Goal: Information Seeking & Learning: Check status

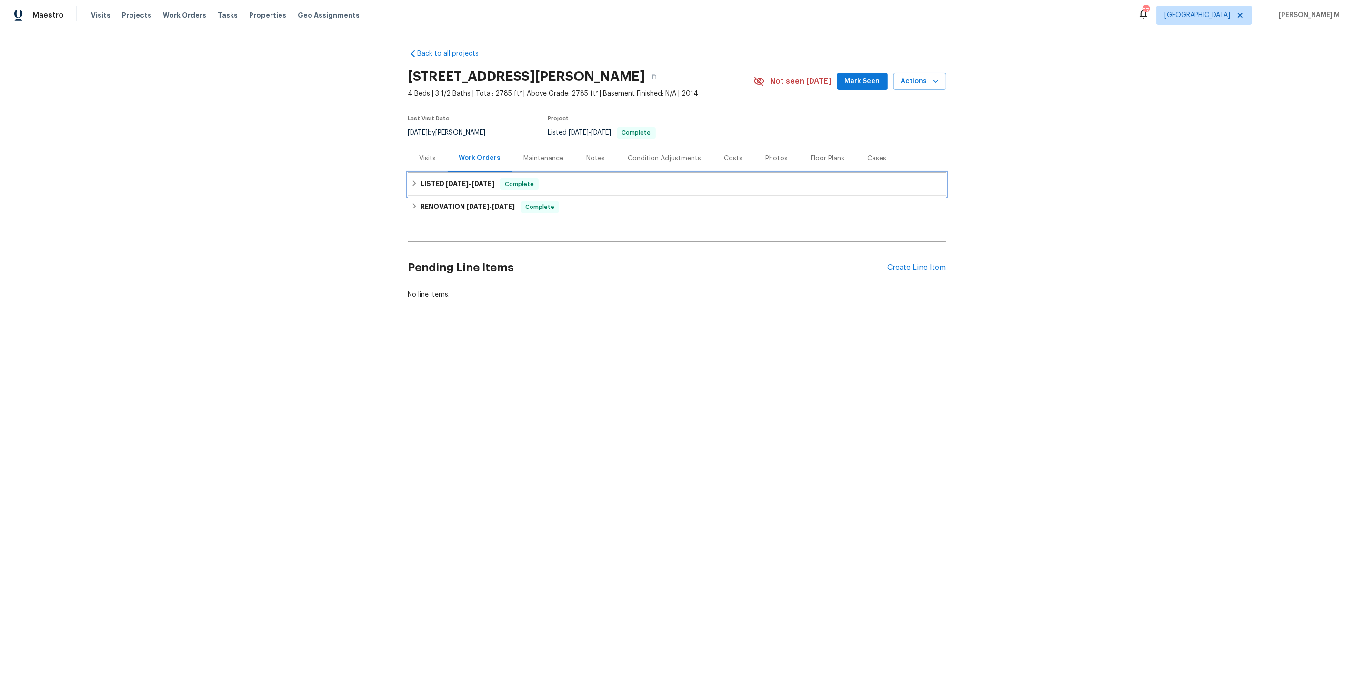
click at [459, 173] on div "LISTED 6/11/25 - 6/30/25 Complete" at bounding box center [677, 184] width 538 height 23
click at [438, 230] on span "HVAC, BRN_AND_LRR" at bounding box center [542, 235] width 239 height 10
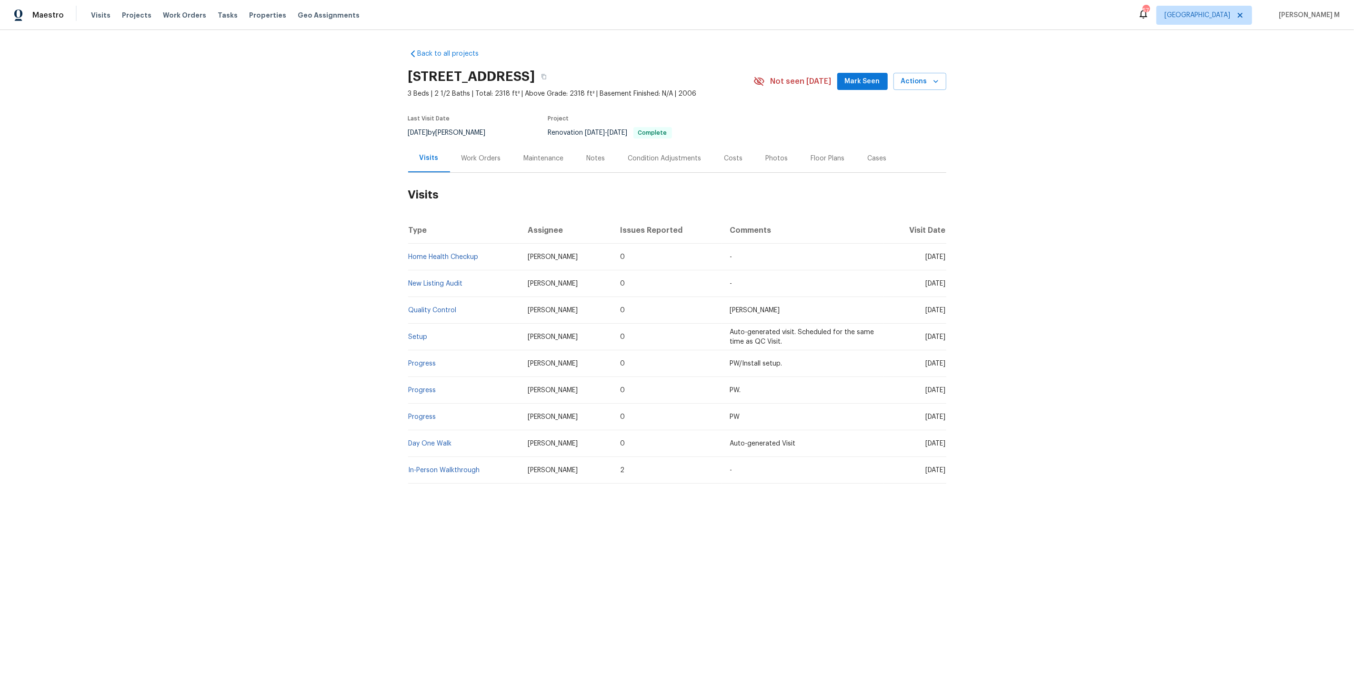
click at [478, 159] on div "Work Orders" at bounding box center [481, 158] width 62 height 28
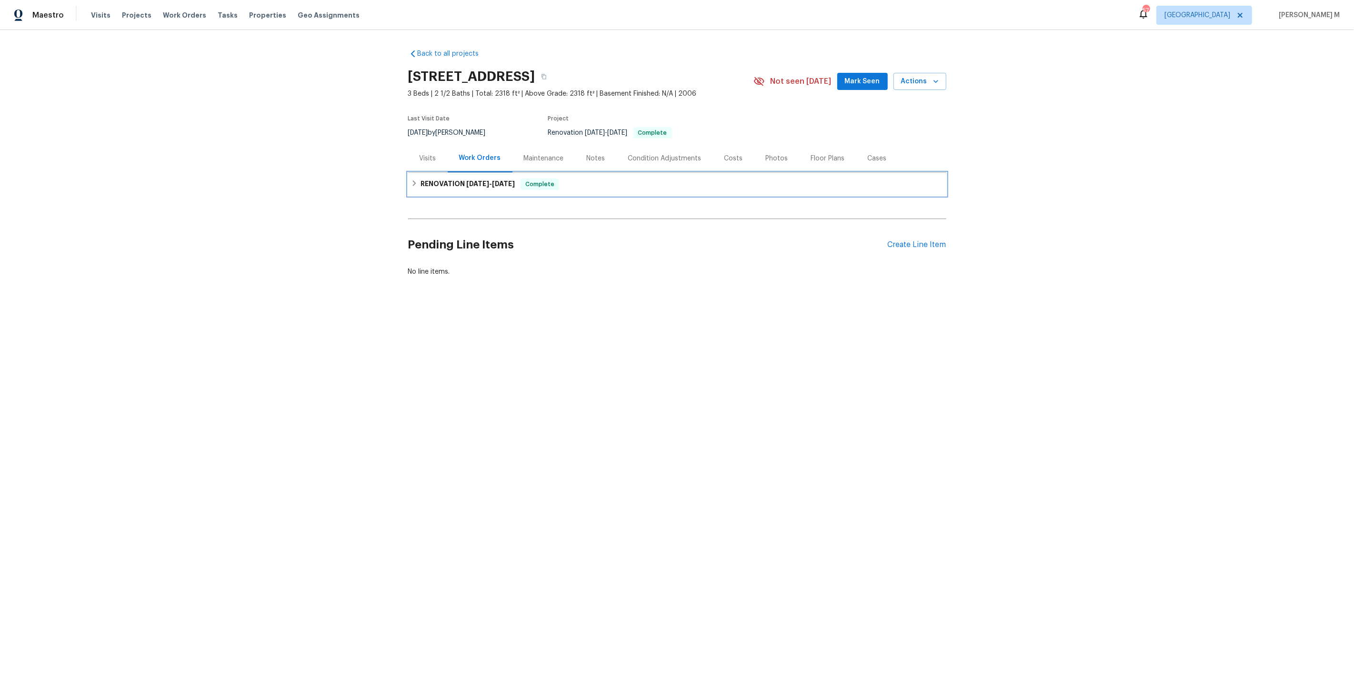
click at [477, 181] on span "6/27/25" at bounding box center [477, 184] width 23 height 7
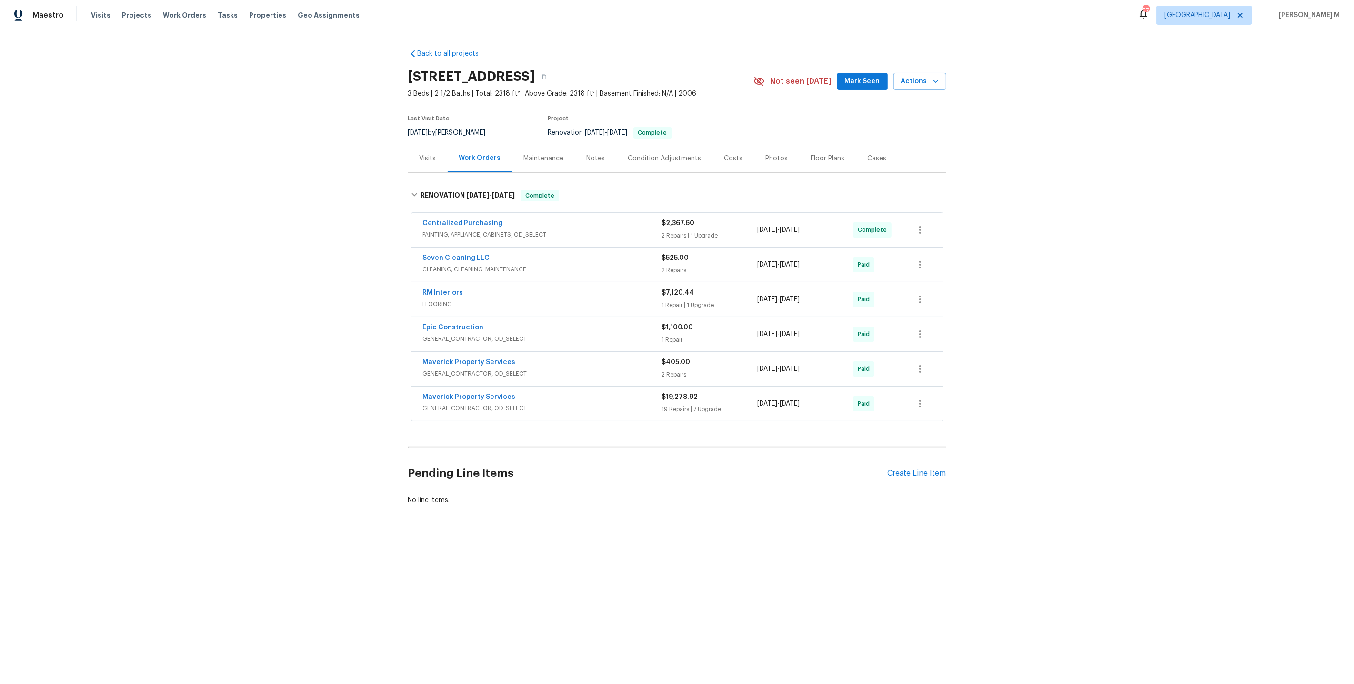
click at [433, 334] on span "GENERAL_CONTRACTOR, OD_SELECT" at bounding box center [542, 339] width 239 height 10
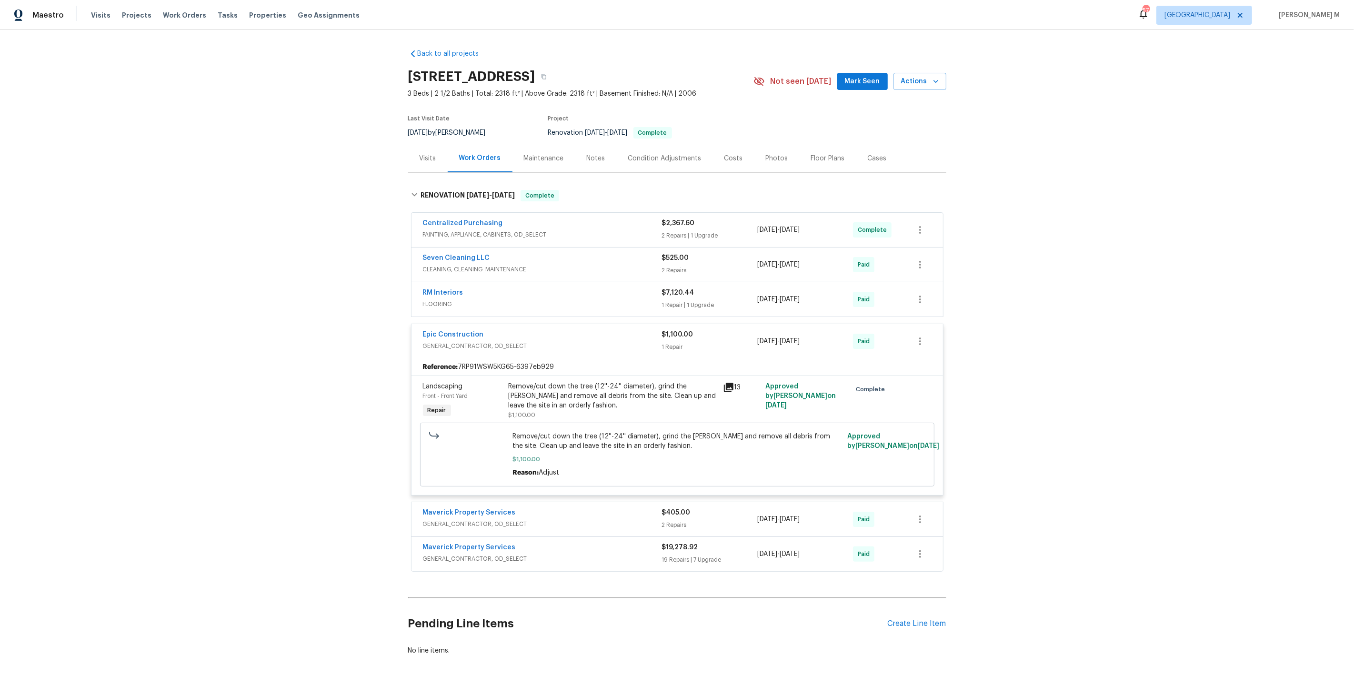
click at [519, 231] on span "PAINTING, APPLIANCE, CABINETS, OD_SELECT" at bounding box center [542, 235] width 239 height 10
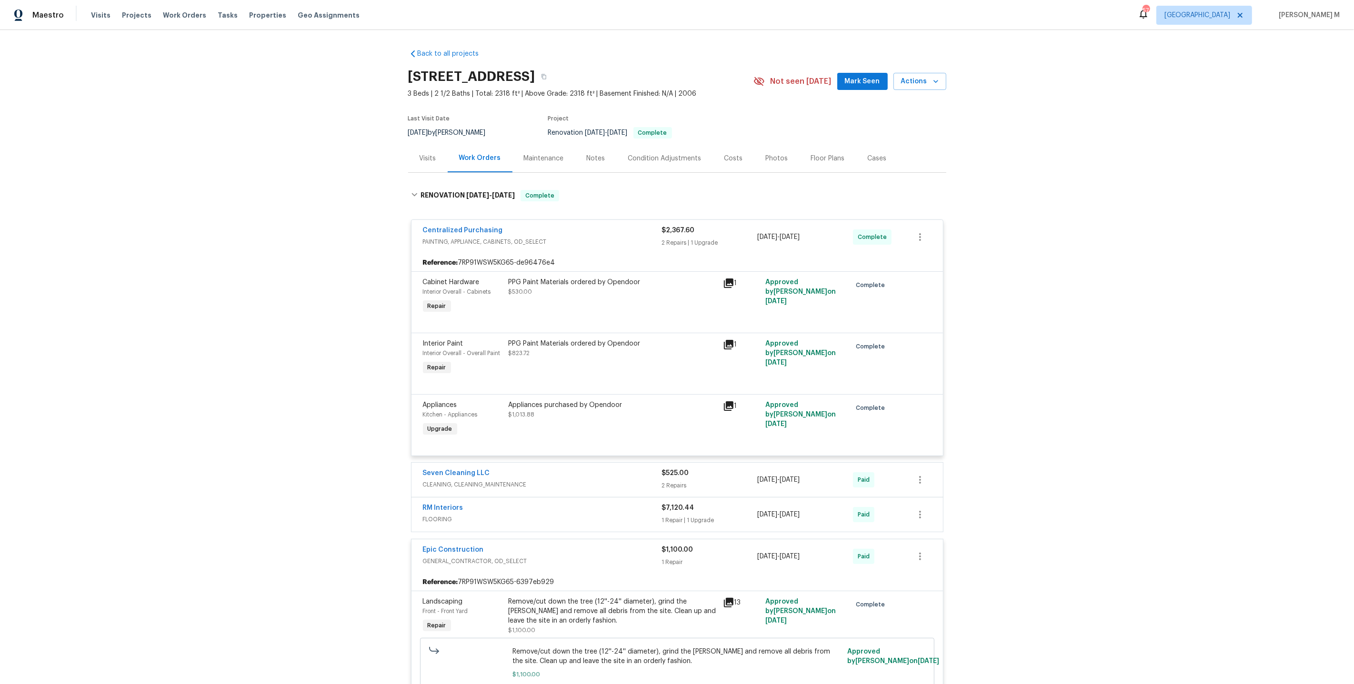
scroll to position [226, 0]
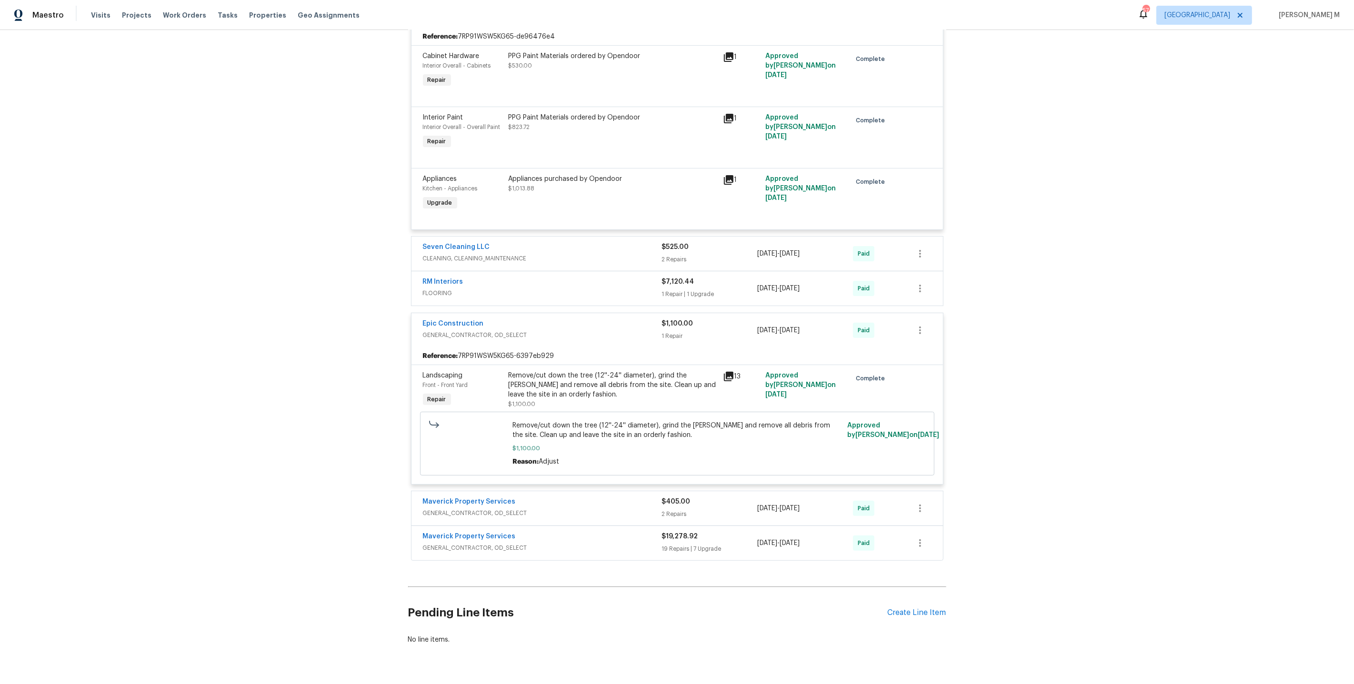
click at [441, 509] on span "GENERAL_CONTRACTOR, OD_SELECT" at bounding box center [542, 514] width 239 height 10
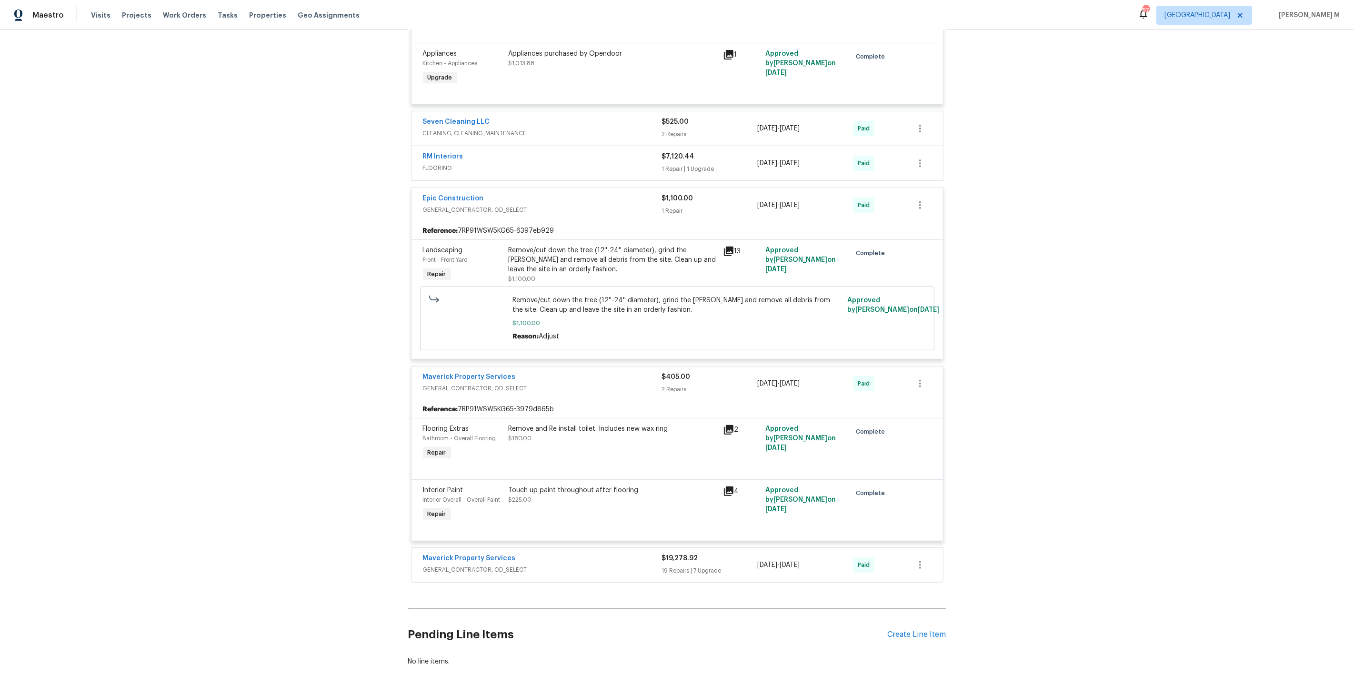
scroll to position [371, 0]
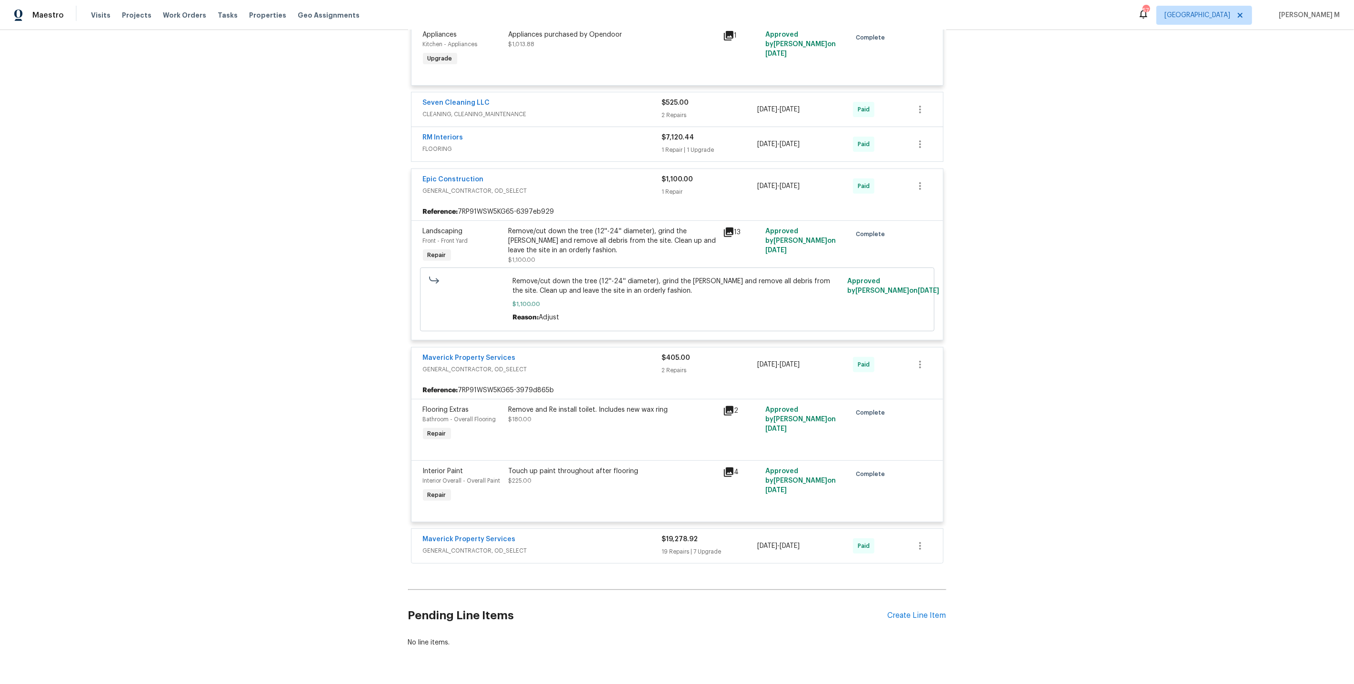
click at [461, 546] on span "GENERAL_CONTRACTOR, OD_SELECT" at bounding box center [542, 551] width 239 height 10
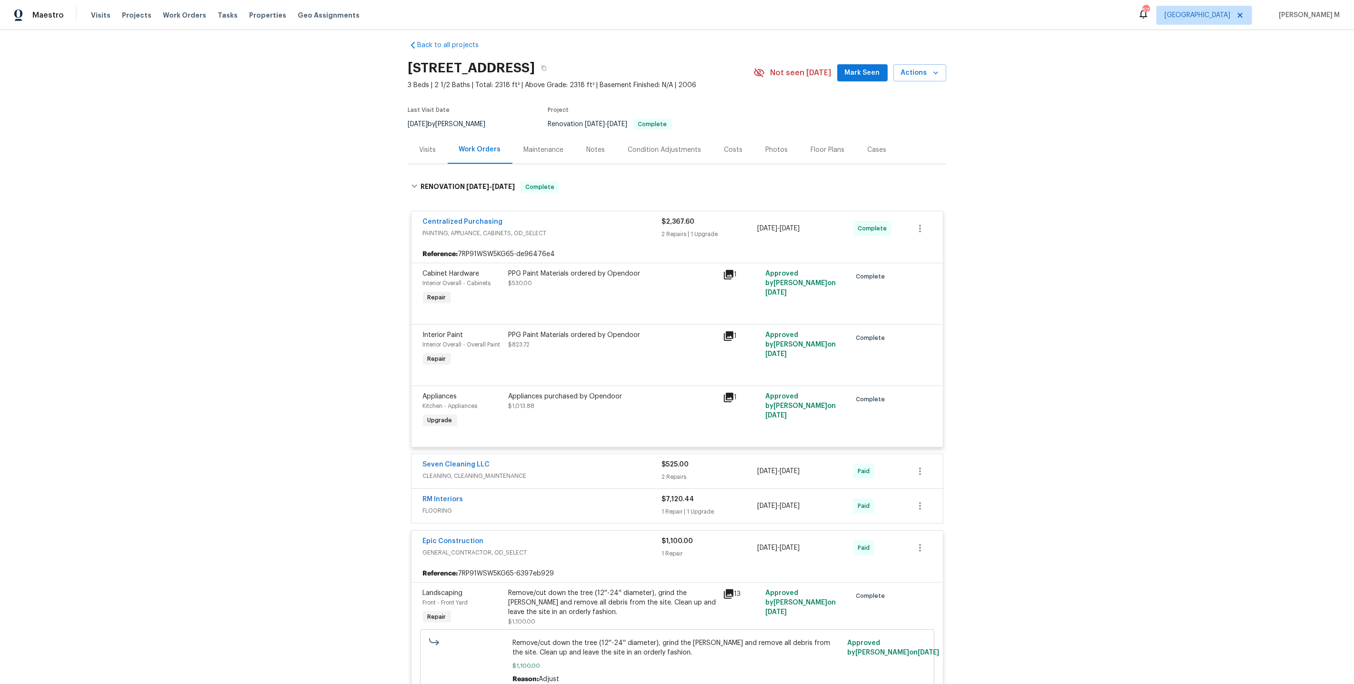
scroll to position [0, 0]
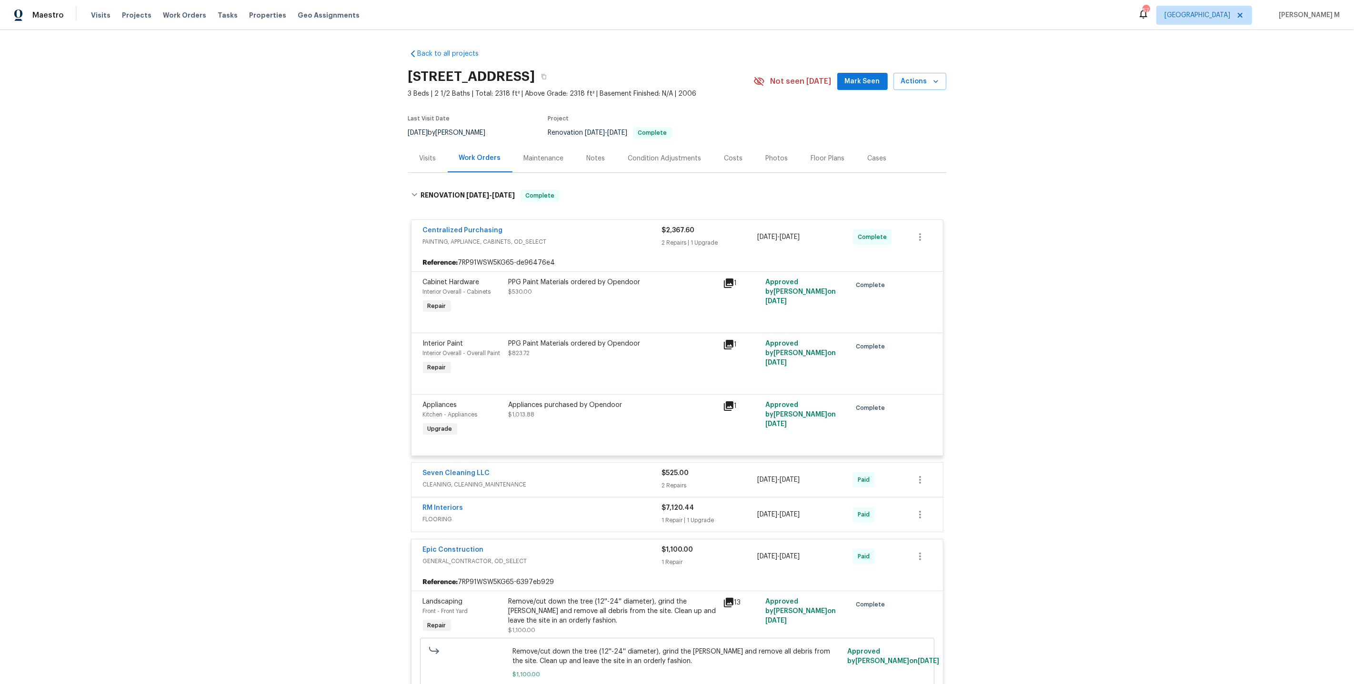
click at [534, 148] on div "Maintenance" at bounding box center [543, 158] width 63 height 28
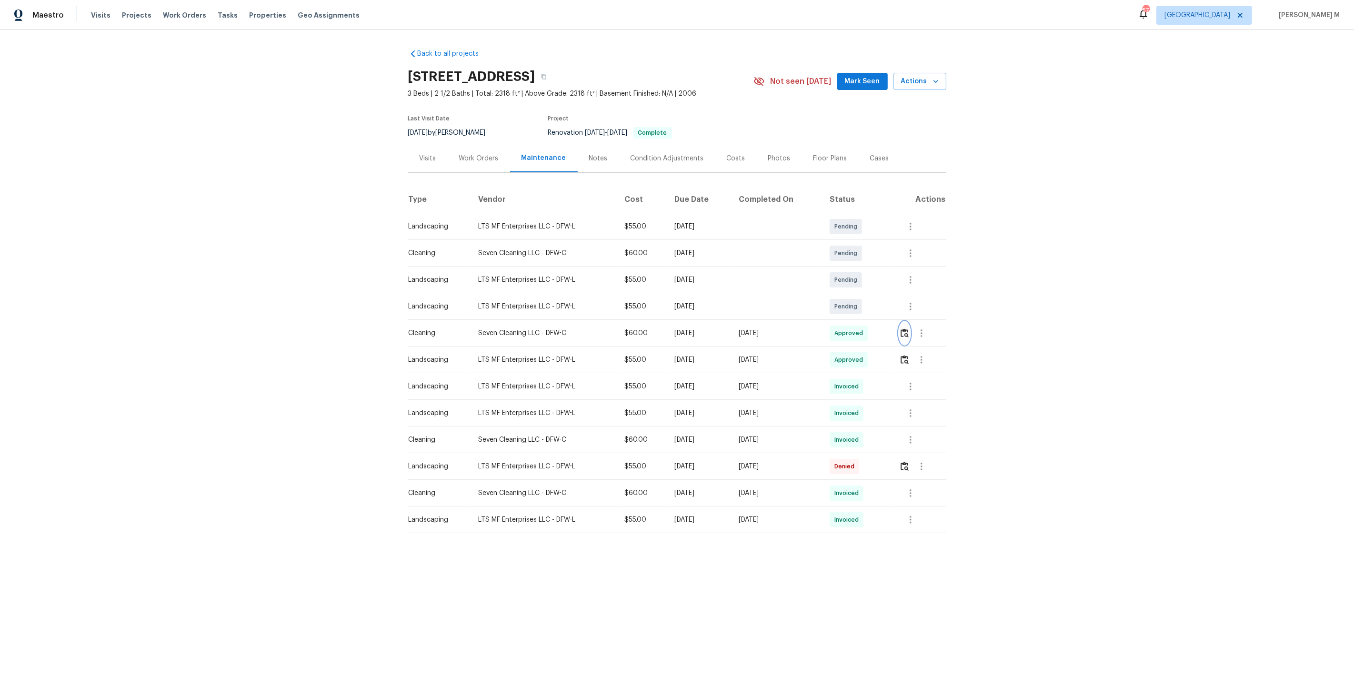
click at [908, 329] on img "button" at bounding box center [905, 333] width 8 height 9
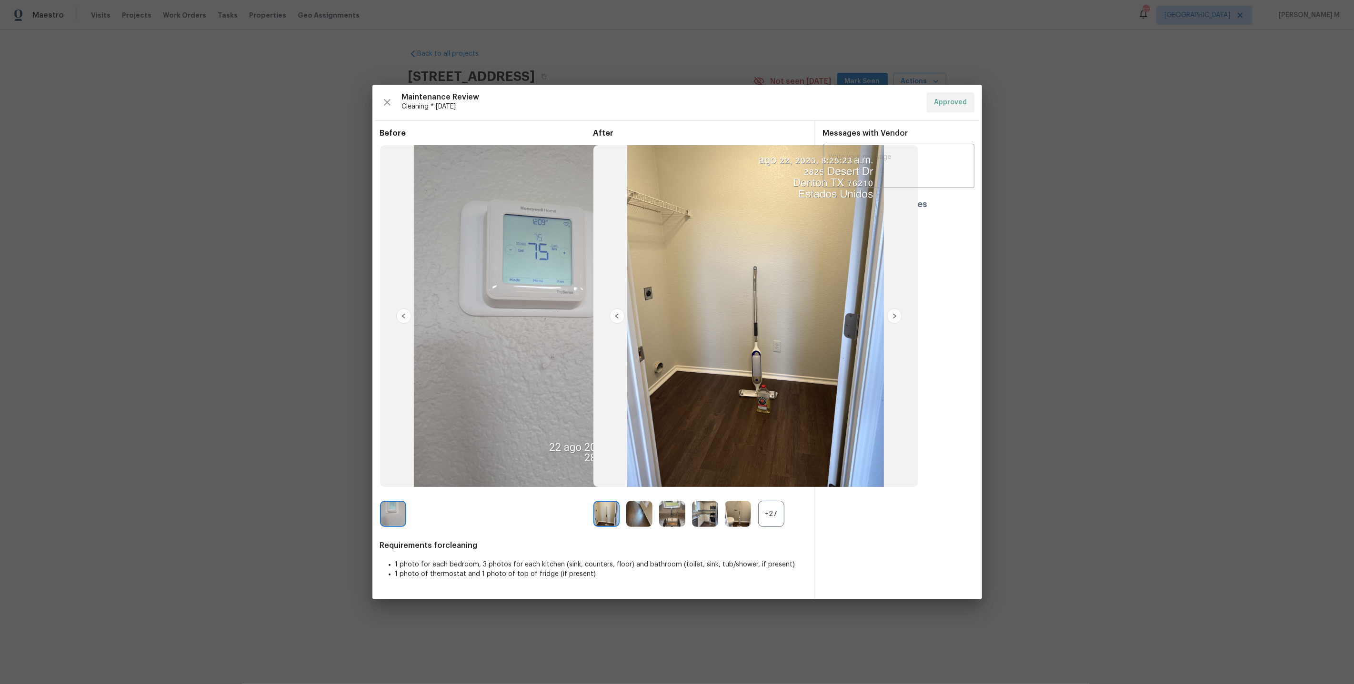
click at [781, 510] on div "+27" at bounding box center [771, 514] width 26 height 26
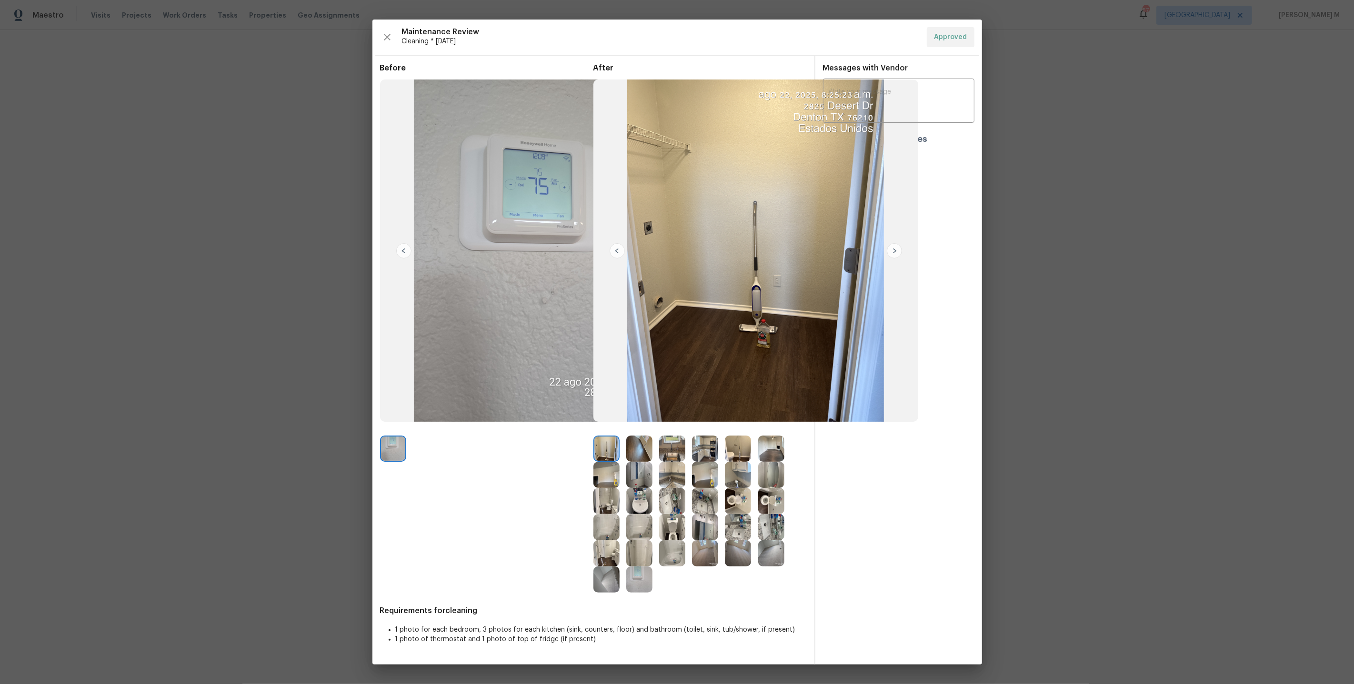
click at [664, 446] on img at bounding box center [672, 449] width 26 height 26
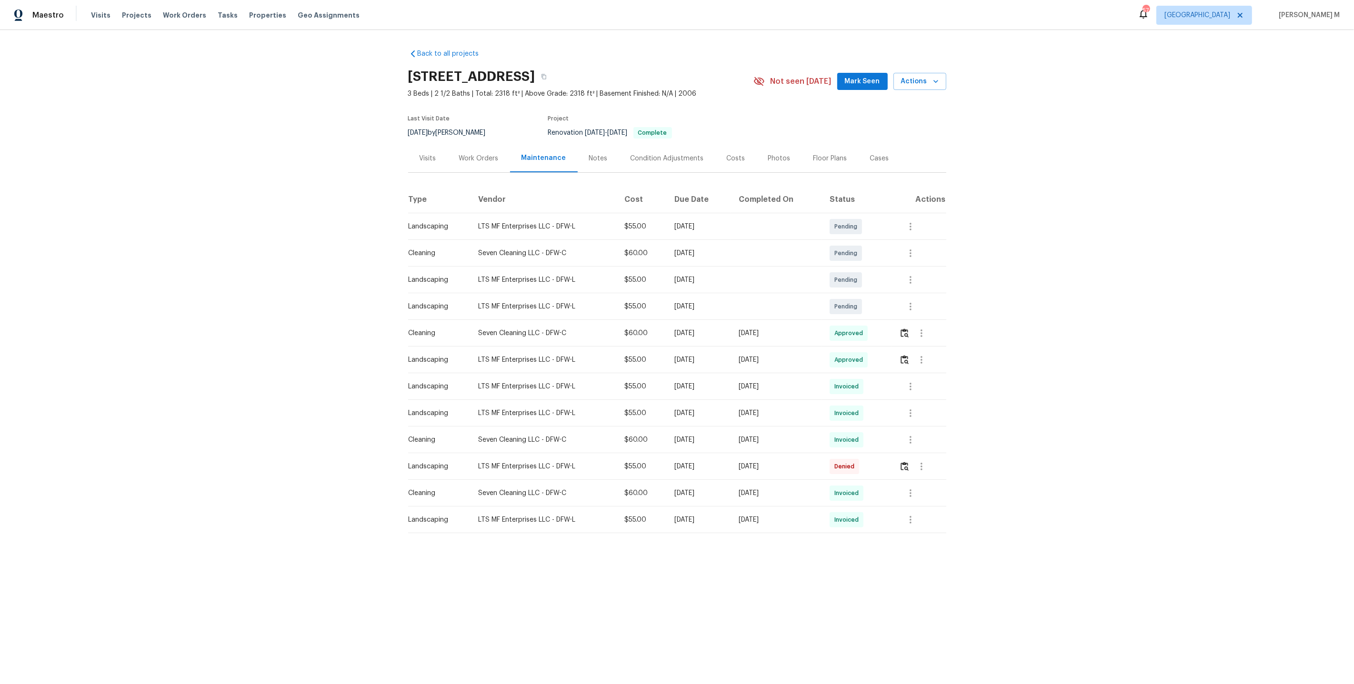
click at [846, 352] on div "Approved" at bounding box center [849, 359] width 38 height 15
click at [906, 355] on img "button" at bounding box center [905, 359] width 8 height 9
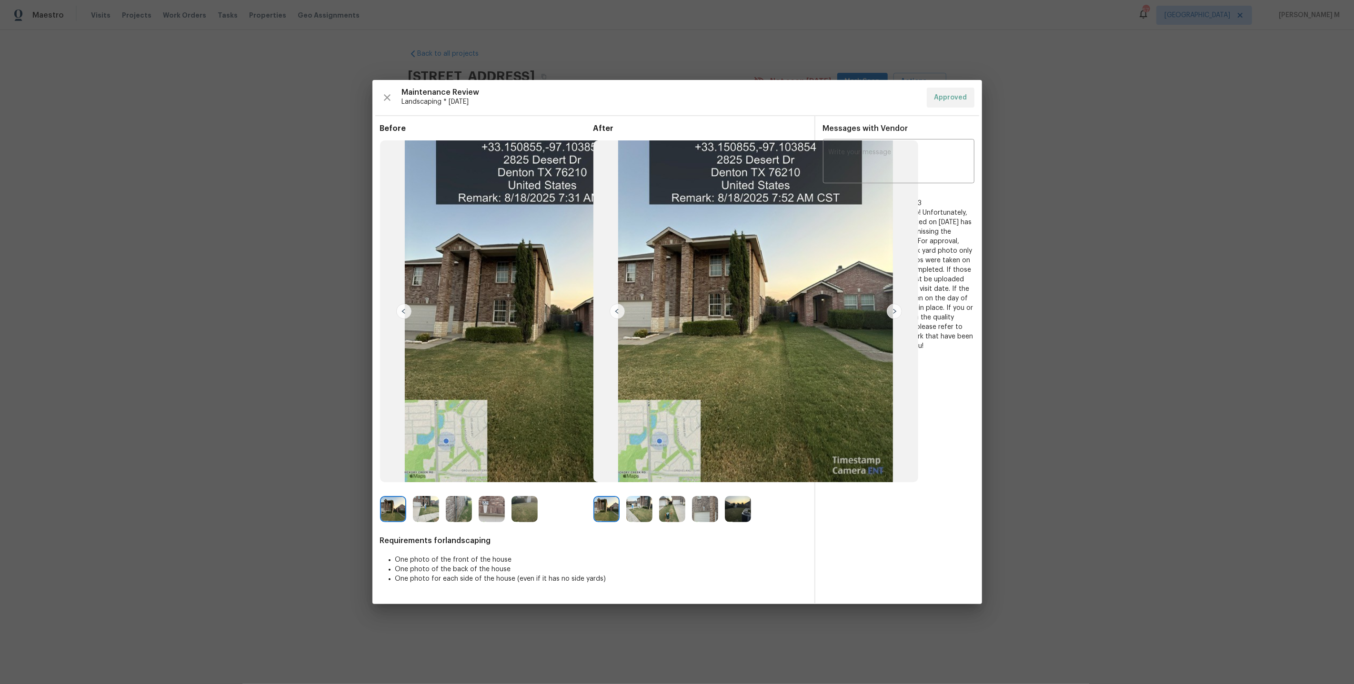
click at [647, 510] on img at bounding box center [639, 509] width 26 height 26
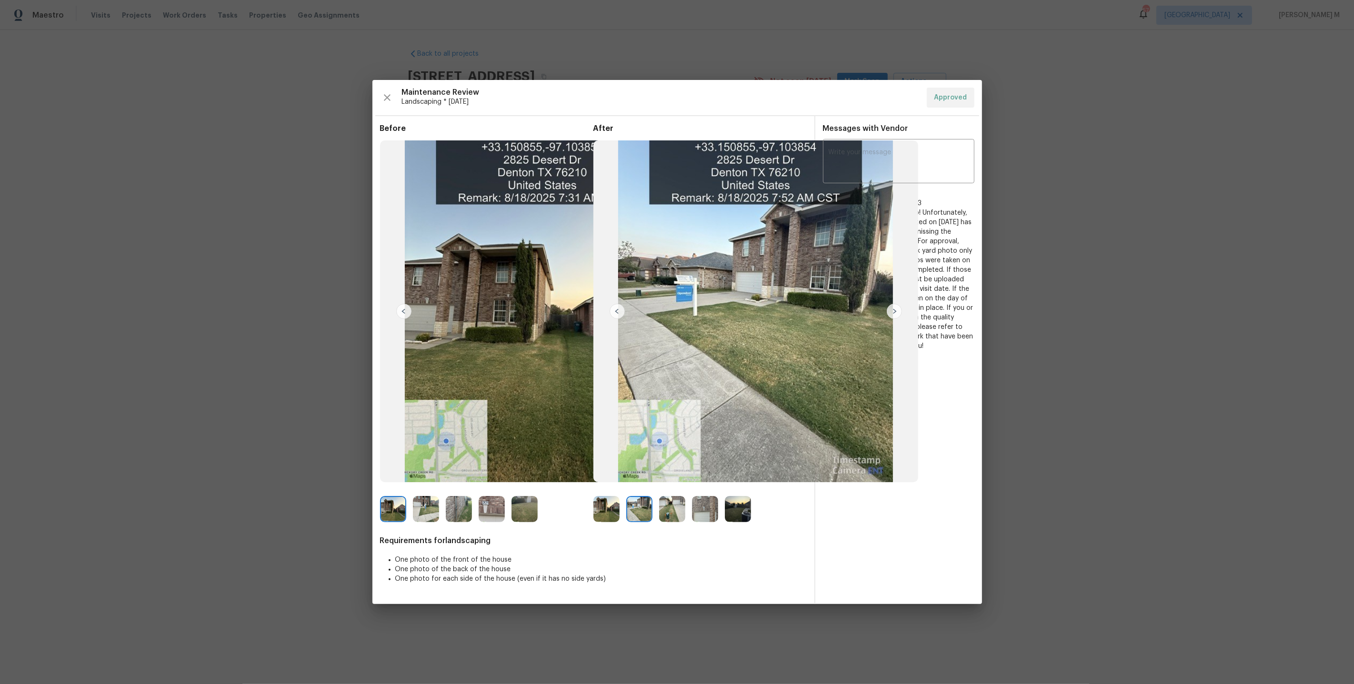
click at [685, 510] on div at bounding box center [675, 509] width 33 height 26
click at [677, 511] on img at bounding box center [672, 509] width 26 height 26
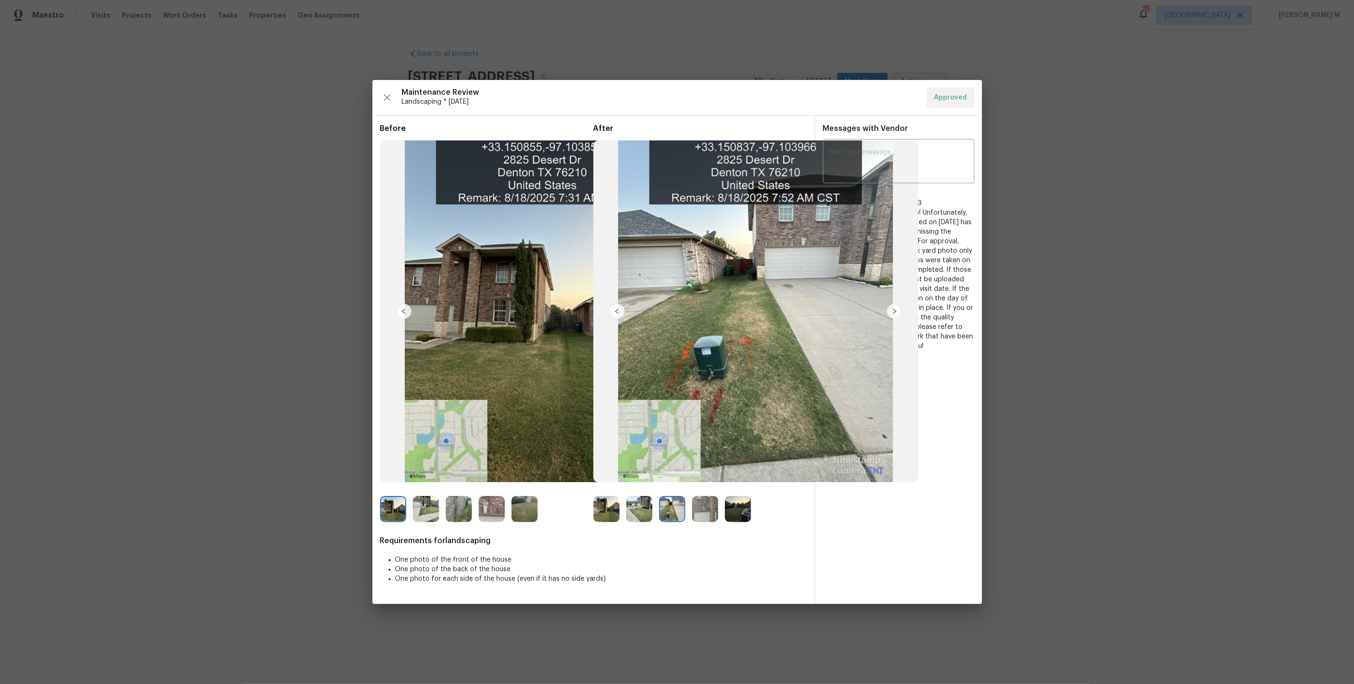
click at [711, 511] on img at bounding box center [705, 509] width 26 height 26
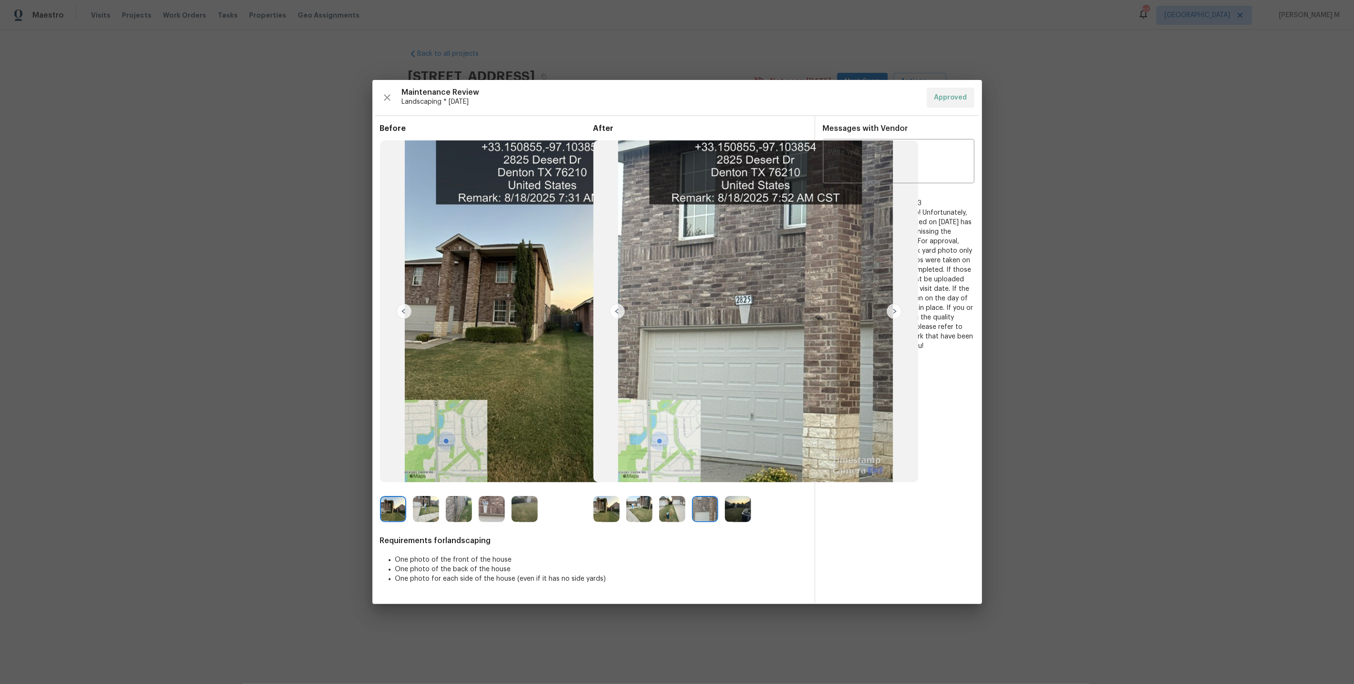
click at [737, 509] on img at bounding box center [738, 509] width 26 height 26
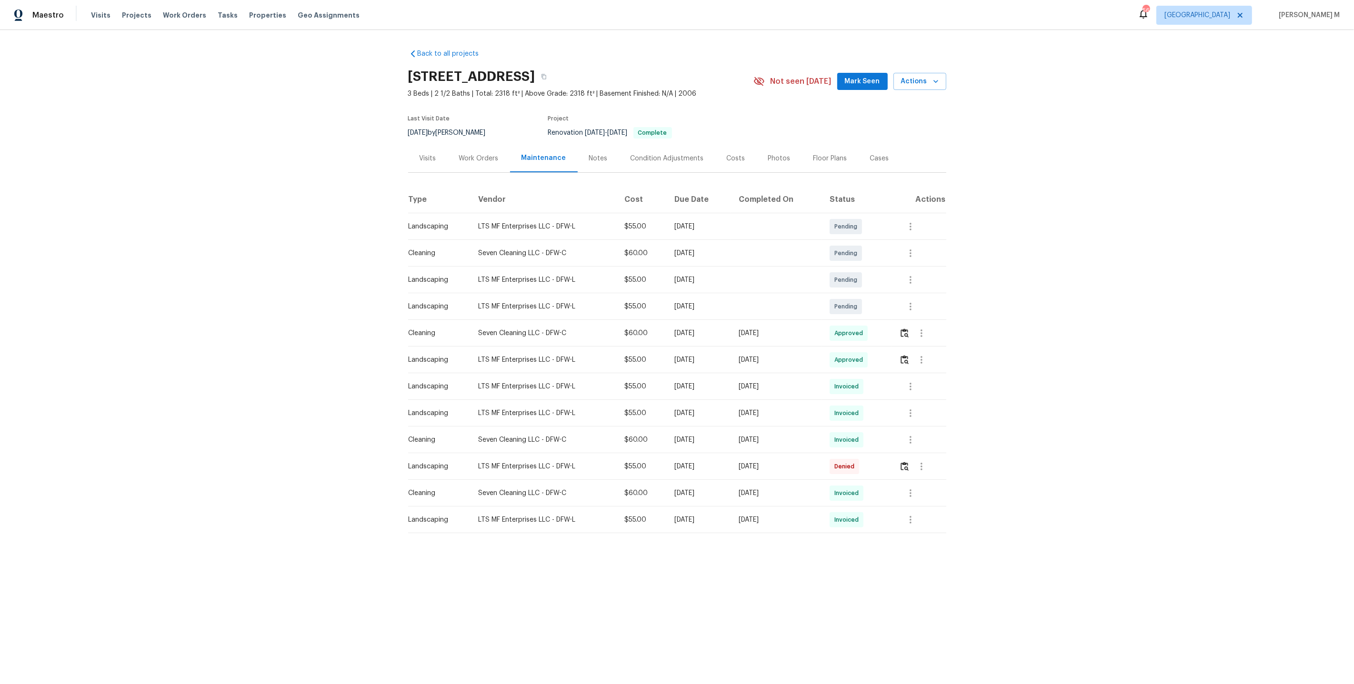
click at [466, 160] on div "Work Orders" at bounding box center [479, 158] width 62 height 28
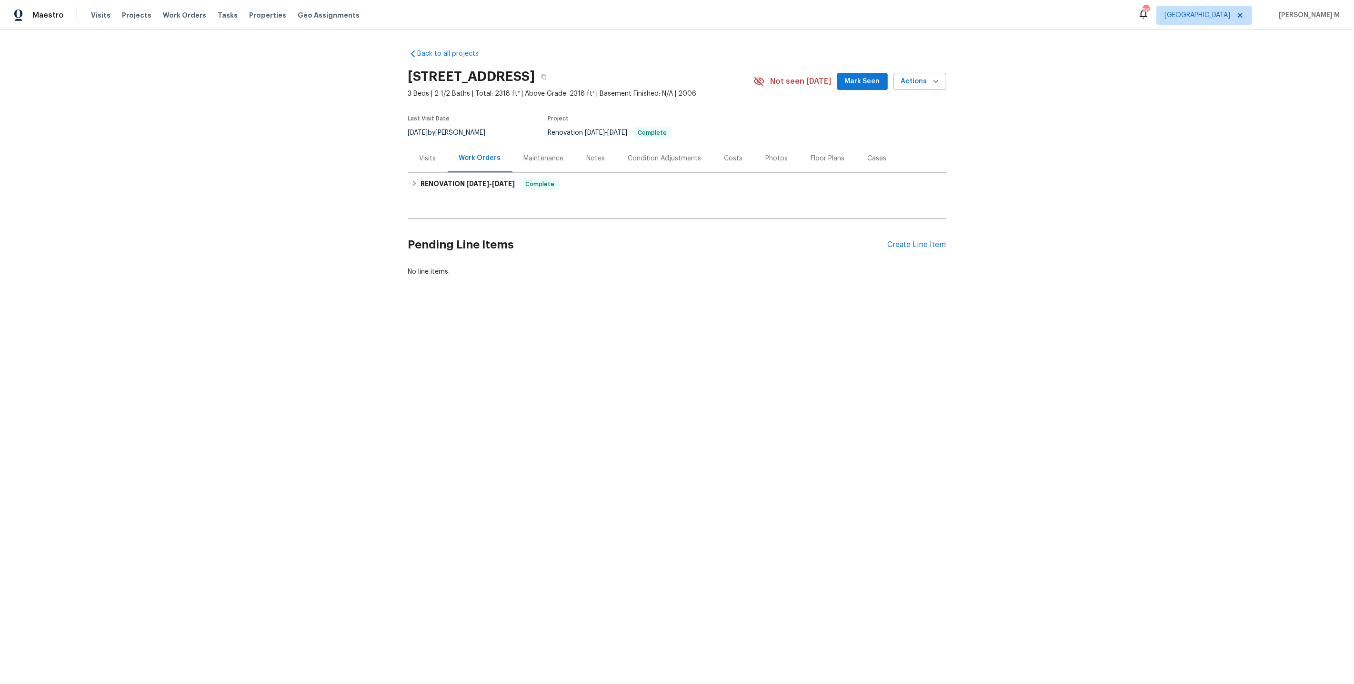
click at [548, 154] on div "Maintenance" at bounding box center [544, 159] width 40 height 10
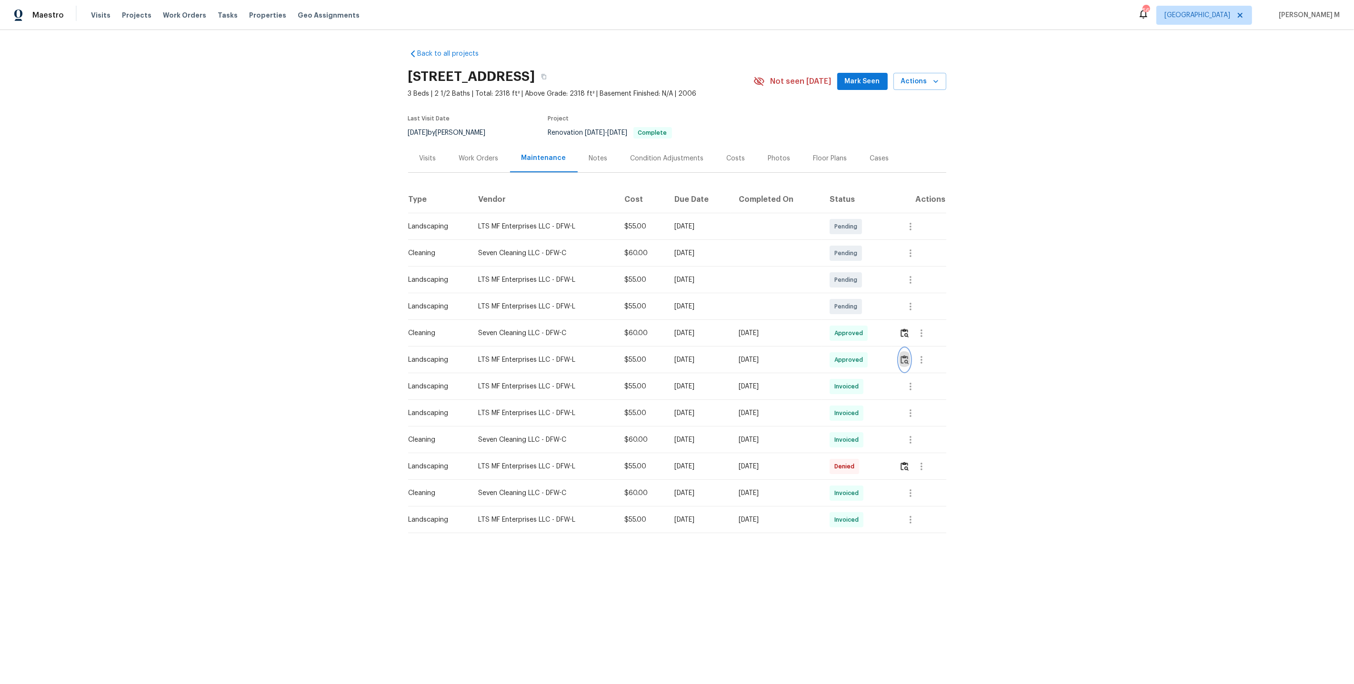
click at [909, 355] on img "button" at bounding box center [905, 359] width 8 height 9
click at [906, 334] on button "button" at bounding box center [904, 333] width 11 height 23
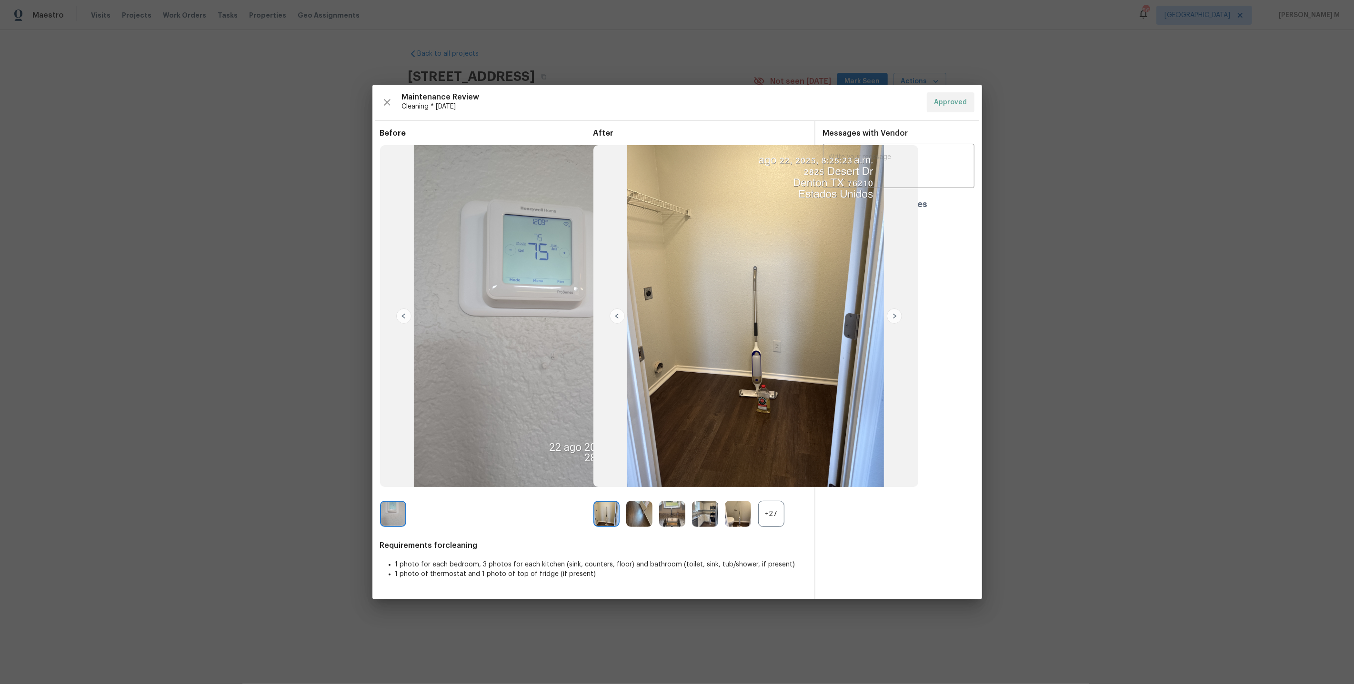
click at [771, 504] on div "+27" at bounding box center [771, 514] width 26 height 26
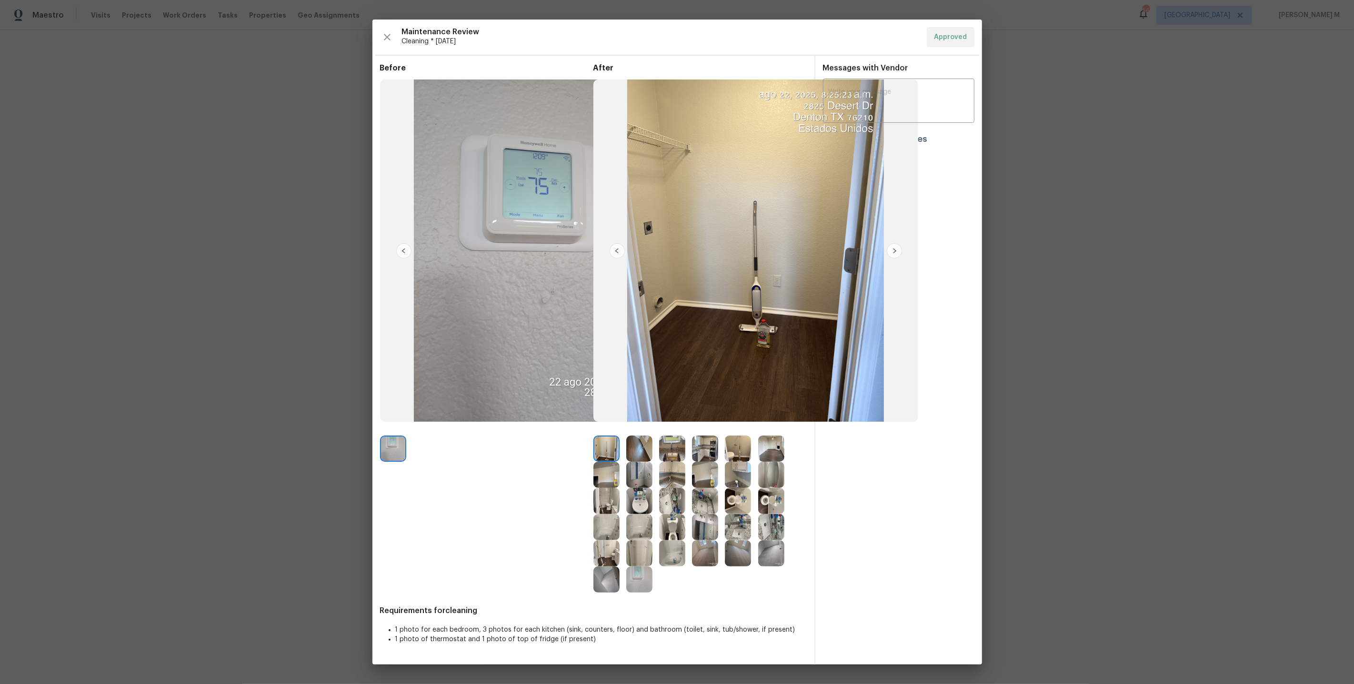
click at [671, 455] on img at bounding box center [672, 449] width 26 height 26
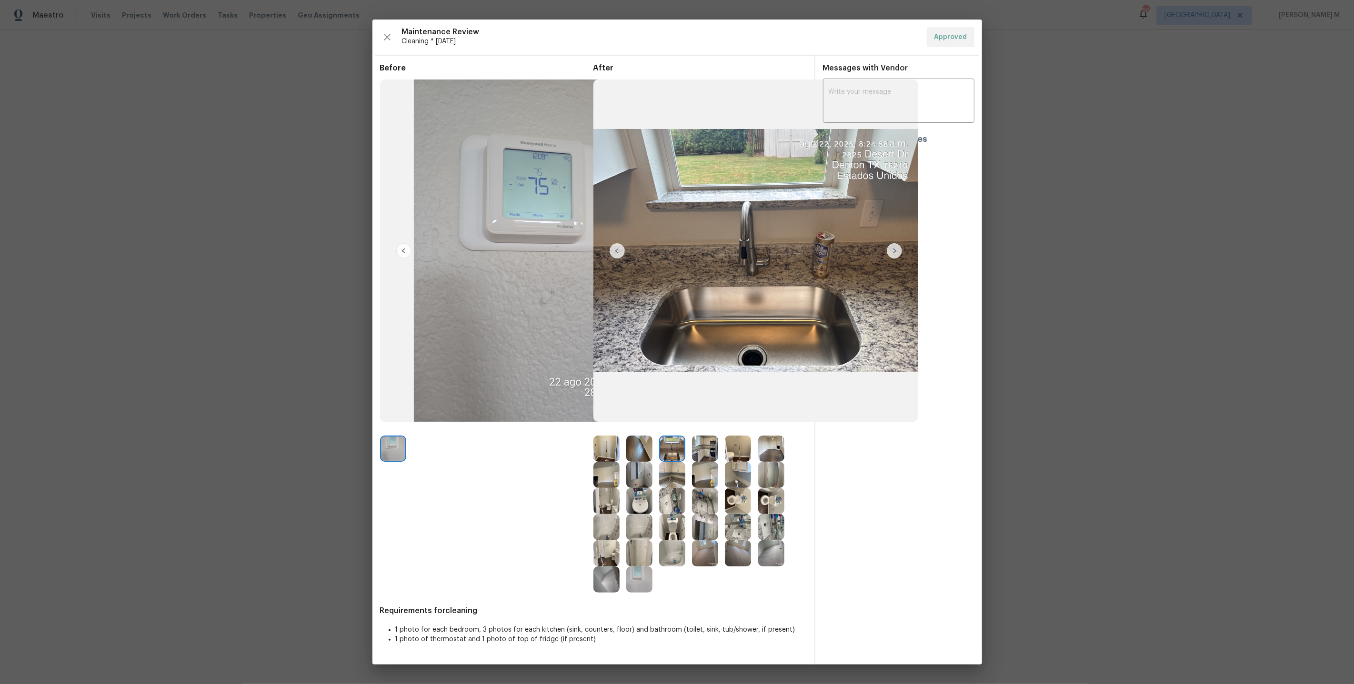
click at [702, 546] on img at bounding box center [705, 554] width 26 height 26
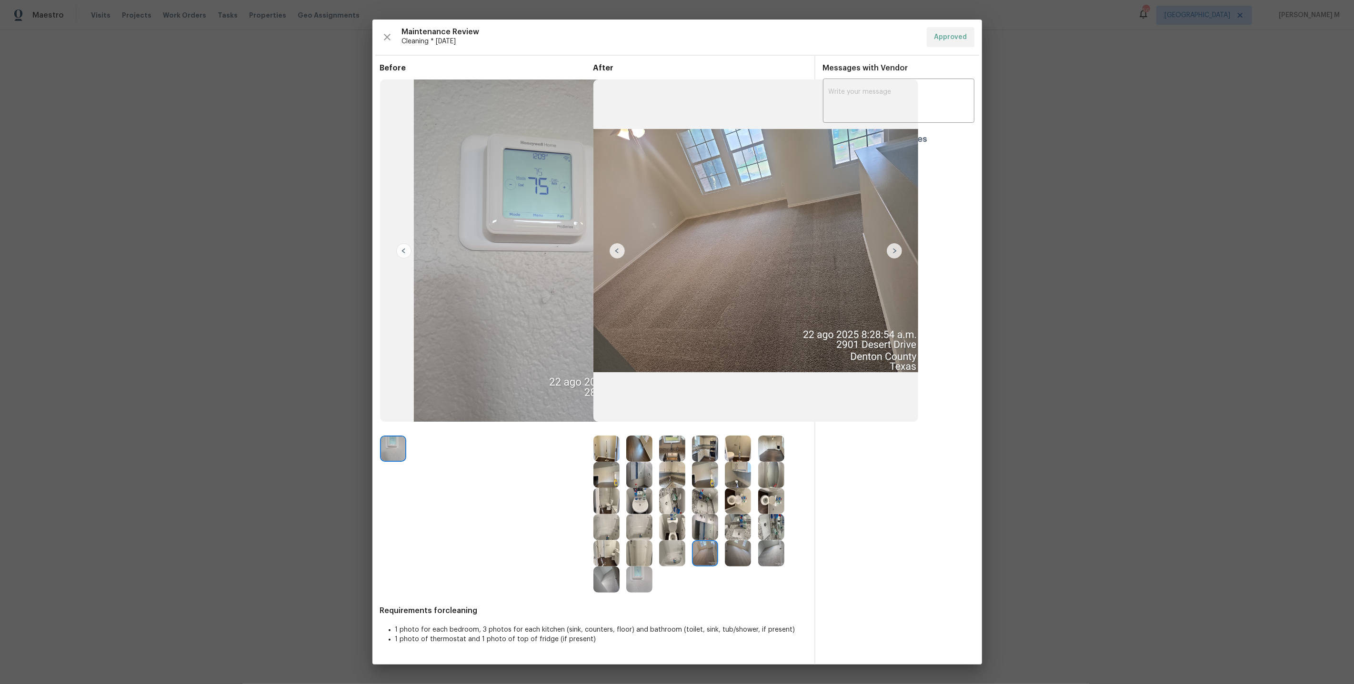
click at [685, 234] on img at bounding box center [755, 251] width 325 height 342
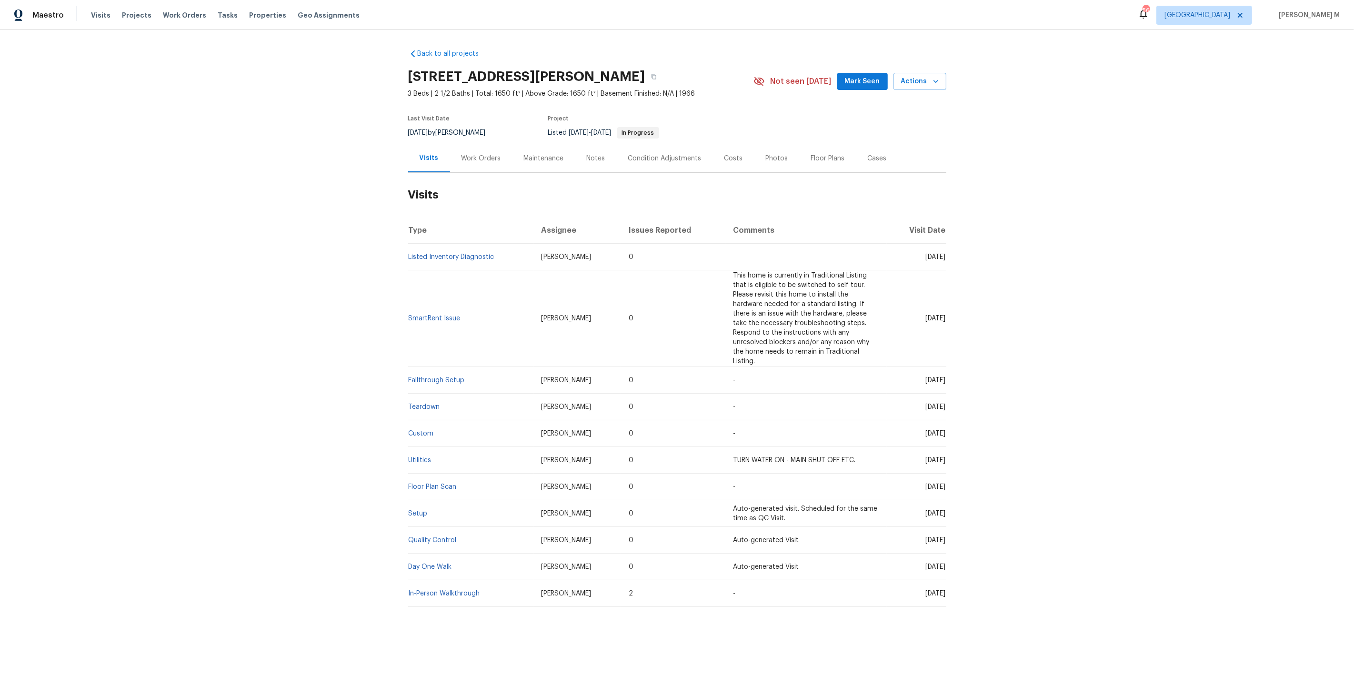
click at [461, 144] on div "Work Orders" at bounding box center [481, 158] width 62 height 28
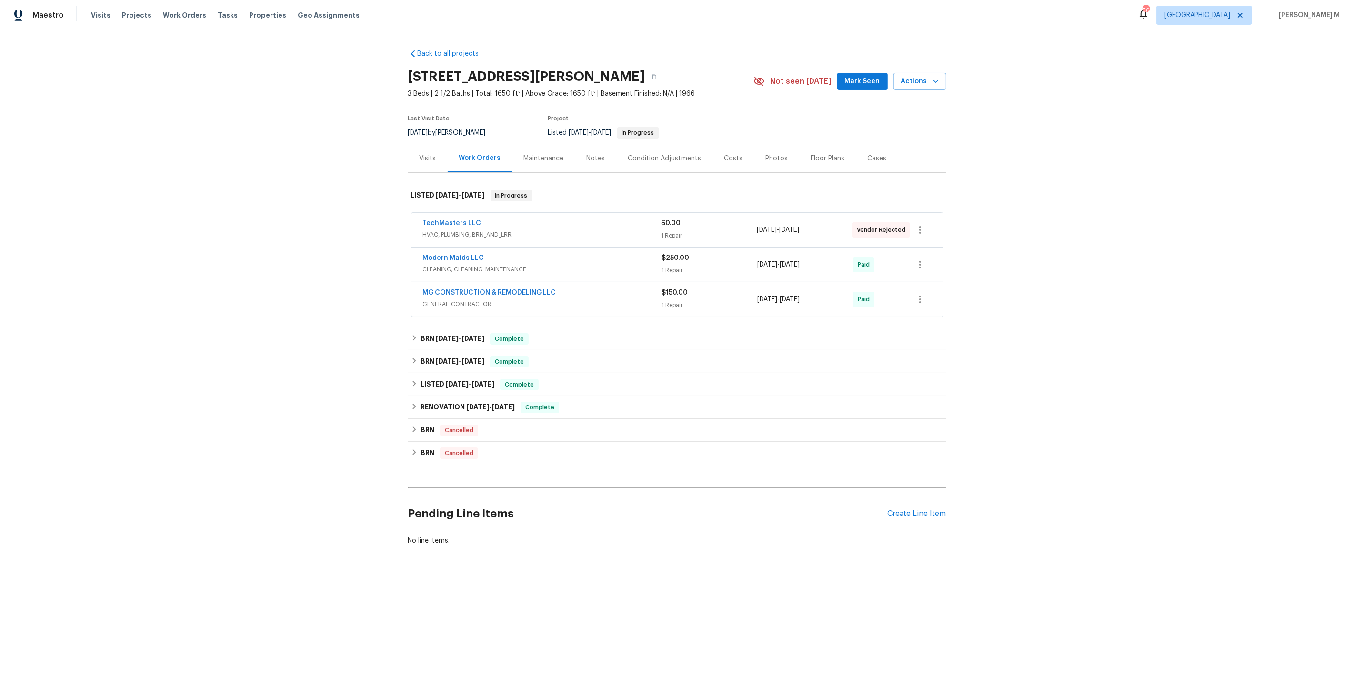
click at [463, 230] on span "HVAC, PLUMBING, BRN_AND_LRR" at bounding box center [542, 235] width 239 height 10
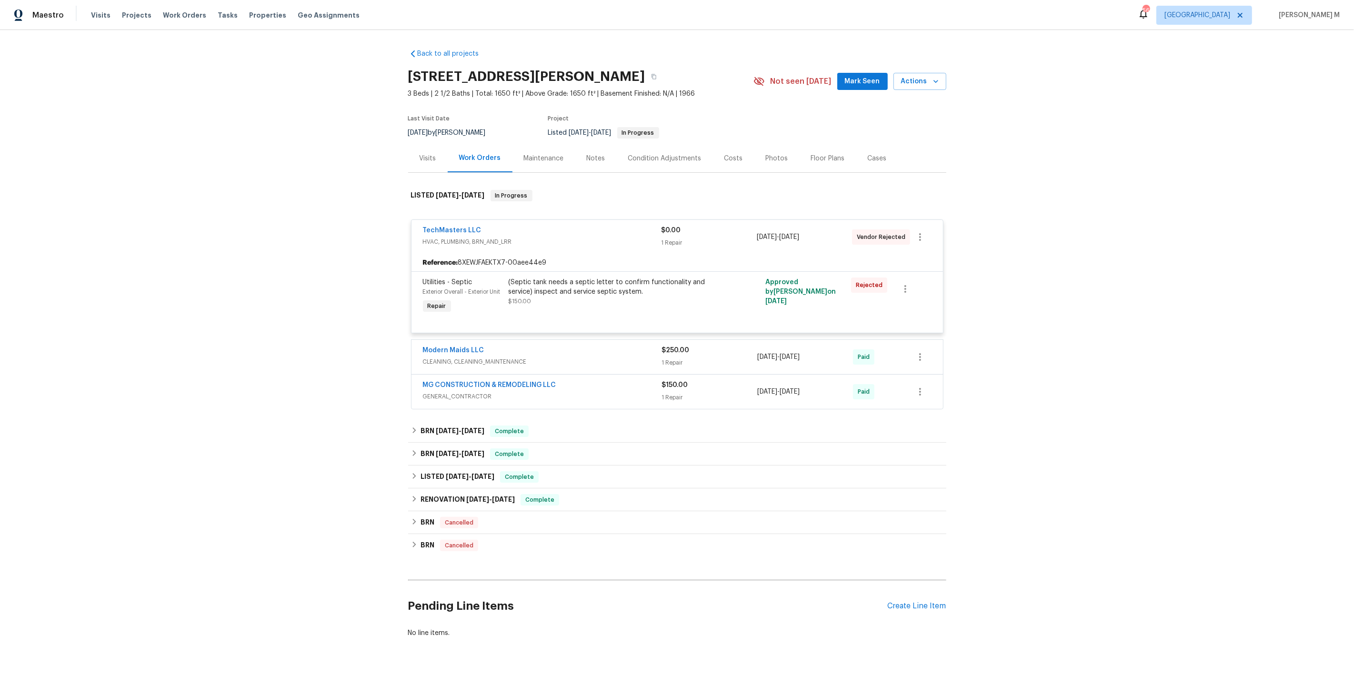
click at [500, 357] on span "CLEANING, CLEANING_MAINTENANCE" at bounding box center [542, 362] width 239 height 10
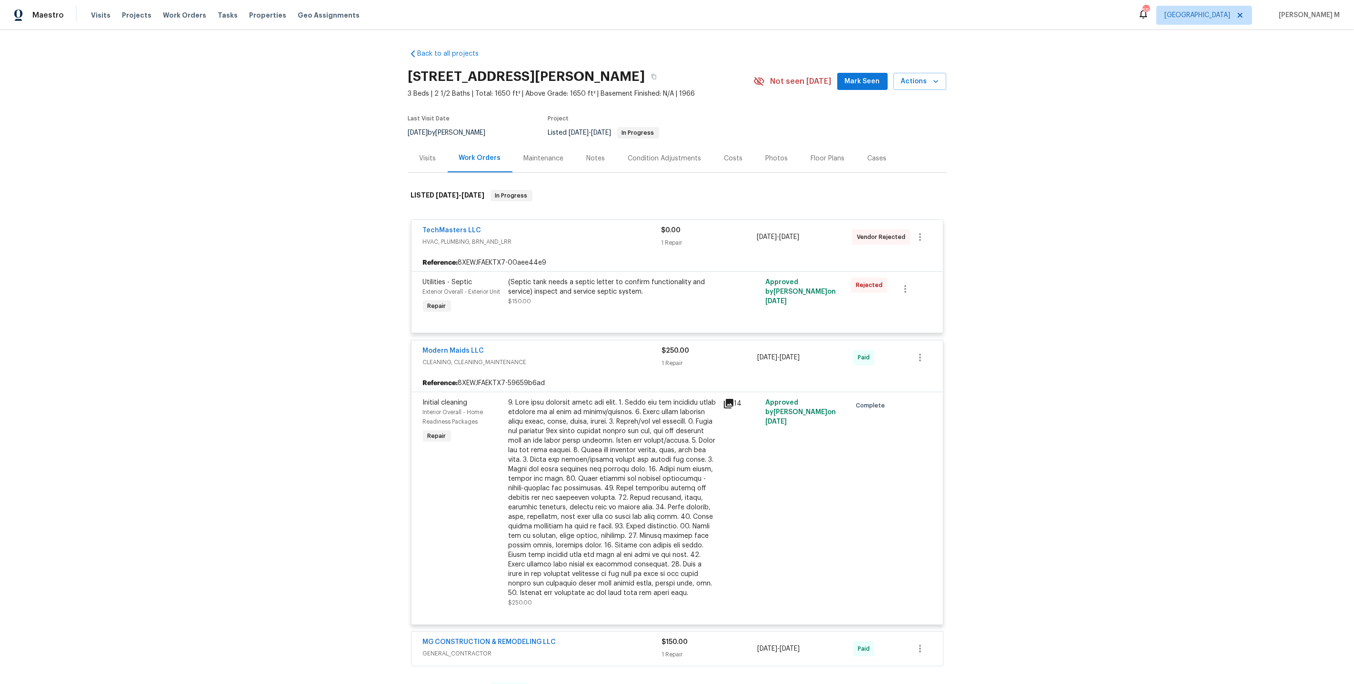
scroll to position [202, 0]
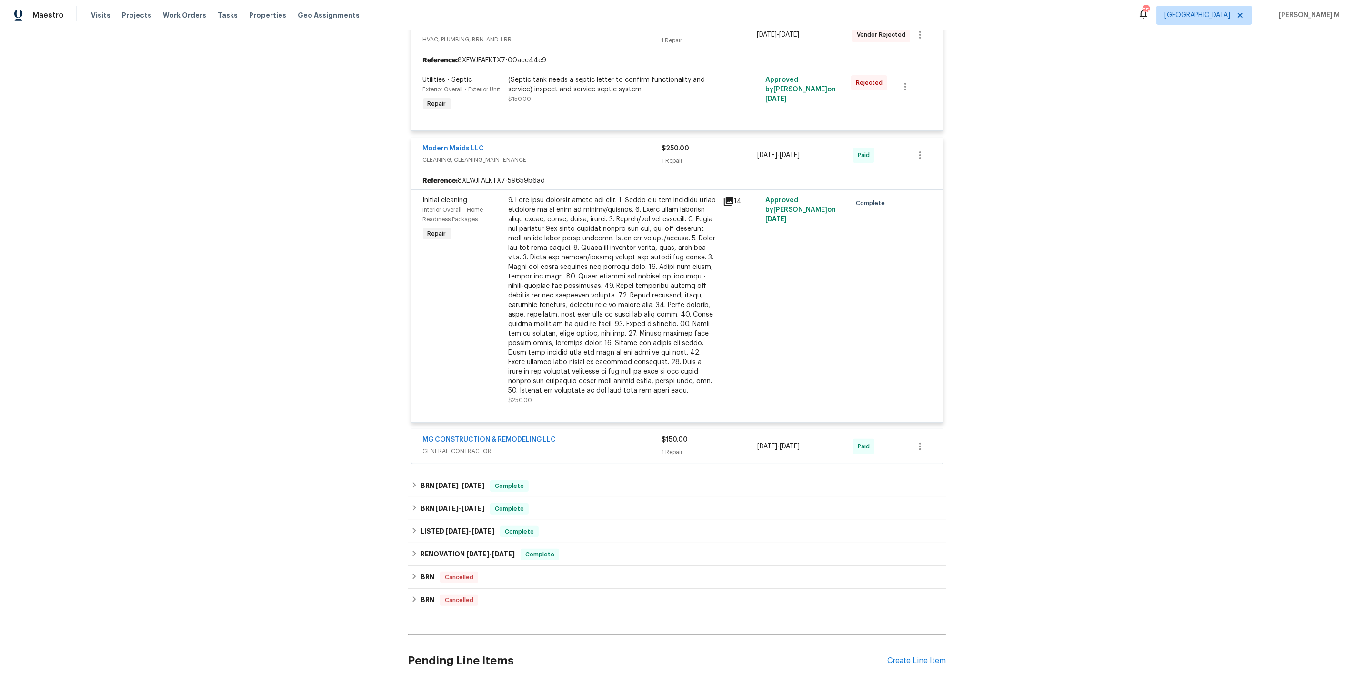
click at [441, 447] on span "GENERAL_CONTRACTOR" at bounding box center [542, 452] width 239 height 10
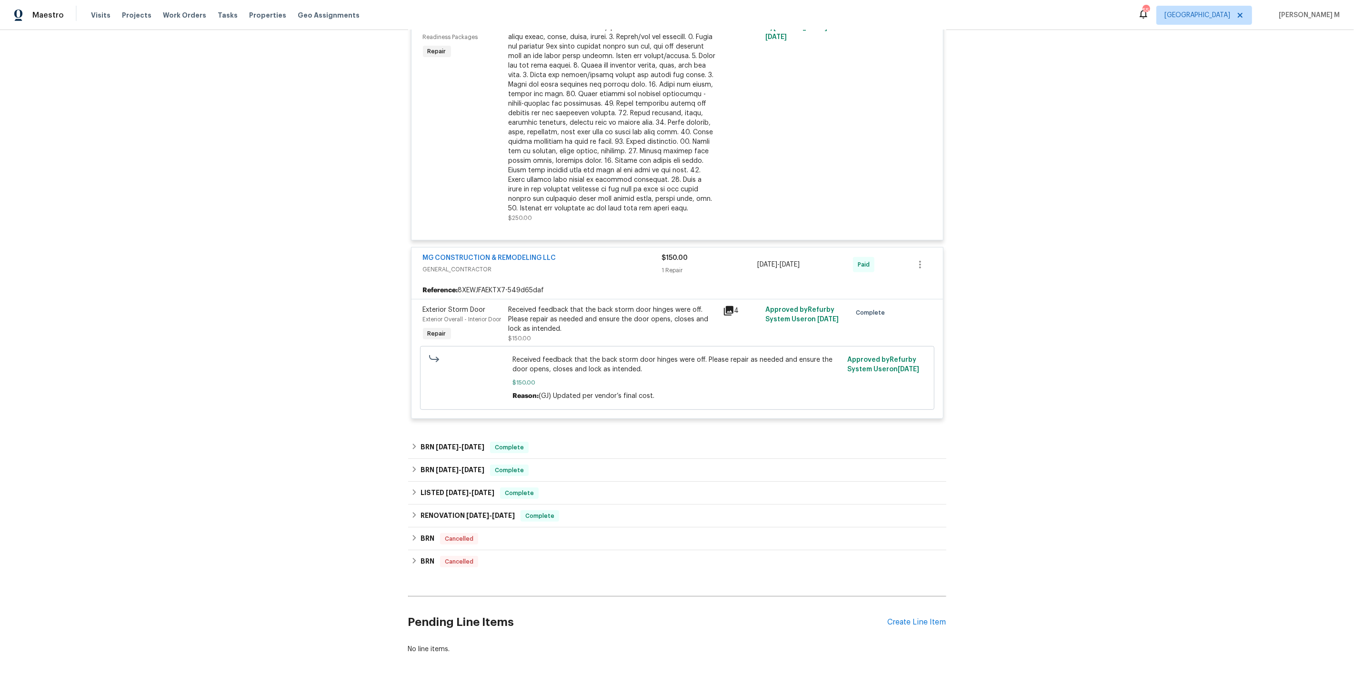
scroll to position [386, 0]
click at [423, 435] on div "BRN 8/6/25 - 8/11/25 Complete" at bounding box center [677, 446] width 538 height 23
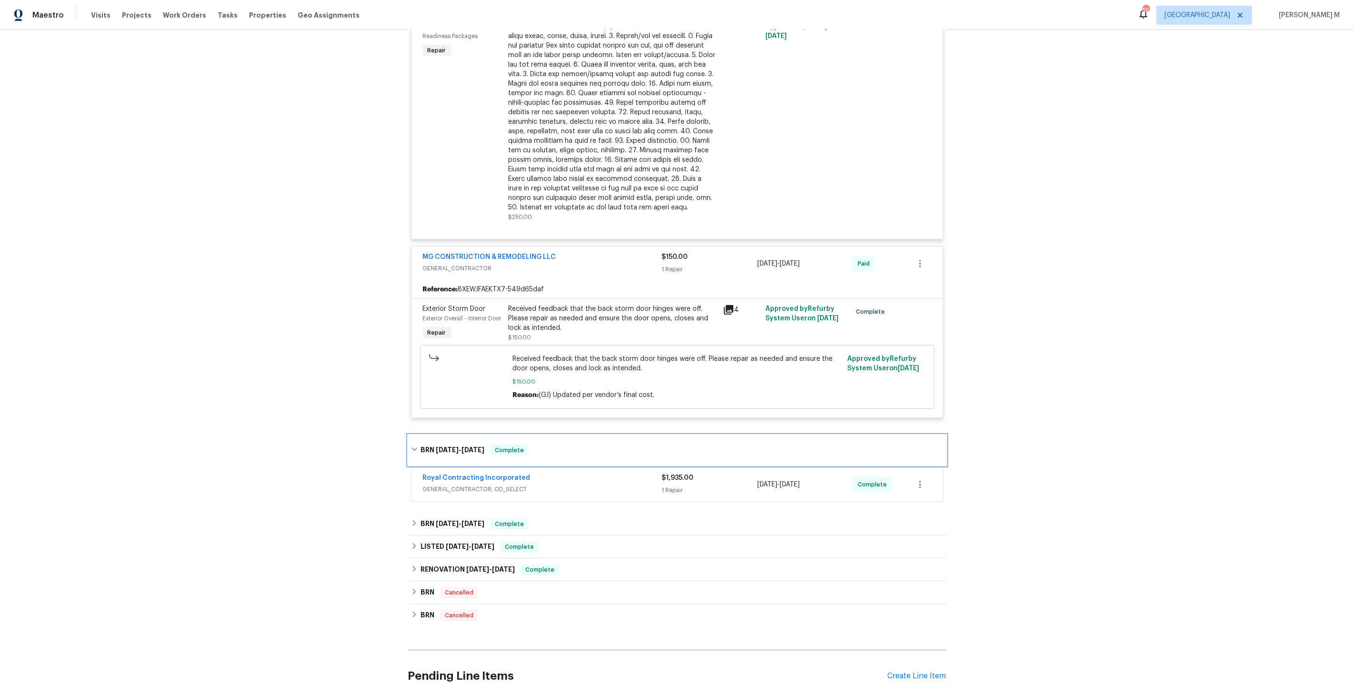
scroll to position [438, 0]
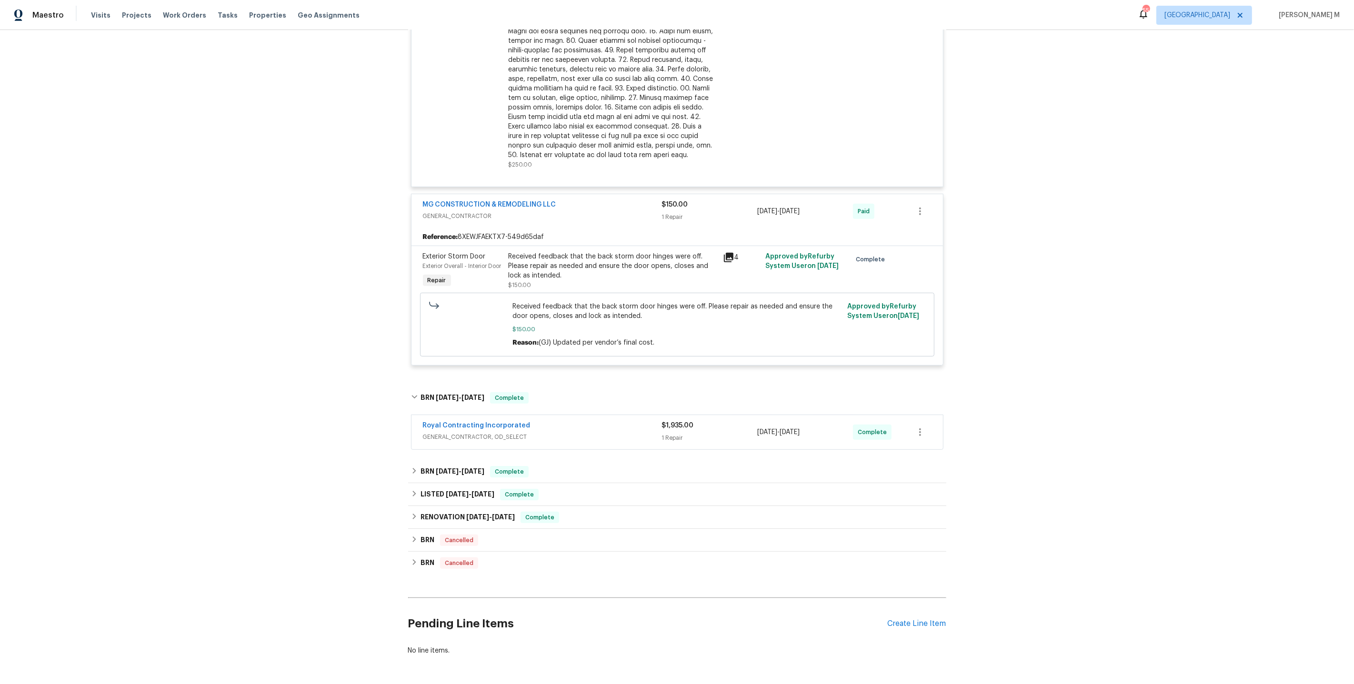
click at [483, 432] on span "GENERAL_CONTRACTOR, OD_SELECT" at bounding box center [542, 437] width 239 height 10
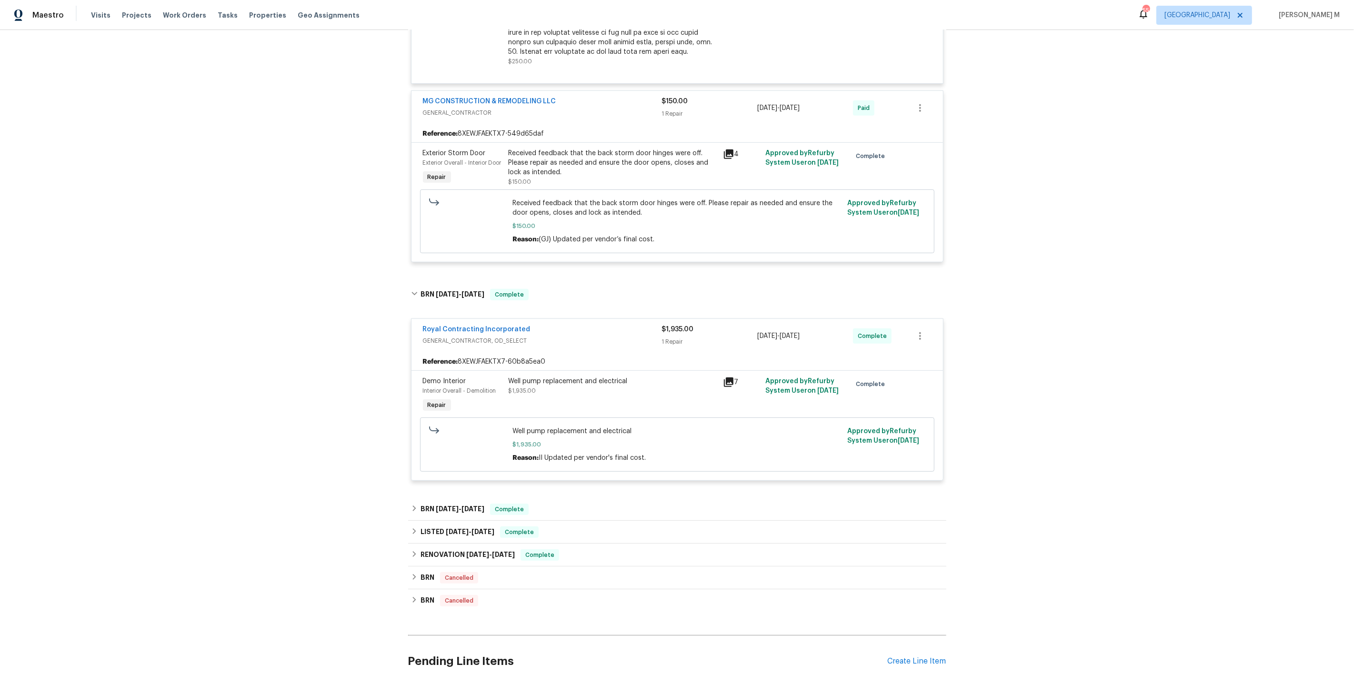
scroll to position [567, 0]
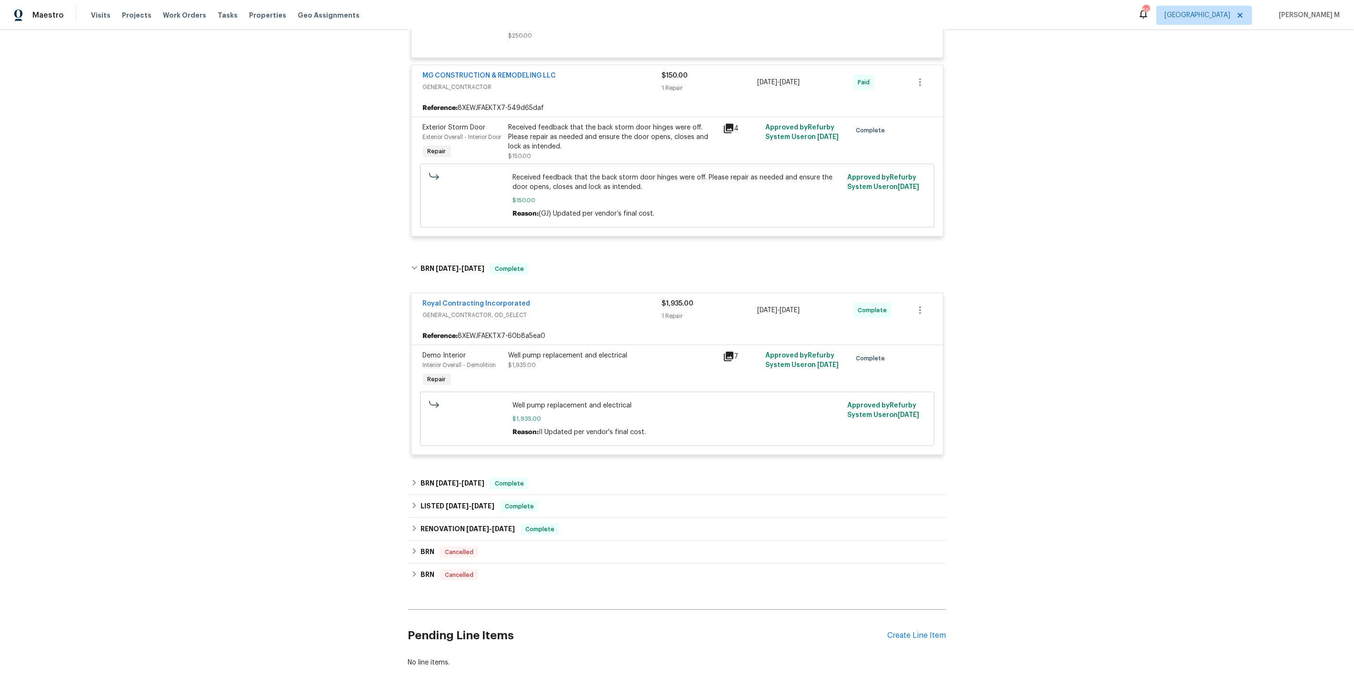
click at [611, 351] on div "Well pump replacement and electrical $1,935.00" at bounding box center [613, 360] width 209 height 19
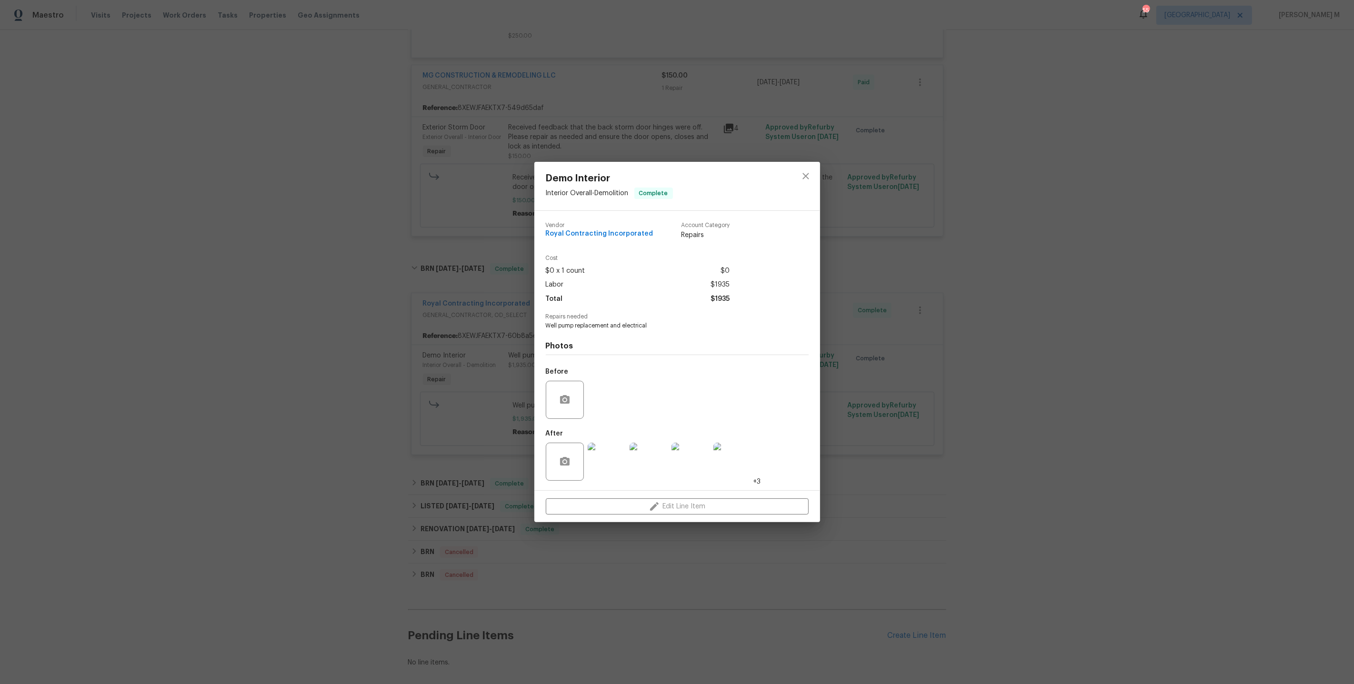
click at [610, 457] on img at bounding box center [607, 462] width 38 height 38
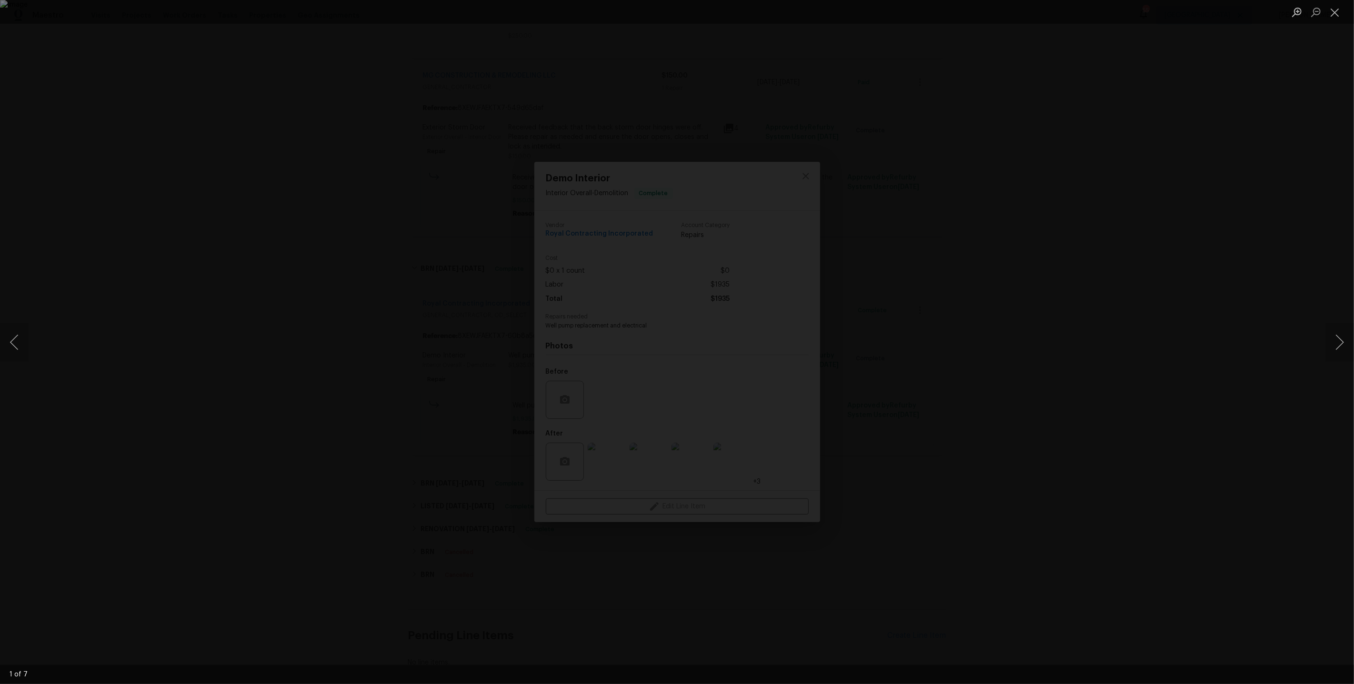
click at [1114, 302] on div "Lightbox" at bounding box center [677, 342] width 1354 height 684
click at [1106, 296] on div "Lightbox" at bounding box center [677, 342] width 1354 height 684
click at [1341, 13] on button "Close lightbox" at bounding box center [1334, 12] width 19 height 17
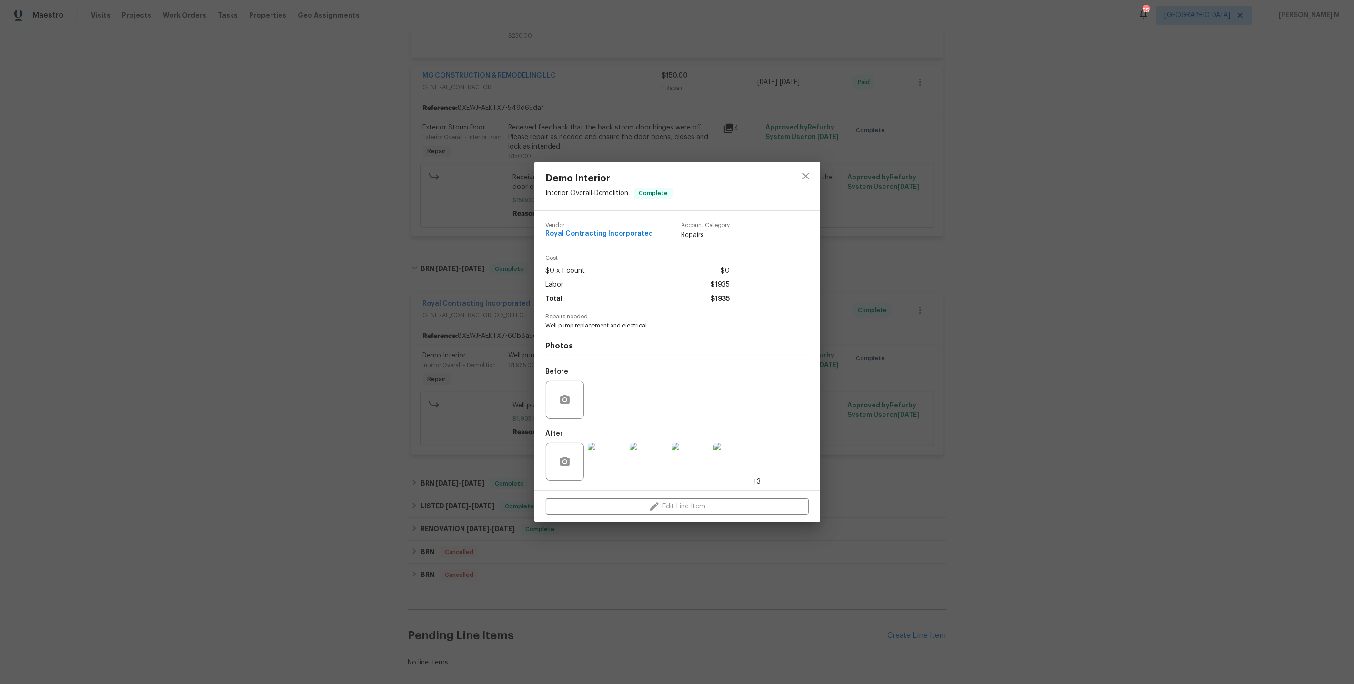
click at [457, 355] on div "Demo Interior Interior Overall - Demolition Complete Vendor Royal Contracting I…" at bounding box center [677, 342] width 1354 height 684
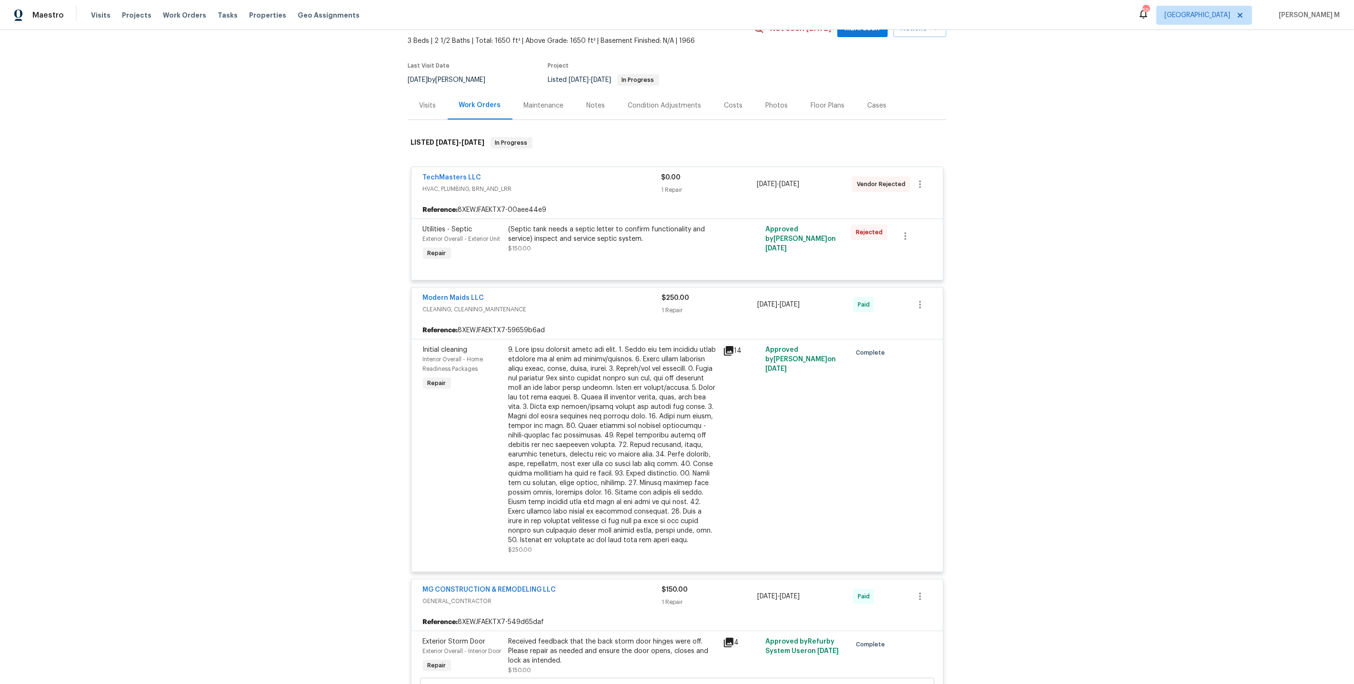
scroll to position [0, 0]
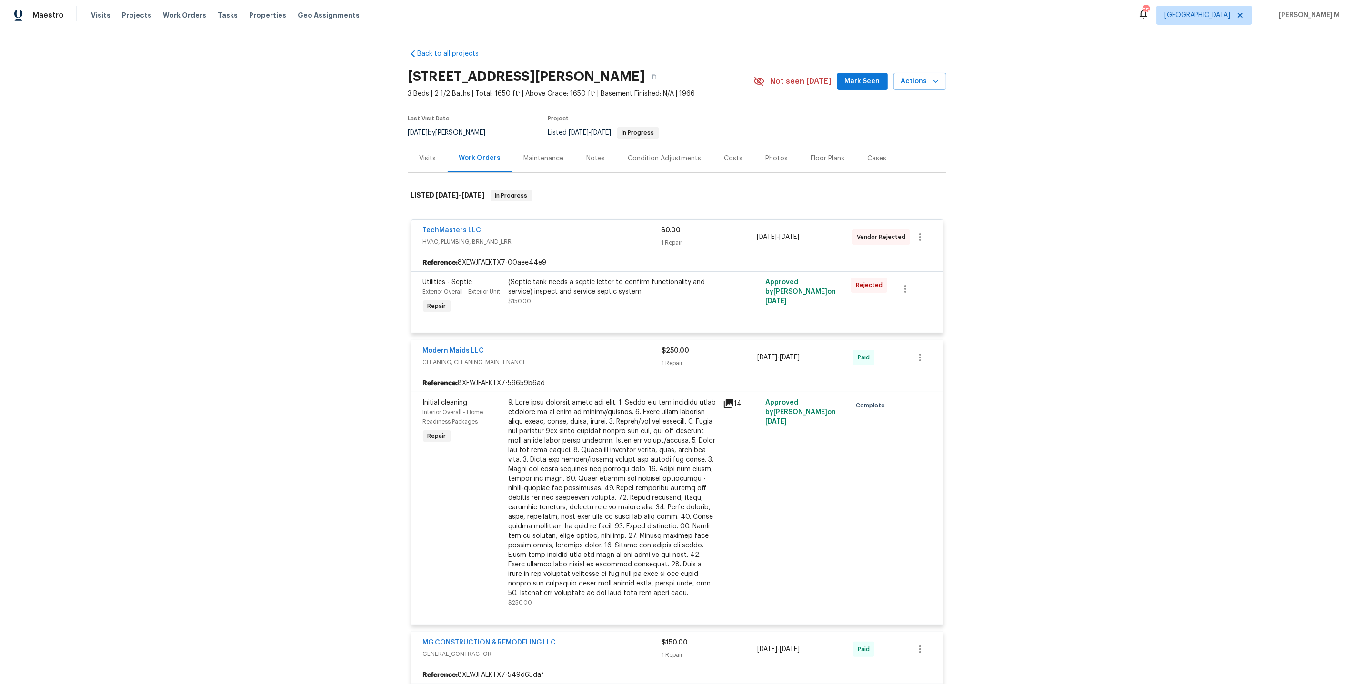
click at [530, 154] on div "Maintenance" at bounding box center [544, 159] width 40 height 10
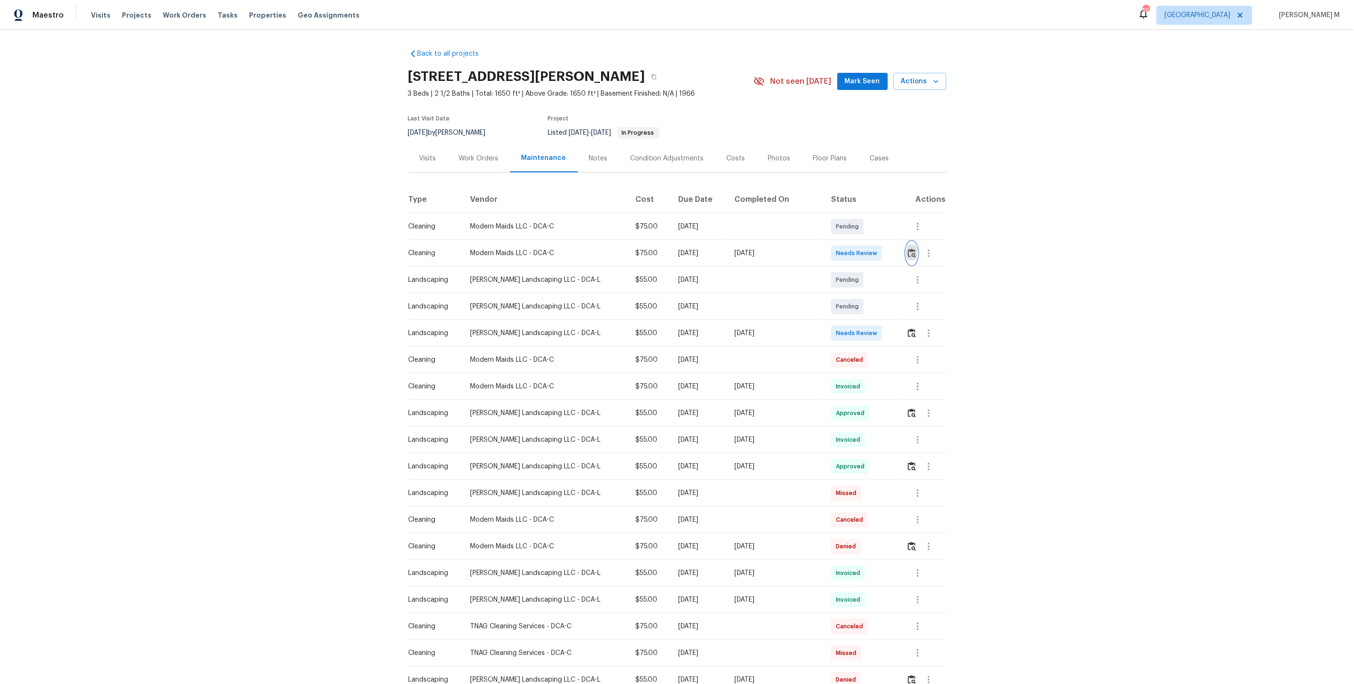
click at [907, 256] on button "button" at bounding box center [911, 253] width 11 height 23
click at [919, 250] on button "button" at bounding box center [928, 253] width 23 height 23
click at [930, 246] on li "Message vendor" at bounding box center [948, 249] width 67 height 16
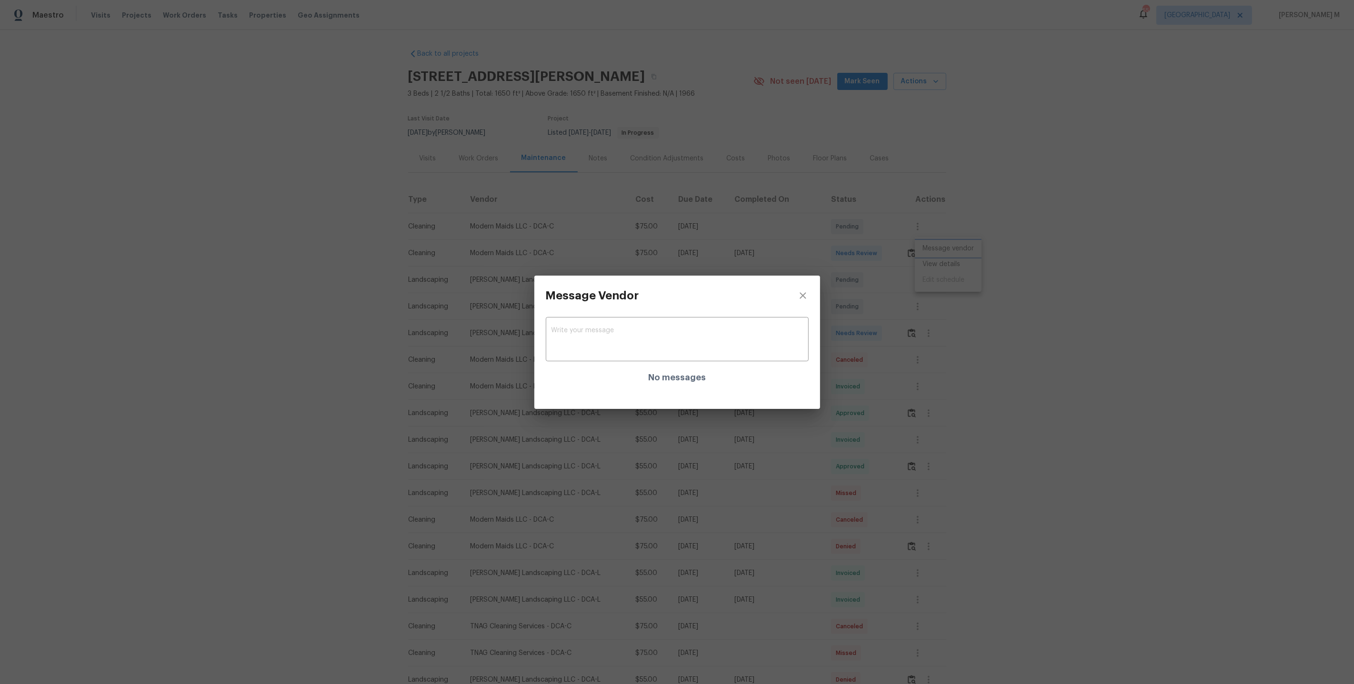
click at [899, 333] on div "Message Vendor x ​ No messages" at bounding box center [677, 342] width 1354 height 684
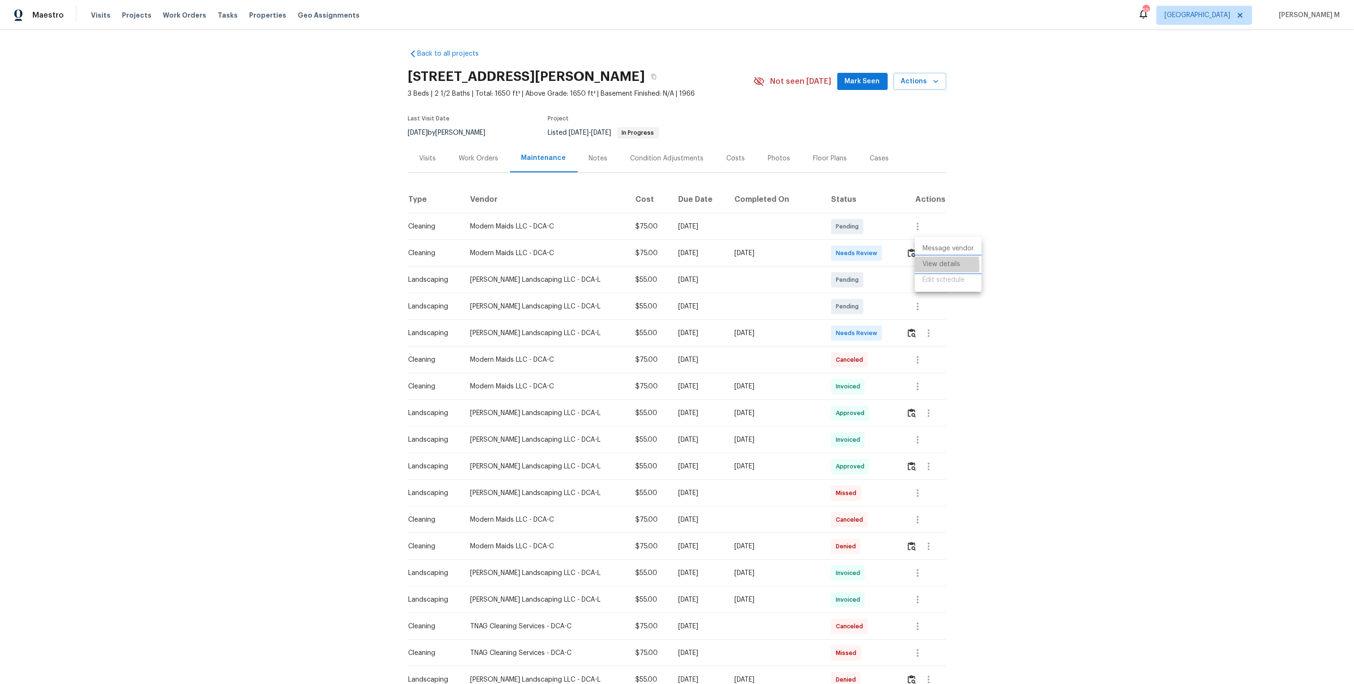
click at [933, 266] on li "View details" at bounding box center [948, 265] width 67 height 16
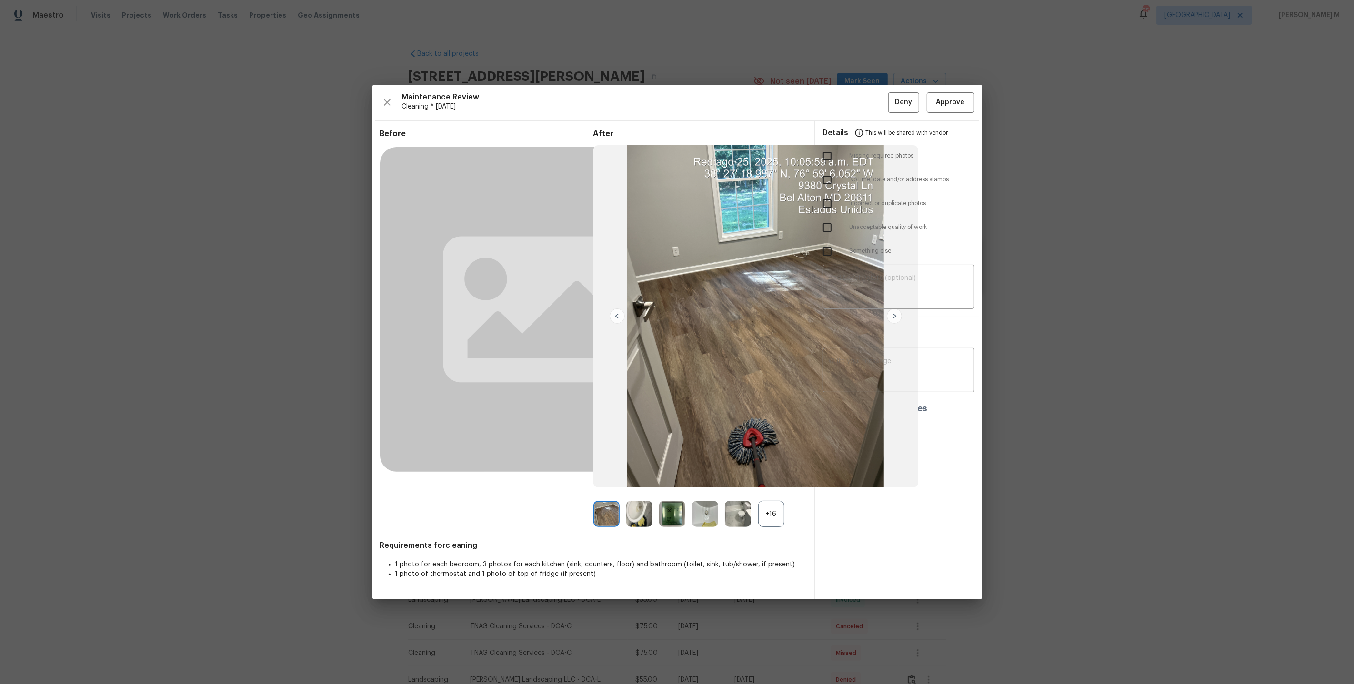
click at [772, 511] on div "+16" at bounding box center [771, 514] width 26 height 26
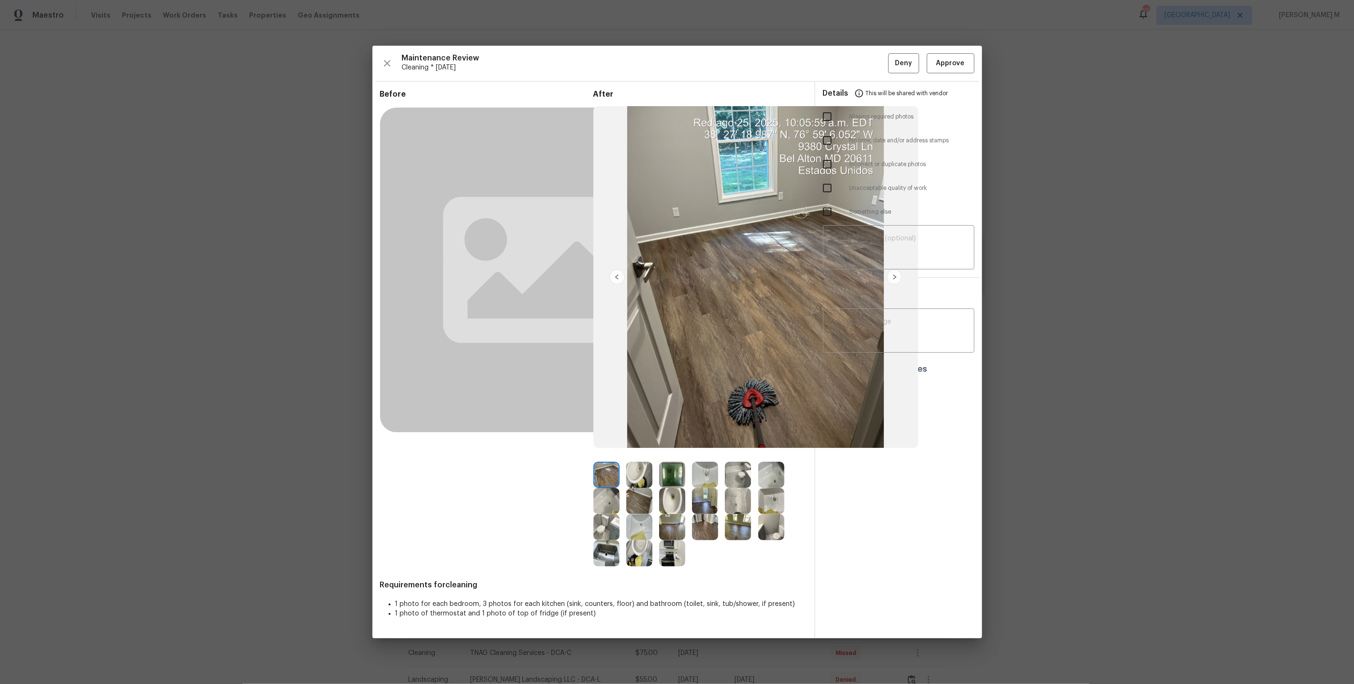
click at [635, 505] on img at bounding box center [639, 501] width 26 height 26
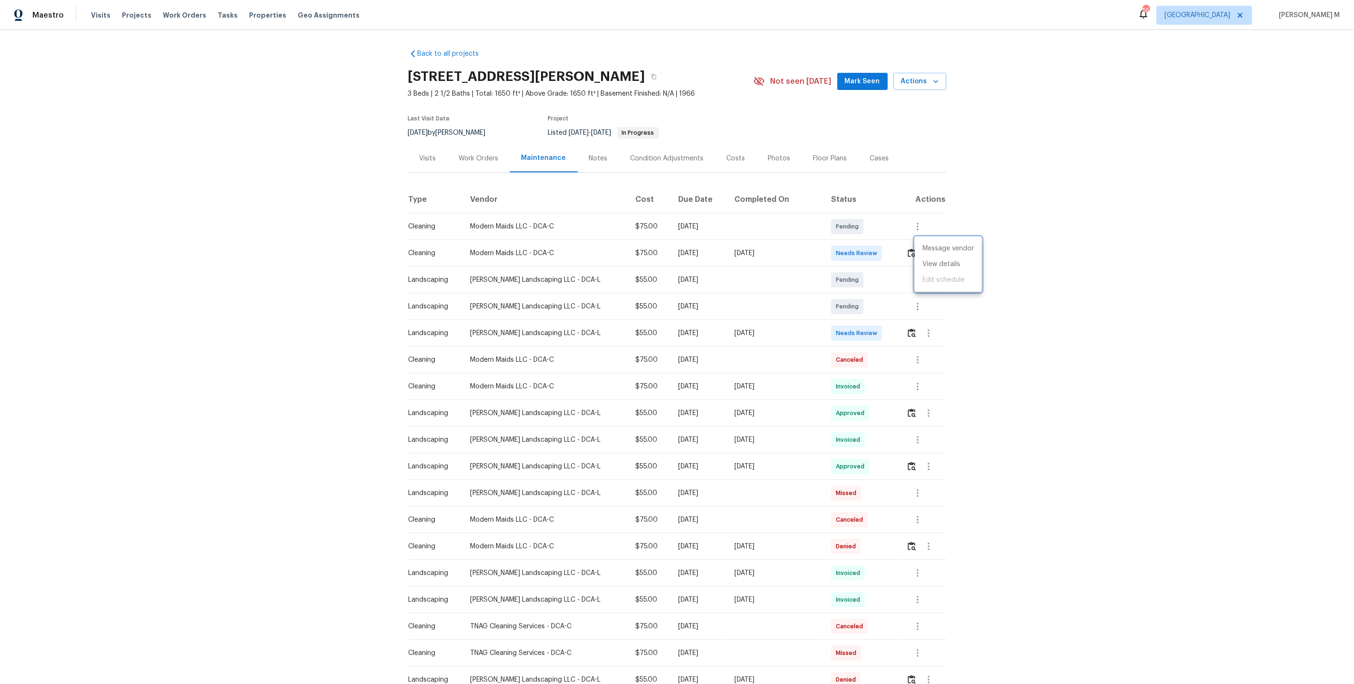
click at [817, 300] on div at bounding box center [677, 342] width 1354 height 684
click at [871, 282] on td "Pending" at bounding box center [860, 280] width 75 height 27
click at [929, 332] on icon "button" at bounding box center [928, 333] width 11 height 11
click at [948, 329] on li "Message vendor" at bounding box center [948, 329] width 67 height 16
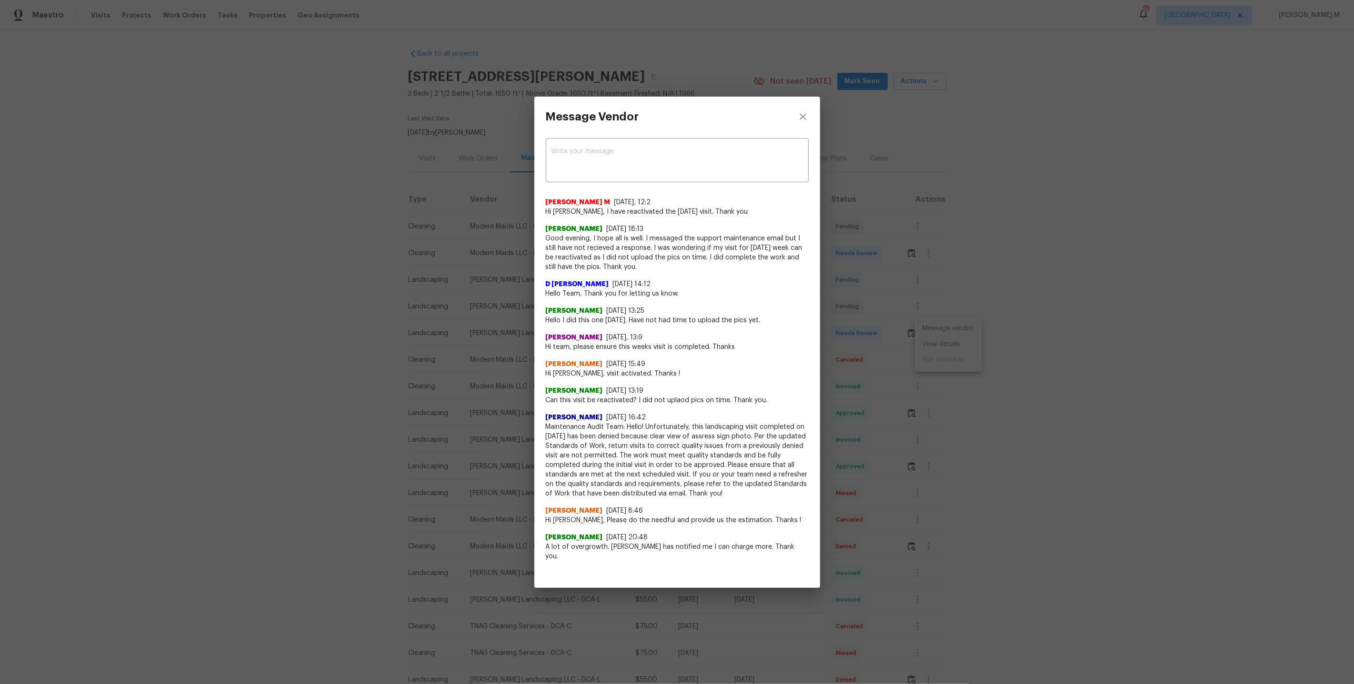
drag, startPoint x: 536, startPoint y: 244, endPoint x: 624, endPoint y: 271, distance: 92.2
click at [624, 271] on div "x ​ Manikandan M 8/11/25, 12:2 Hi Luis, I have reactivated the Jul 21st visit. …" at bounding box center [677, 355] width 286 height 436
click at [862, 360] on div "Message Vendor x ​ Manikandan M 8/11/25, 12:2 Hi Luis, I have reactivated the J…" at bounding box center [677, 342] width 1354 height 684
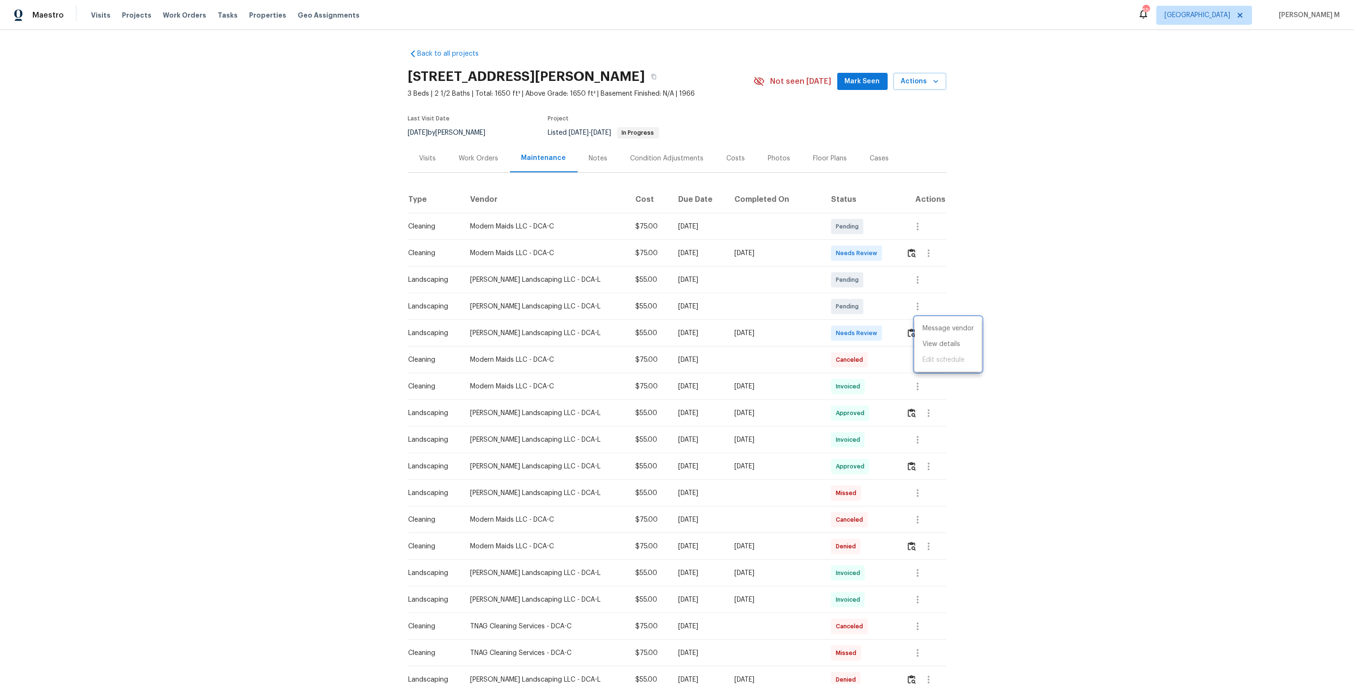
click at [895, 314] on div at bounding box center [677, 342] width 1354 height 684
click at [910, 250] on img "button" at bounding box center [912, 253] width 8 height 9
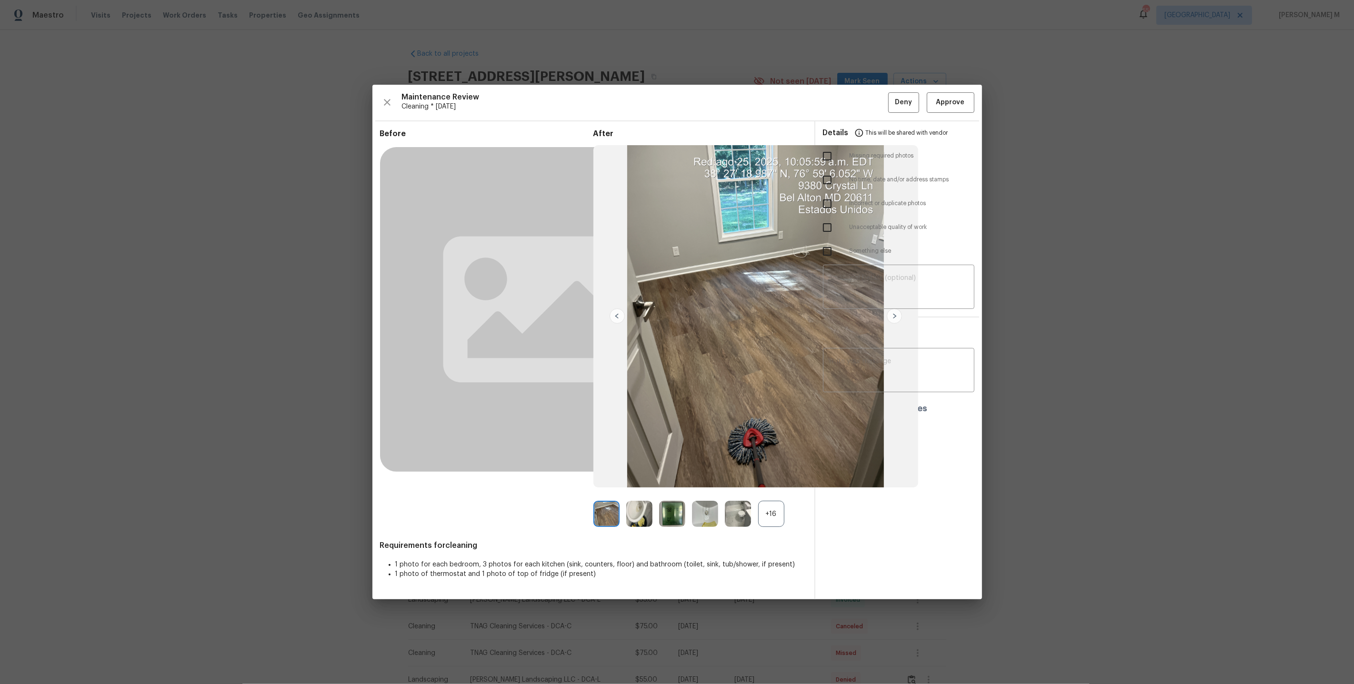
click at [781, 507] on div "+16" at bounding box center [771, 514] width 26 height 26
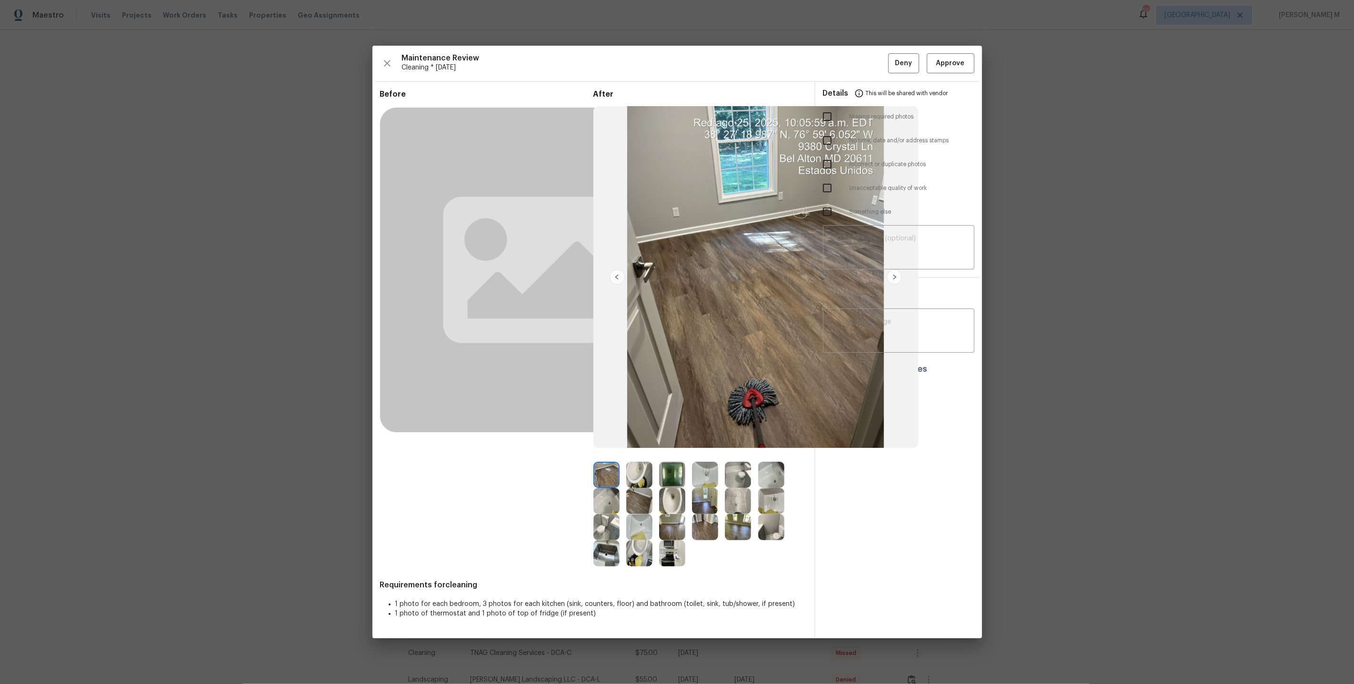
click at [706, 474] on img at bounding box center [705, 475] width 26 height 26
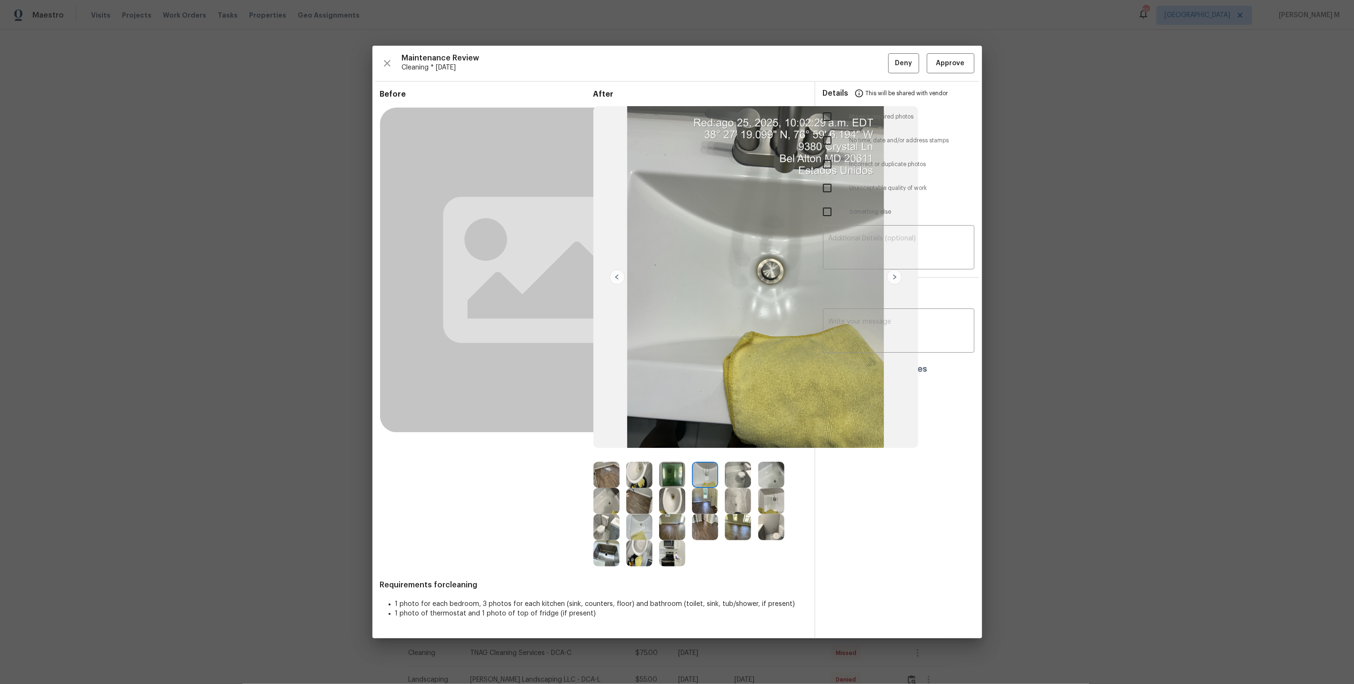
click at [632, 503] on img at bounding box center [639, 501] width 26 height 26
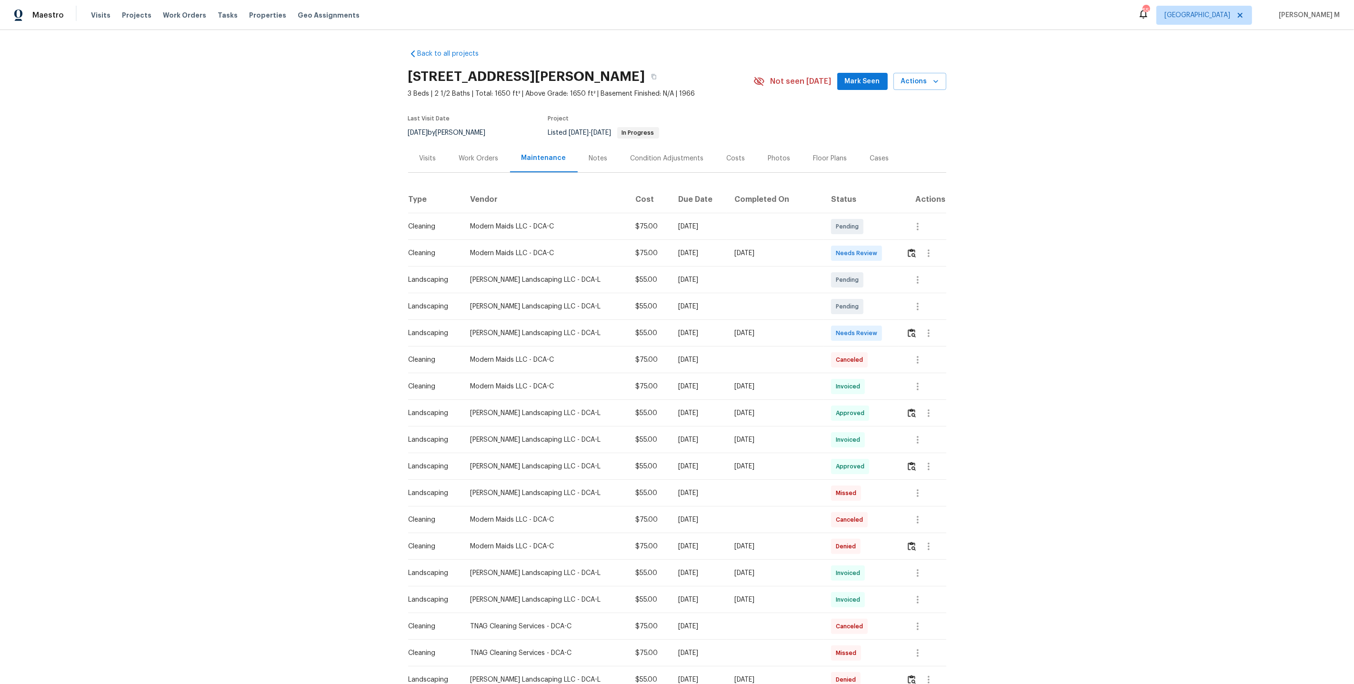
click at [488, 154] on div "Work Orders" at bounding box center [479, 159] width 40 height 10
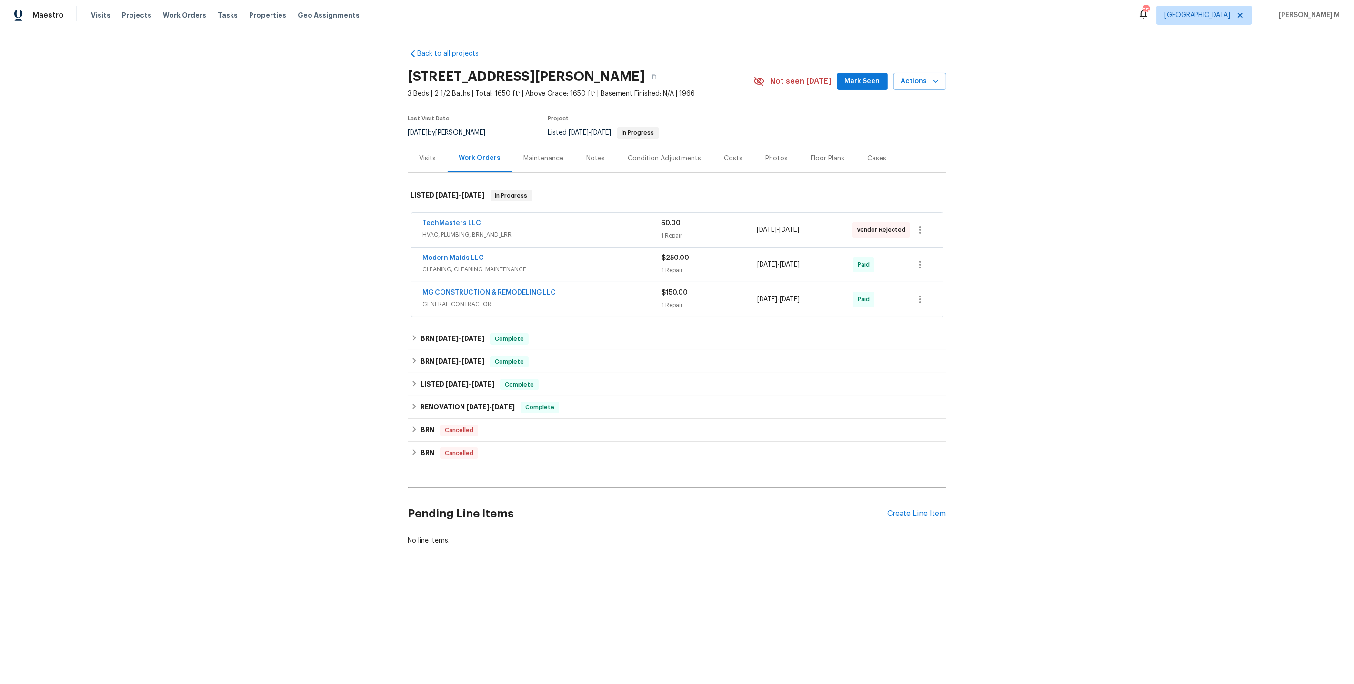
click at [450, 265] on span "CLEANING, CLEANING_MAINTENANCE" at bounding box center [542, 270] width 239 height 10
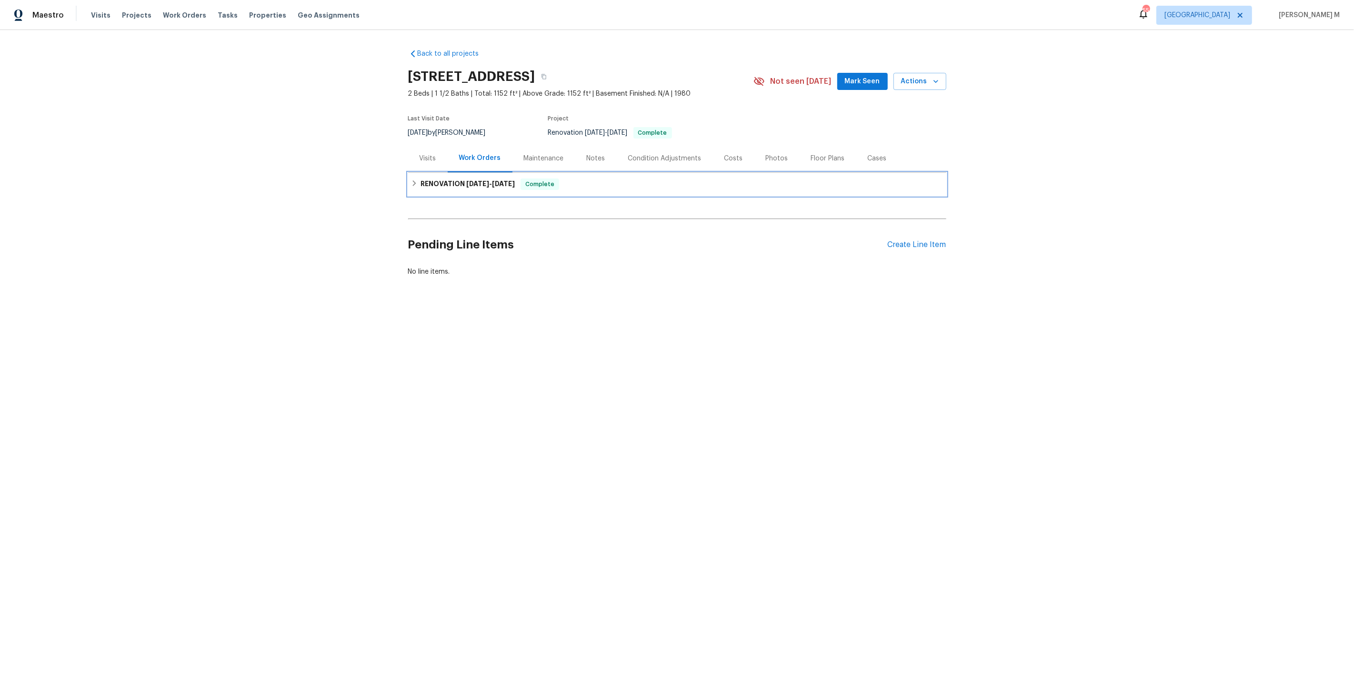
click at [450, 179] on h6 "RENOVATION [DATE] - [DATE]" at bounding box center [468, 184] width 94 height 11
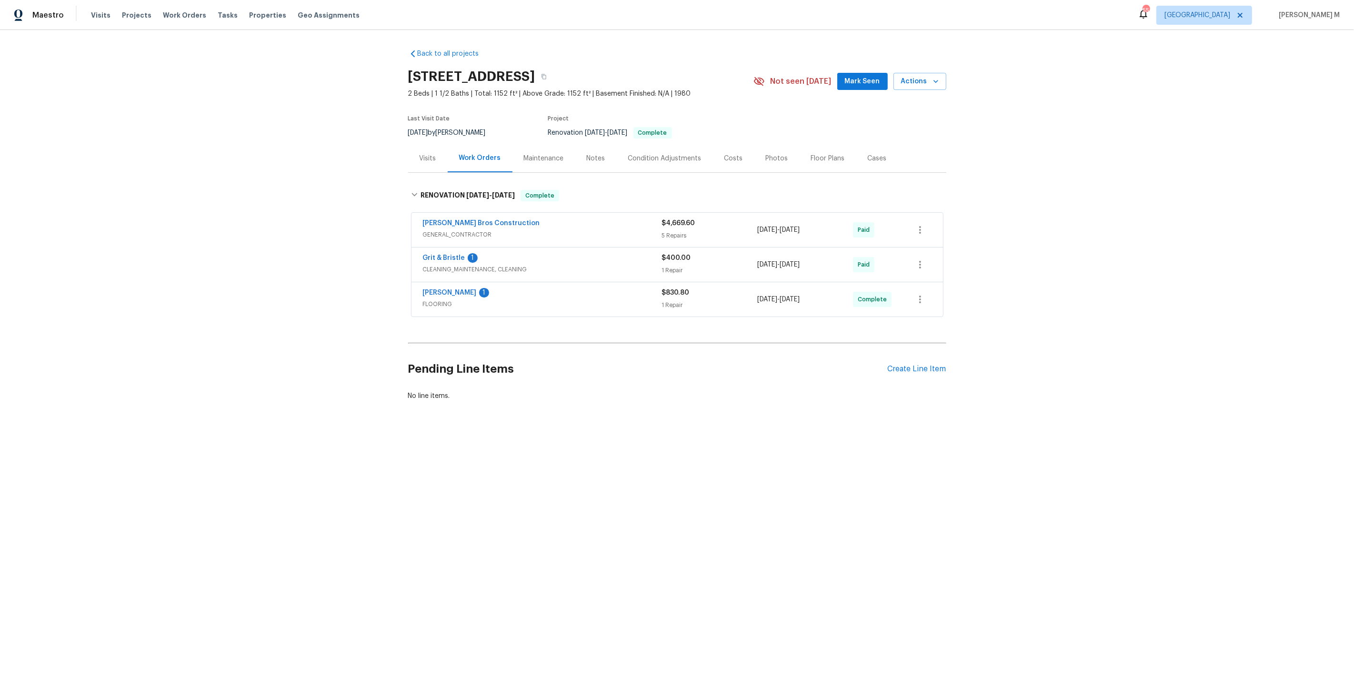
click at [450, 300] on span "FLOORING" at bounding box center [542, 305] width 239 height 10
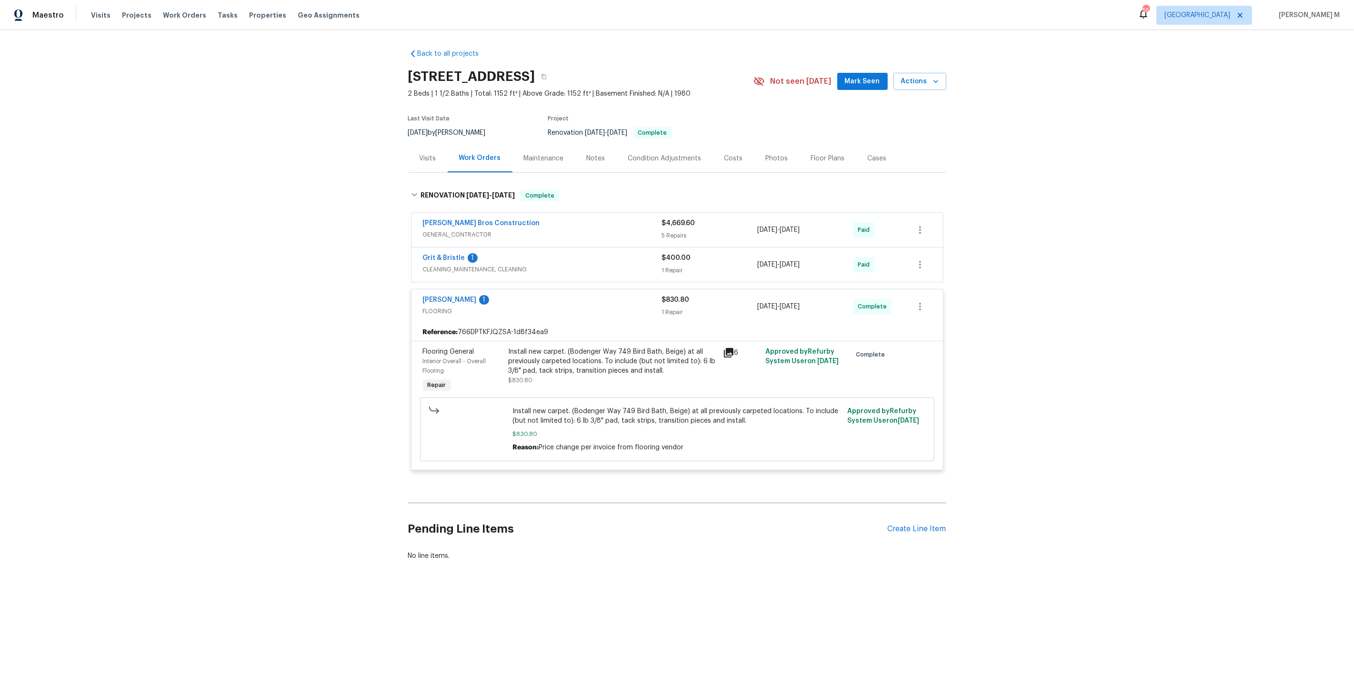
click at [447, 265] on span "CLEANING_MAINTENANCE, CLEANING" at bounding box center [542, 270] width 239 height 10
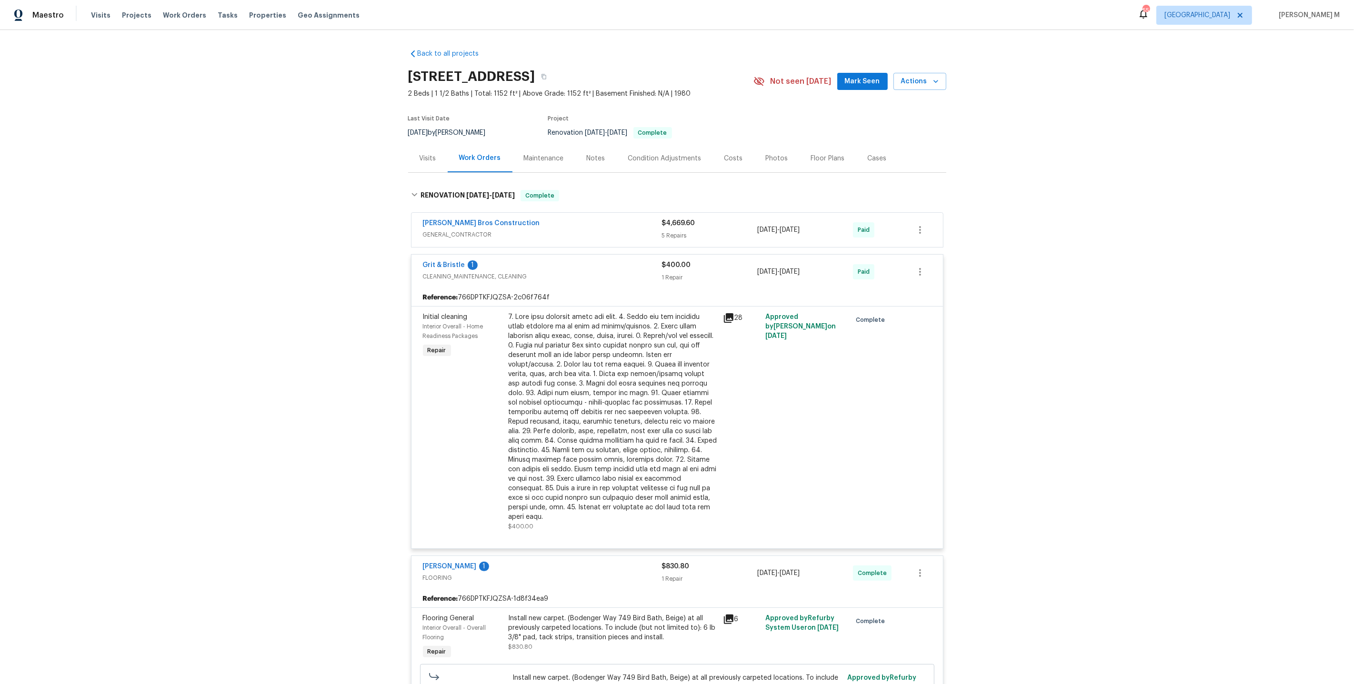
click at [450, 230] on span "GENERAL_CONTRACTOR" at bounding box center [542, 235] width 239 height 10
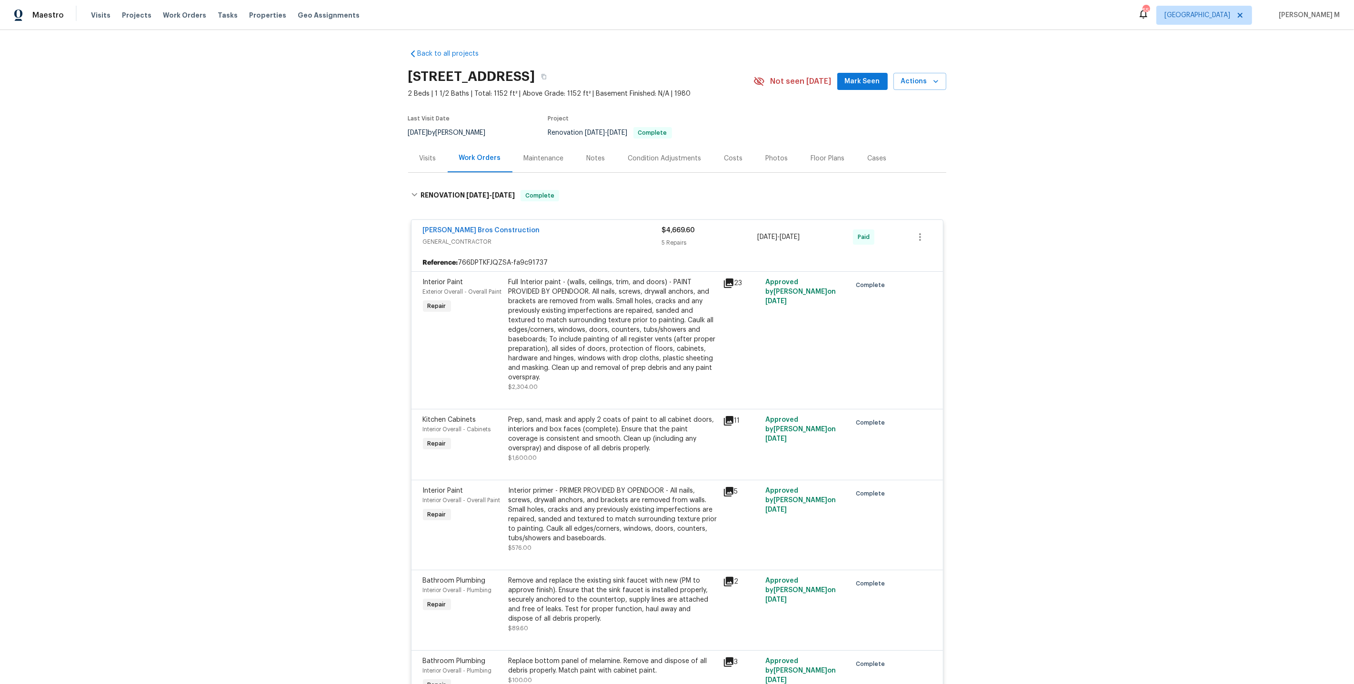
click at [548, 162] on div "Maintenance" at bounding box center [543, 158] width 63 height 28
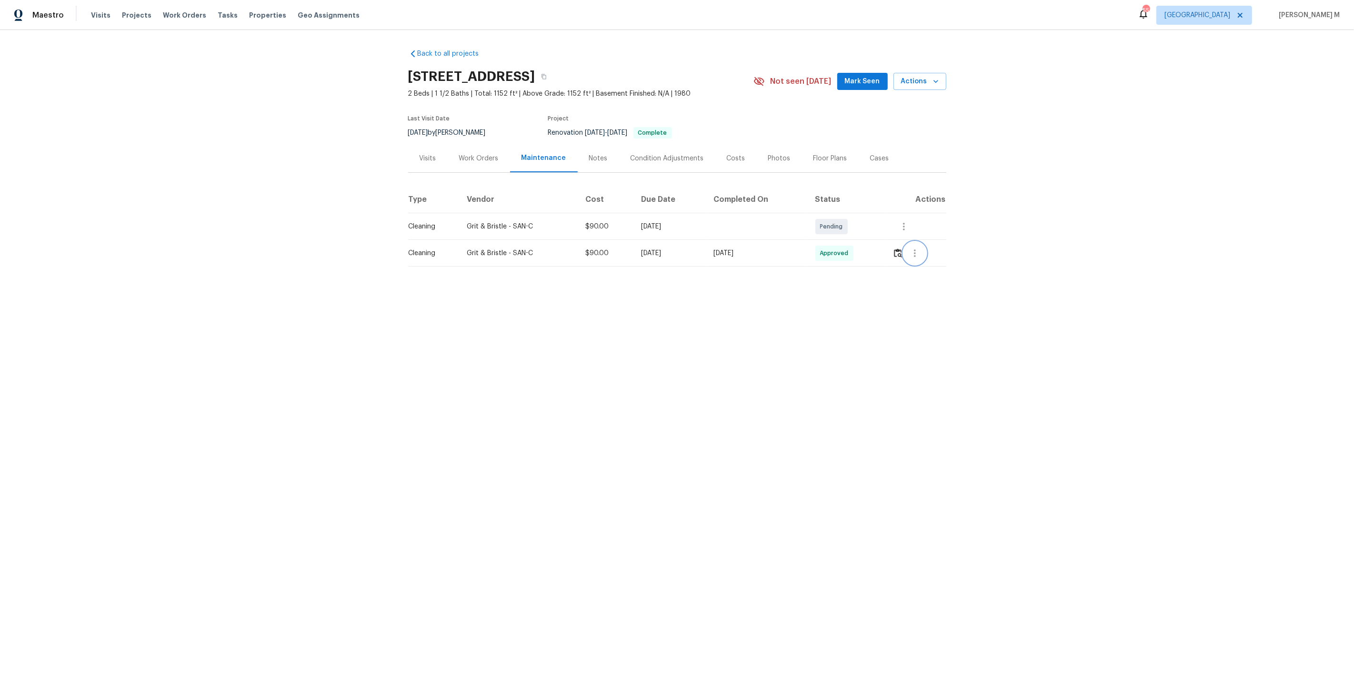
click at [922, 258] on button "button" at bounding box center [914, 253] width 23 height 23
click at [900, 250] on div at bounding box center [677, 342] width 1354 height 684
click at [900, 250] on img "button" at bounding box center [898, 253] width 8 height 9
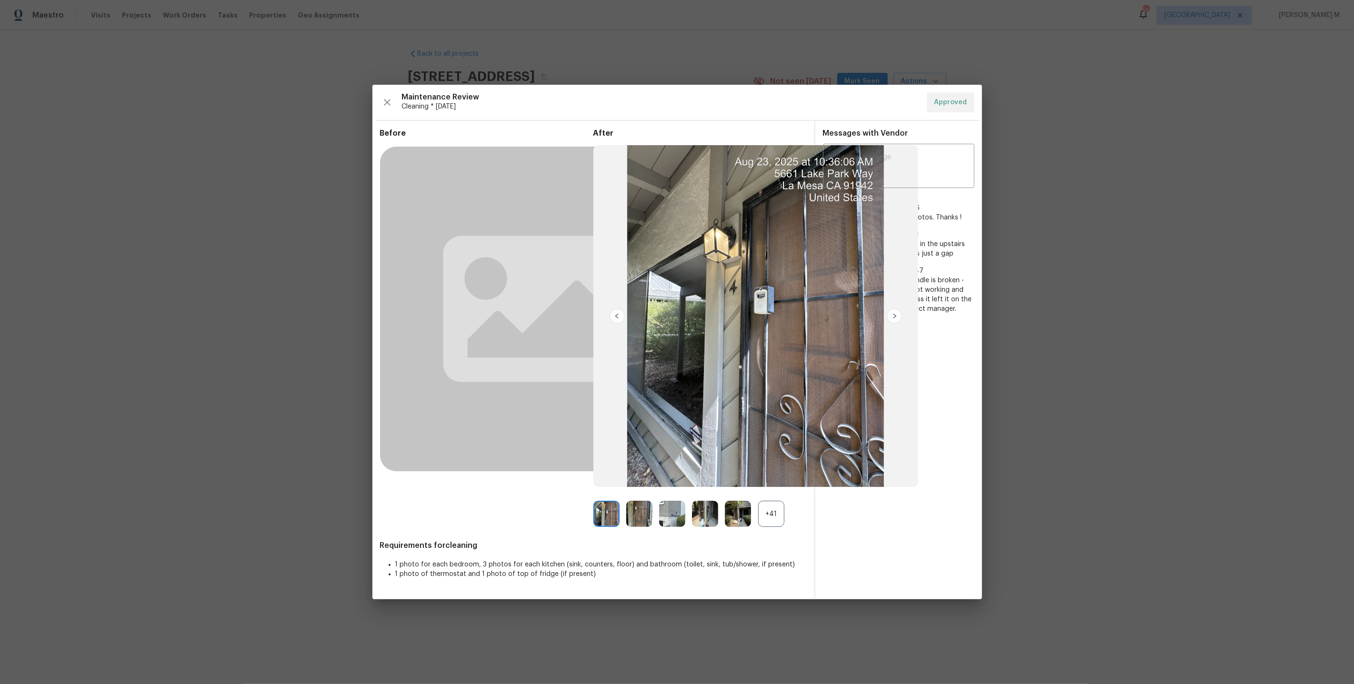
click at [766, 499] on div "After +41" at bounding box center [699, 328] width 213 height 399
click at [767, 506] on div "+41" at bounding box center [771, 514] width 26 height 26
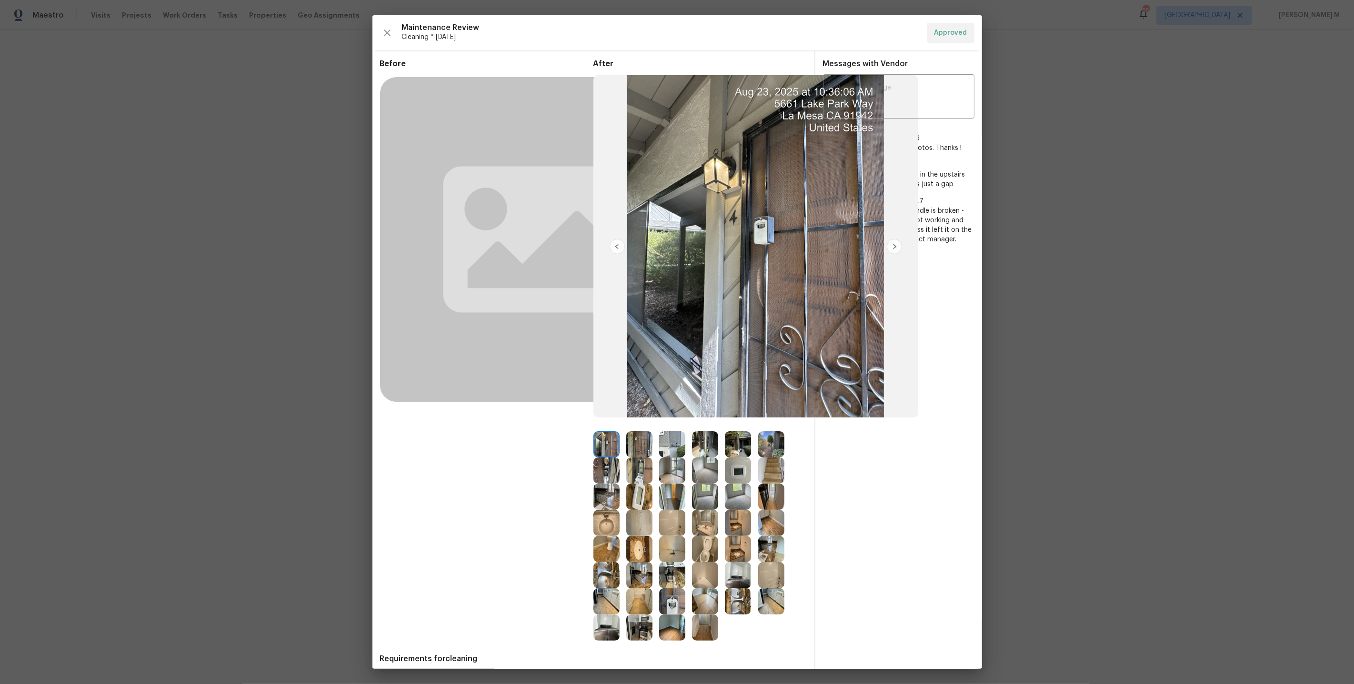
click at [742, 471] on img at bounding box center [738, 471] width 26 height 26
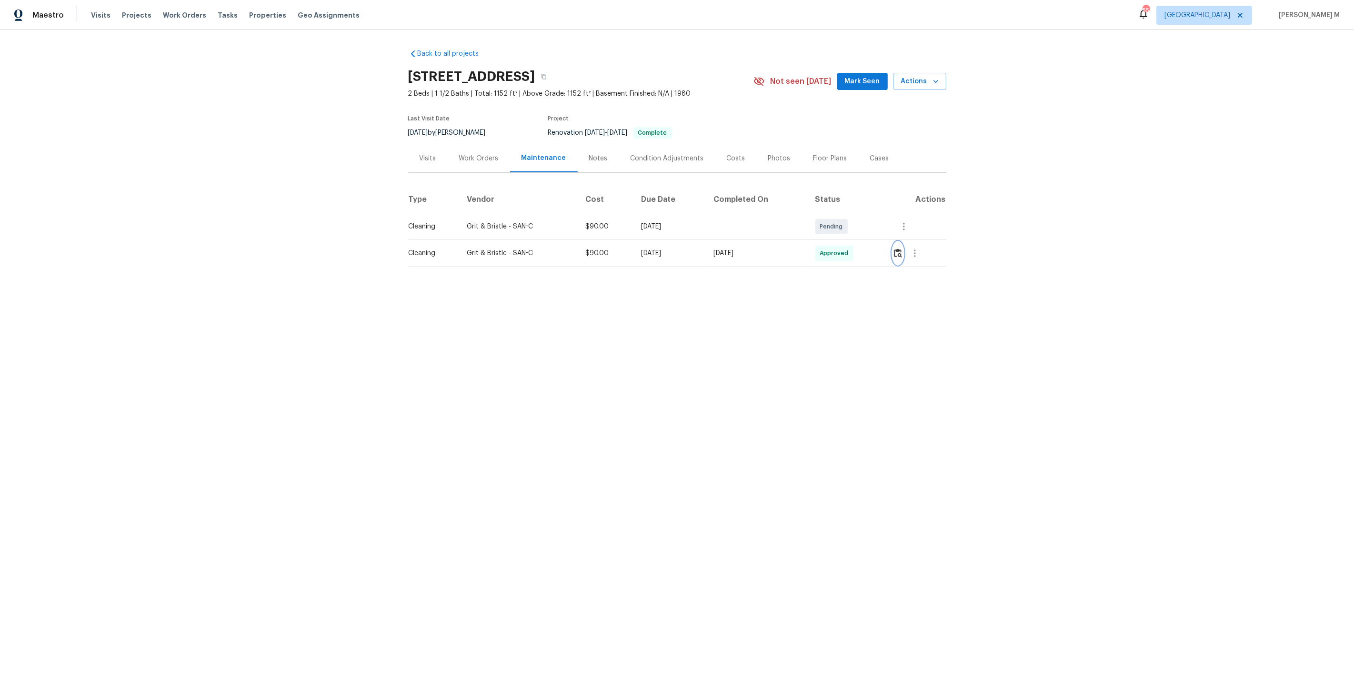
click at [903, 254] on button "button" at bounding box center [898, 253] width 11 height 23
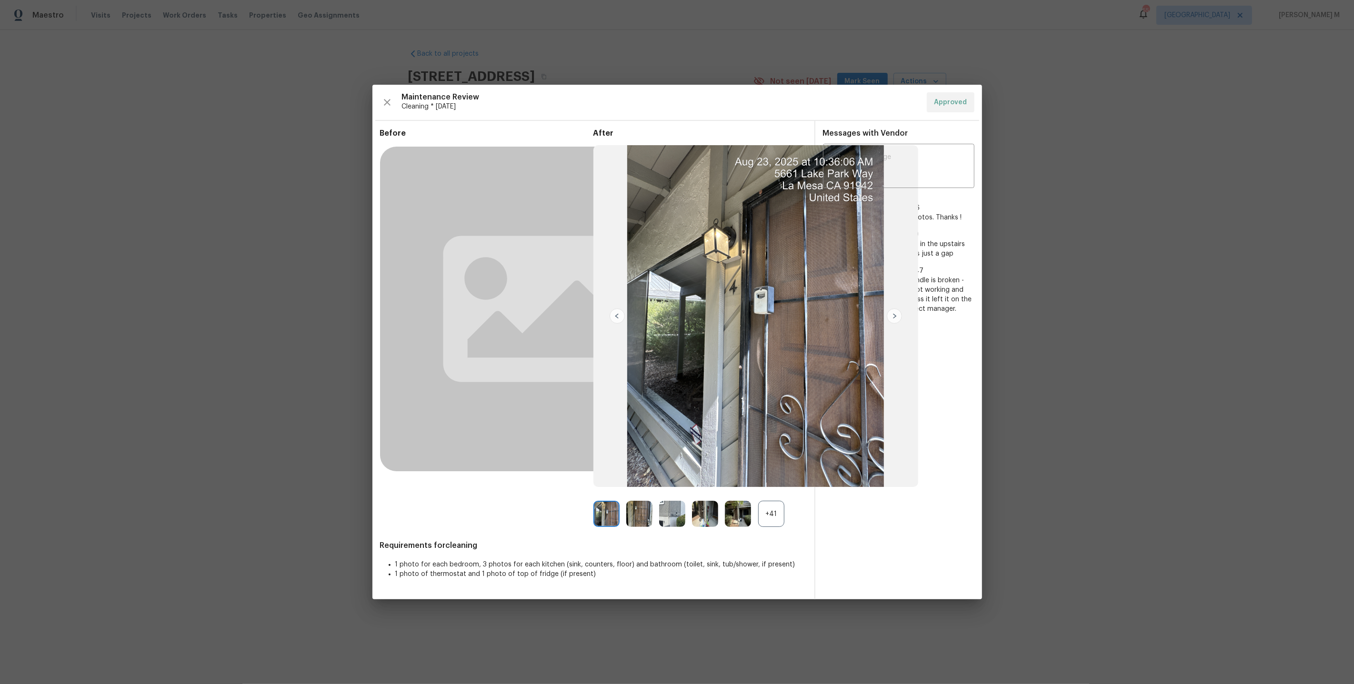
click at [774, 515] on div "+41" at bounding box center [771, 514] width 26 height 26
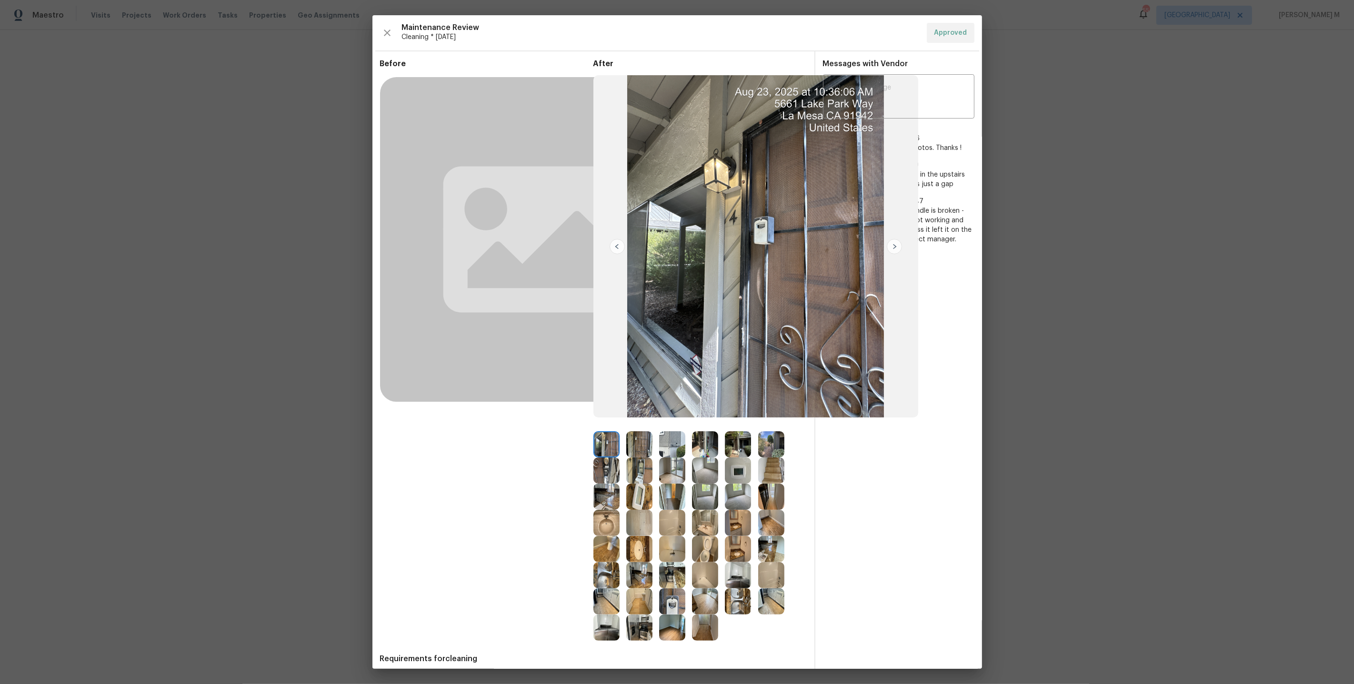
click at [705, 553] on img at bounding box center [705, 549] width 26 height 26
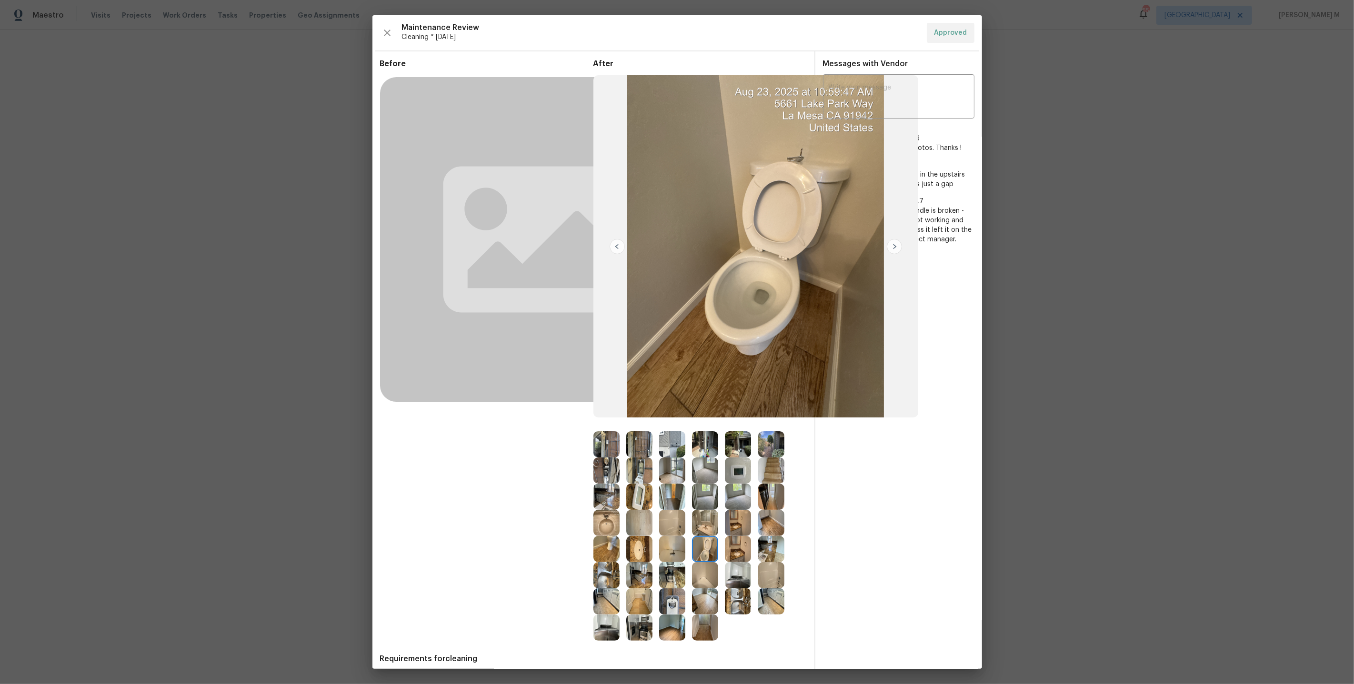
click at [736, 467] on img at bounding box center [738, 471] width 26 height 26
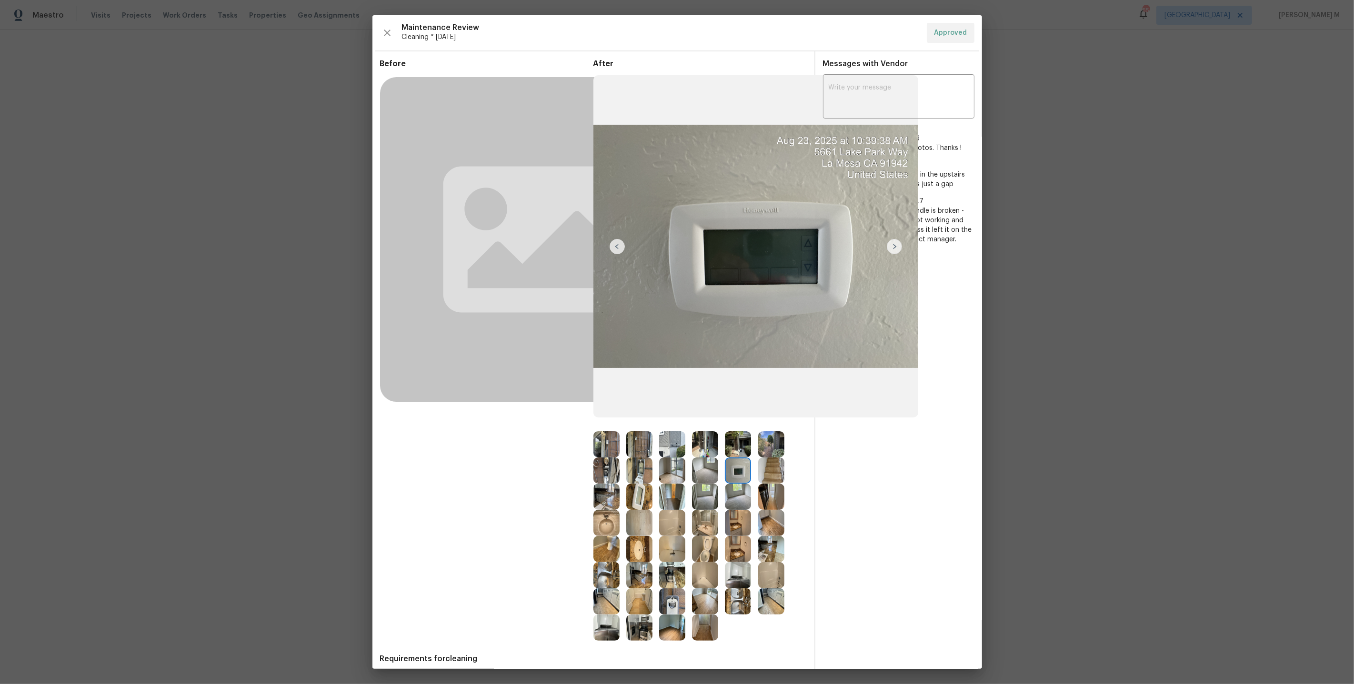
click at [712, 553] on img at bounding box center [705, 549] width 26 height 26
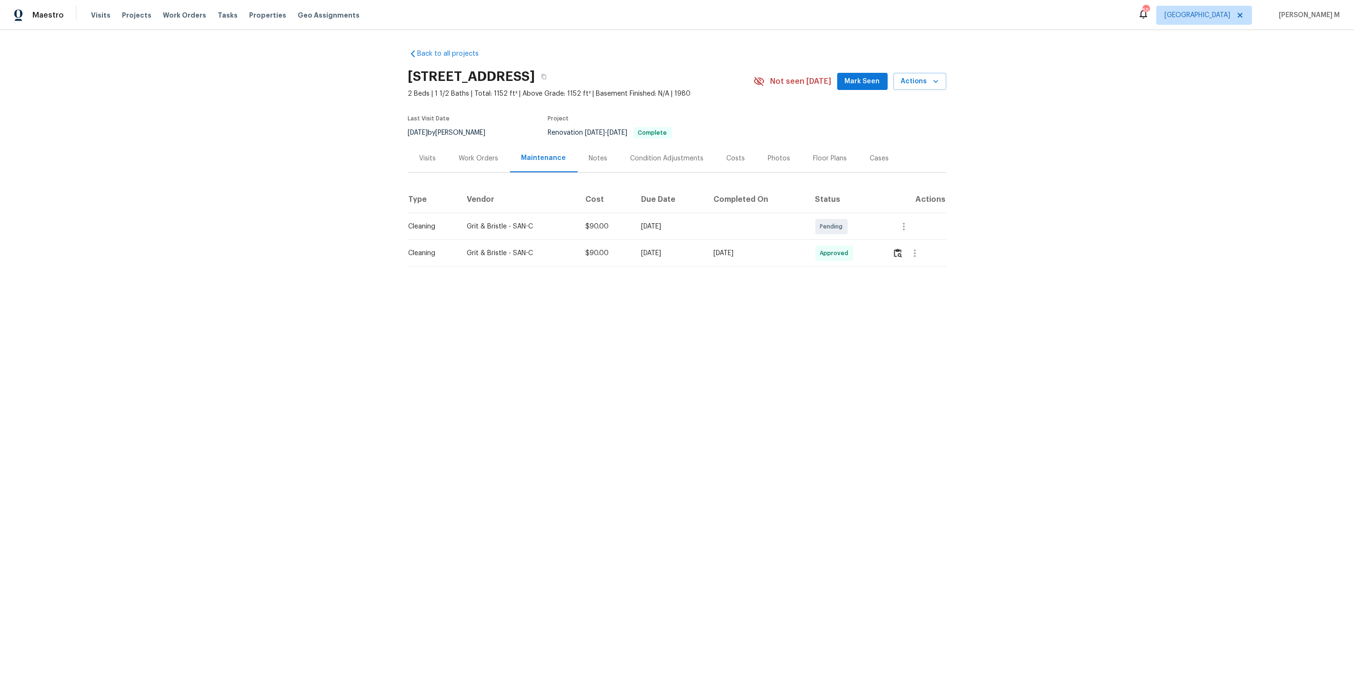
click at [519, 144] on div "Maintenance" at bounding box center [544, 158] width 68 height 28
click at [457, 159] on div "Work Orders" at bounding box center [479, 158] width 62 height 28
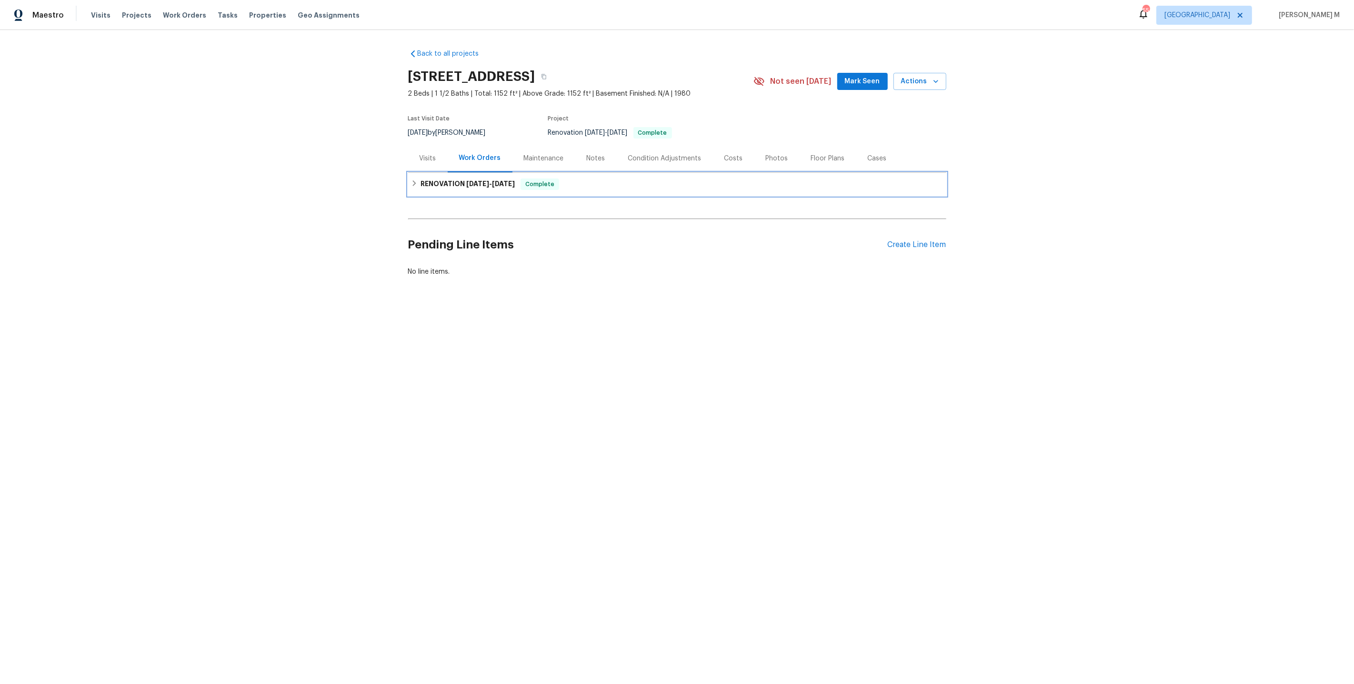
click at [453, 180] on h6 "RENOVATION 7/25/25 - 8/6/25" at bounding box center [468, 184] width 94 height 11
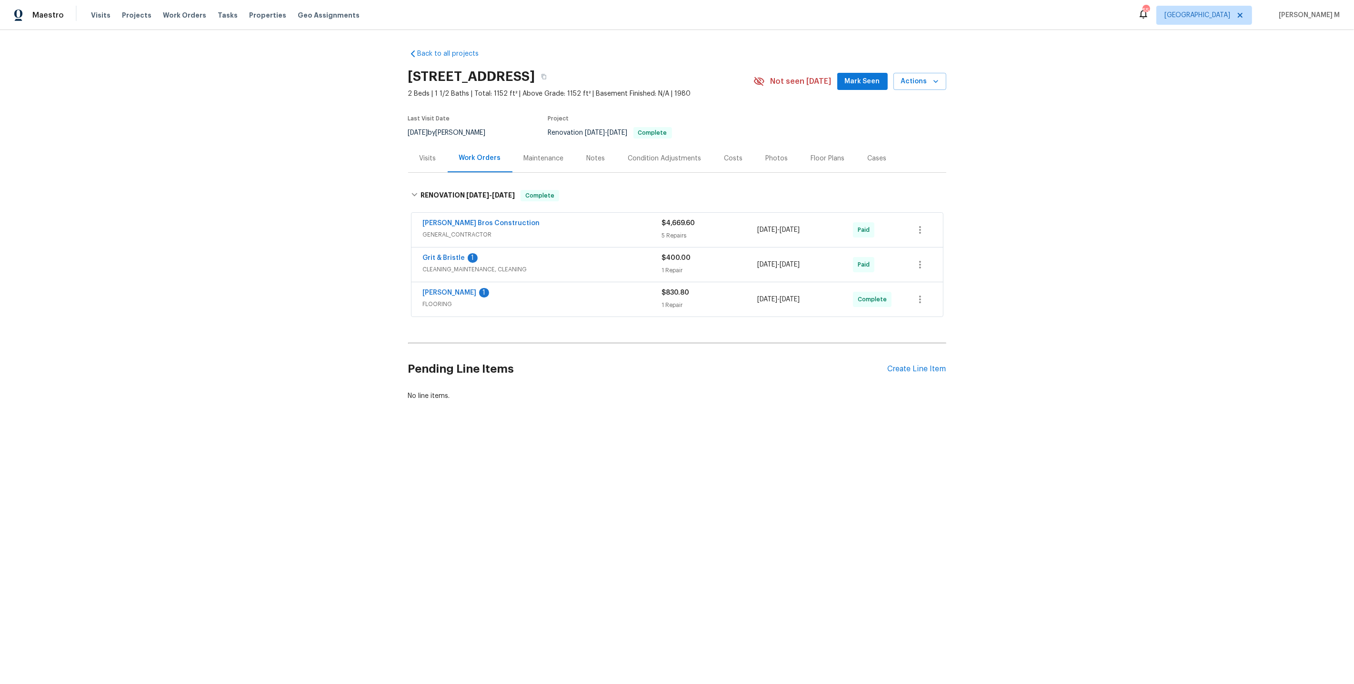
click at [451, 268] on div "Grit & Bristle 1 CLEANING_MAINTENANCE, CLEANING" at bounding box center [542, 264] width 239 height 23
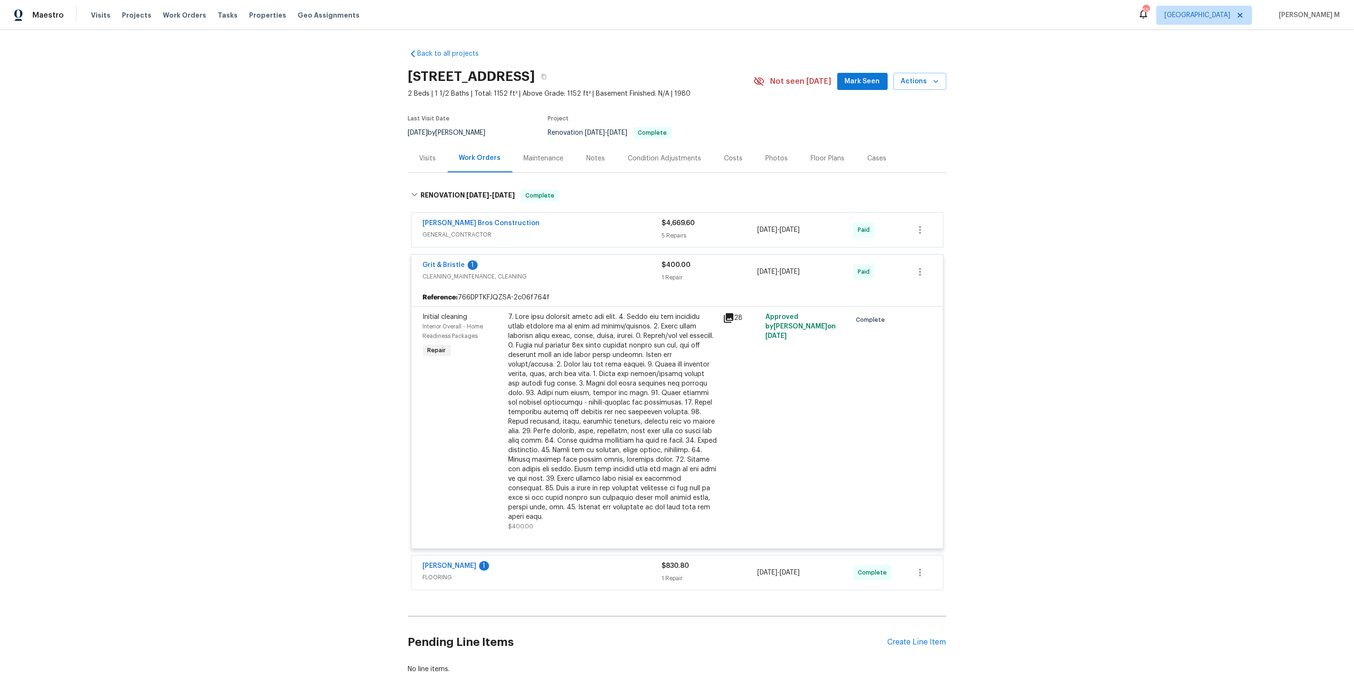
click at [461, 235] on div "Bailey Bros Construction GENERAL_CONTRACTOR" at bounding box center [542, 230] width 239 height 23
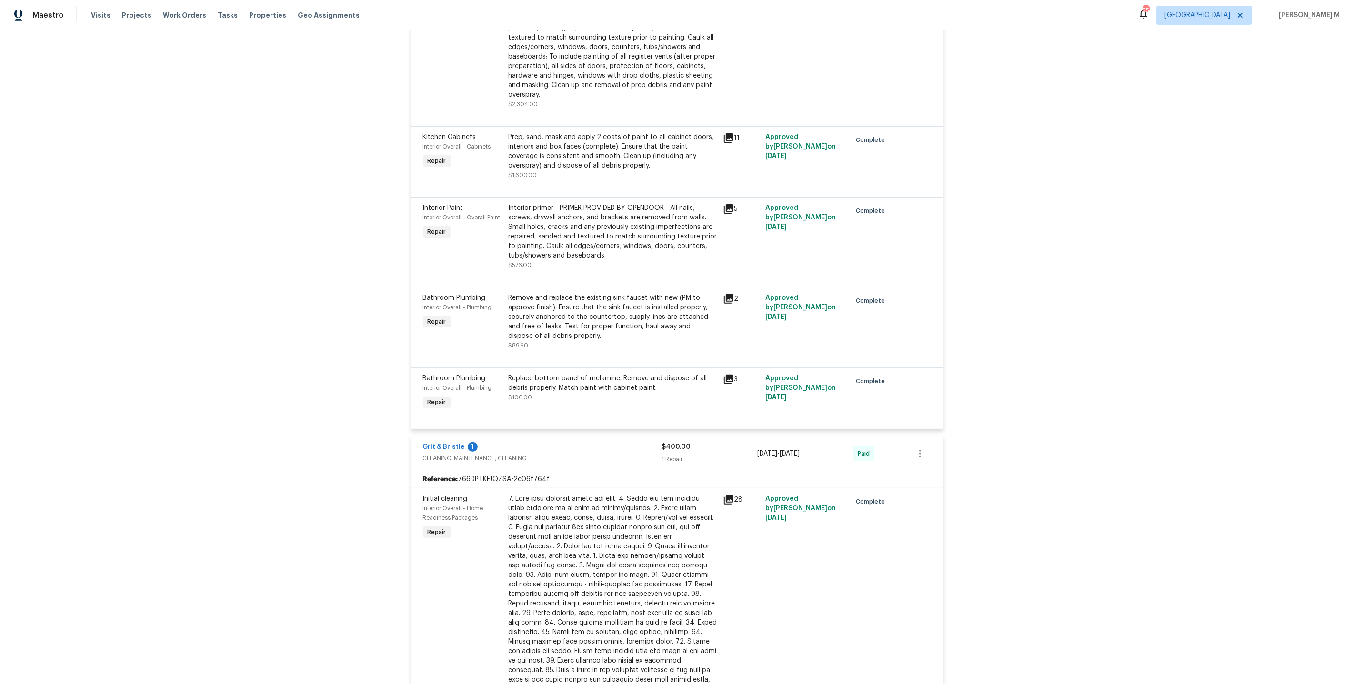
scroll to position [284, 0]
click at [592, 311] on div "Remove and replace the existing sink faucet with new (PM to approve finish). En…" at bounding box center [613, 316] width 209 height 48
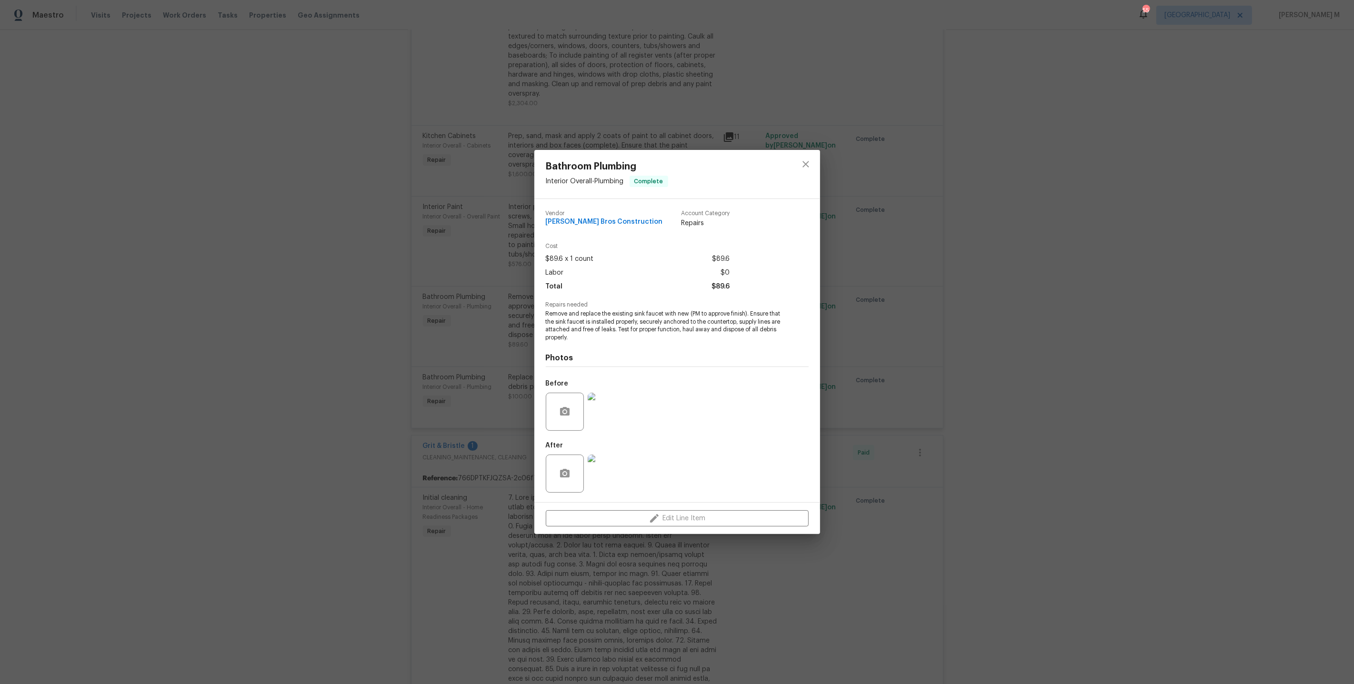
click at [885, 370] on div "Bathroom Plumbing Interior Overall - Plumbing Complete Vendor Bailey Bros Const…" at bounding box center [677, 342] width 1354 height 684
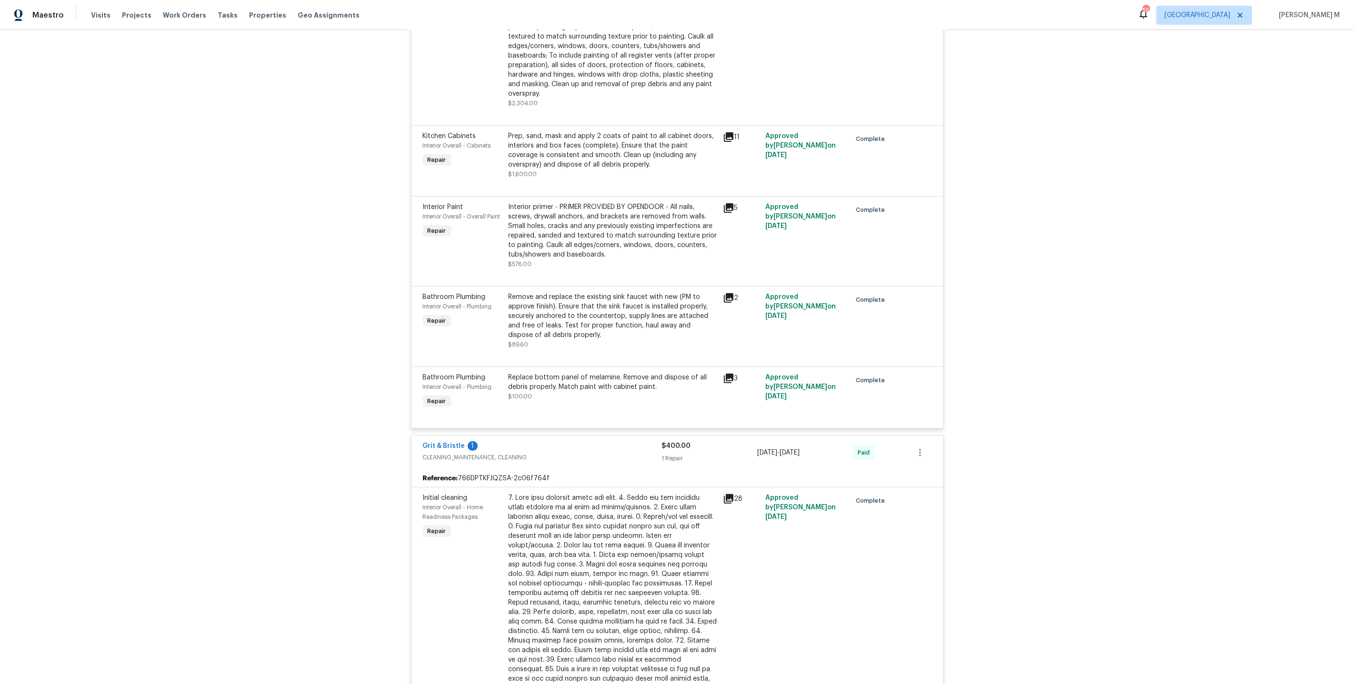
click at [542, 373] on div "Replace bottom panel of melamine. Remove and dispose of all debris properly. Ma…" at bounding box center [613, 382] width 209 height 19
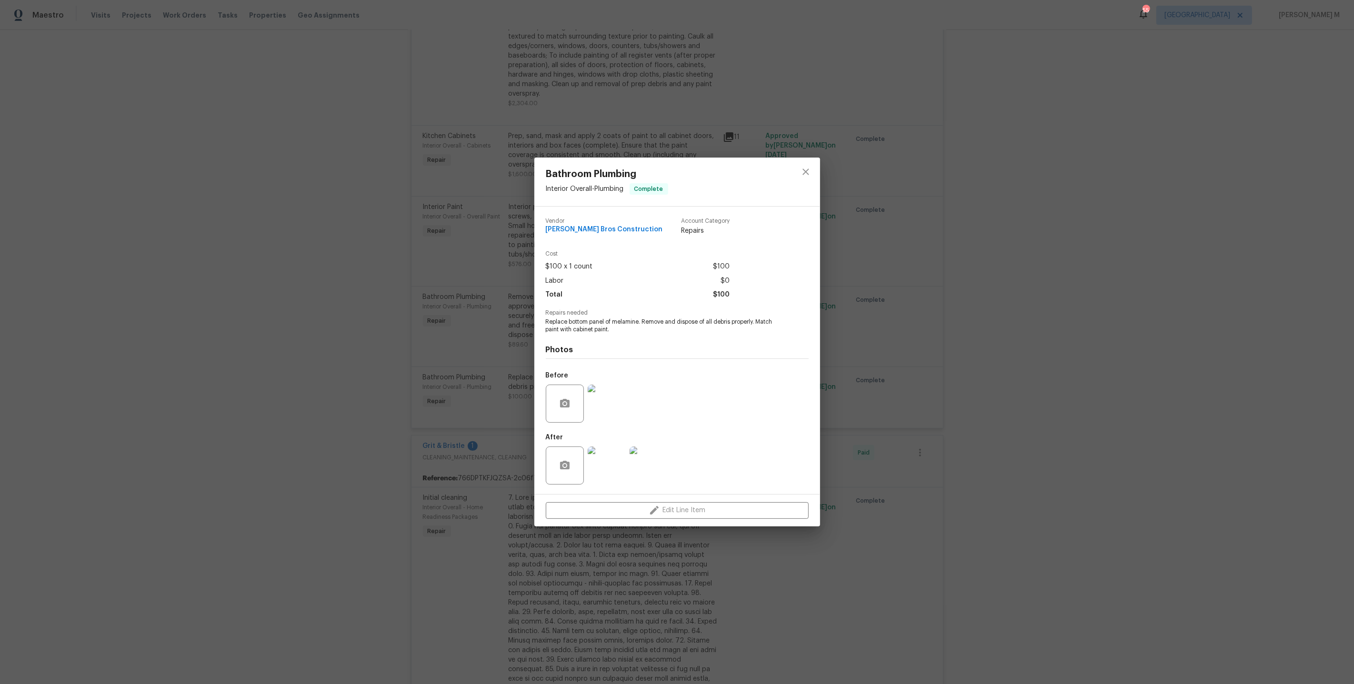
click at [879, 416] on div "Bathroom Plumbing Interior Overall - Plumbing Complete Vendor Bailey Bros Const…" at bounding box center [677, 342] width 1354 height 684
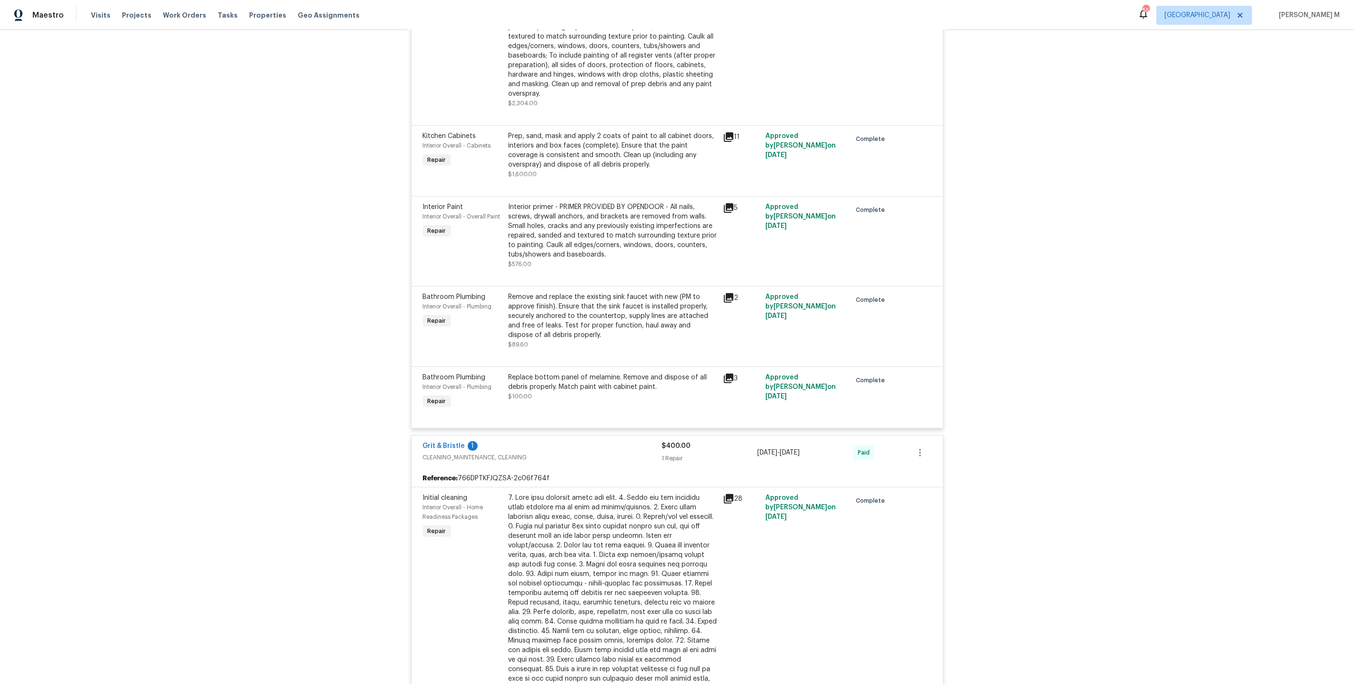
click at [336, 126] on div "Back to all projects 5661 Lake Park Way Unit 4, La Mesa, CA 91942 2 Beds | 1 1/…" at bounding box center [677, 357] width 1354 height 654
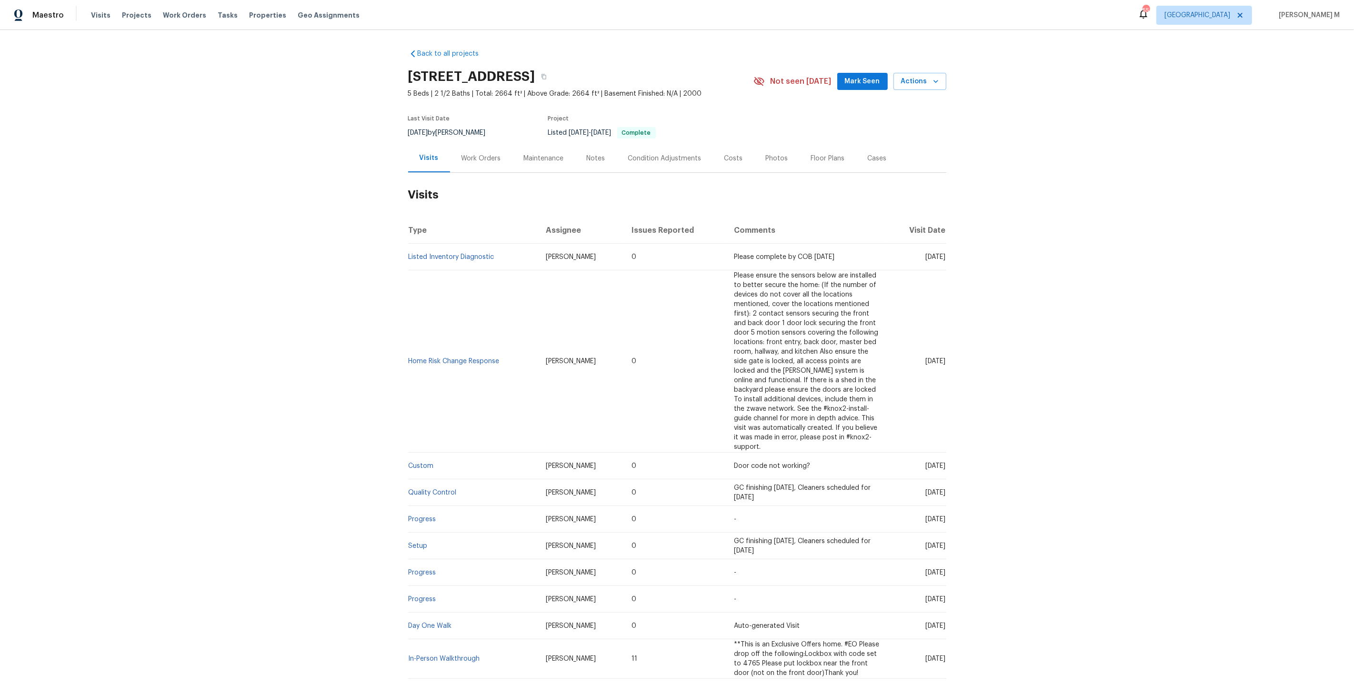
click at [479, 154] on div "Work Orders" at bounding box center [481, 159] width 40 height 10
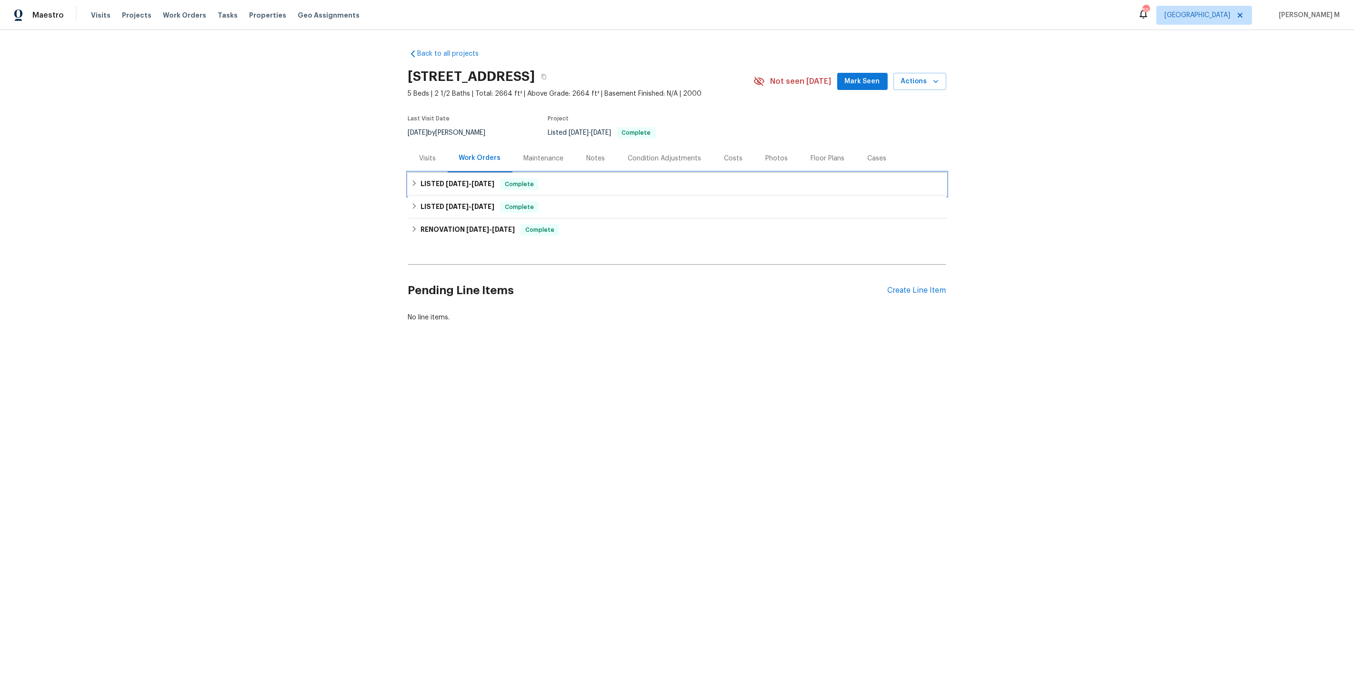
click at [456, 182] on h6 "LISTED 7/4/25 - 7/9/25" at bounding box center [458, 184] width 74 height 11
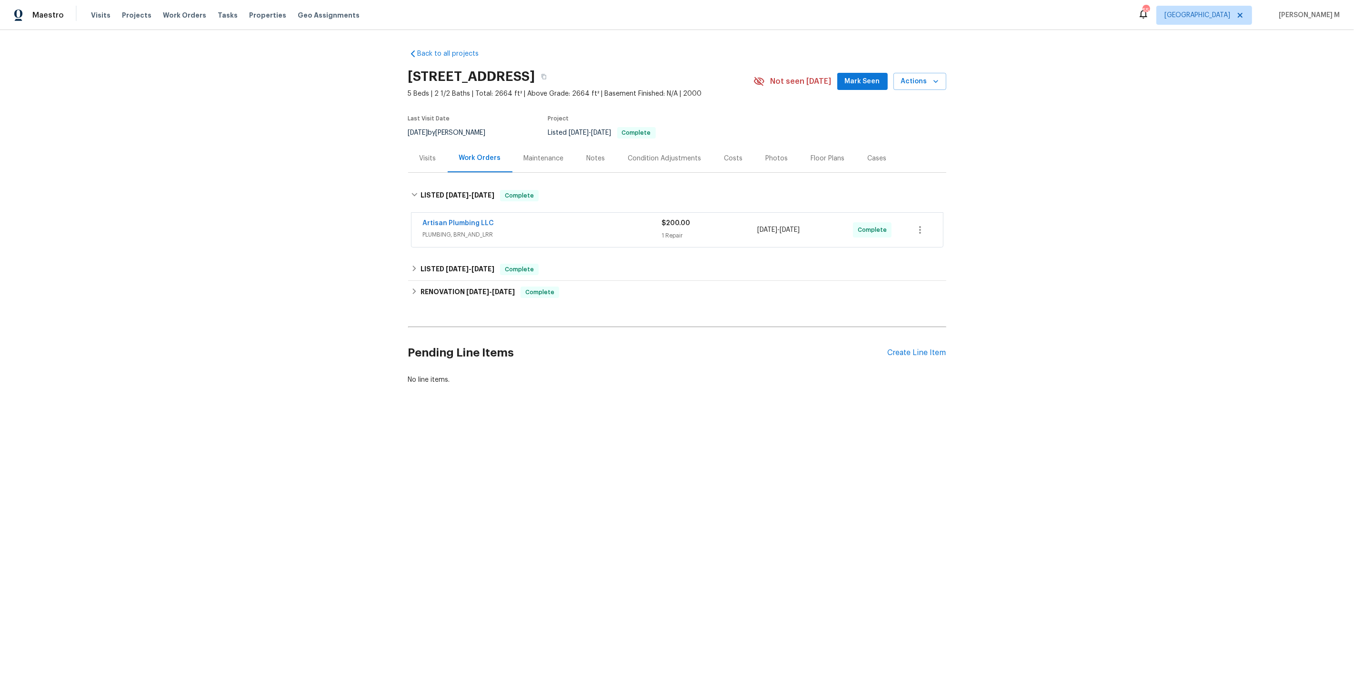
click at [458, 233] on span "PLUMBING, BRN_AND_LRR" at bounding box center [542, 235] width 239 height 10
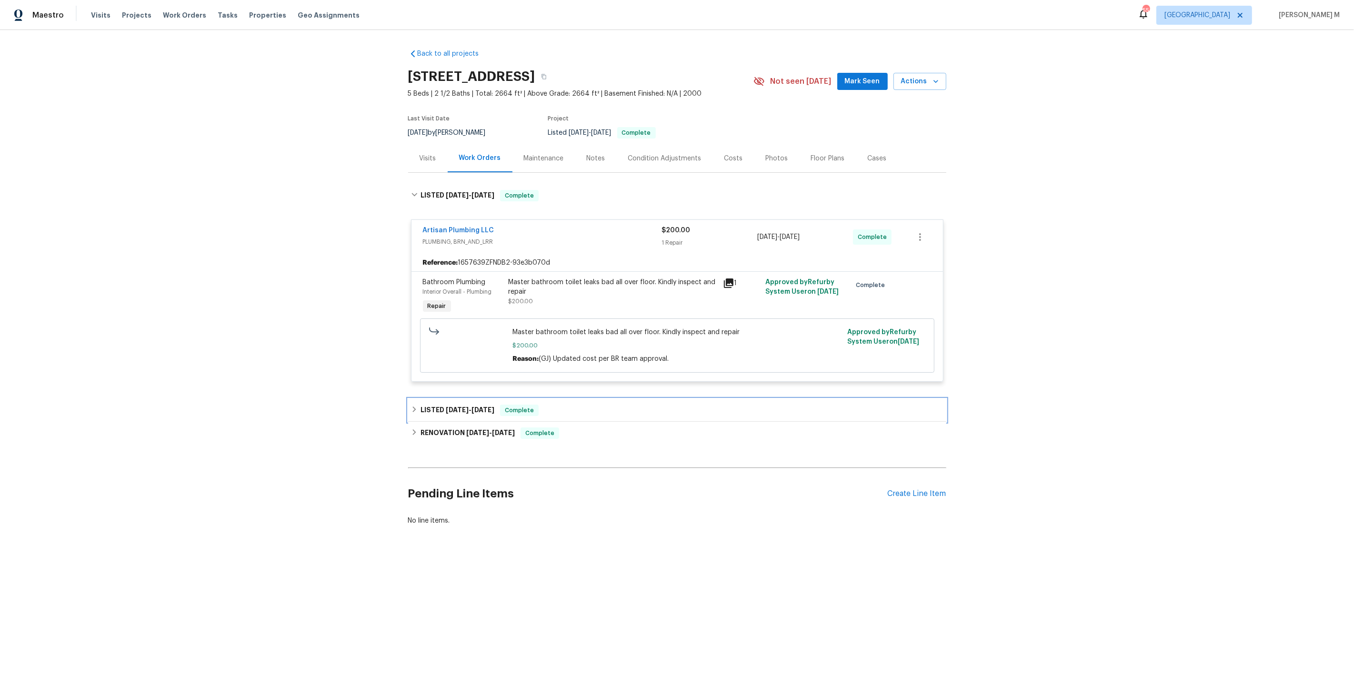
click at [476, 407] on span "6/25/25" at bounding box center [482, 410] width 23 height 7
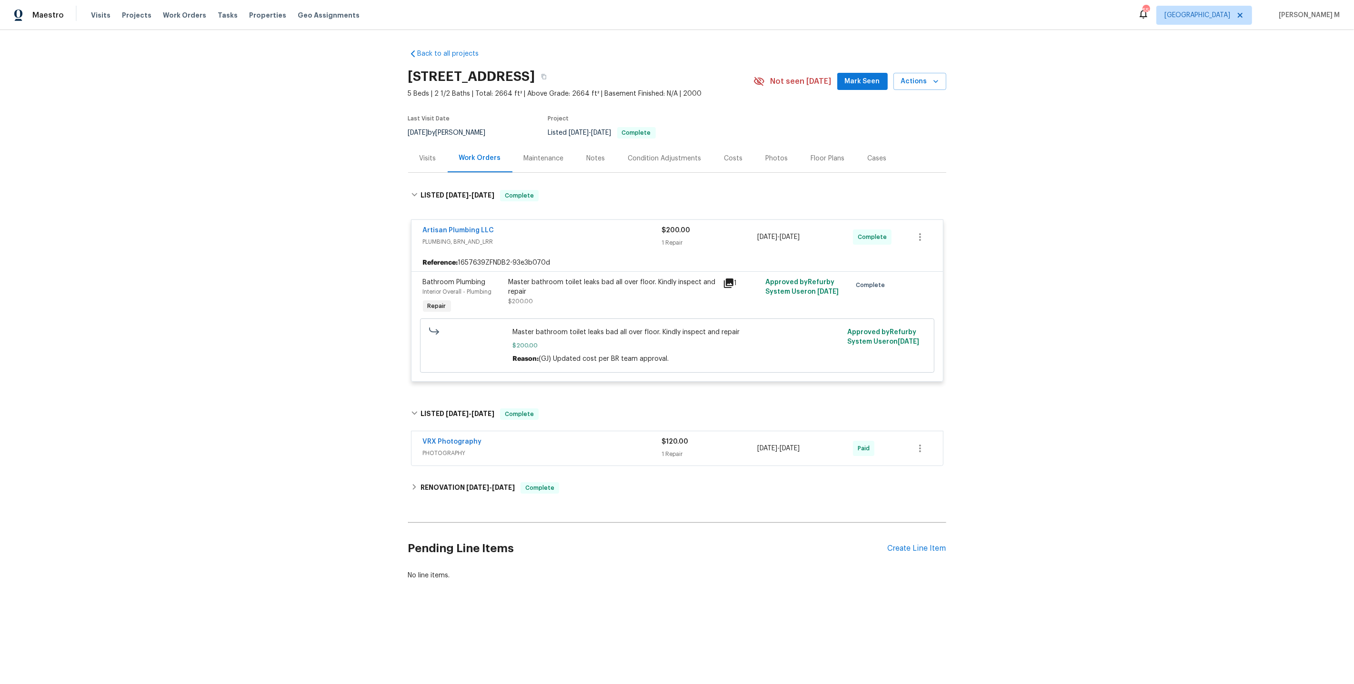
click at [451, 449] on span "PHOTOGRAPHY" at bounding box center [542, 454] width 239 height 10
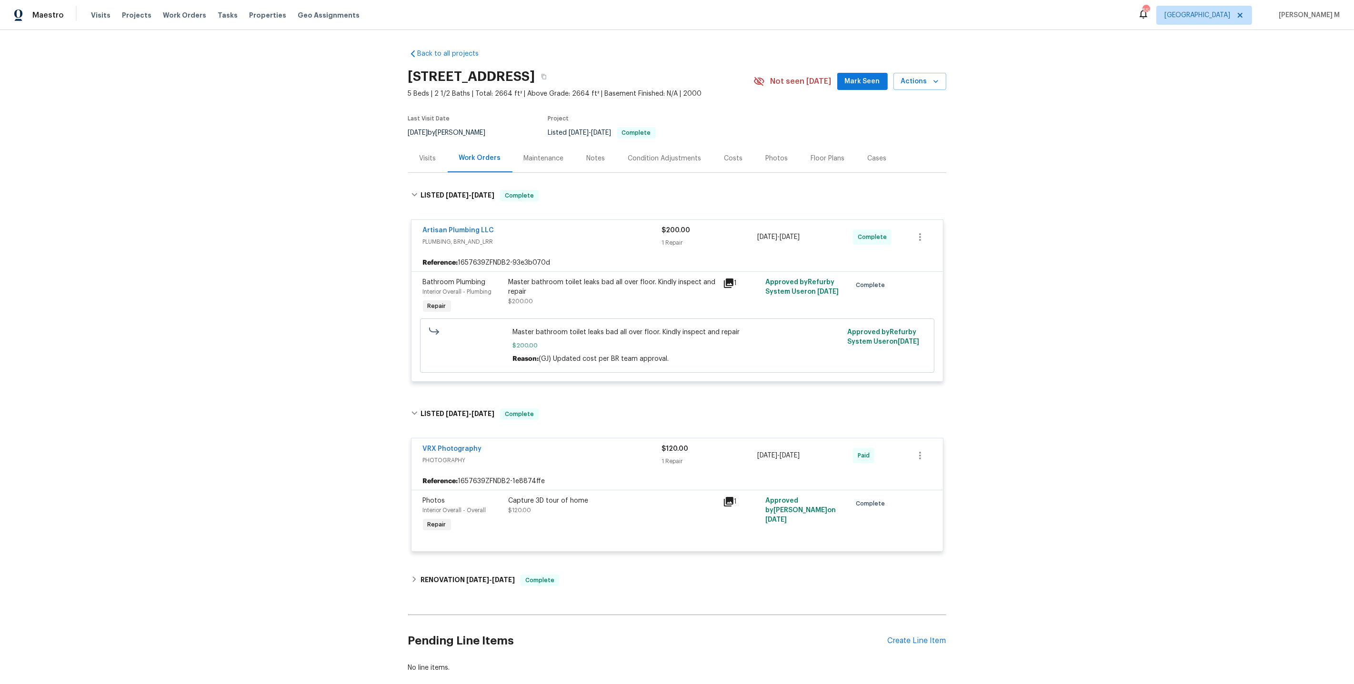
scroll to position [36, 0]
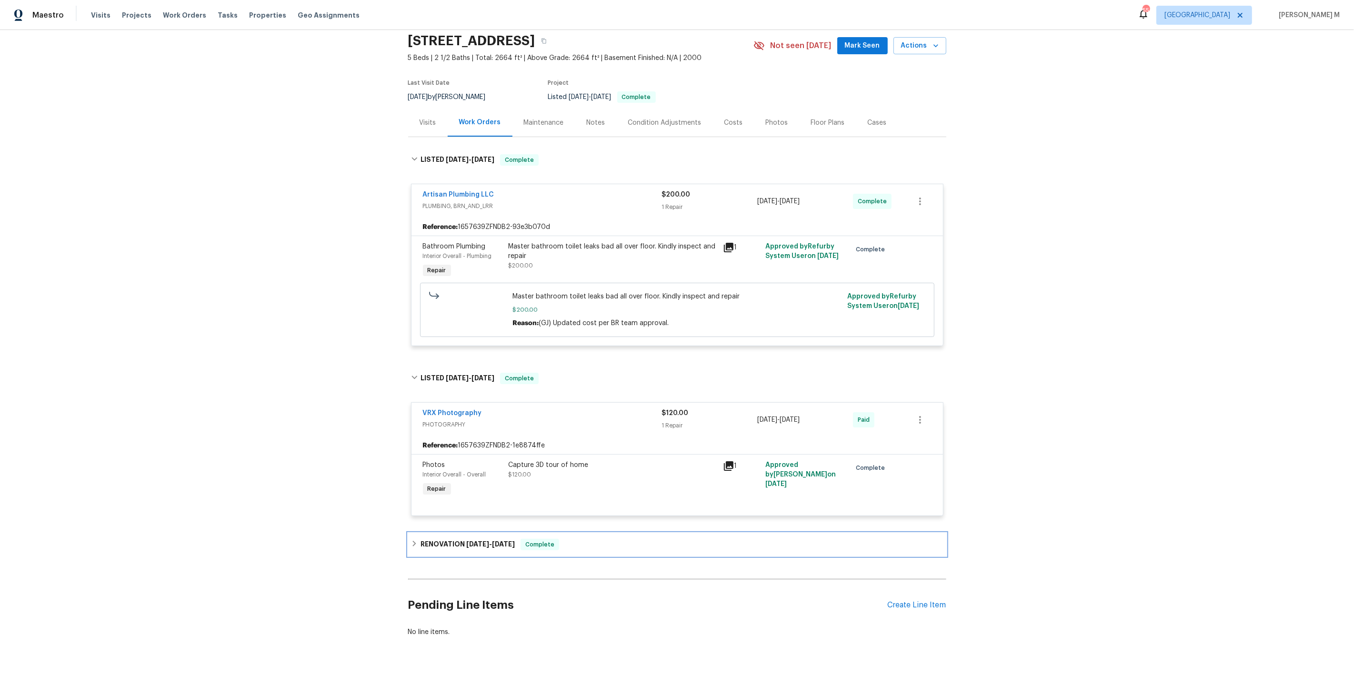
click at [434, 539] on h6 "RENOVATION 5/27/25 - 6/20/25" at bounding box center [468, 544] width 94 height 11
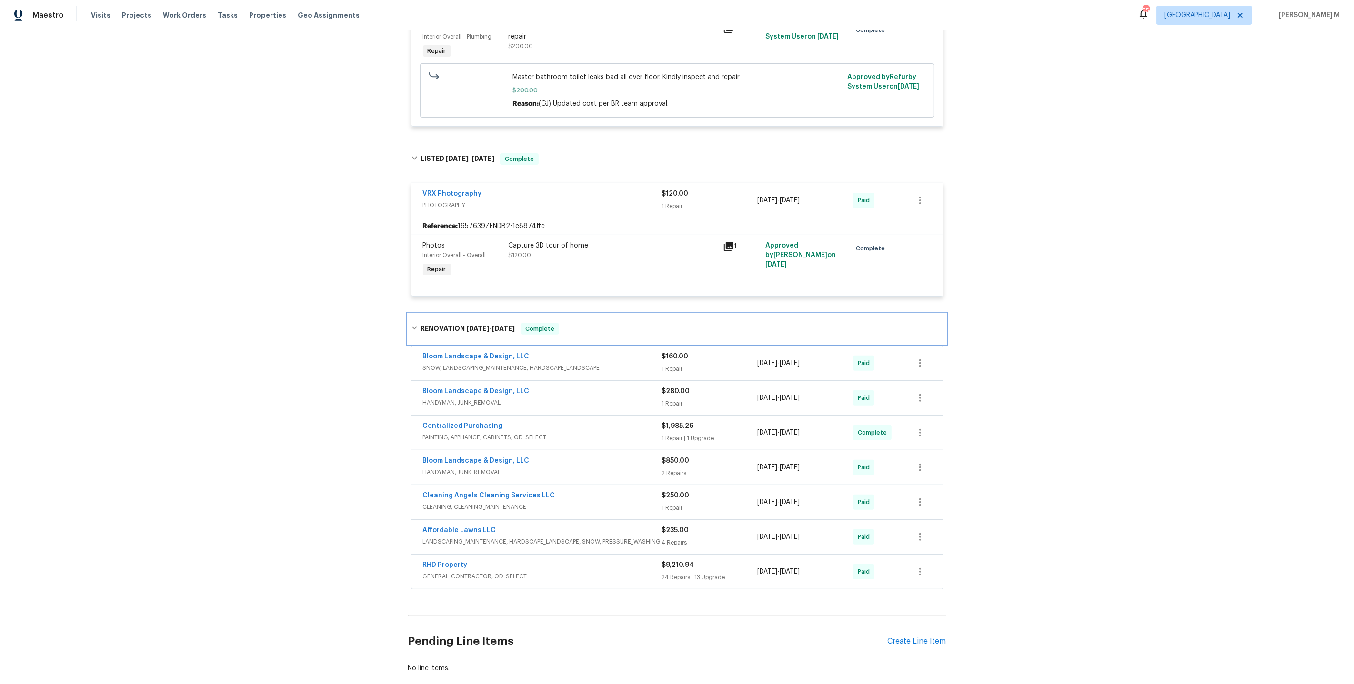
scroll to position [256, 0]
click at [447, 571] on span "GENERAL_CONTRACTOR, OD_SELECT" at bounding box center [542, 576] width 239 height 10
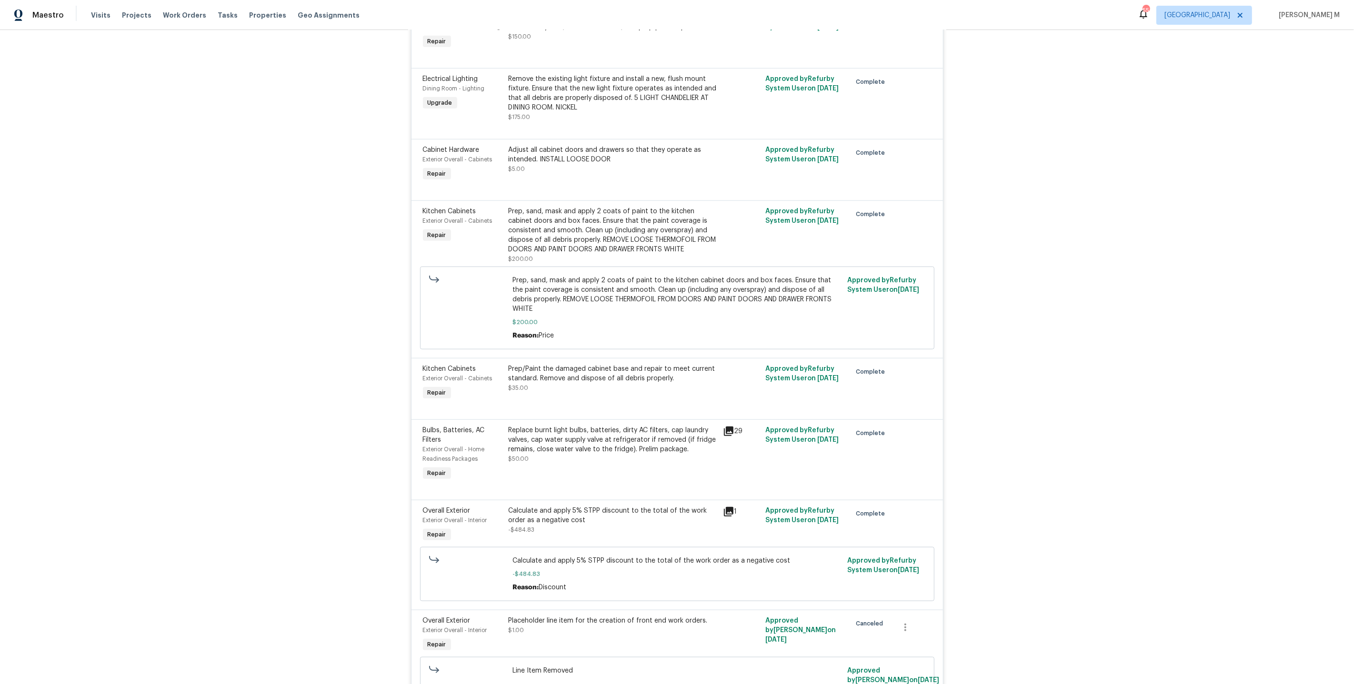
scroll to position [864, 0]
click at [633, 424] on div "Replace burnt light bulbs, batteries, dirty AC filters, cap laundry valves, cap…" at bounding box center [613, 438] width 209 height 29
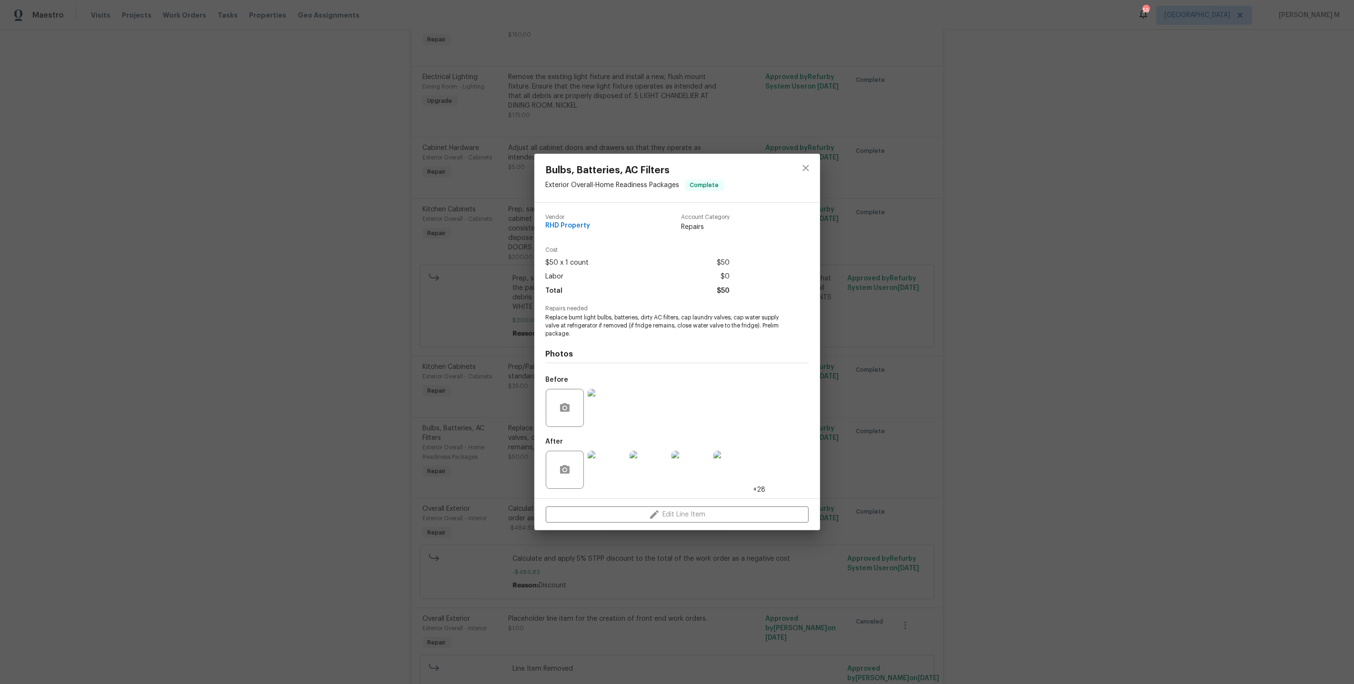
click at [588, 412] on img at bounding box center [607, 408] width 38 height 38
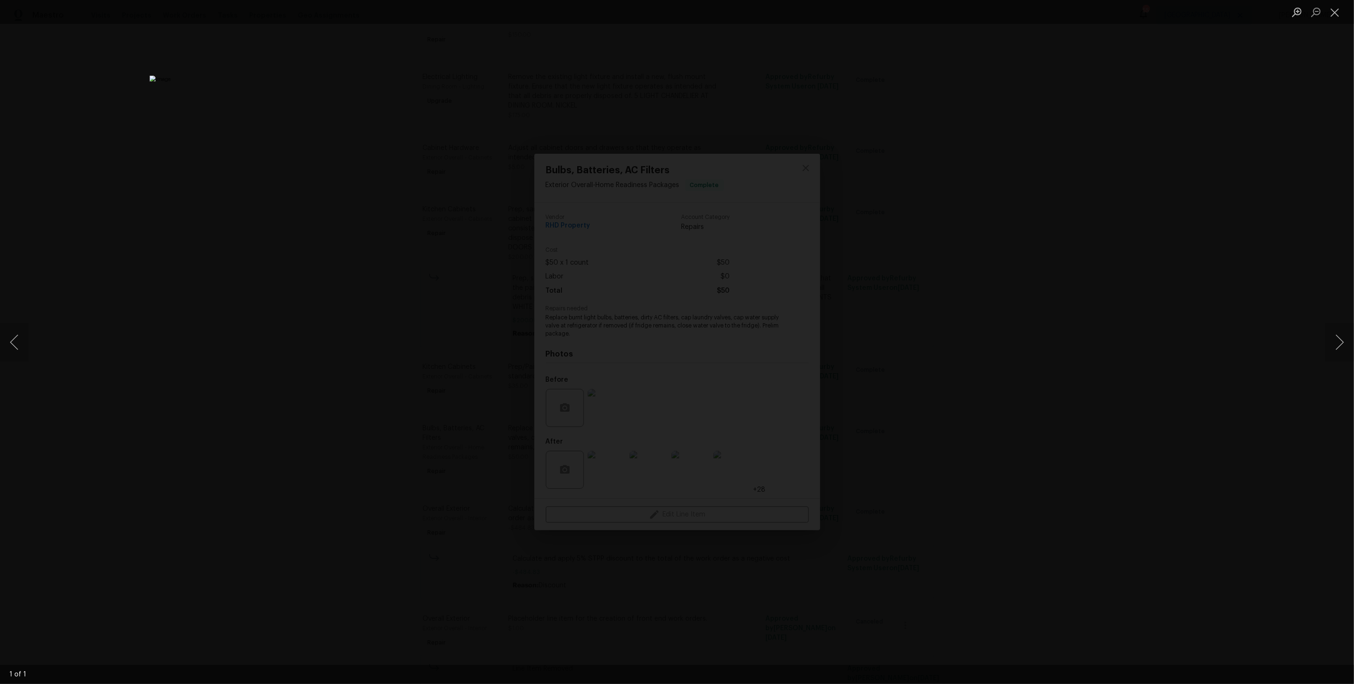
click at [1080, 290] on div "Lightbox" at bounding box center [677, 342] width 1354 height 684
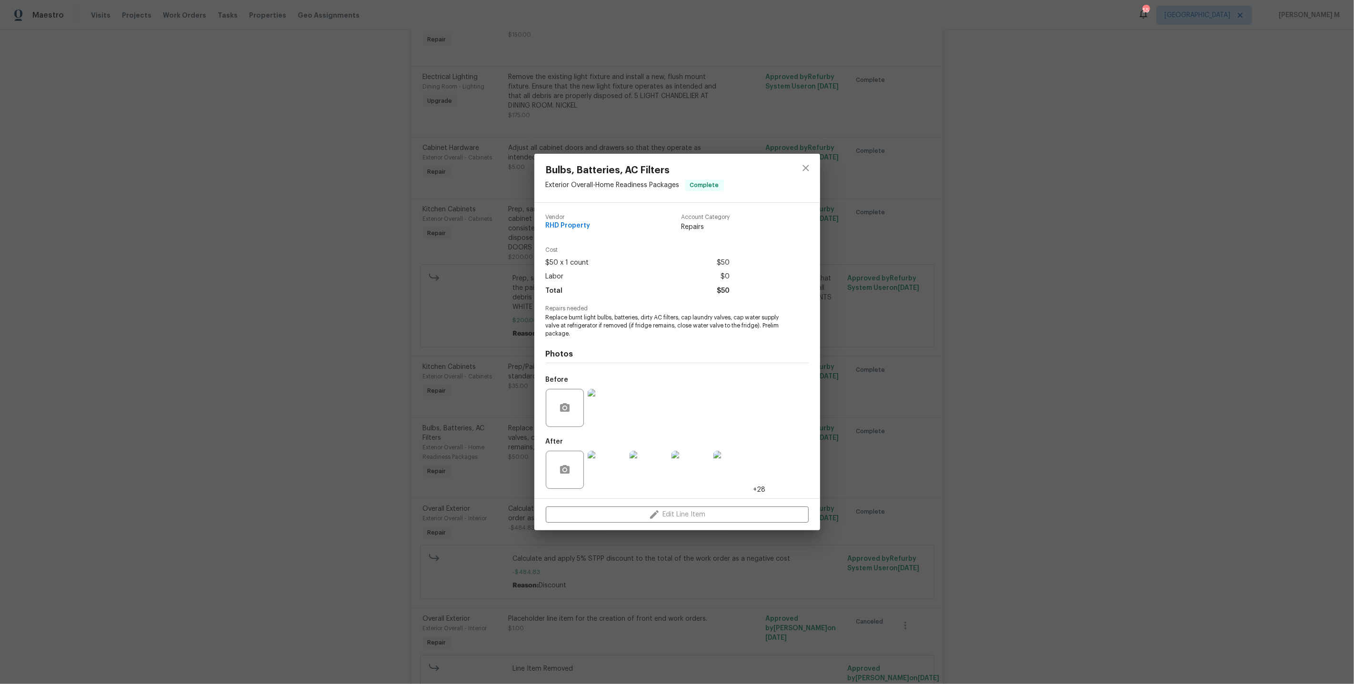
click at [442, 133] on div "Bulbs, Batteries, AC Filters Exterior Overall - Home Readiness Packages Complet…" at bounding box center [677, 342] width 1354 height 684
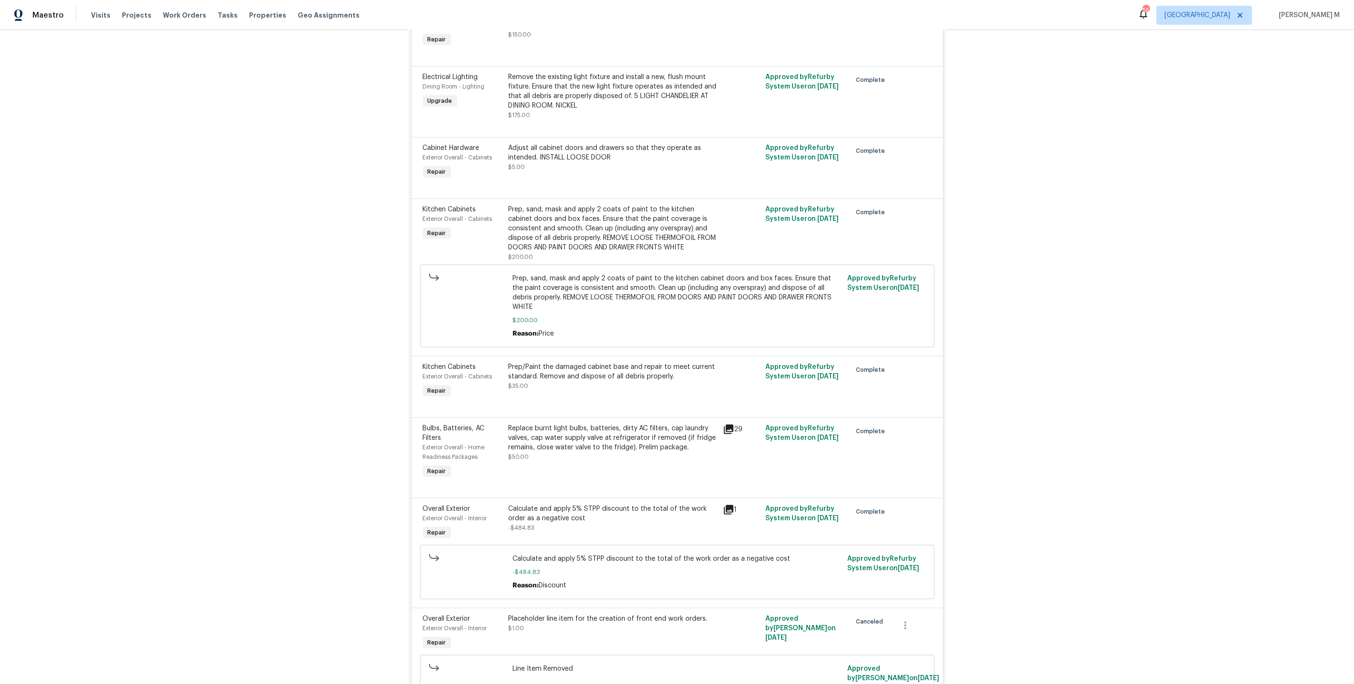
scroll to position [0, 0]
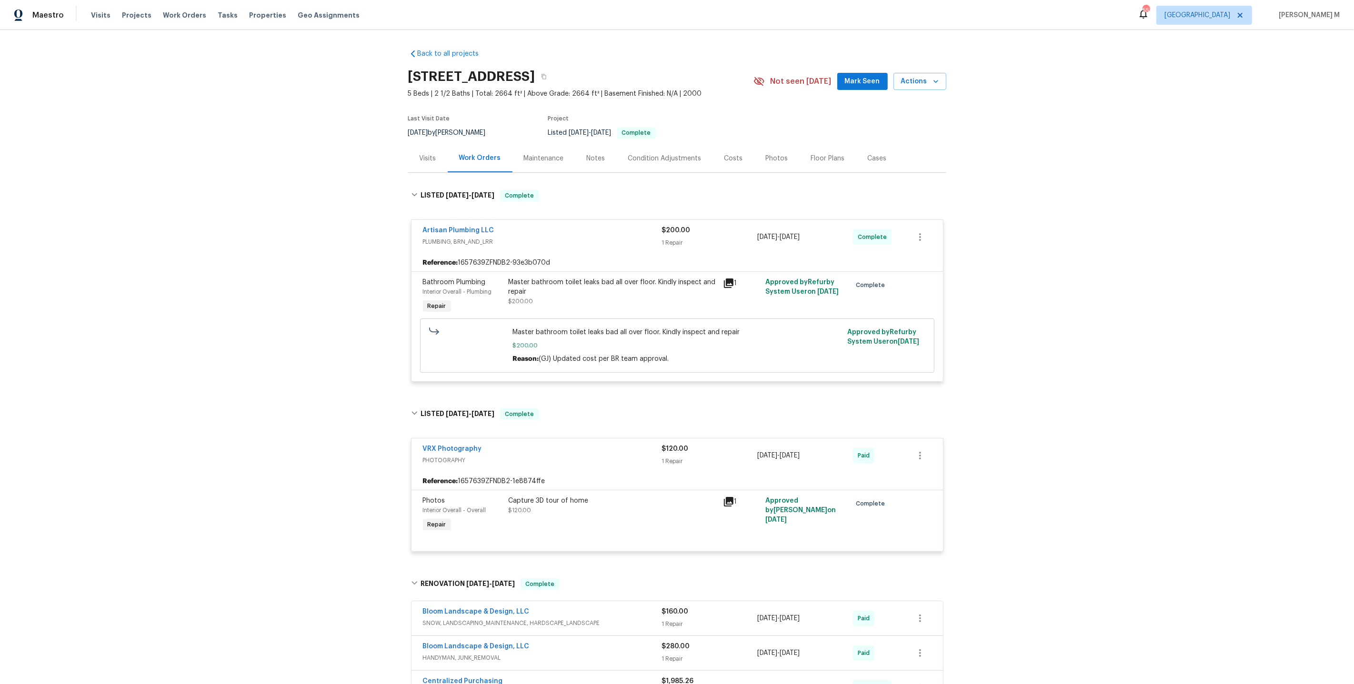
click at [516, 158] on div "Maintenance" at bounding box center [543, 158] width 63 height 28
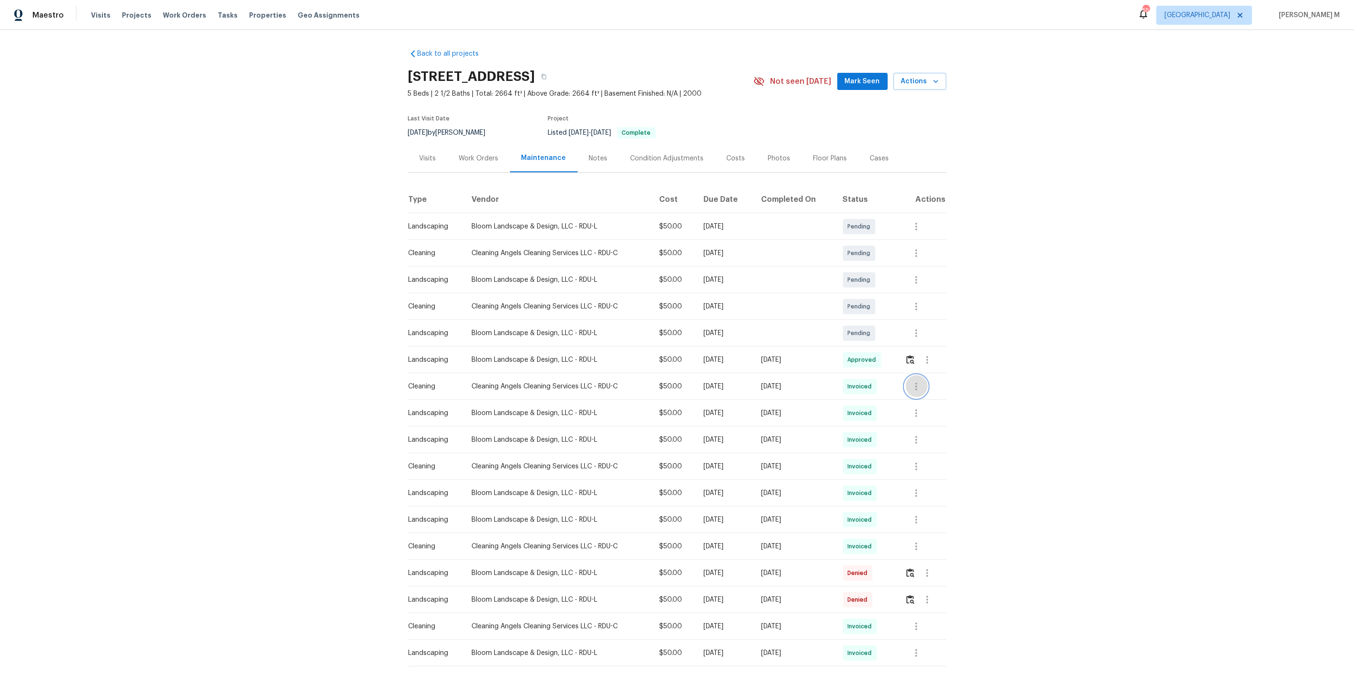
click at [916, 385] on icon "button" at bounding box center [916, 386] width 11 height 11
click at [916, 385] on li "Message vendor" at bounding box center [941, 382] width 67 height 16
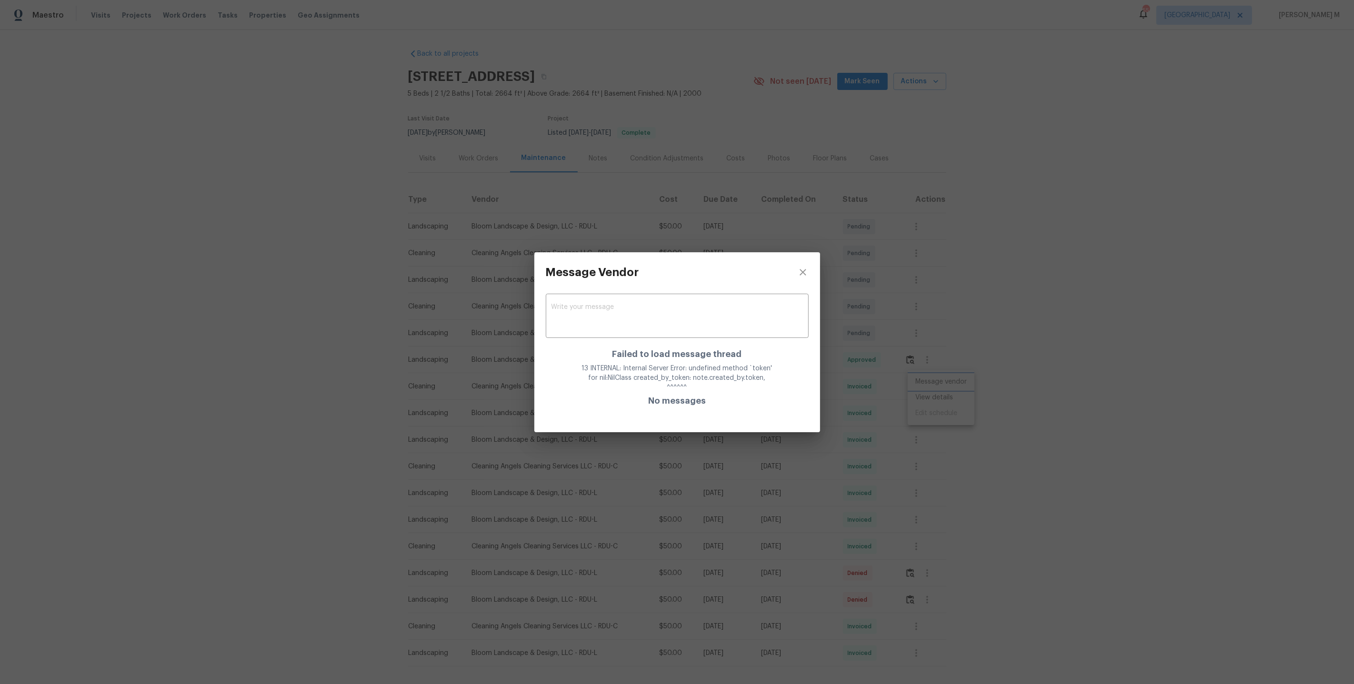
click at [877, 435] on div "Message Vendor x ​ Failed to load message thread 13 INTERNAL: Internal Server E…" at bounding box center [677, 342] width 1354 height 684
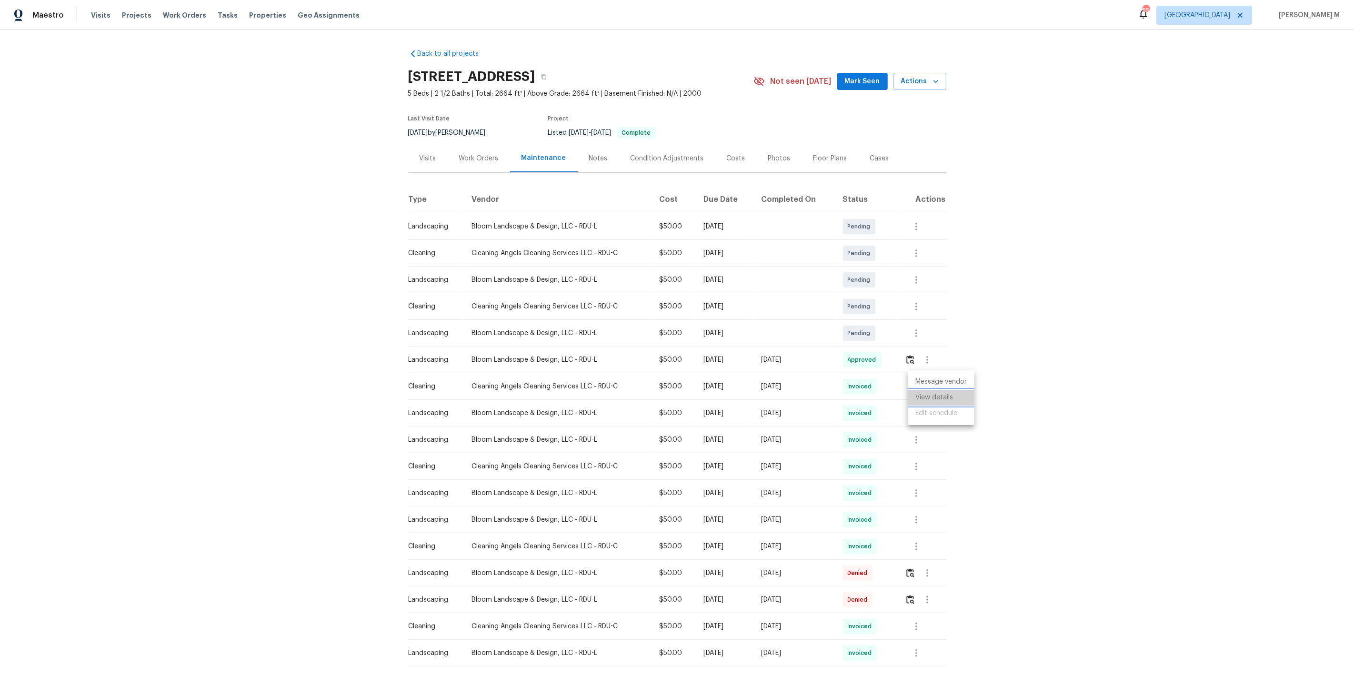
click at [942, 397] on li "View details" at bounding box center [941, 398] width 67 height 16
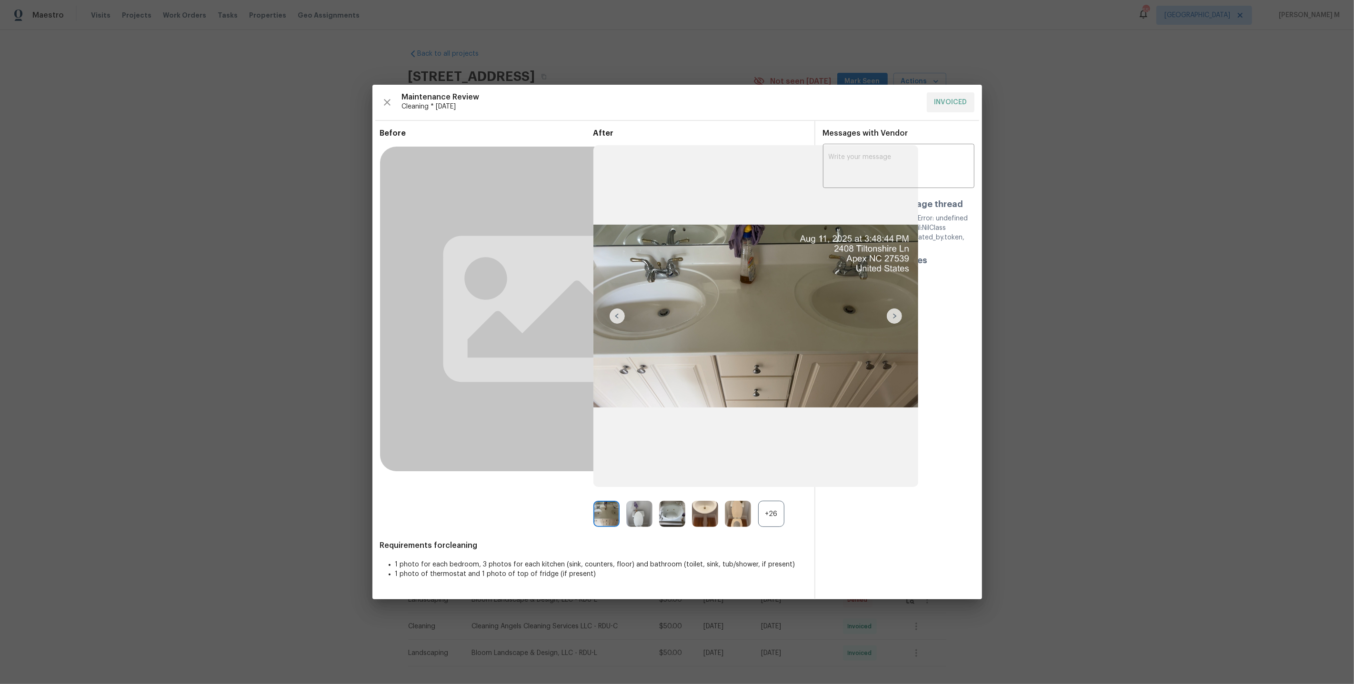
click at [772, 521] on div "+26" at bounding box center [771, 514] width 26 height 26
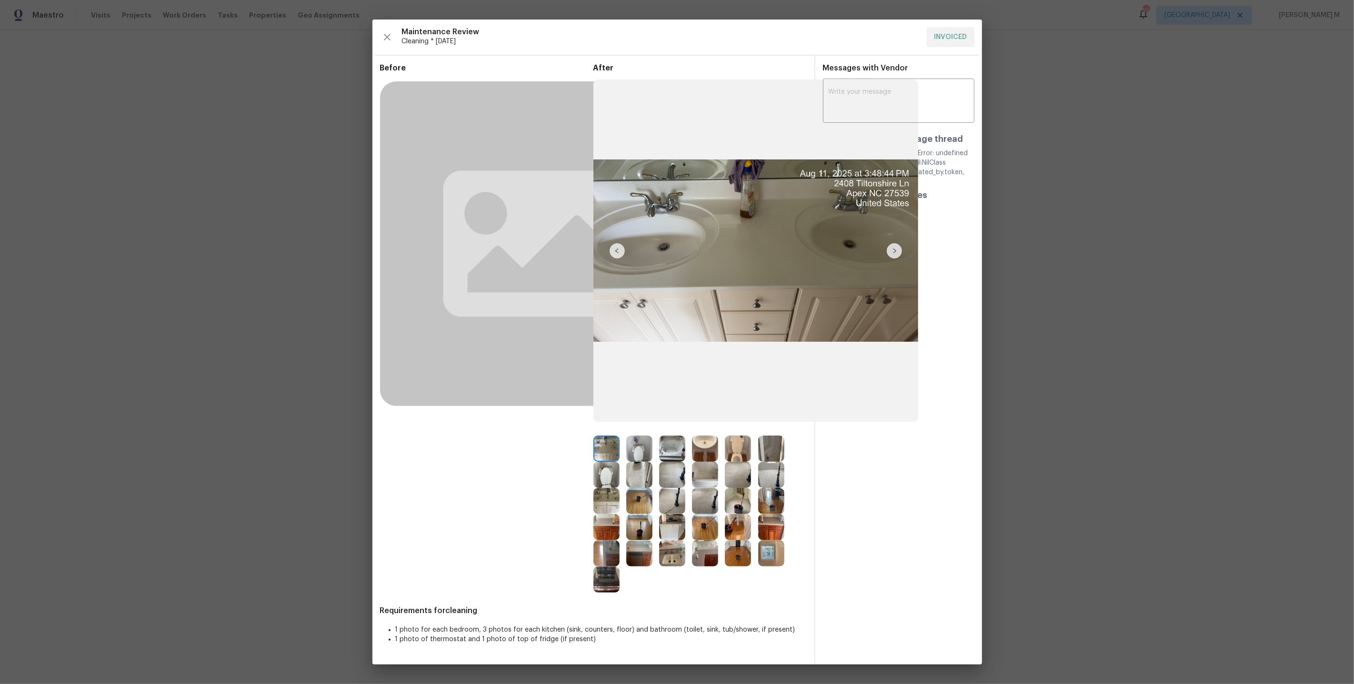
click at [664, 459] on img at bounding box center [672, 449] width 26 height 26
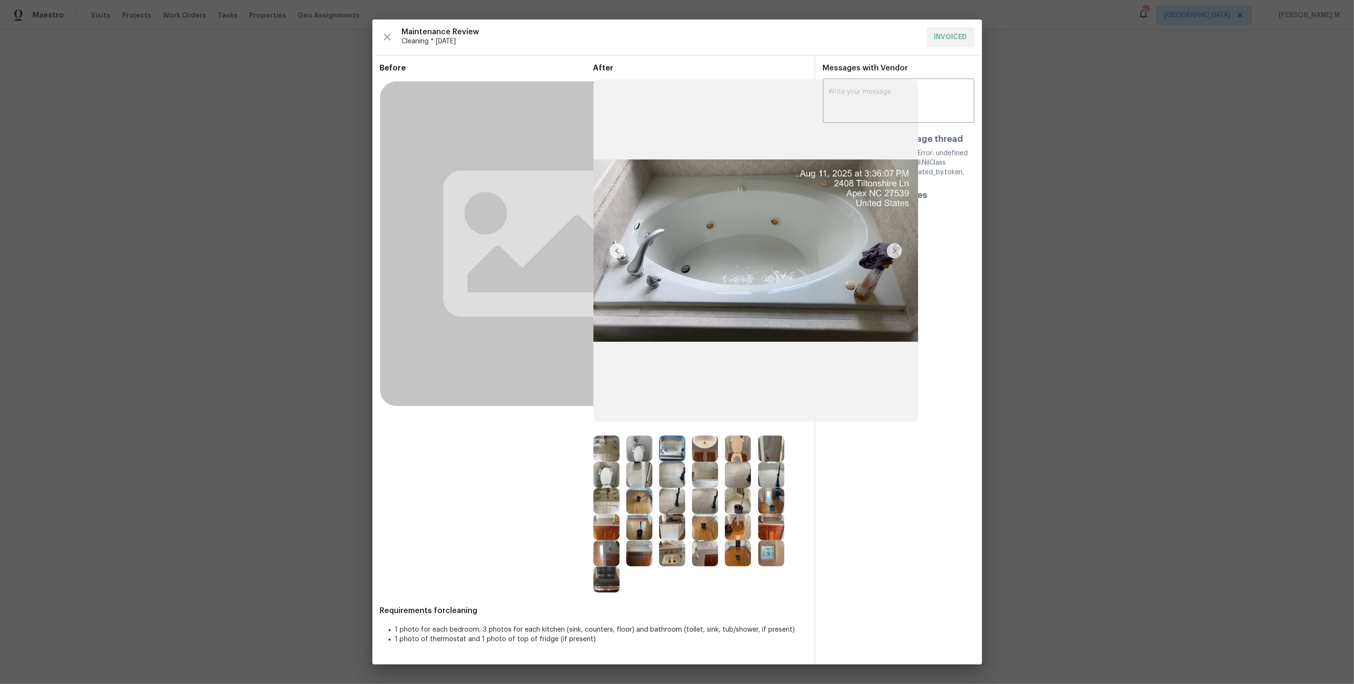
click at [664, 470] on img at bounding box center [672, 475] width 26 height 26
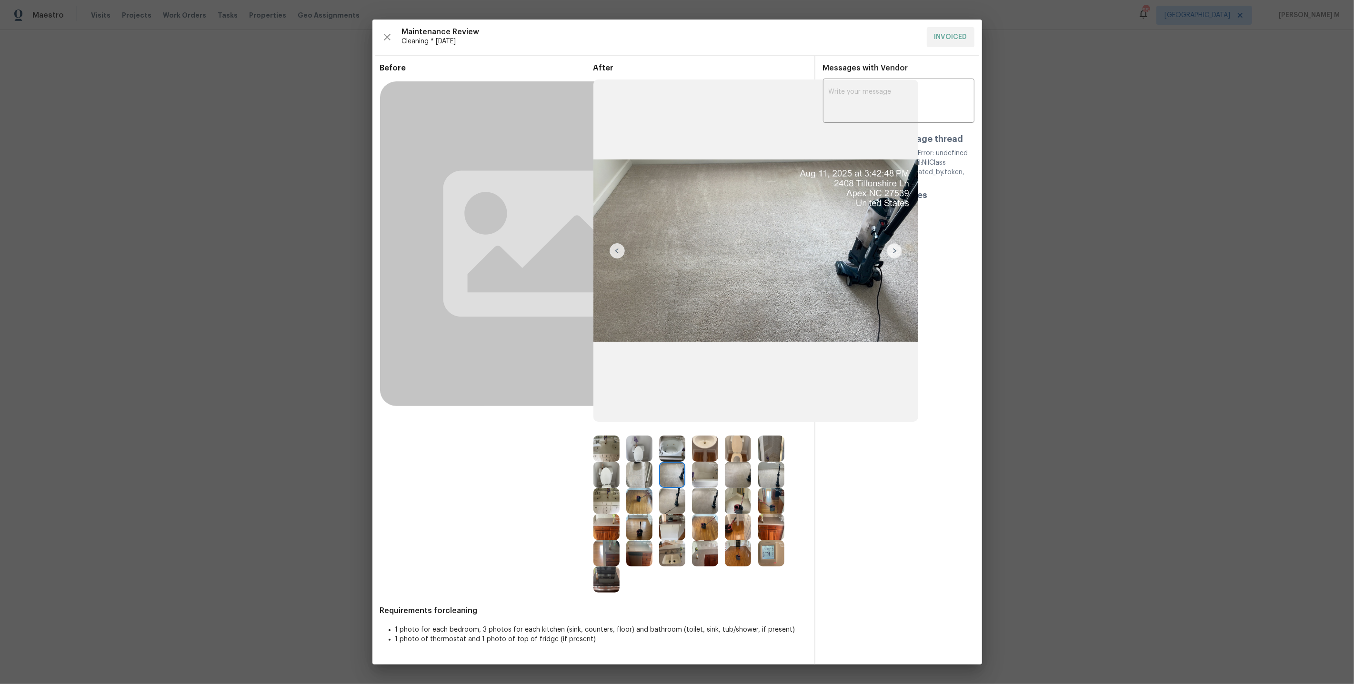
click at [704, 482] on img at bounding box center [705, 475] width 26 height 26
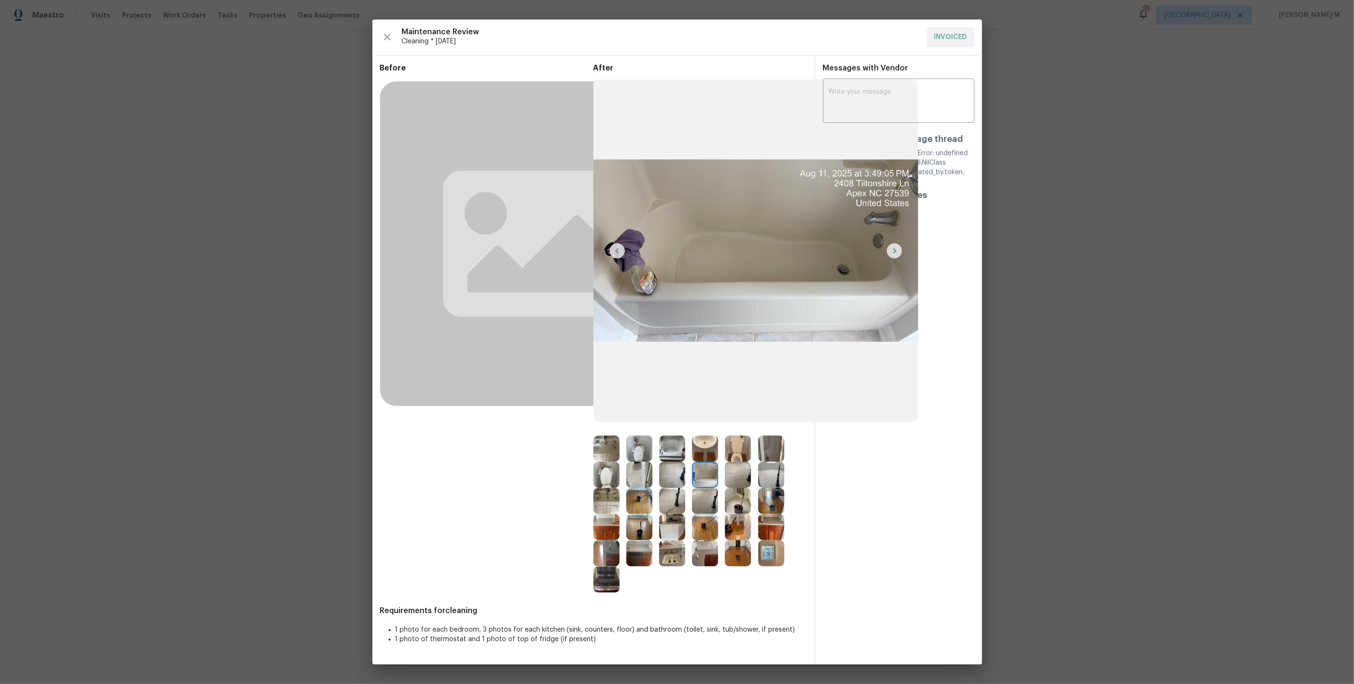
click at [749, 482] on img at bounding box center [738, 475] width 26 height 26
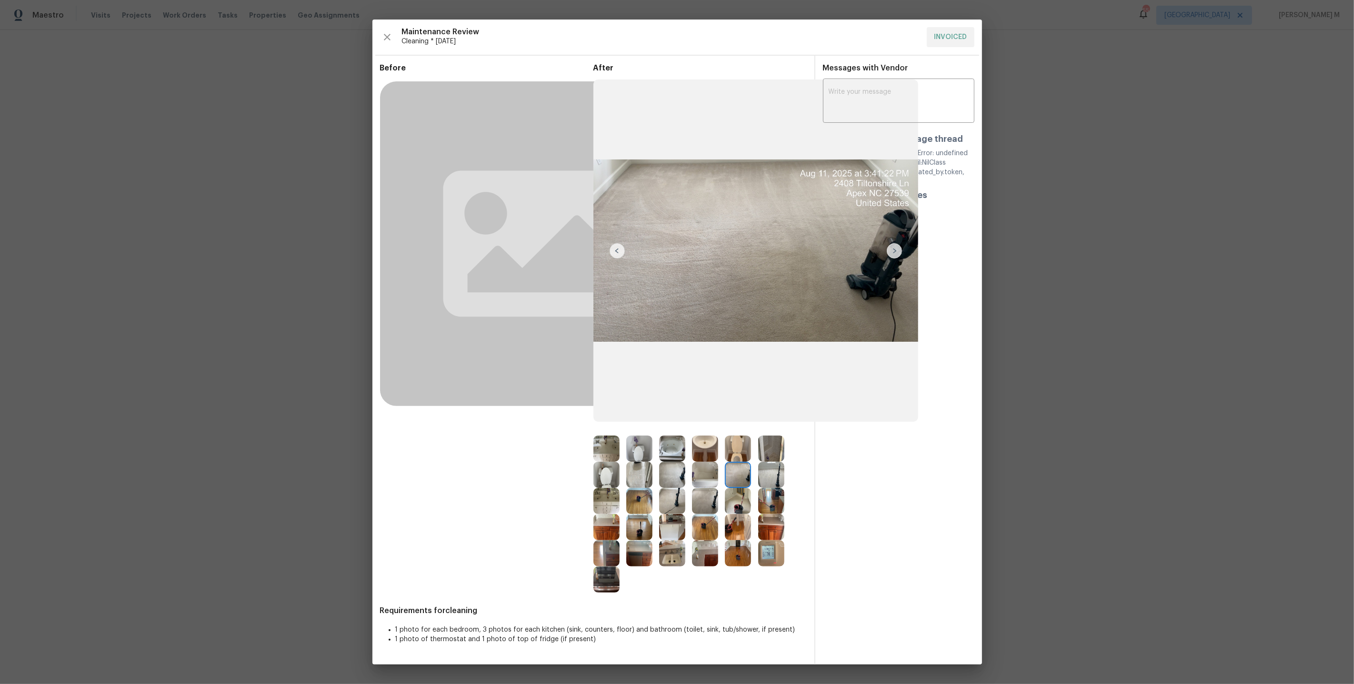
click at [782, 477] on img at bounding box center [771, 475] width 26 height 26
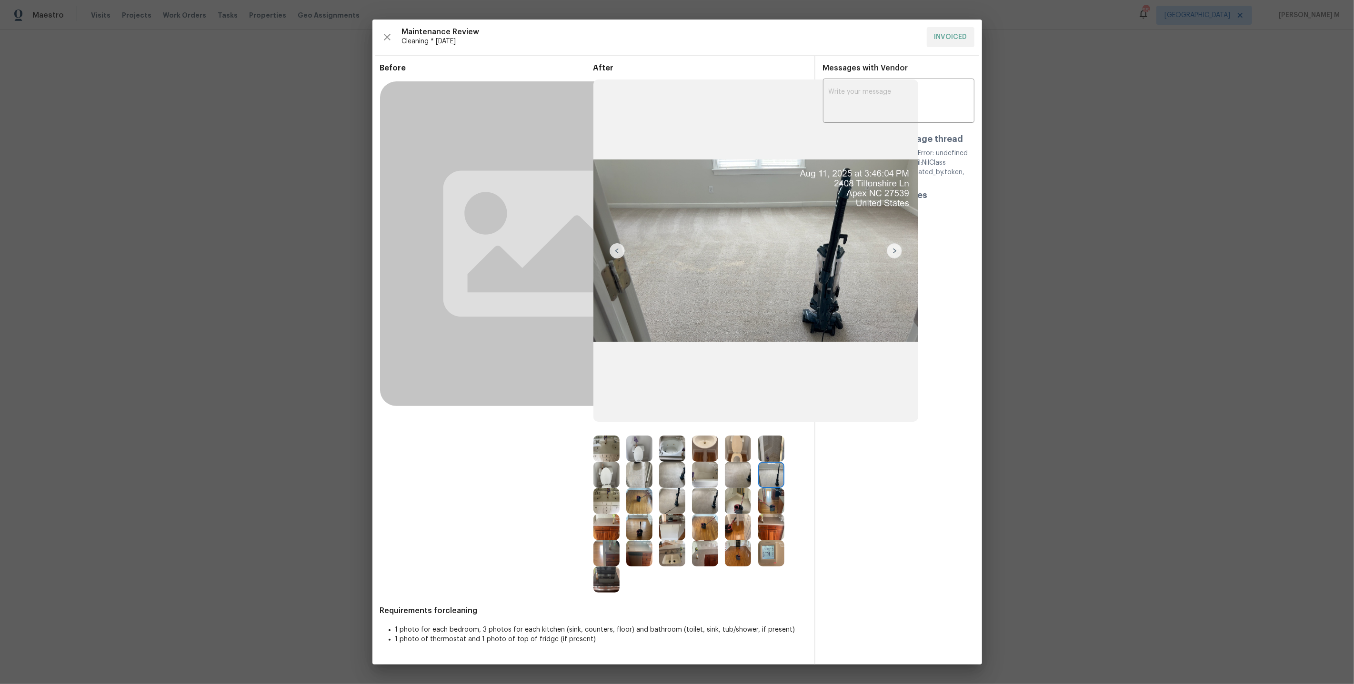
click at [703, 507] on img at bounding box center [705, 501] width 26 height 26
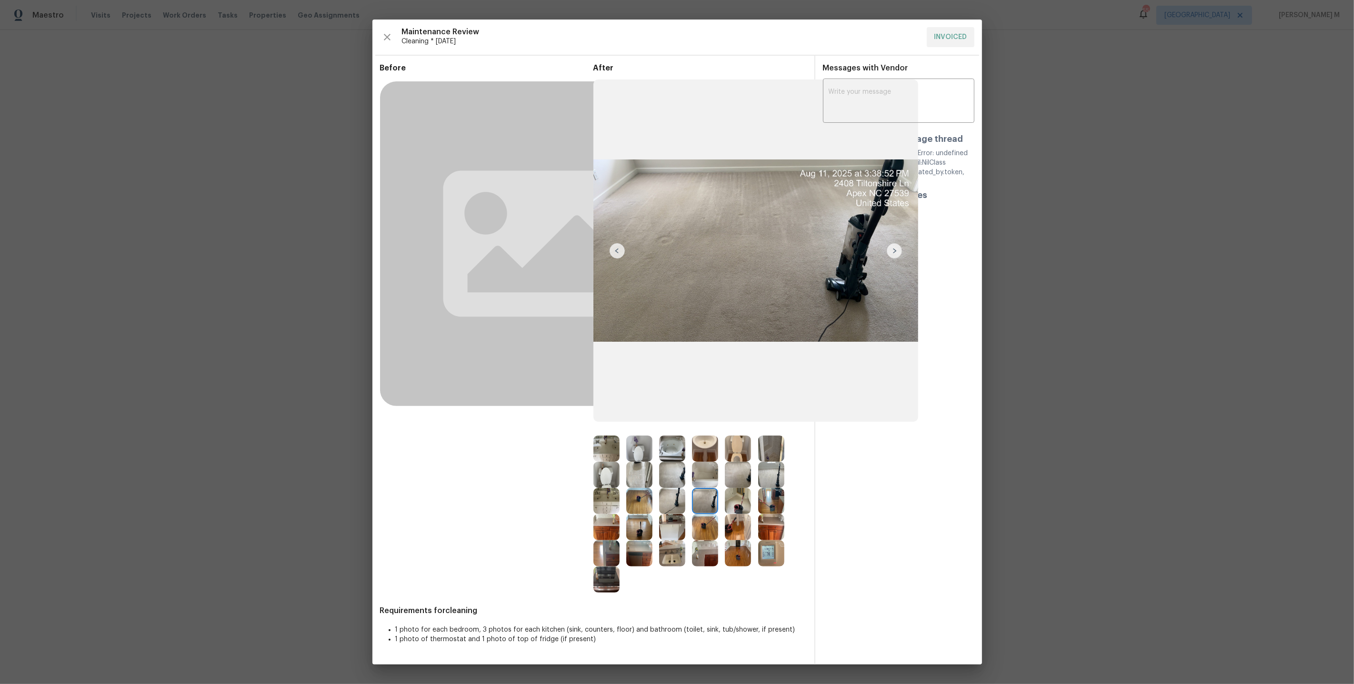
click at [647, 514] on img at bounding box center [639, 527] width 26 height 26
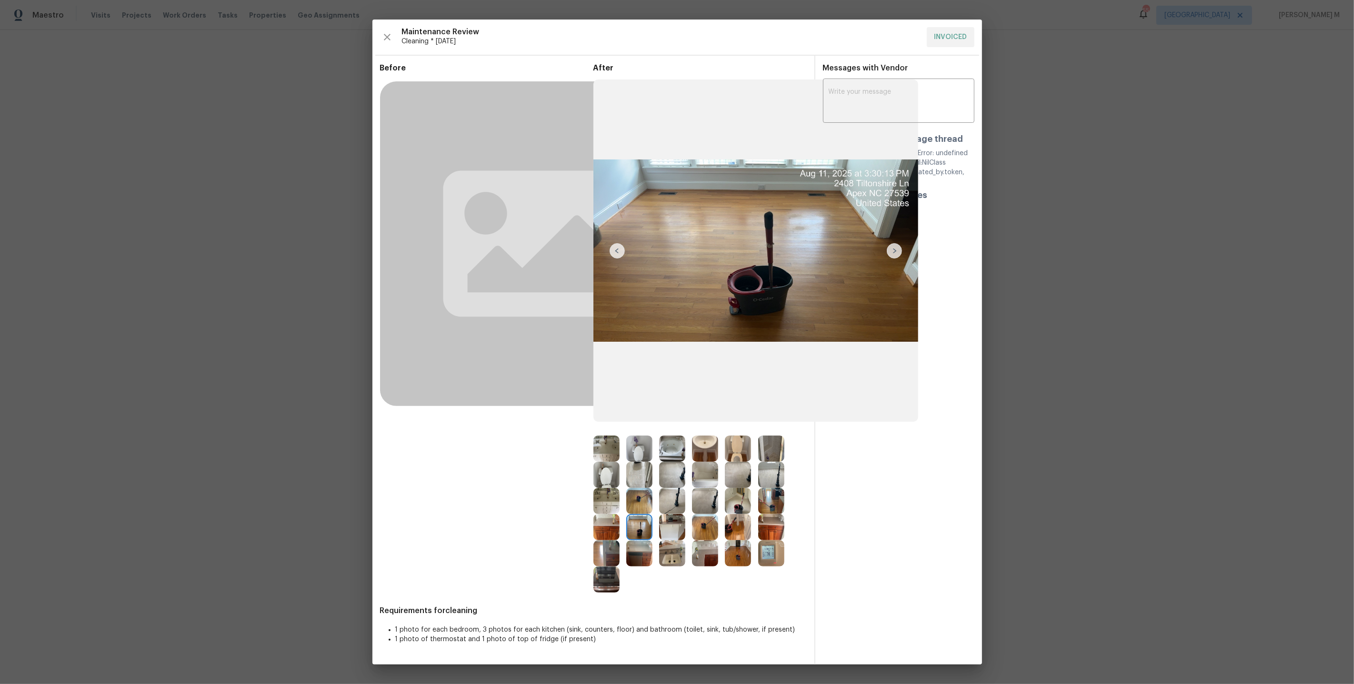
click at [669, 510] on img at bounding box center [672, 501] width 26 height 26
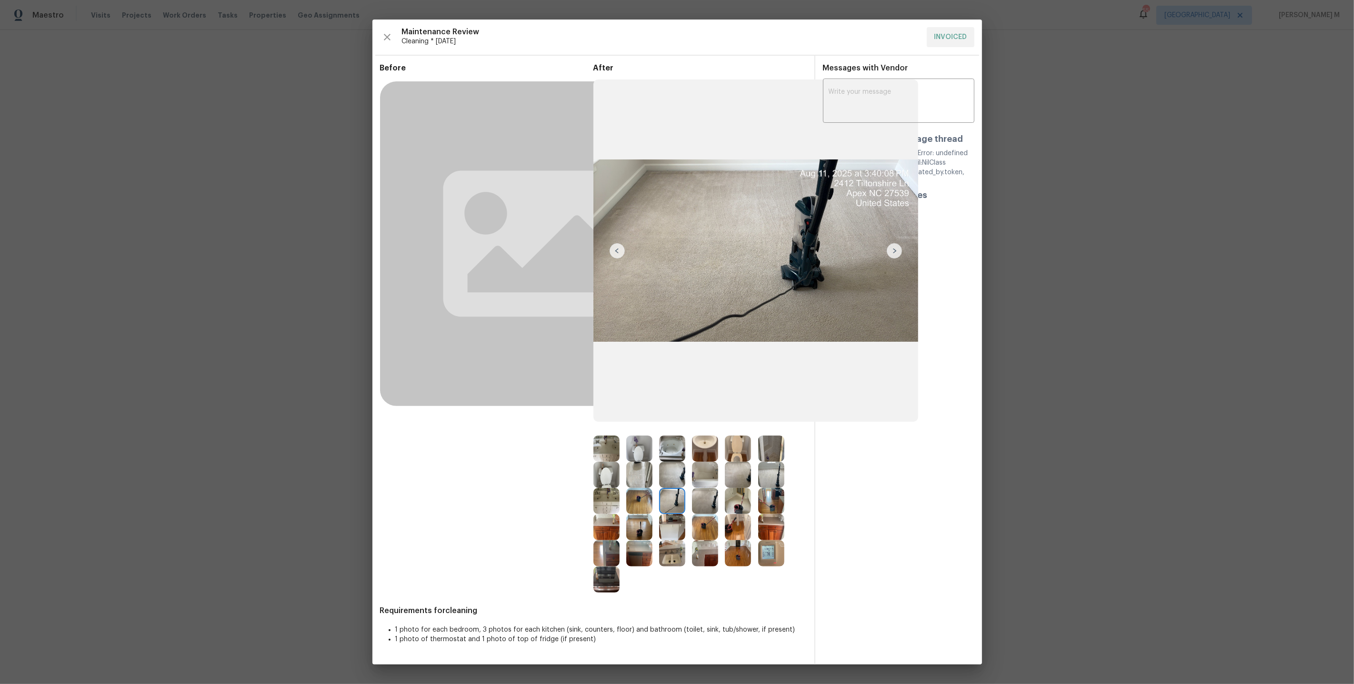
click at [672, 555] on img at bounding box center [672, 554] width 26 height 26
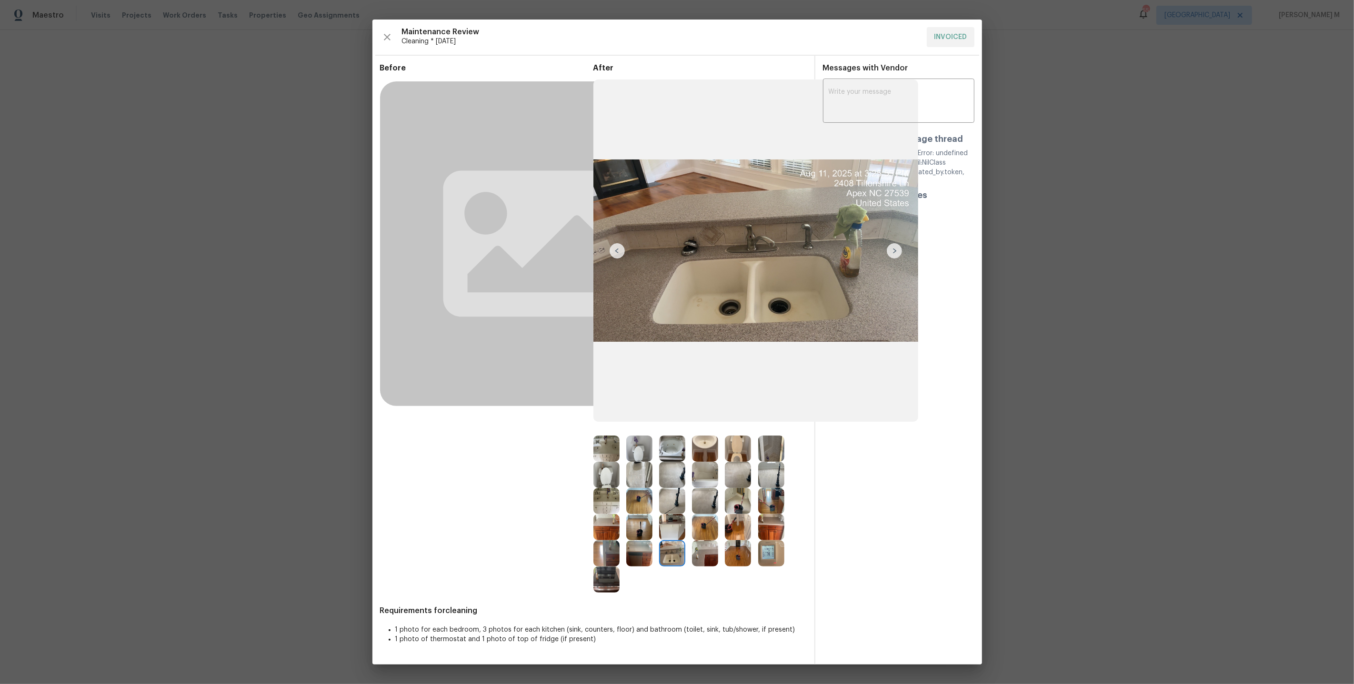
click at [598, 555] on img at bounding box center [606, 554] width 26 height 26
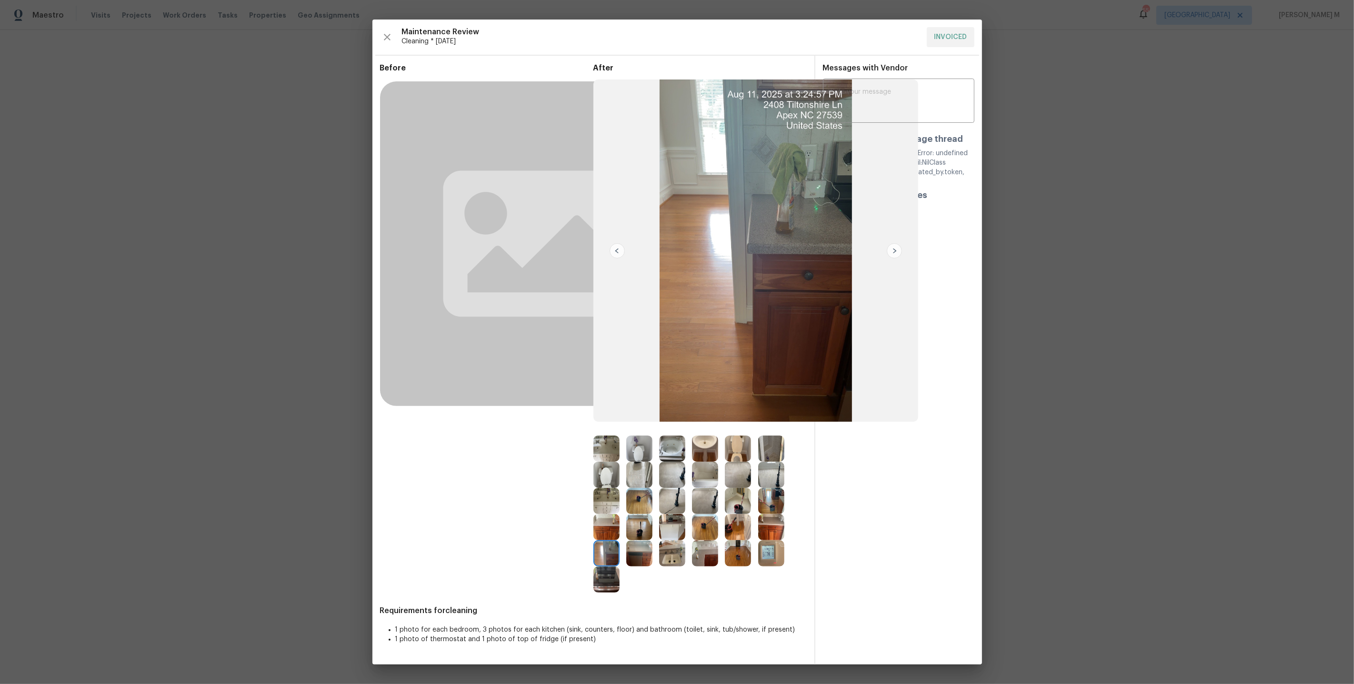
click at [611, 504] on img at bounding box center [606, 501] width 26 height 26
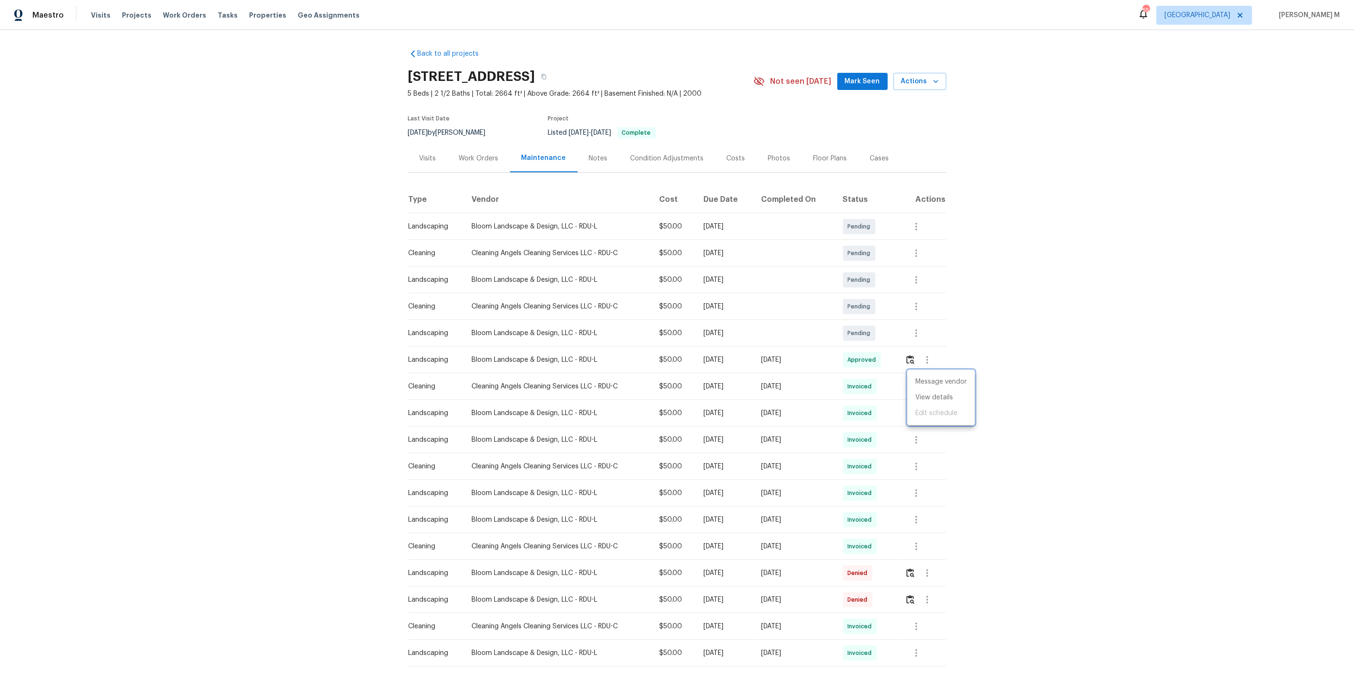
click at [965, 434] on div at bounding box center [677, 342] width 1354 height 684
click at [914, 355] on img "button" at bounding box center [910, 359] width 8 height 9
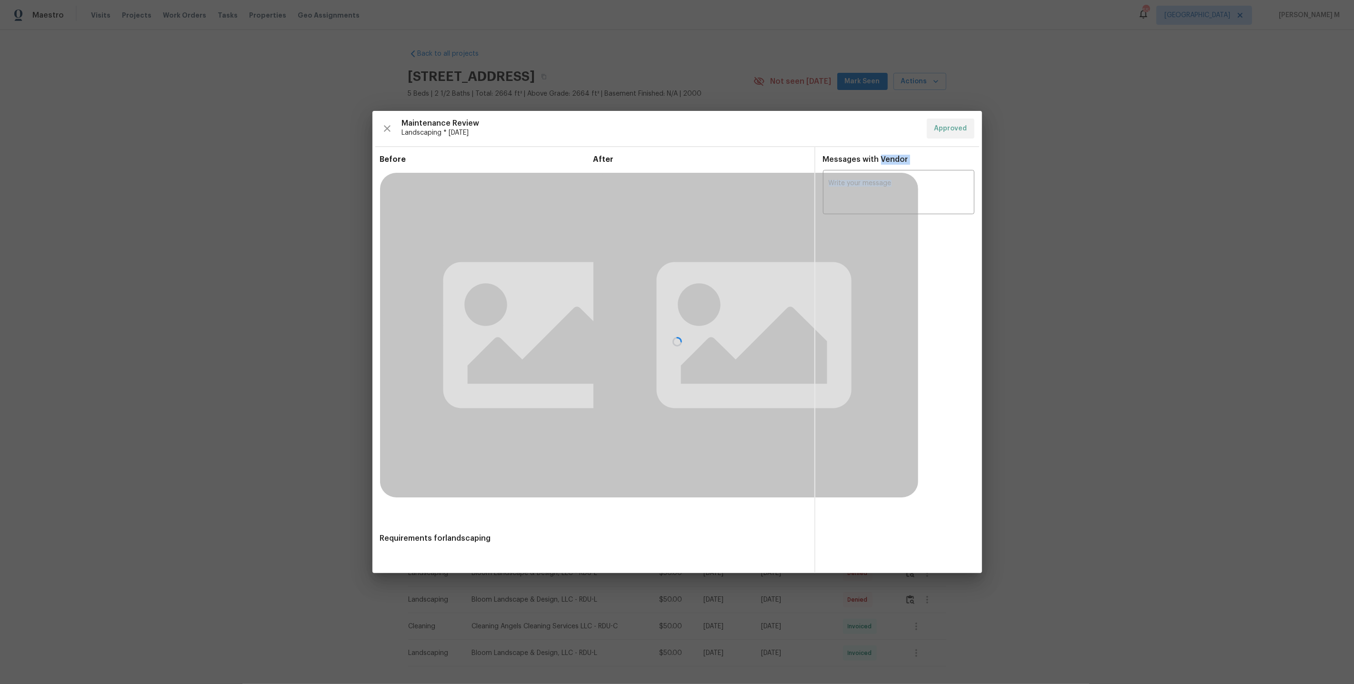
click at [914, 354] on div at bounding box center [677, 342] width 610 height 462
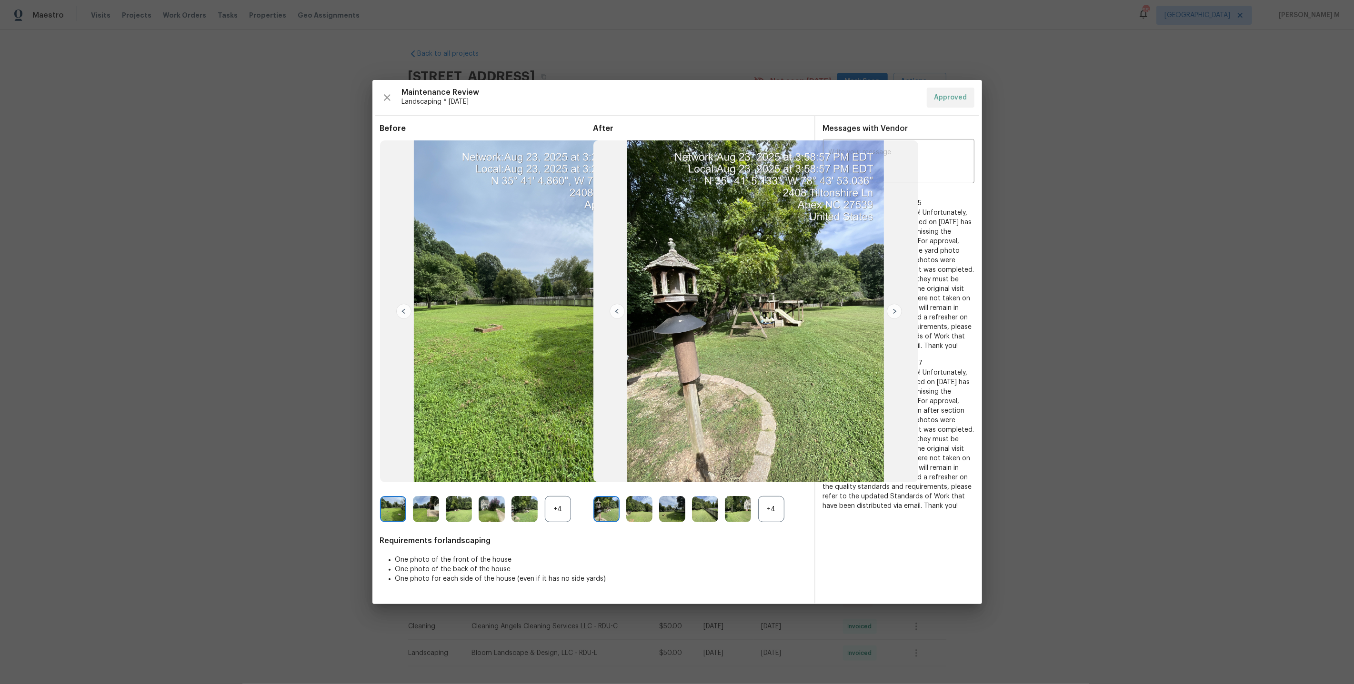
click at [775, 510] on div "+4" at bounding box center [771, 509] width 26 height 26
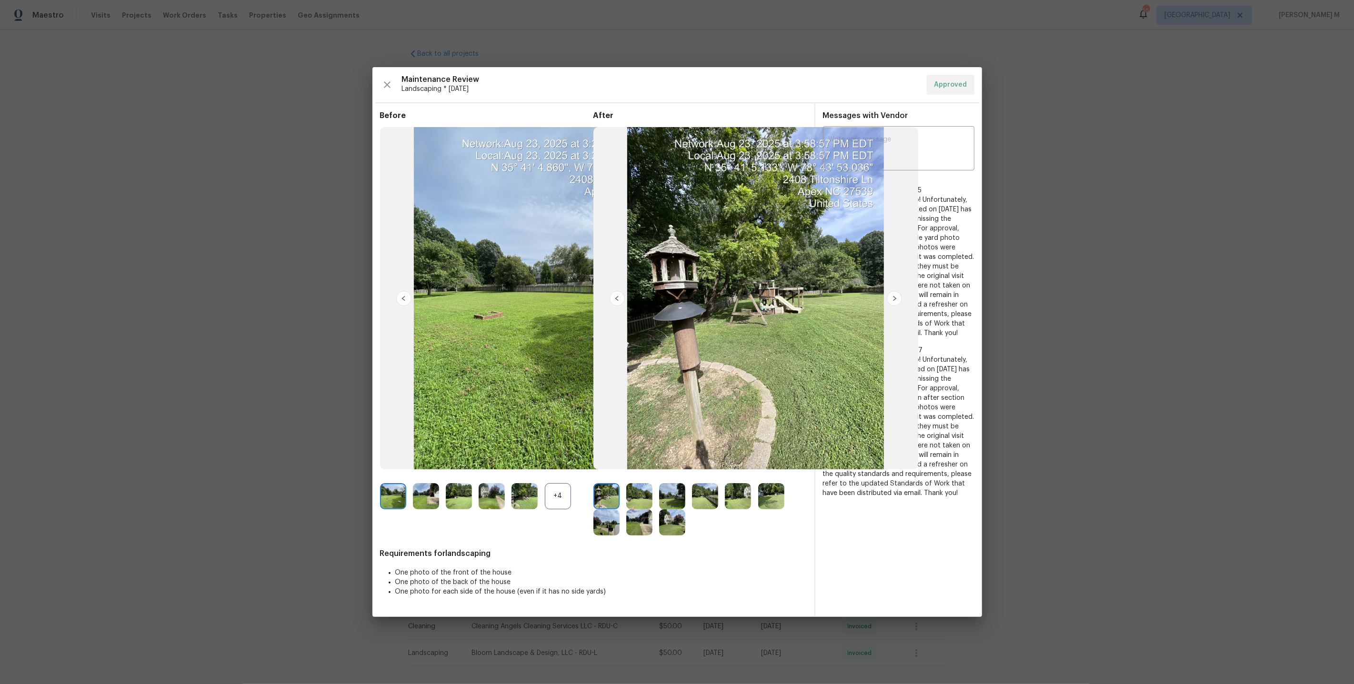
click at [613, 522] on img at bounding box center [606, 523] width 26 height 26
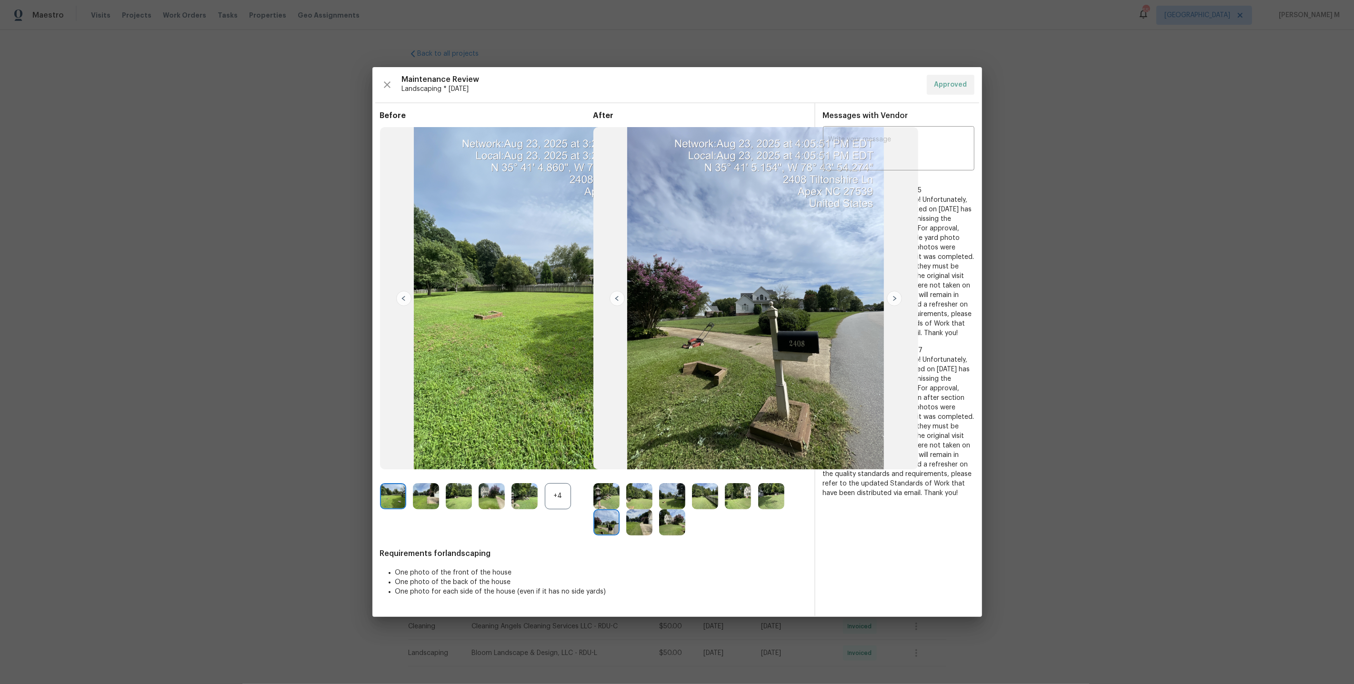
click at [673, 524] on img at bounding box center [672, 523] width 26 height 26
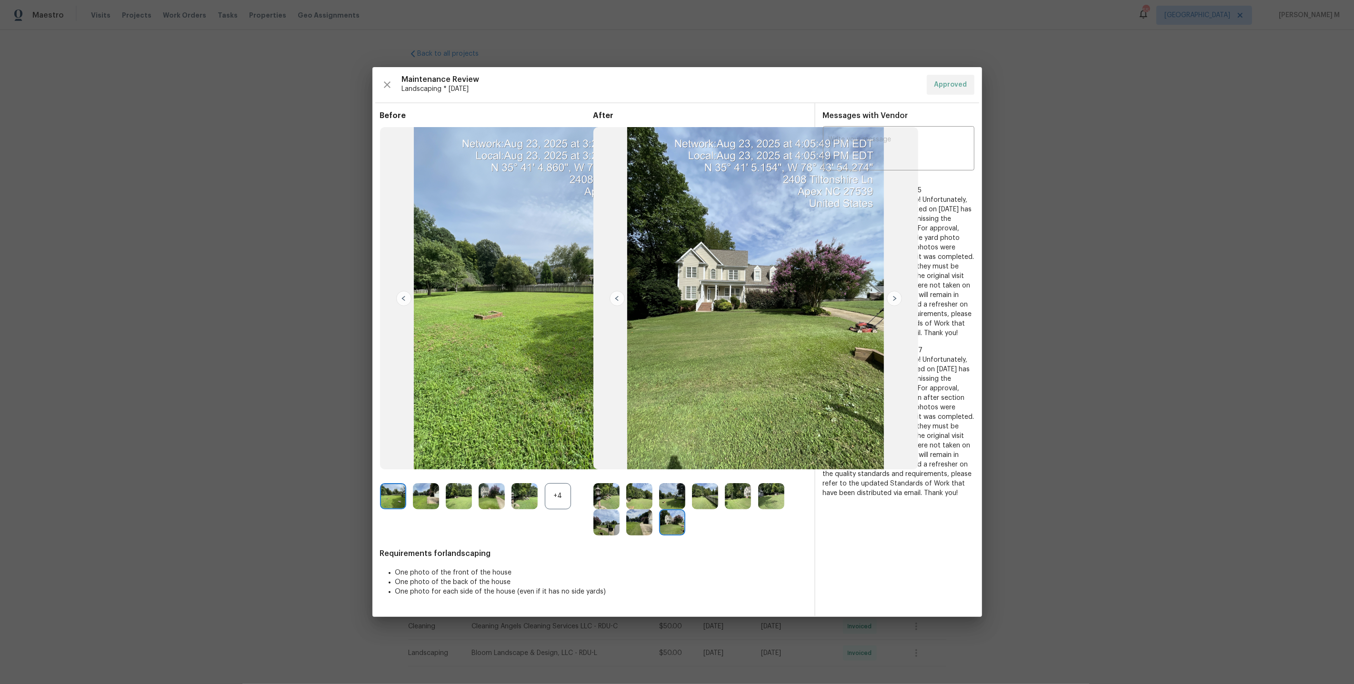
click at [768, 496] on img at bounding box center [771, 496] width 26 height 26
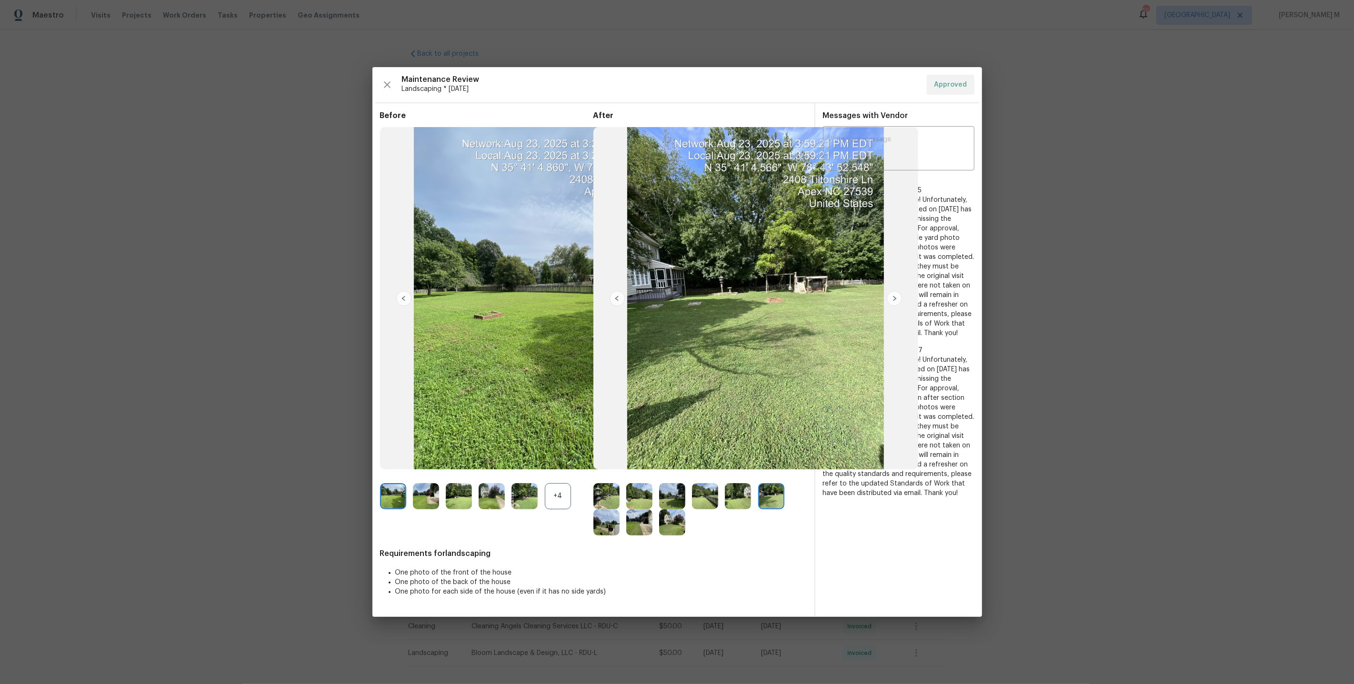
click at [741, 498] on img at bounding box center [738, 496] width 26 height 26
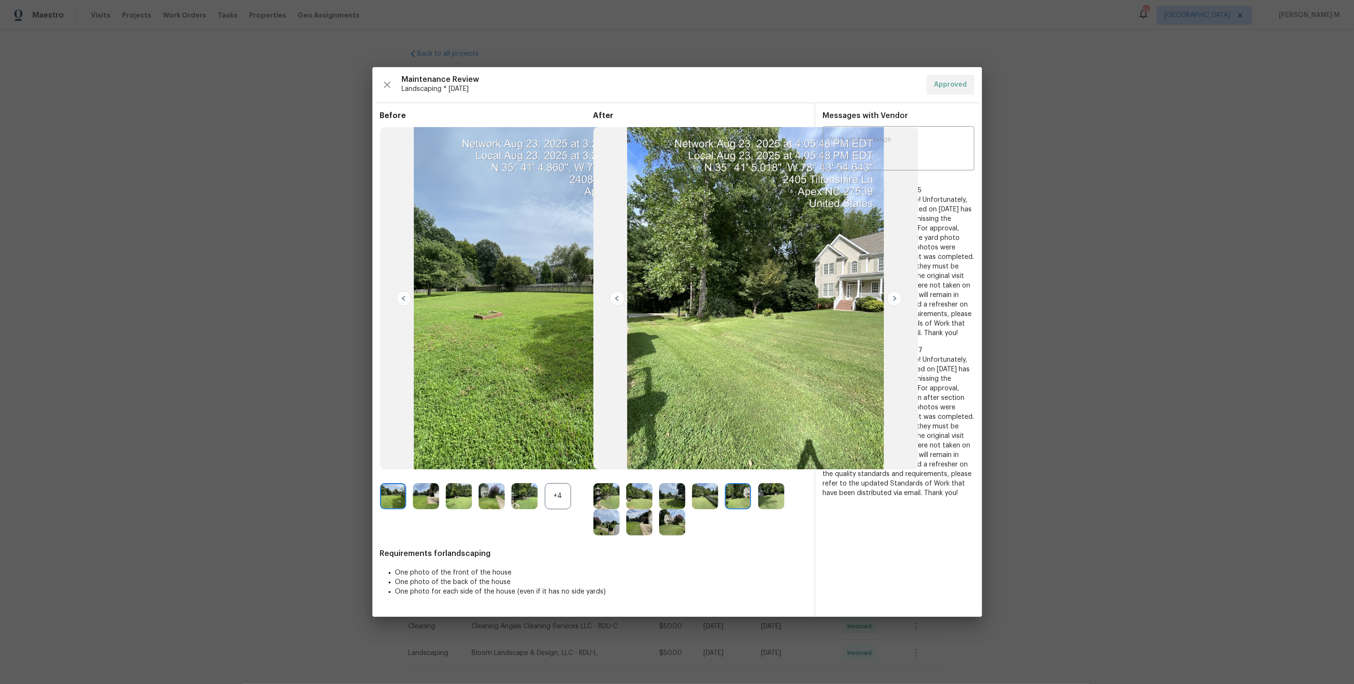
click at [631, 505] on img at bounding box center [639, 496] width 26 height 26
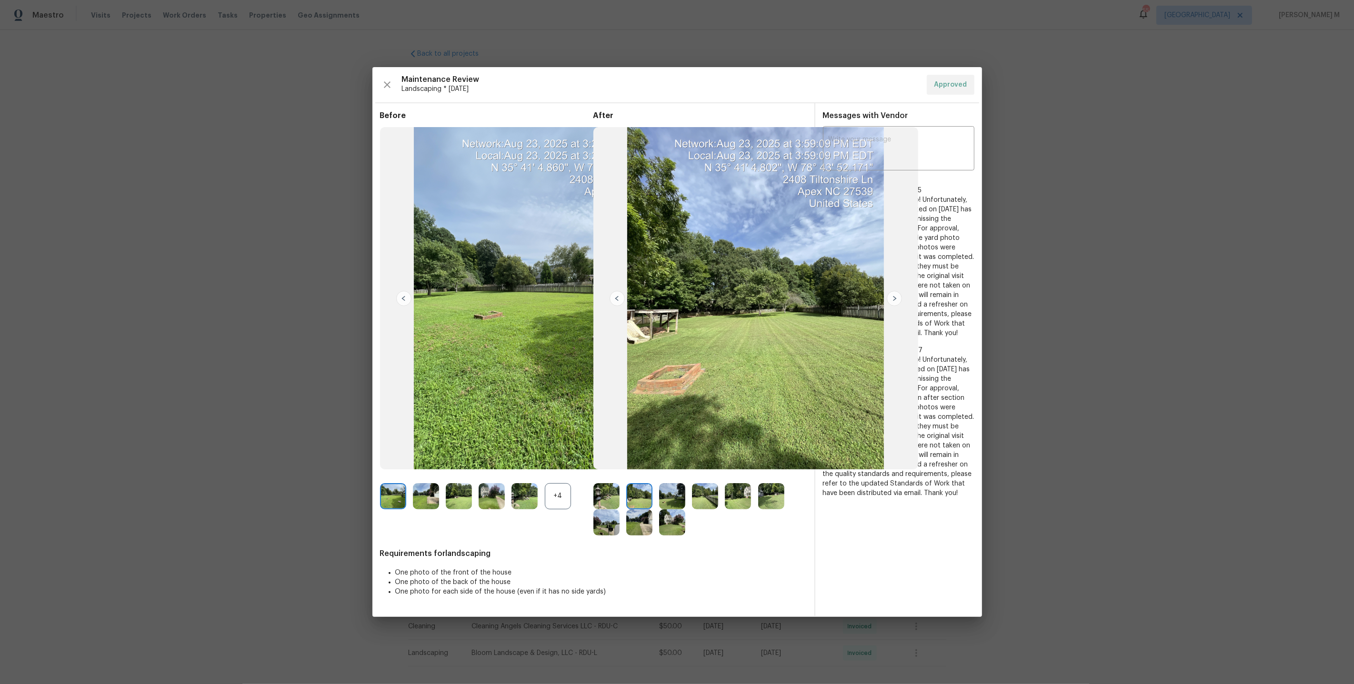
click at [568, 496] on div "+4" at bounding box center [558, 496] width 26 height 26
click at [391, 524] on img at bounding box center [393, 523] width 26 height 26
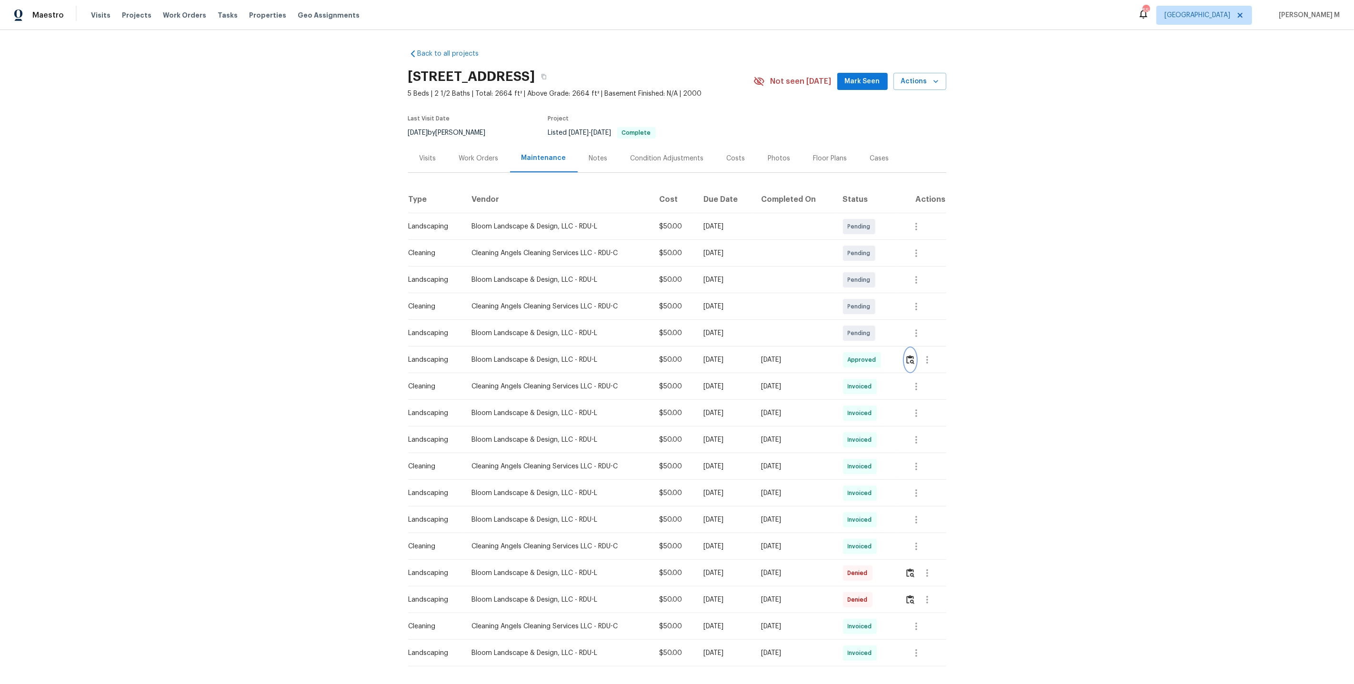
click at [910, 357] on img "button" at bounding box center [910, 359] width 8 height 9
click at [933, 349] on button "button" at bounding box center [927, 360] width 23 height 23
click at [933, 360] on li "Message vendor" at bounding box center [952, 356] width 67 height 16
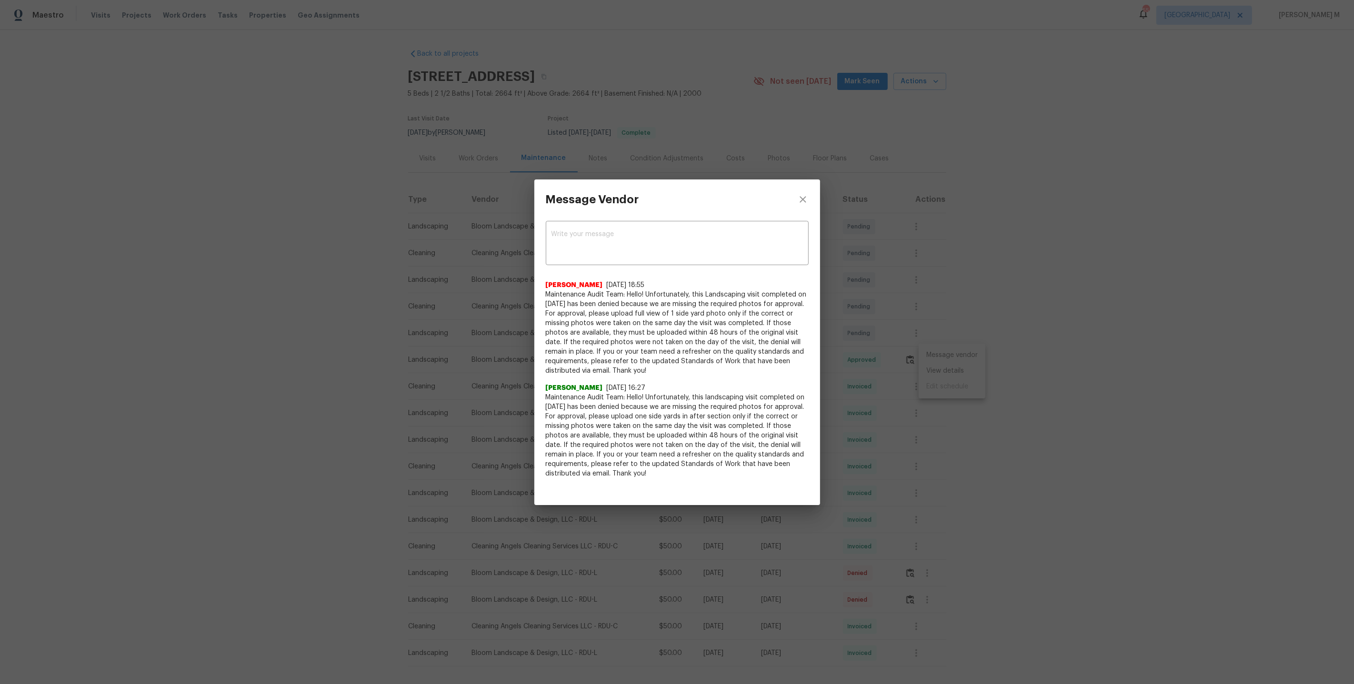
drag, startPoint x: 661, startPoint y: 297, endPoint x: 727, endPoint y: 366, distance: 96.0
click at [727, 366] on span "Maintenance Audit Team: Hello! Unfortunately, this Landscaping visit completed …" at bounding box center [677, 333] width 263 height 86
click at [1097, 411] on div "Message Vendor x ​ Saravanan Thiagarajan 7/21/25, 18:55 Maintenance Audit Team:…" at bounding box center [677, 342] width 1354 height 684
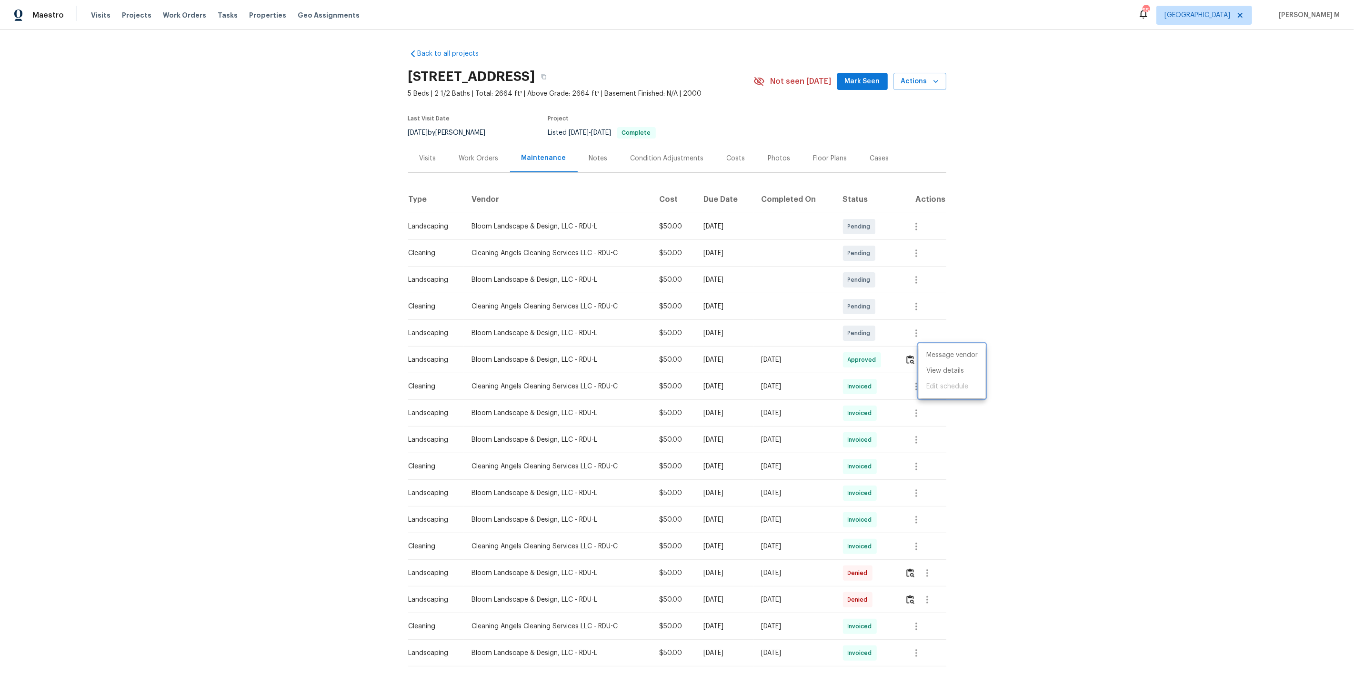
click at [870, 411] on div at bounding box center [677, 342] width 1354 height 684
click at [1021, 436] on div "Back to all projects 2408 Tiltonshire Ln, Apex, NC 27539 5 Beds | 2 1/2 Baths |…" at bounding box center [677, 357] width 1354 height 654
click at [920, 408] on icon "button" at bounding box center [916, 413] width 11 height 11
click at [921, 422] on li "View details" at bounding box center [941, 425] width 67 height 16
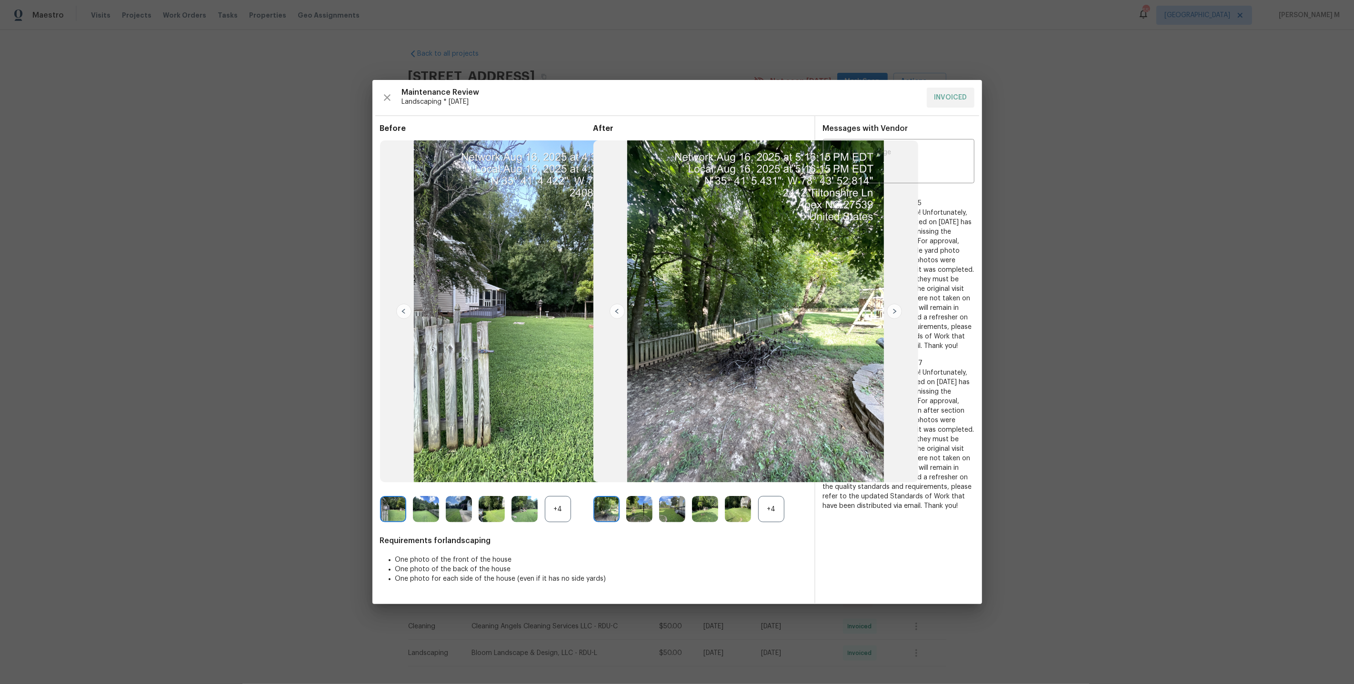
click at [537, 511] on img at bounding box center [524, 509] width 26 height 26
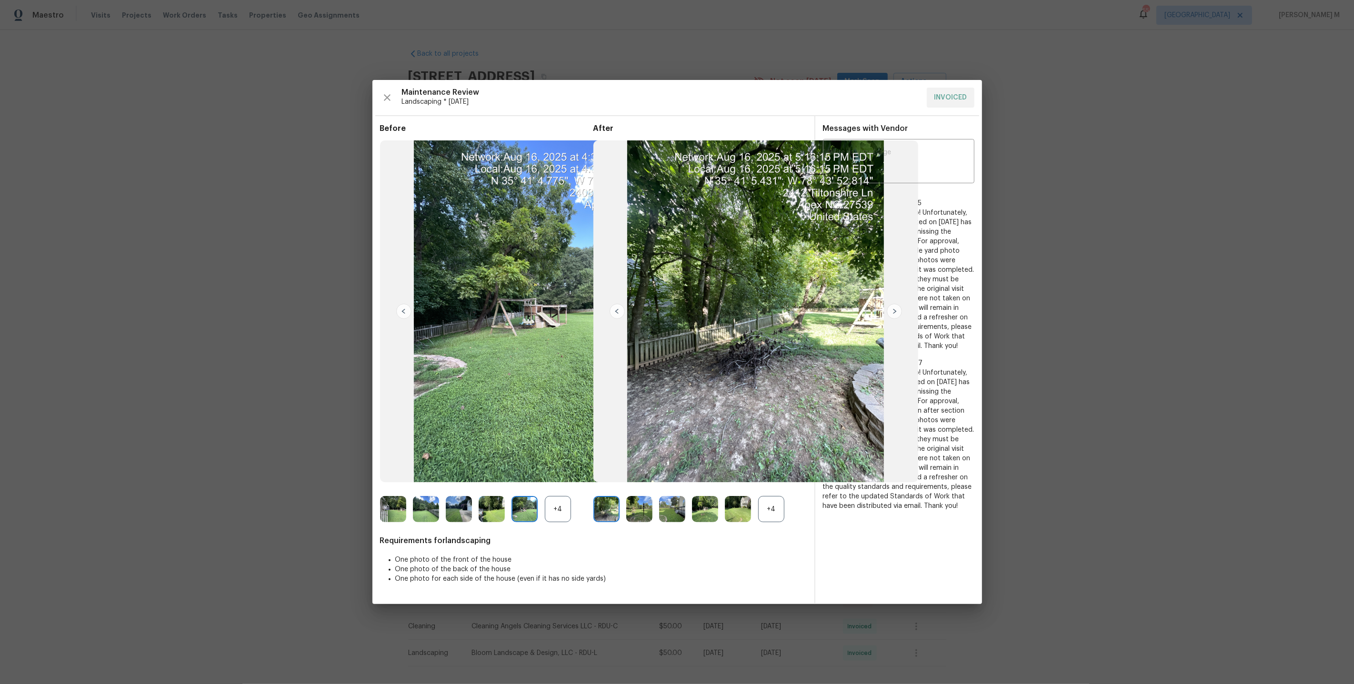
click at [773, 505] on div "+4" at bounding box center [771, 509] width 26 height 26
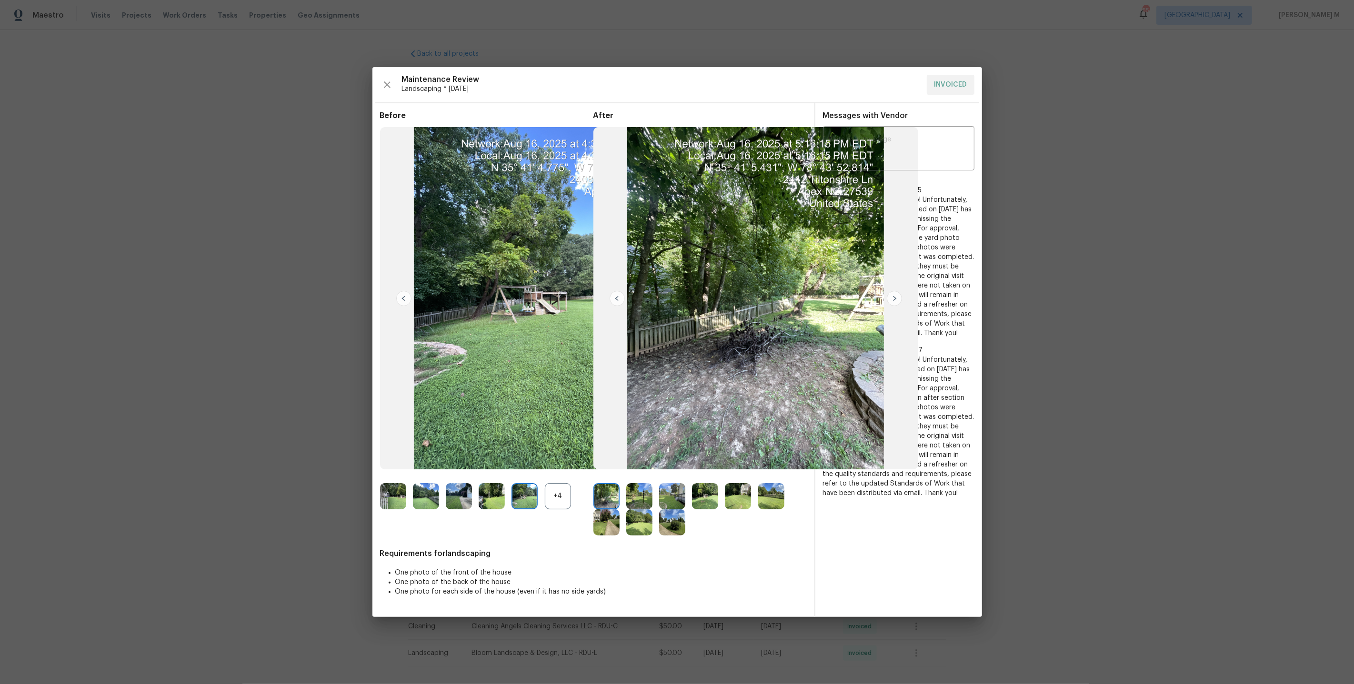
click at [673, 497] on img at bounding box center [672, 496] width 26 height 26
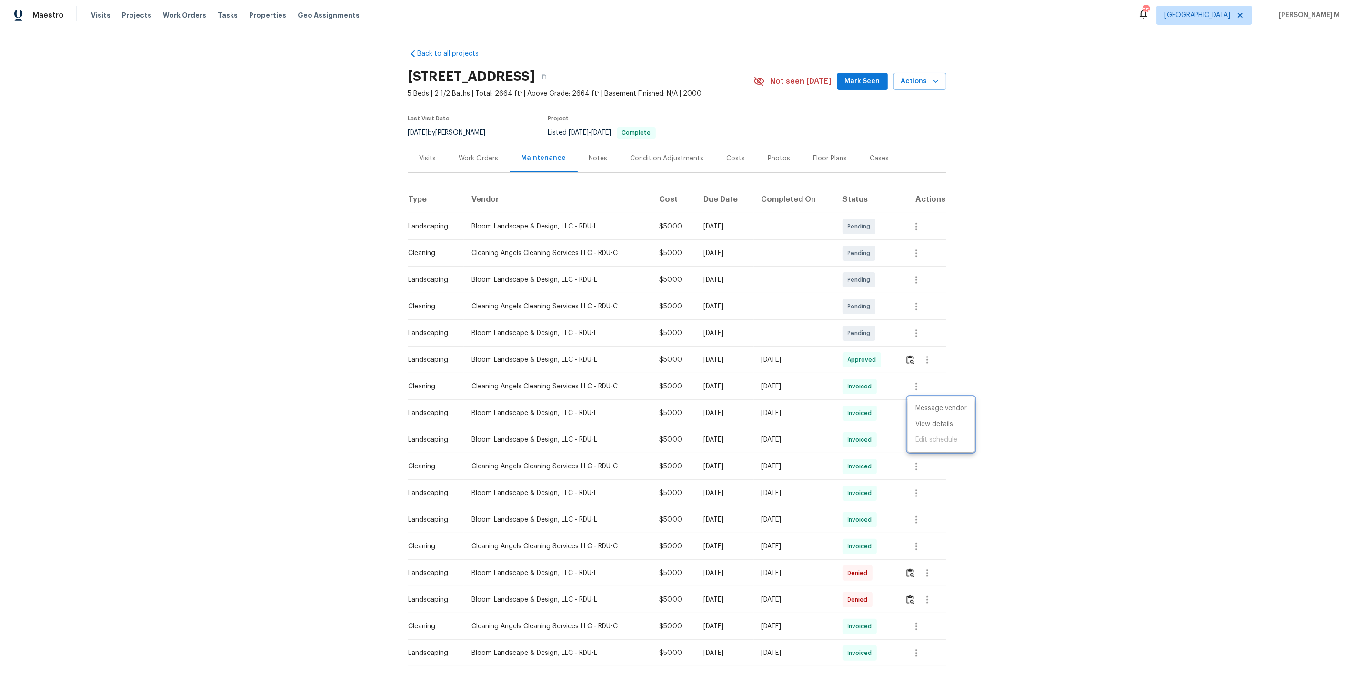
click at [398, 434] on div at bounding box center [677, 342] width 1354 height 684
click at [921, 353] on button "button" at bounding box center [927, 360] width 23 height 23
click at [840, 379] on div at bounding box center [677, 342] width 1354 height 684
click at [921, 381] on icon "button" at bounding box center [916, 386] width 11 height 11
click at [921, 379] on li "Message vendor" at bounding box center [941, 382] width 67 height 16
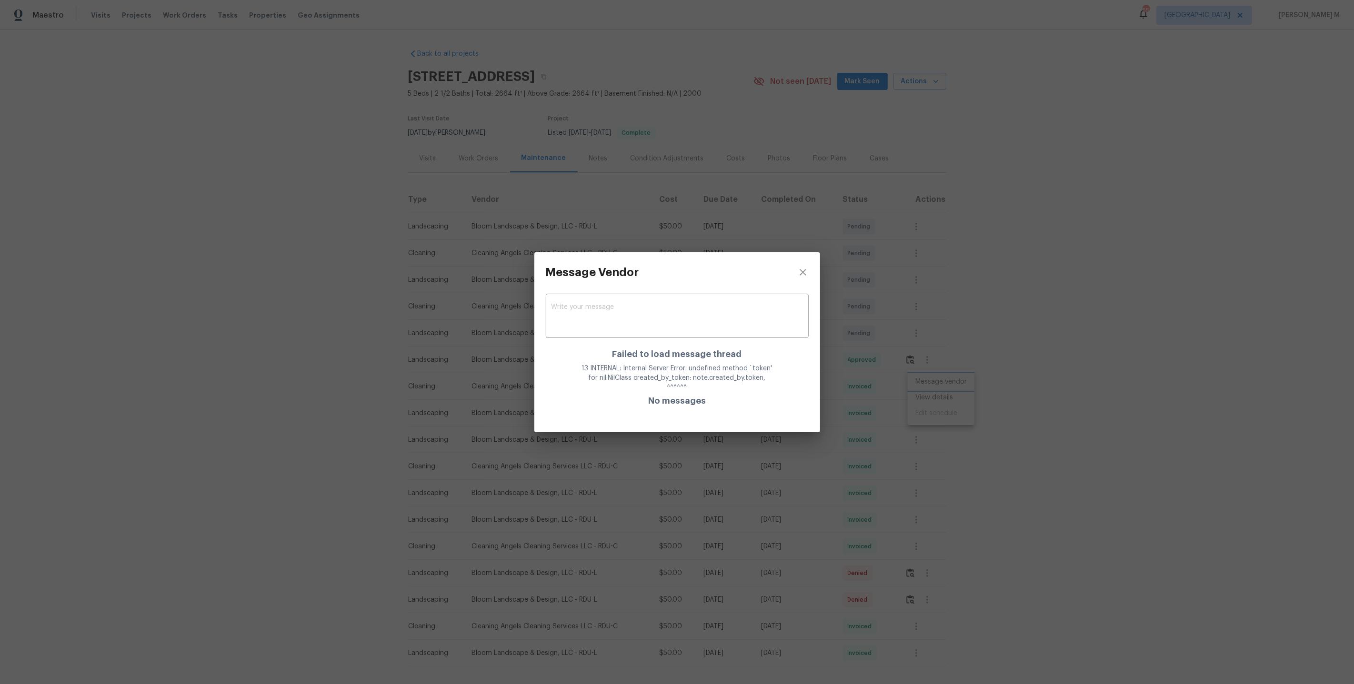
click at [902, 358] on div "Message Vendor x ​ Failed to load message thread 13 INTERNAL: Internal Server E…" at bounding box center [677, 342] width 1354 height 684
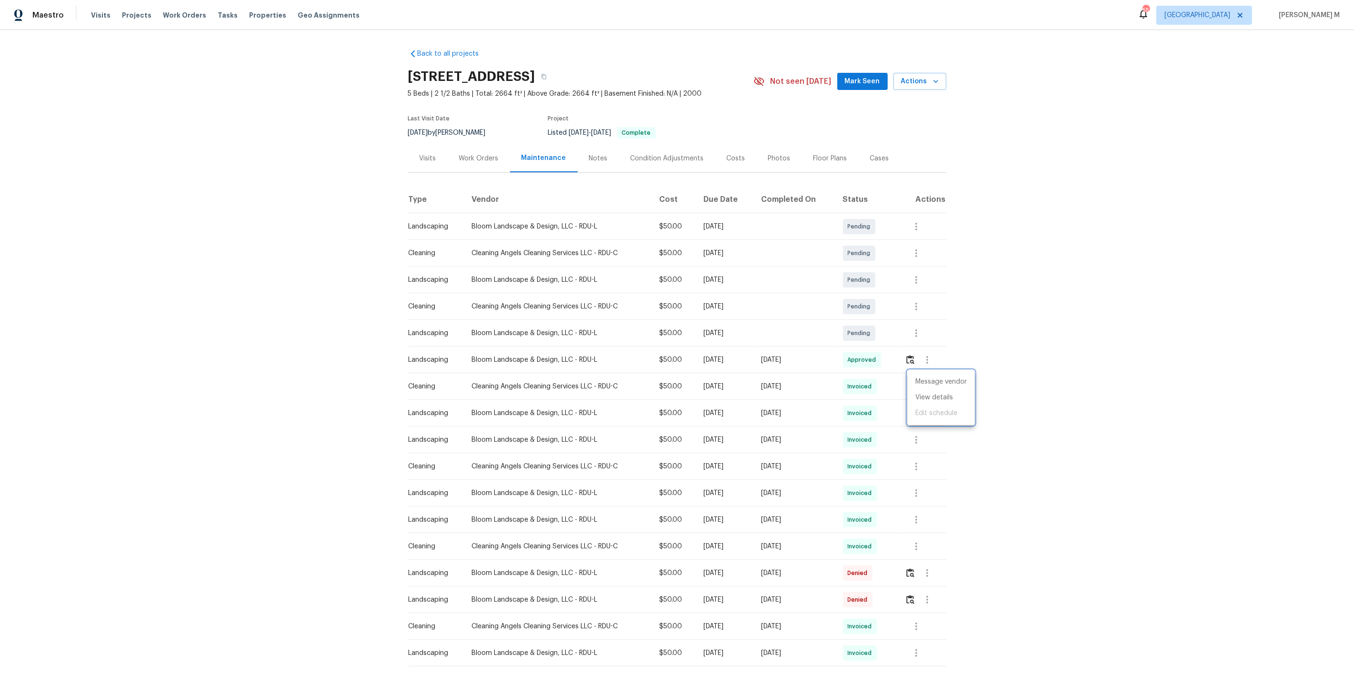
click at [923, 361] on div at bounding box center [677, 342] width 1354 height 684
click at [915, 375] on button "button" at bounding box center [916, 386] width 23 height 23
click at [917, 381] on li "Message vendor" at bounding box center [941, 382] width 67 height 16
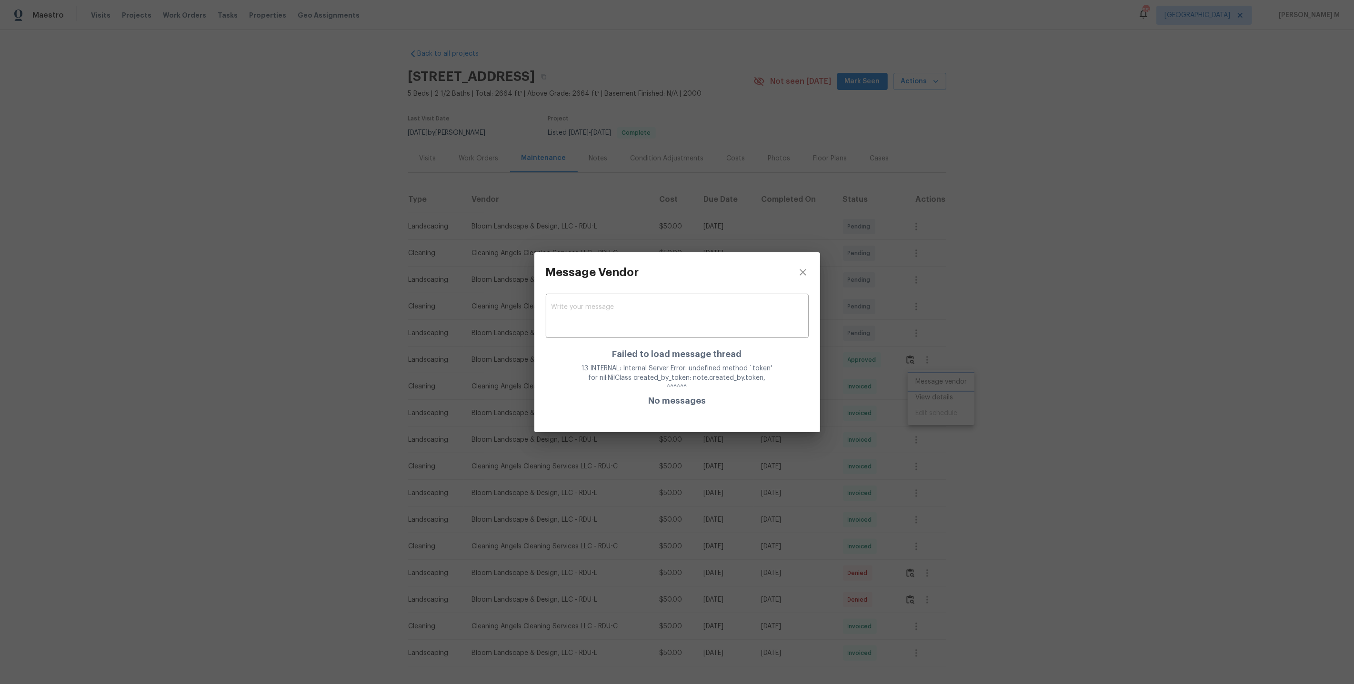
click at [828, 369] on div "Message Vendor x ​ Failed to load message thread 13 INTERNAL: Internal Server E…" at bounding box center [677, 342] width 1354 height 684
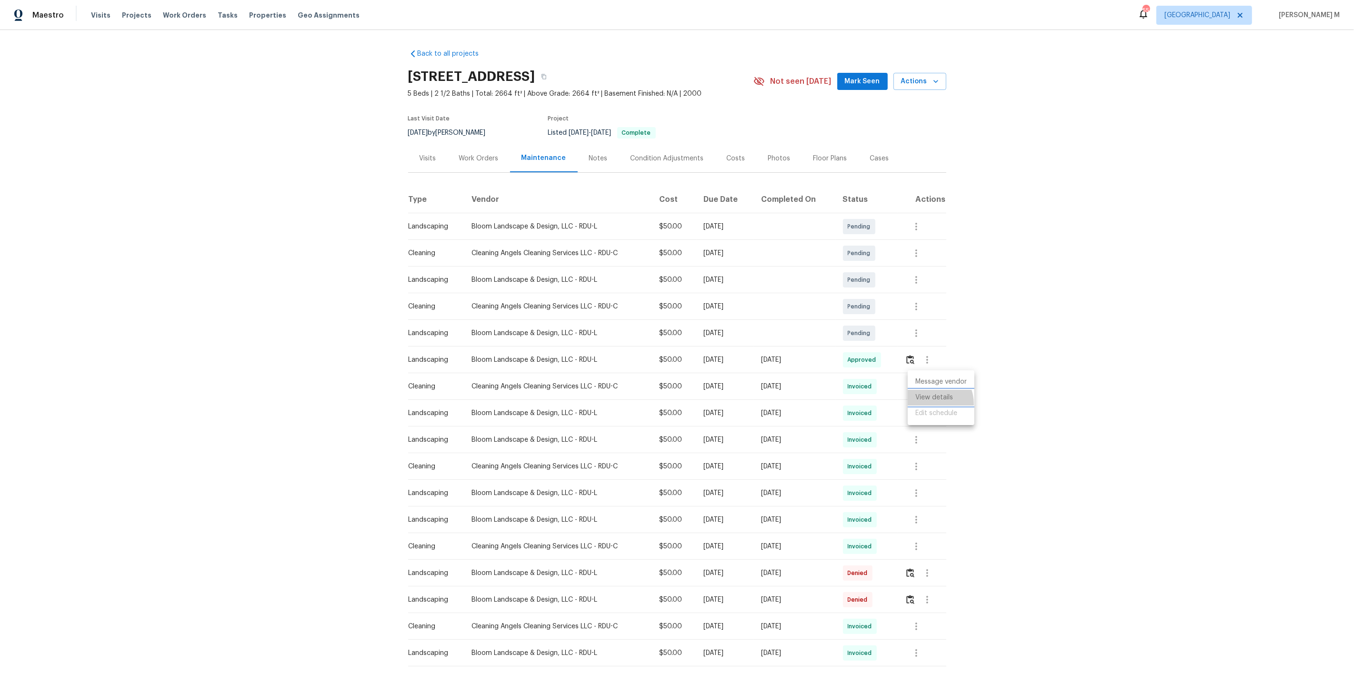
click at [932, 403] on li "View details" at bounding box center [941, 398] width 67 height 16
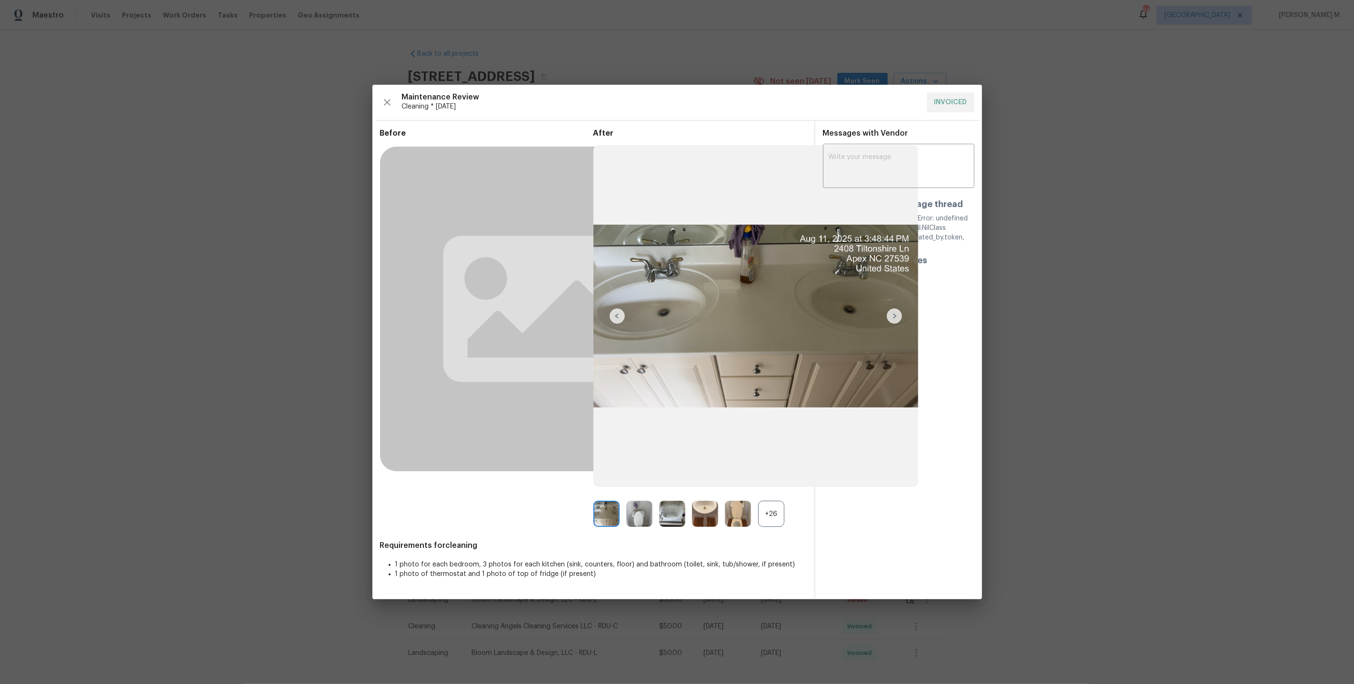
click at [767, 506] on div "+26" at bounding box center [771, 514] width 26 height 26
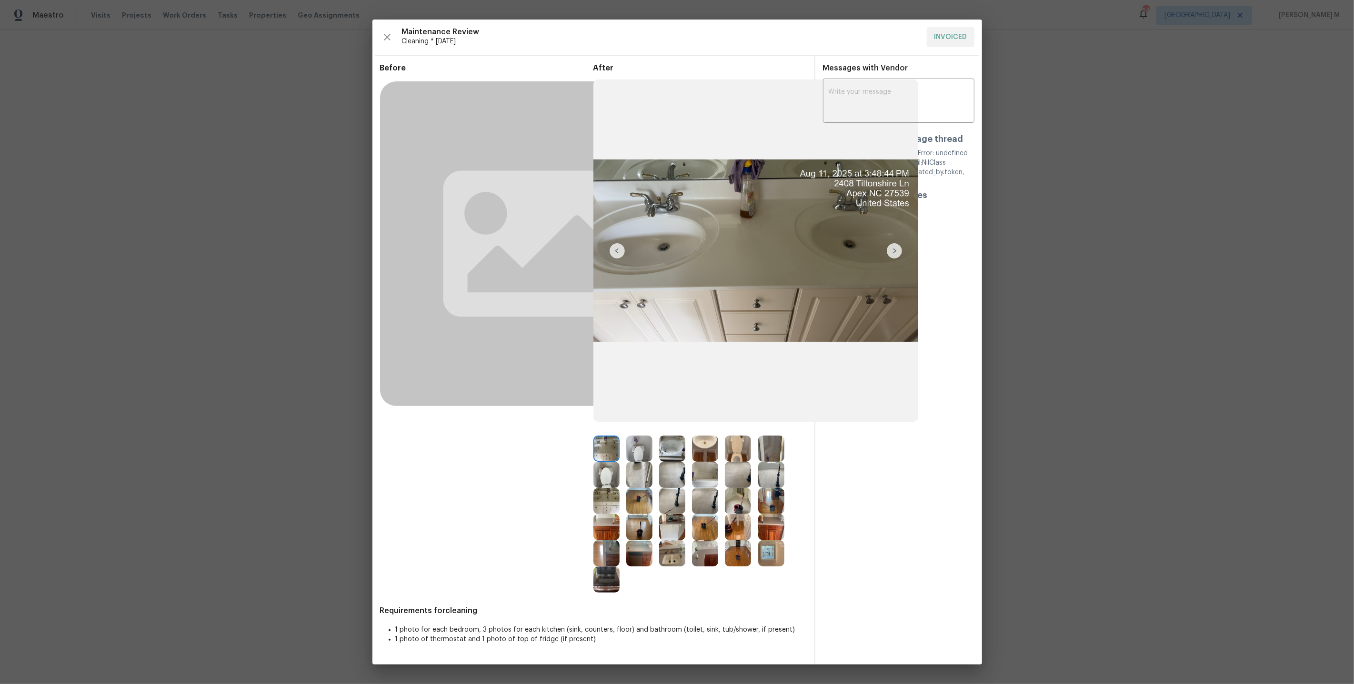
click at [777, 501] on img at bounding box center [771, 501] width 26 height 26
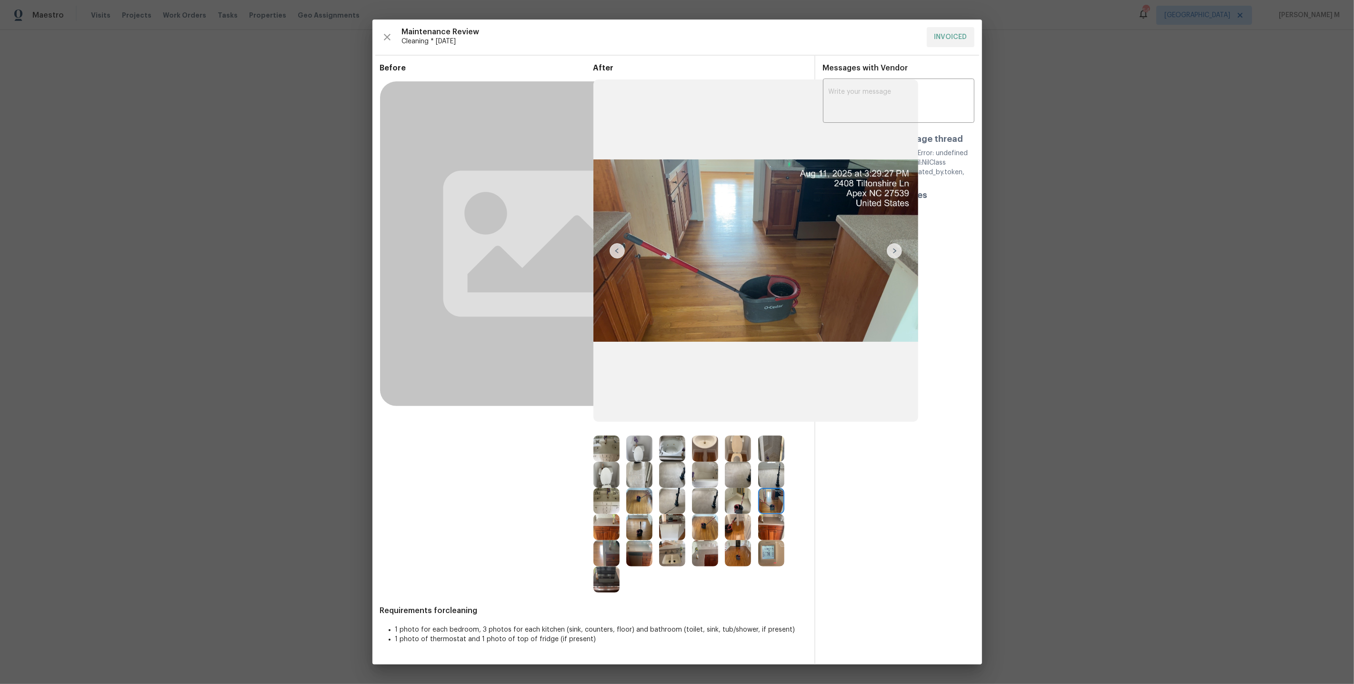
click at [772, 515] on img at bounding box center [771, 527] width 26 height 26
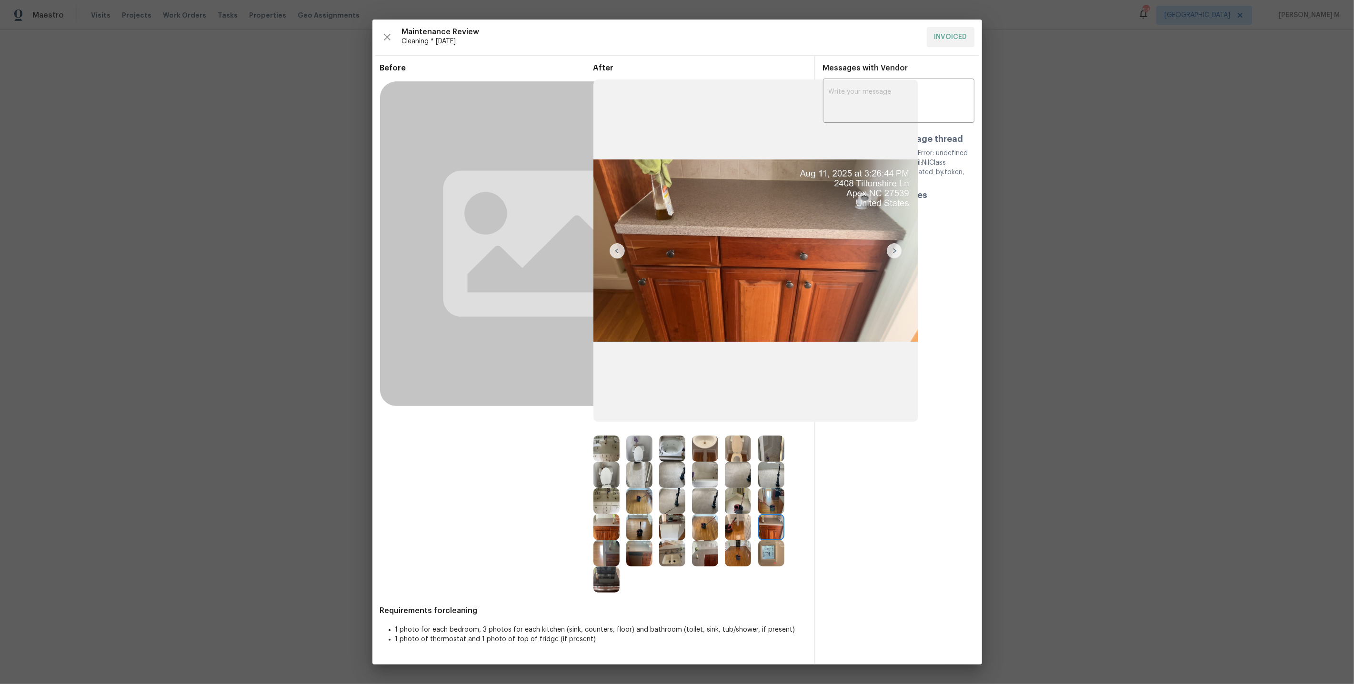
click at [673, 535] on img at bounding box center [672, 527] width 26 height 26
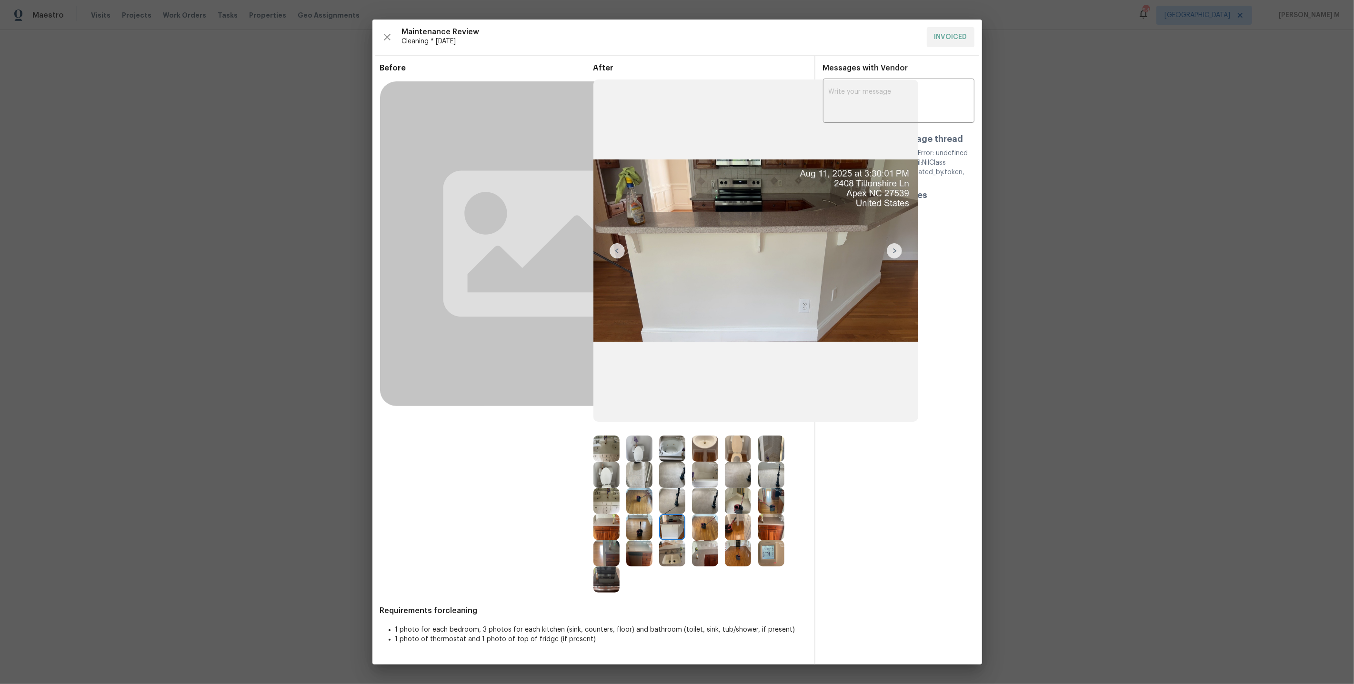
click at [600, 562] on img at bounding box center [606, 554] width 26 height 26
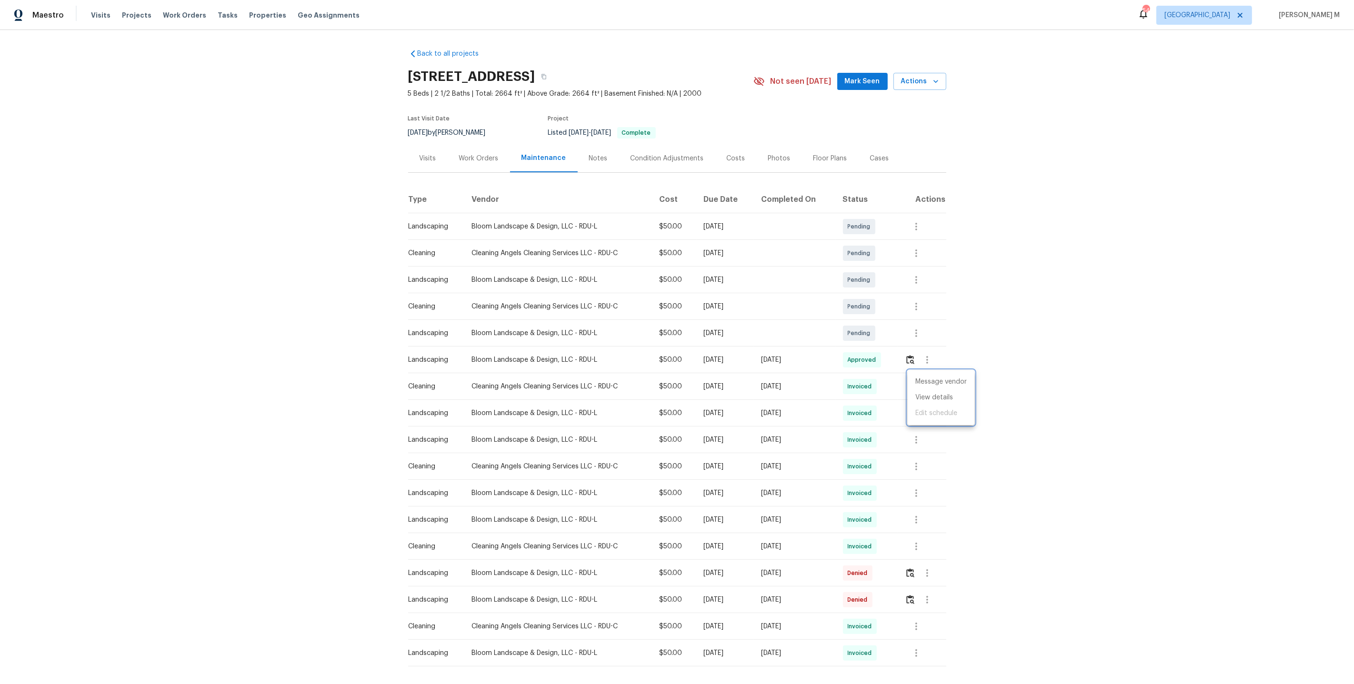
click at [509, 159] on div at bounding box center [677, 342] width 1354 height 684
click at [477, 159] on div "Work Orders" at bounding box center [479, 158] width 62 height 28
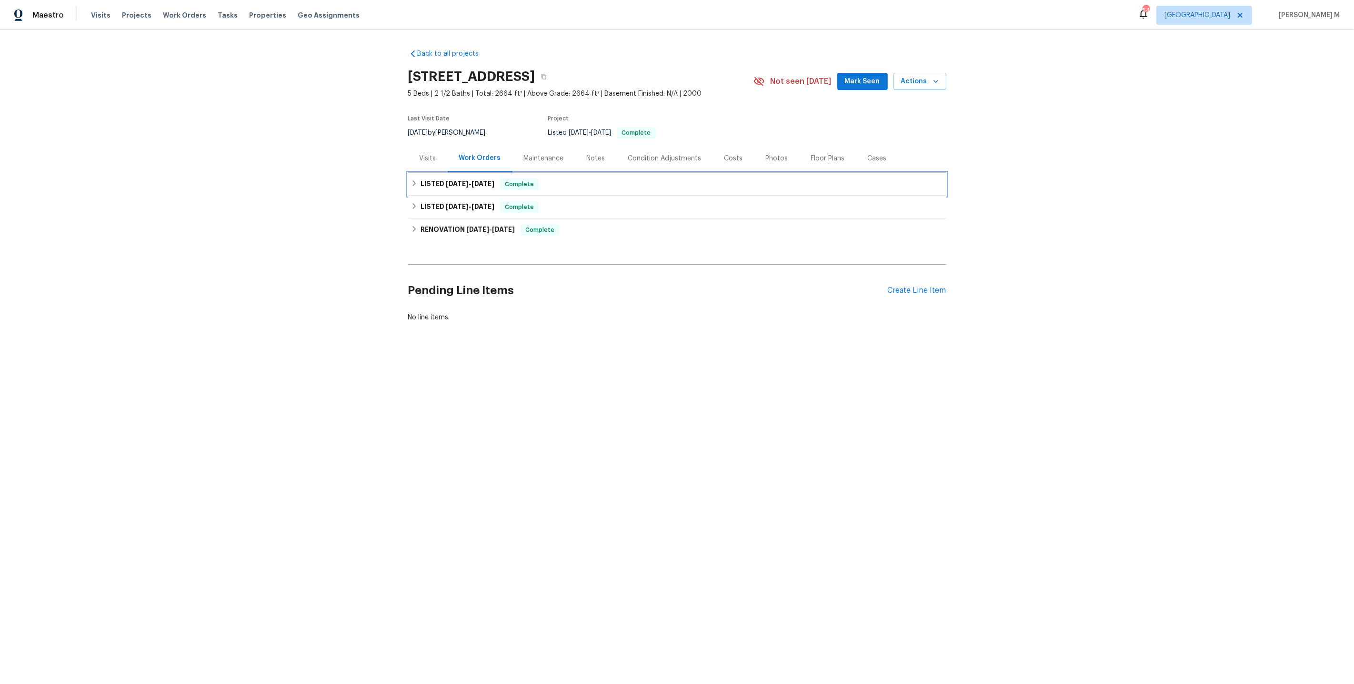
click at [469, 190] on div "LISTED 7/4/25 - 7/9/25 Complete" at bounding box center [677, 184] width 538 height 23
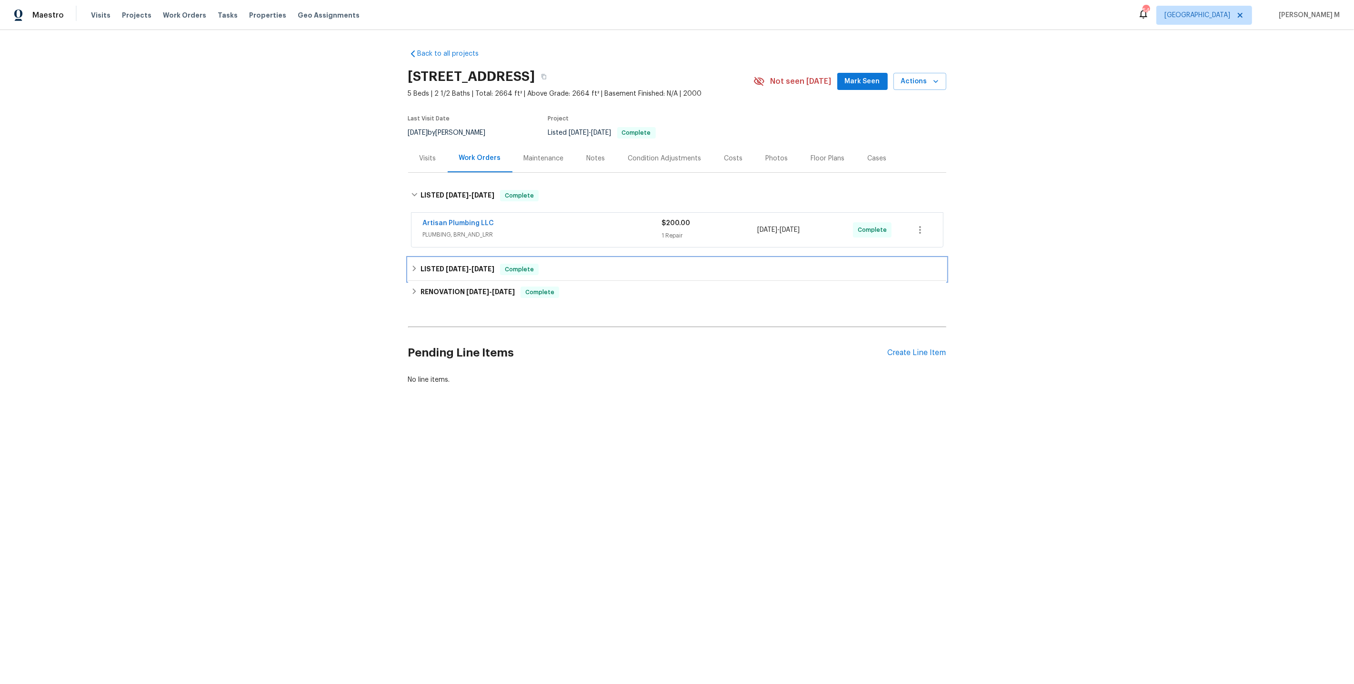
click at [464, 258] on div "LISTED 6/24/25 - 6/25/25 Complete" at bounding box center [677, 269] width 538 height 23
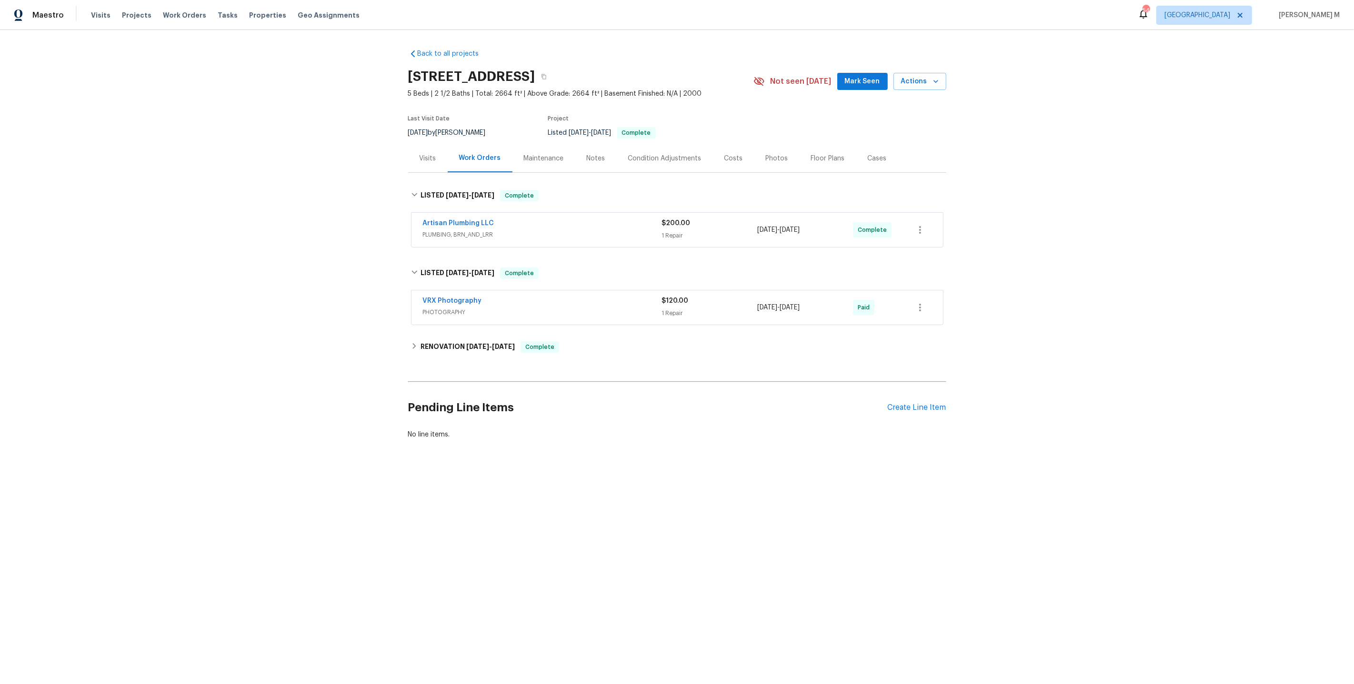
click at [475, 230] on span "PLUMBING, BRN_AND_LRR" at bounding box center [542, 235] width 239 height 10
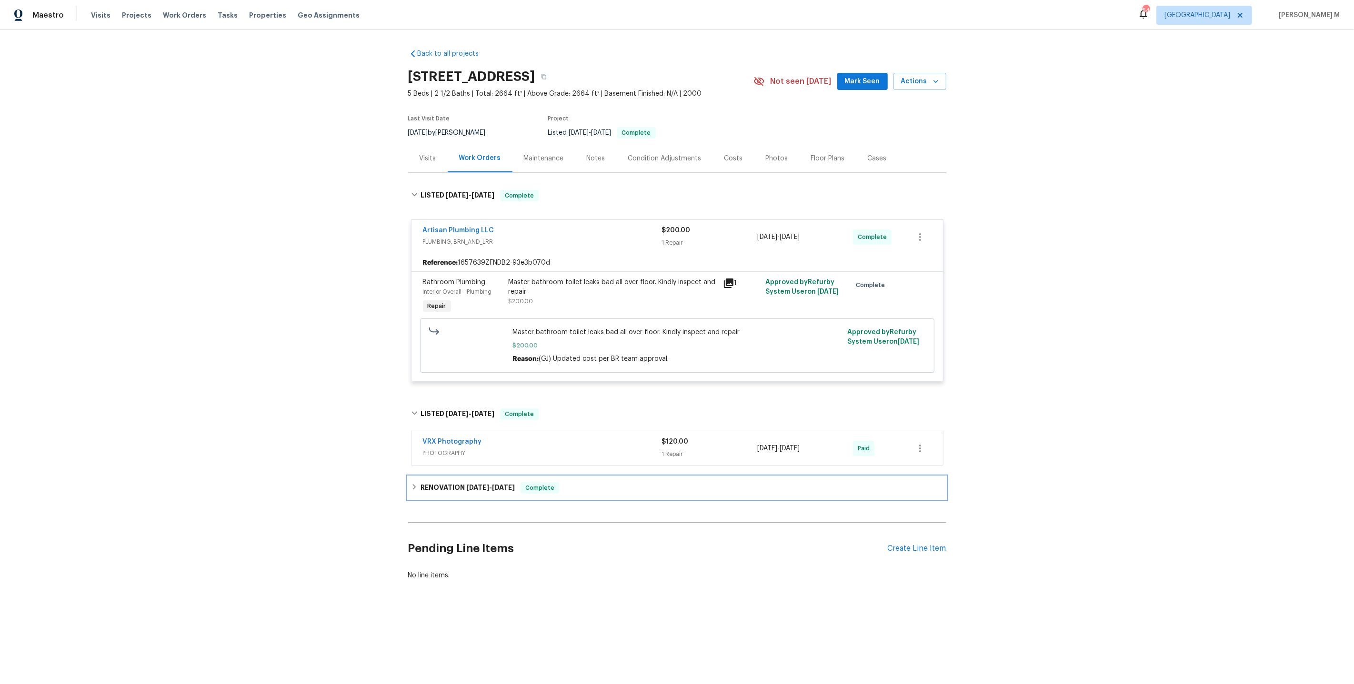
click at [447, 477] on div "RENOVATION 5/27/25 - 6/20/25 Complete" at bounding box center [677, 488] width 538 height 23
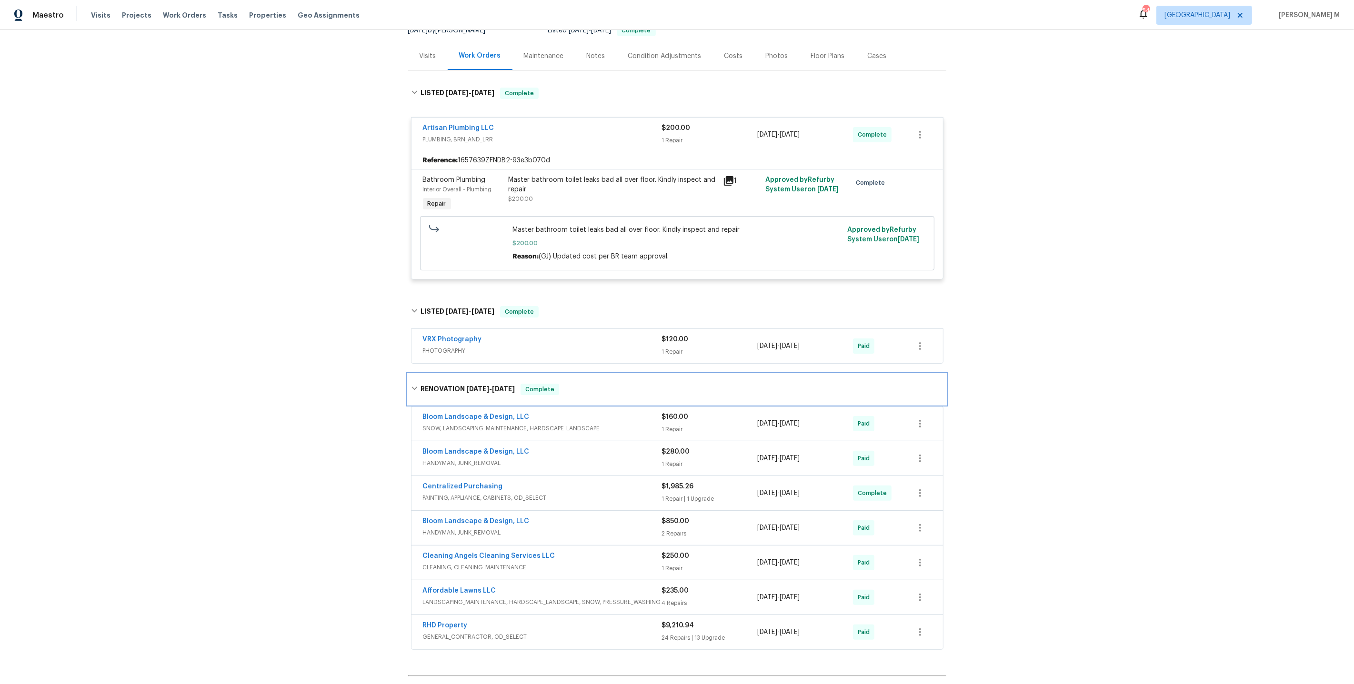
scroll to position [103, 0]
click at [491, 458] on span "HANDYMAN, JUNK_REMOVAL" at bounding box center [542, 463] width 239 height 10
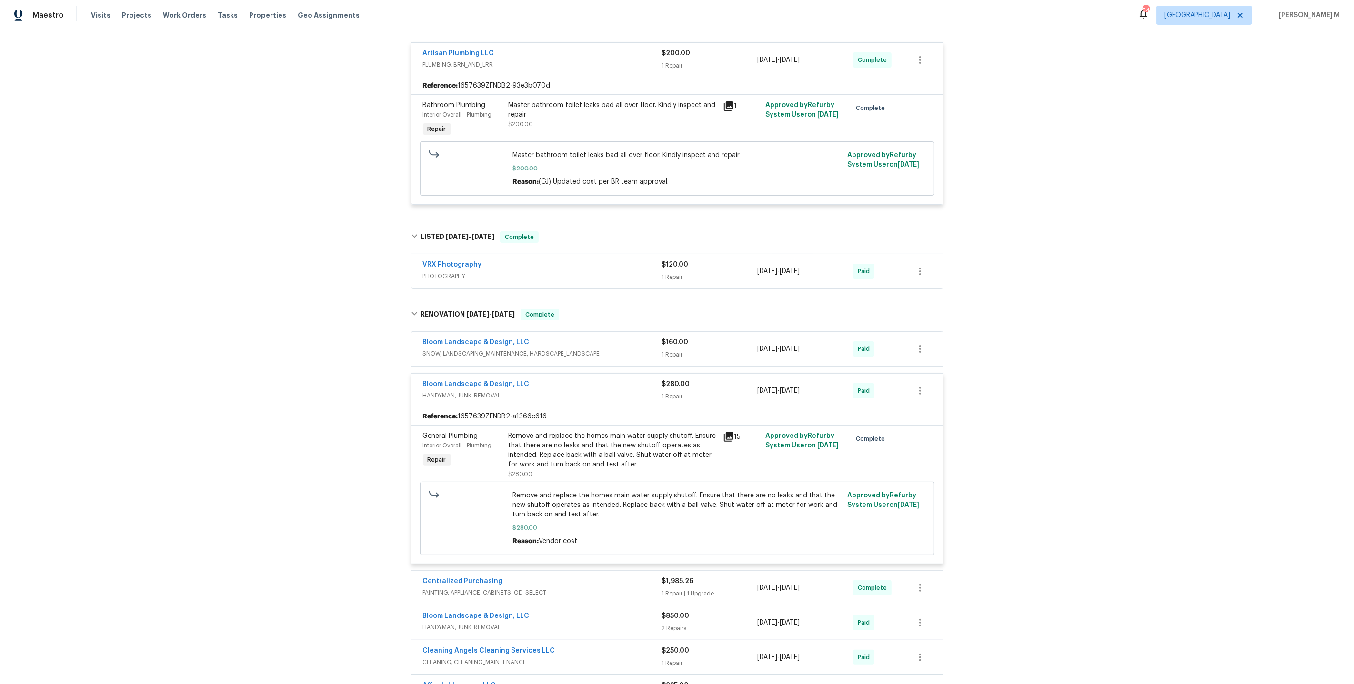
scroll to position [178, 0]
click at [489, 349] on div "Bloom Landscape & Design, LLC SNOW, LANDSCAPING_MAINTENANCE, HARDSCAPE_LANDSCAP…" at bounding box center [677, 348] width 532 height 34
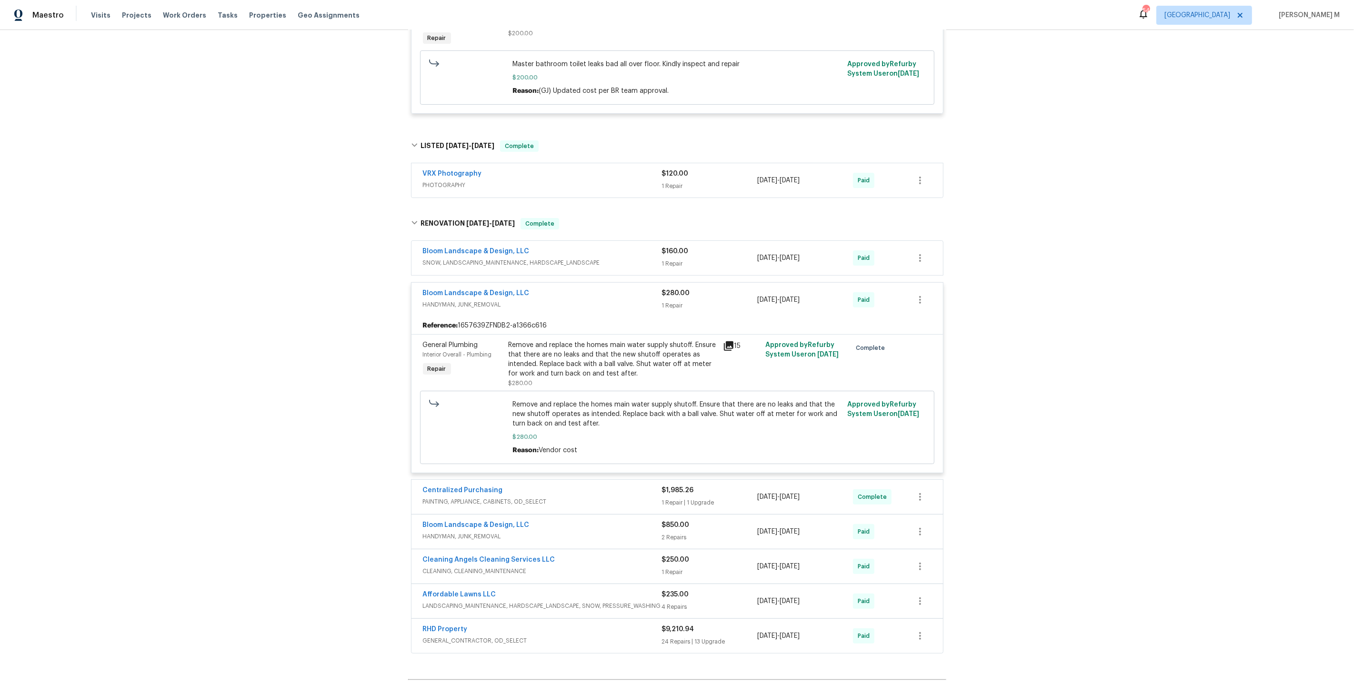
scroll to position [283, 0]
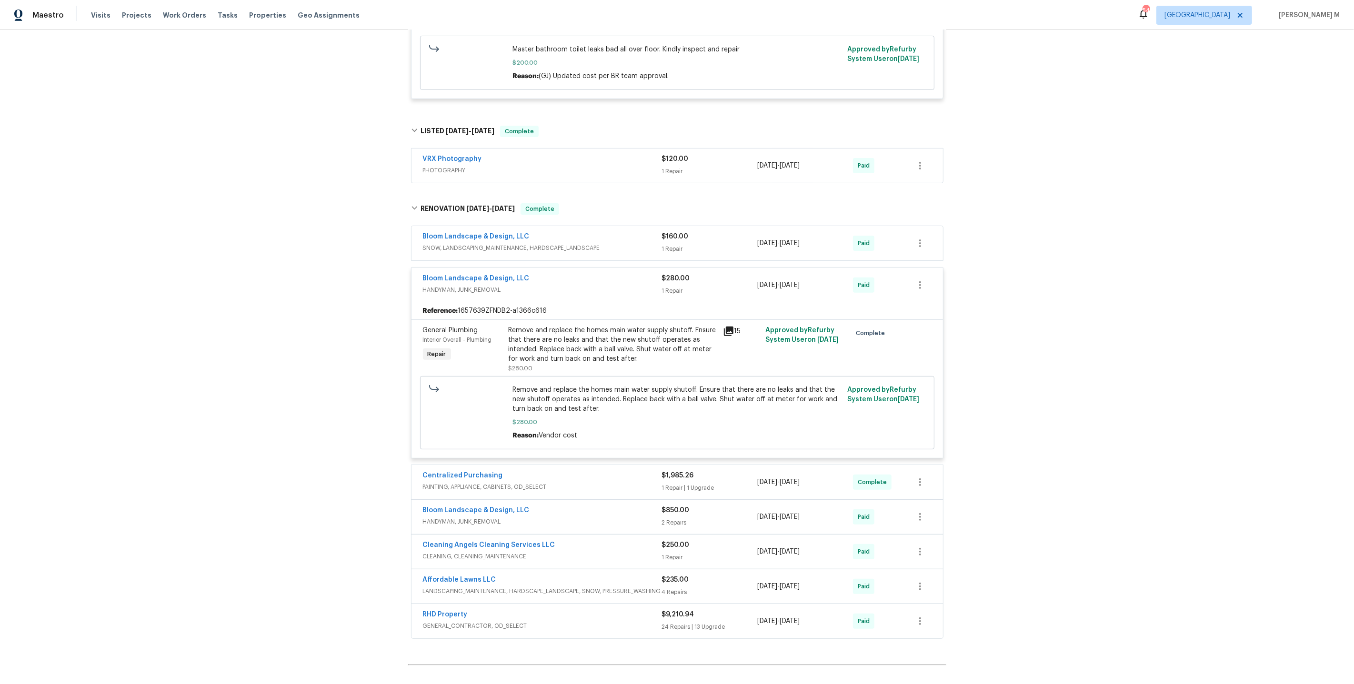
click at [461, 517] on span "HANDYMAN, JUNK_REMOVAL" at bounding box center [542, 522] width 239 height 10
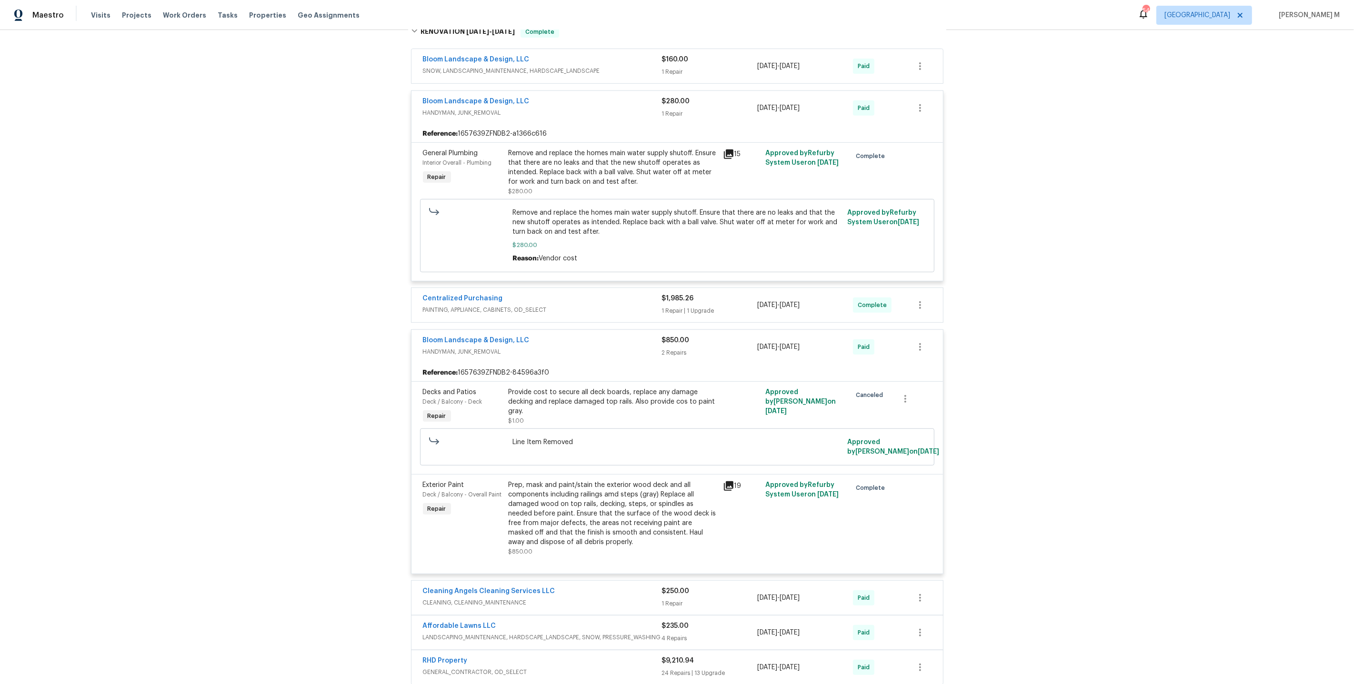
scroll to position [465, 0]
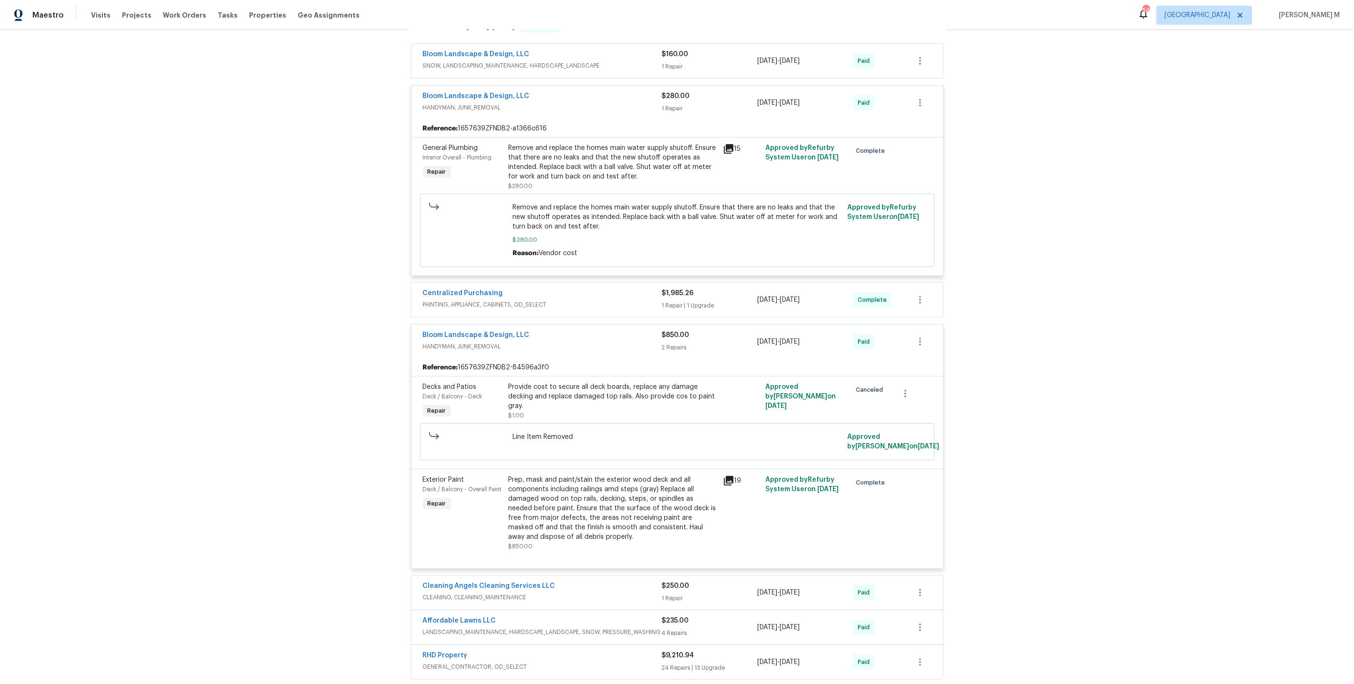
click at [637, 475] on div "Prep, mask and paint/stain the exterior wood deck and all components including …" at bounding box center [613, 508] width 209 height 67
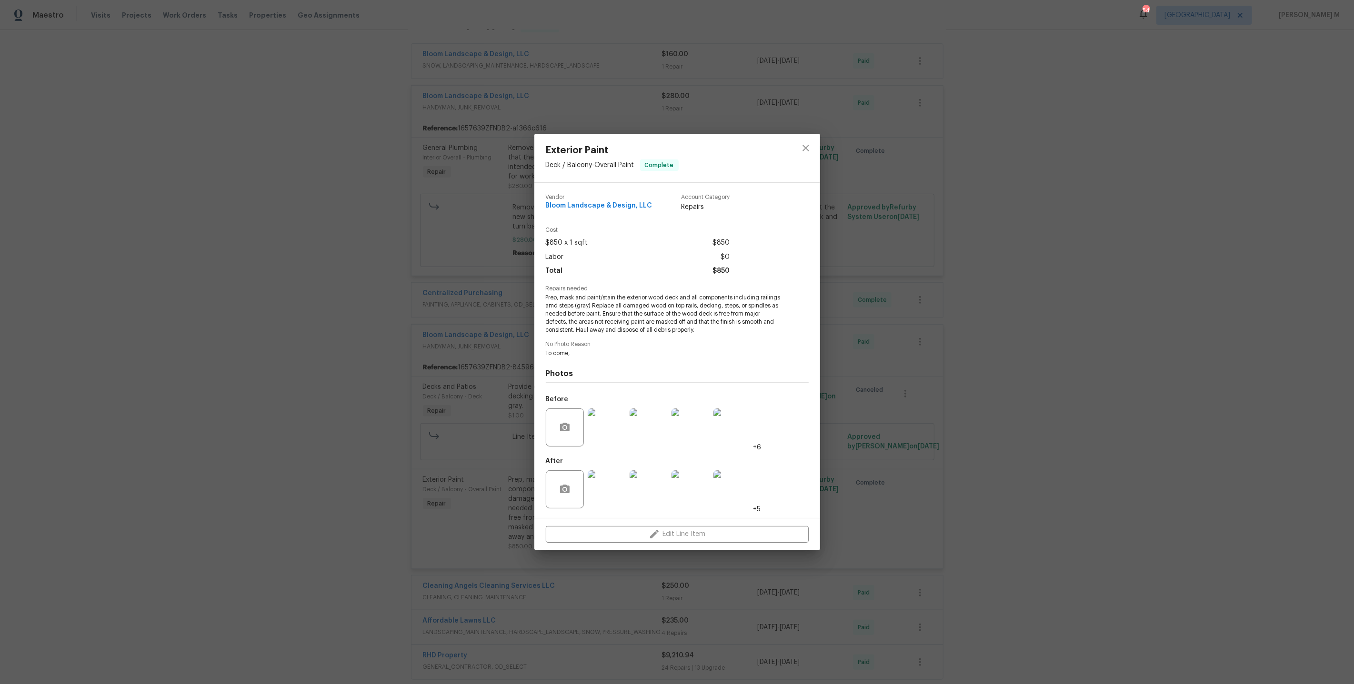
click at [962, 527] on div "Exterior Paint Deck / Balcony - Overall Paint Complete Vendor Bloom Landscape &…" at bounding box center [677, 342] width 1354 height 684
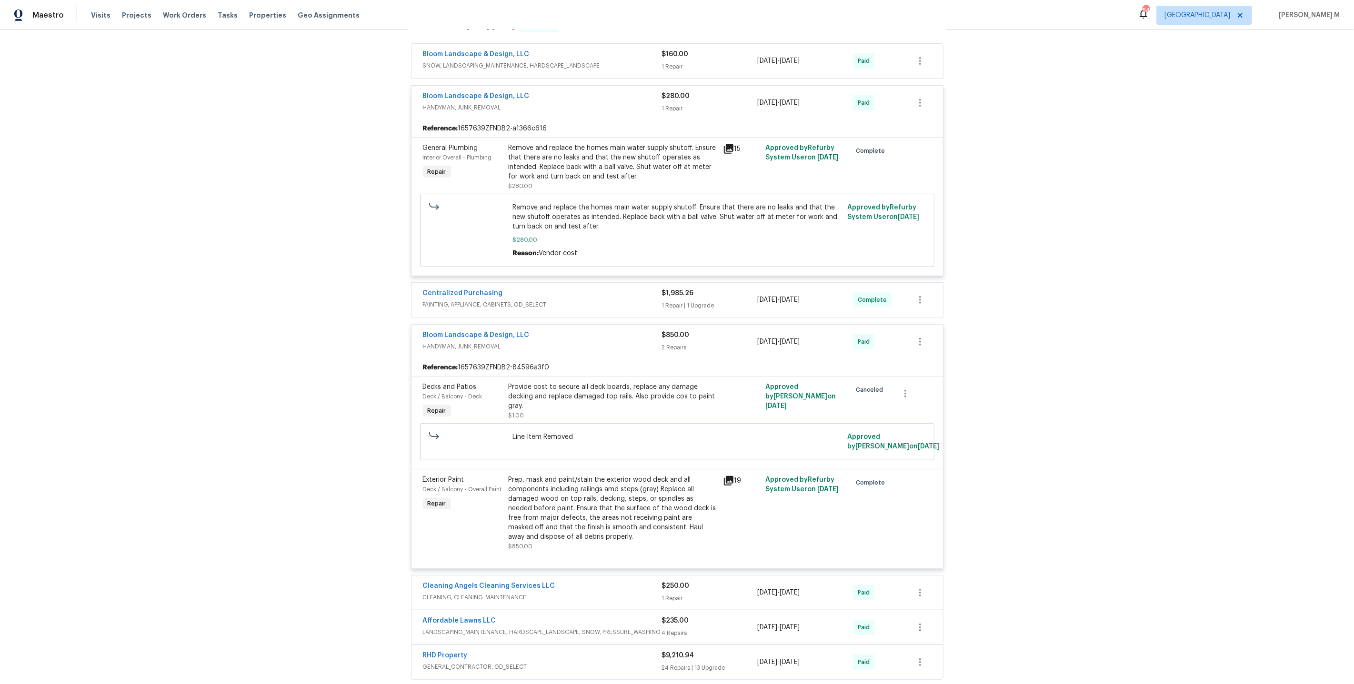
click at [601, 482] on div "Prep, mask and paint/stain the exterior wood deck and all components including …" at bounding box center [613, 508] width 209 height 67
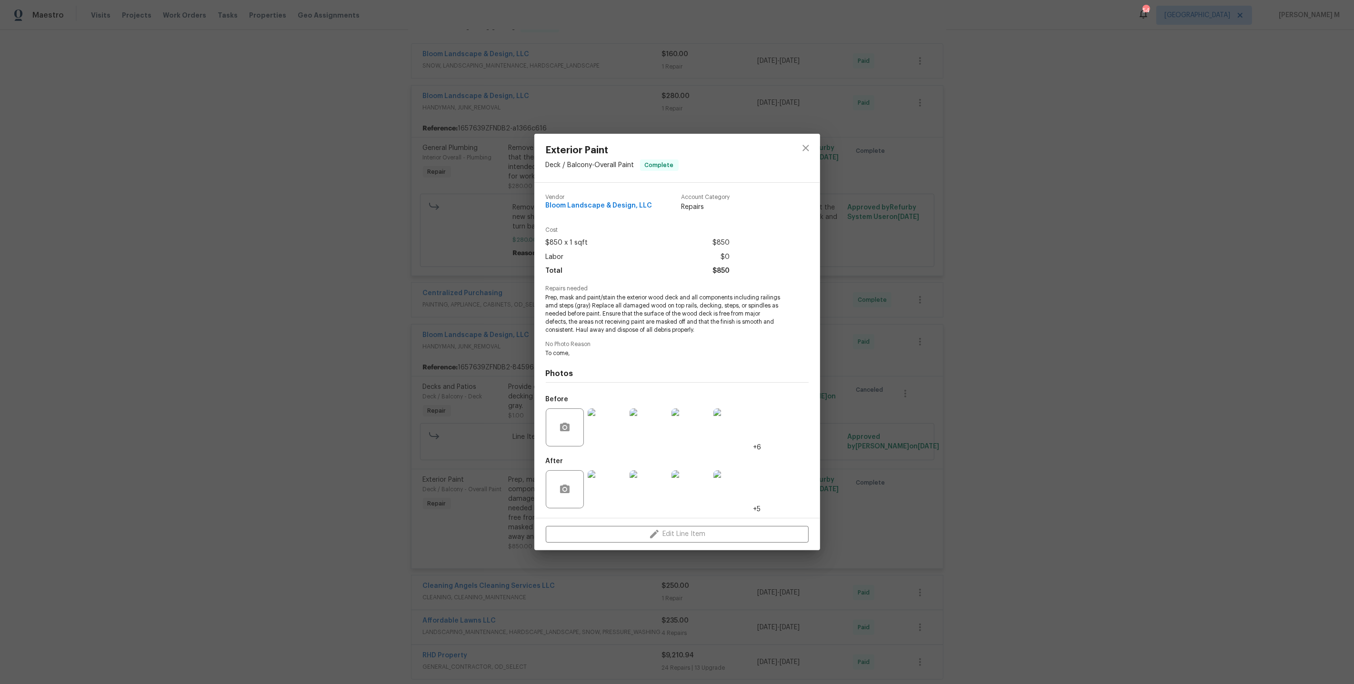
click at [606, 489] on img at bounding box center [607, 490] width 38 height 38
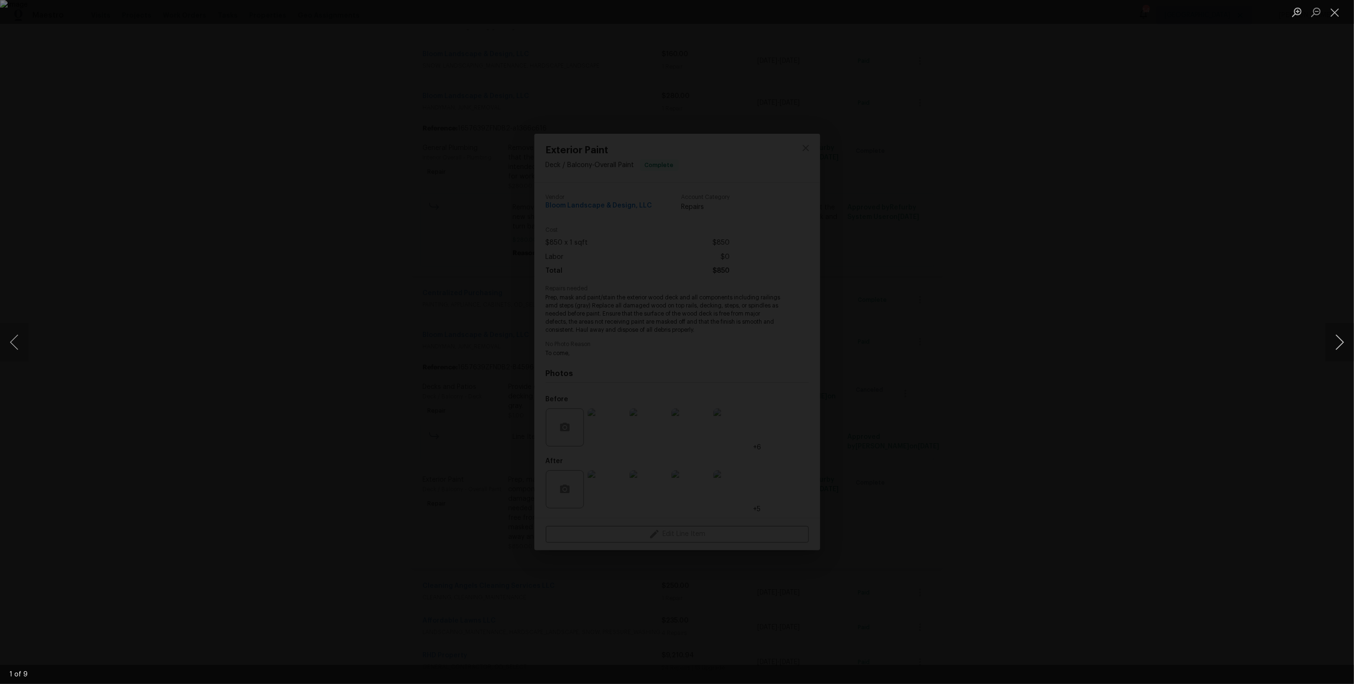
click at [1337, 352] on button "Next image" at bounding box center [1339, 342] width 29 height 38
click at [1331, 345] on button "Next image" at bounding box center [1339, 342] width 29 height 38
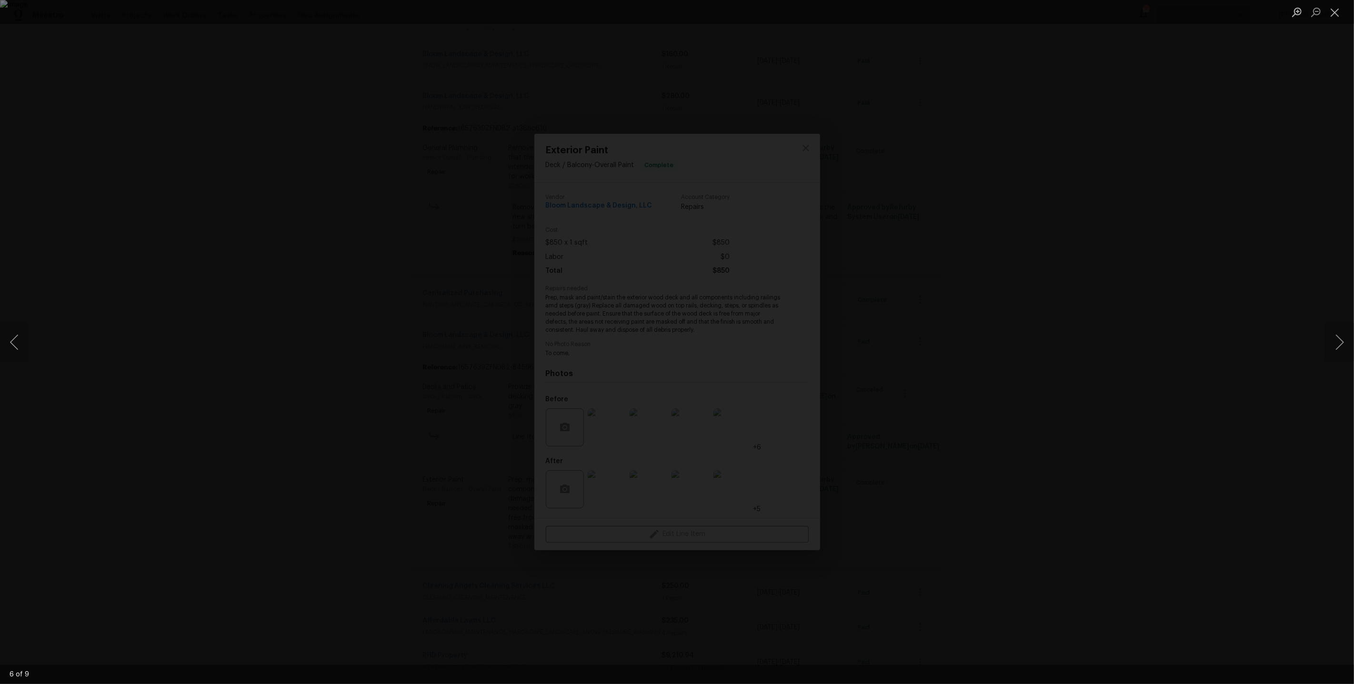
click at [1043, 301] on div "Lightbox" at bounding box center [677, 342] width 1354 height 684
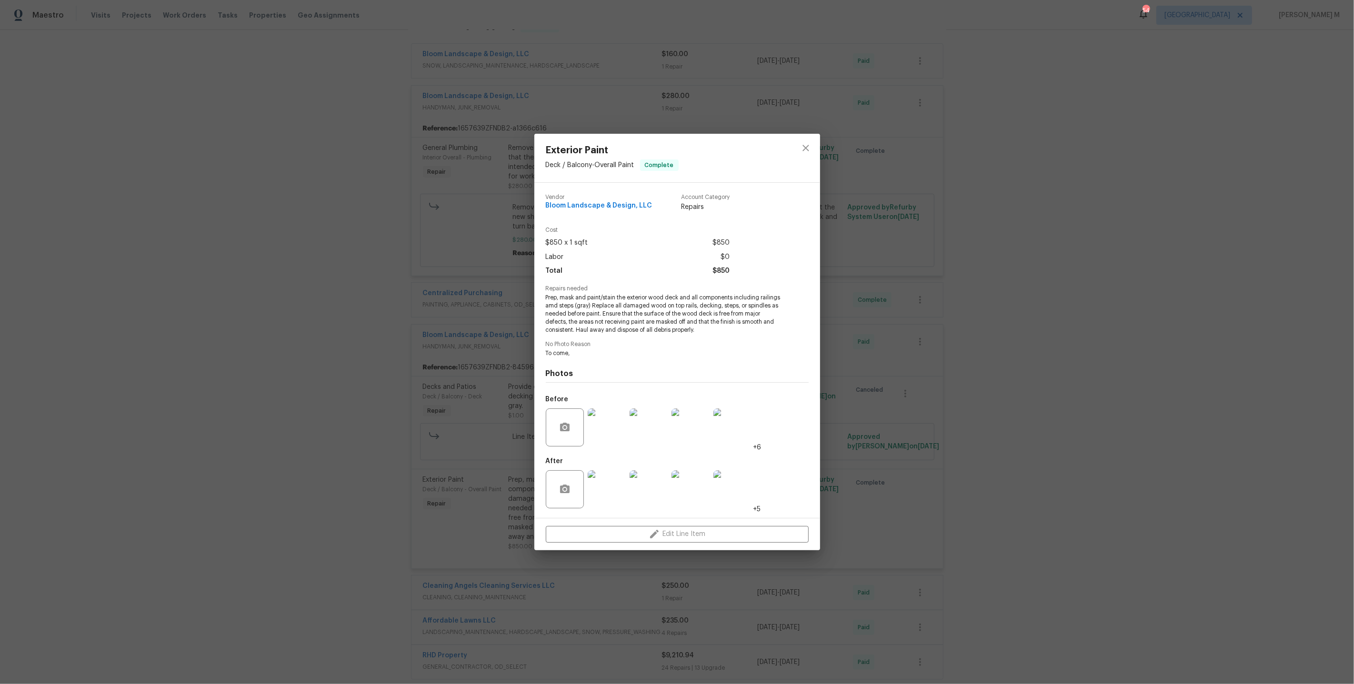
click at [864, 362] on div "Exterior Paint Deck / Balcony - Overall Paint Complete Vendor Bloom Landscape &…" at bounding box center [677, 342] width 1354 height 684
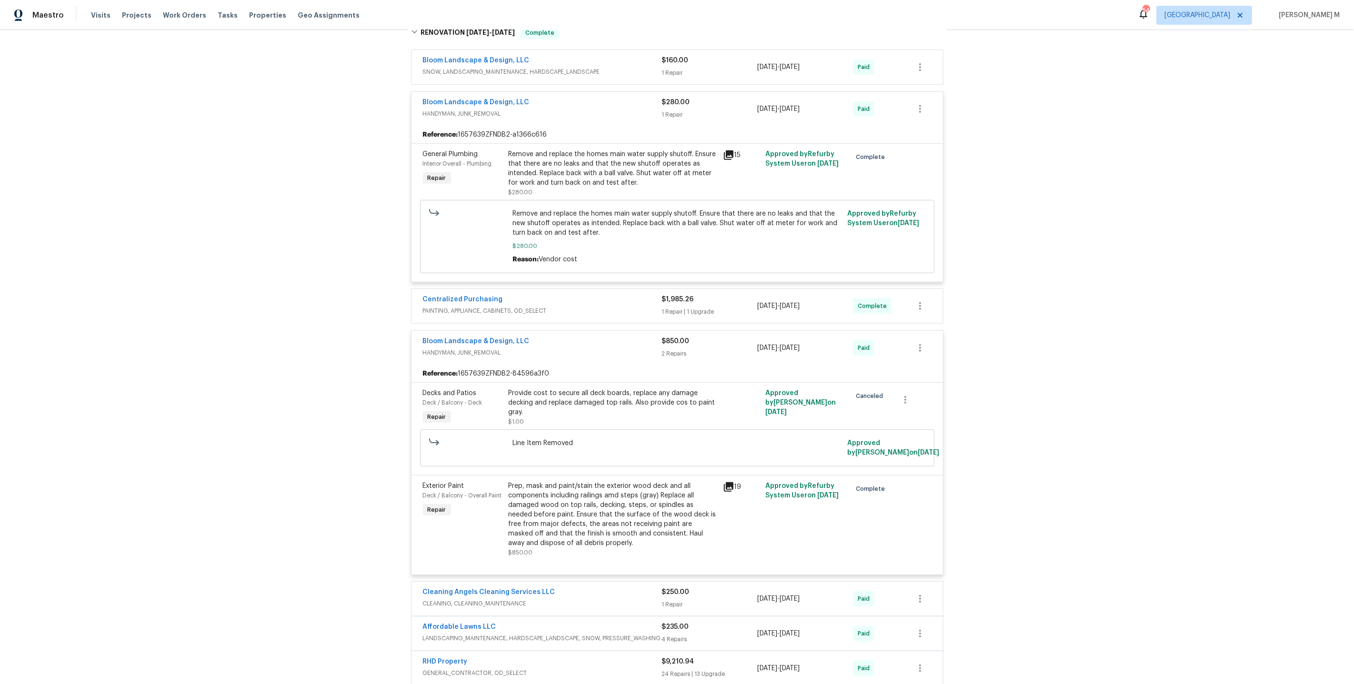
scroll to position [458, 0]
drag, startPoint x: 542, startPoint y: 323, endPoint x: 374, endPoint y: 323, distance: 168.1
click at [374, 323] on div "Back to all projects 2408 Tiltonshire Ln, Apex, NC 27539 5 Beds | 2 1/2 Baths |…" at bounding box center [677, 357] width 1354 height 654
copy link "Bloom Landscape & Design, LLC"
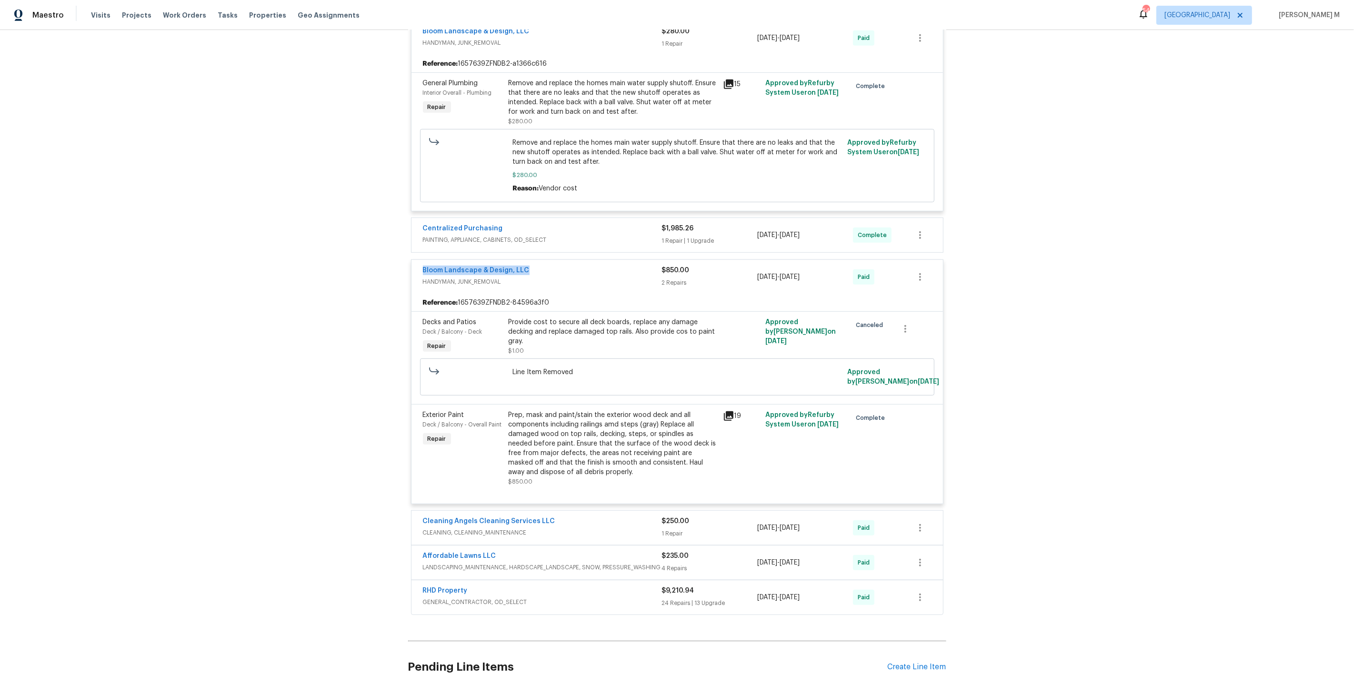
scroll to position [579, 0]
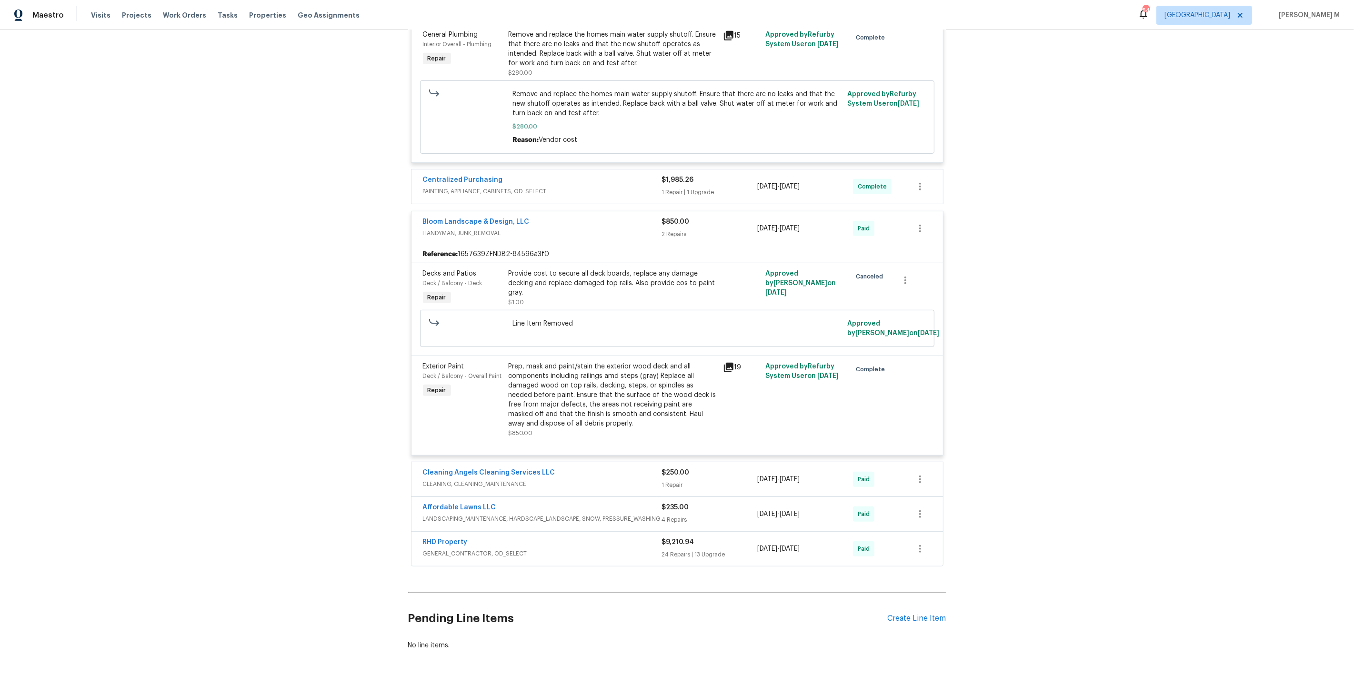
click at [489, 549] on span "GENERAL_CONTRACTOR, OD_SELECT" at bounding box center [542, 554] width 239 height 10
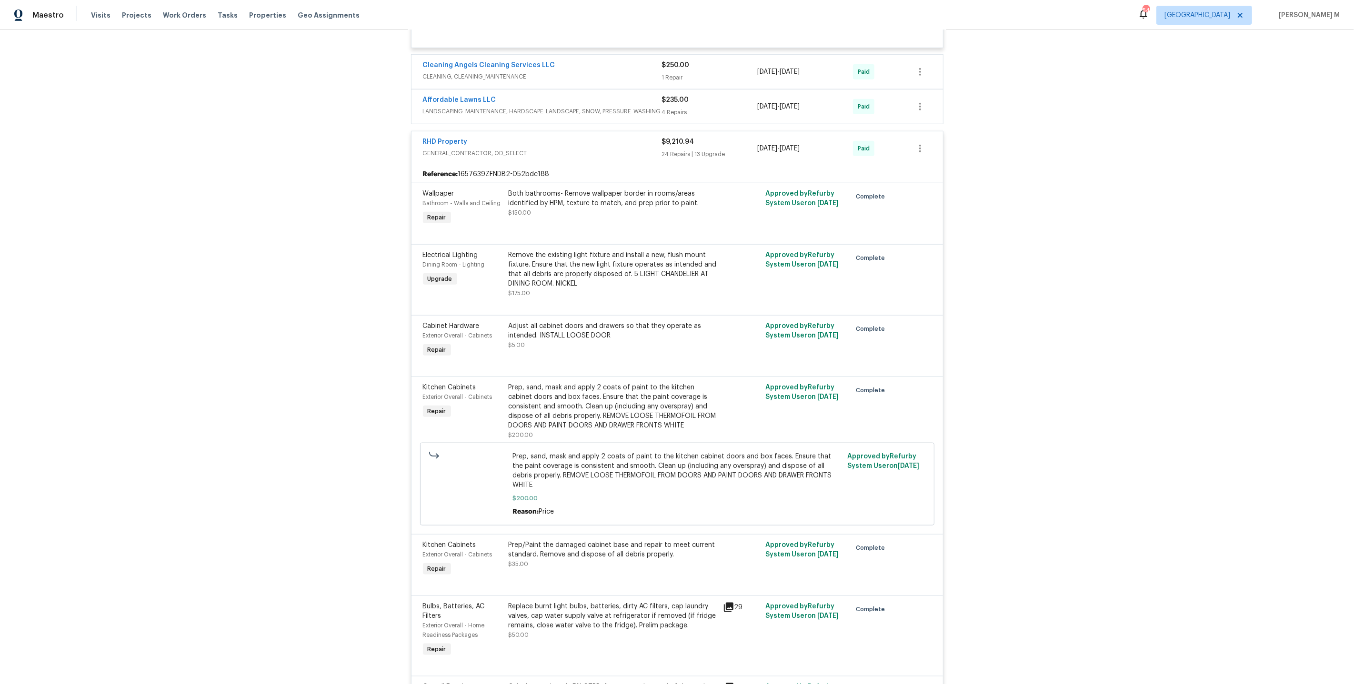
scroll to position [1029, 0]
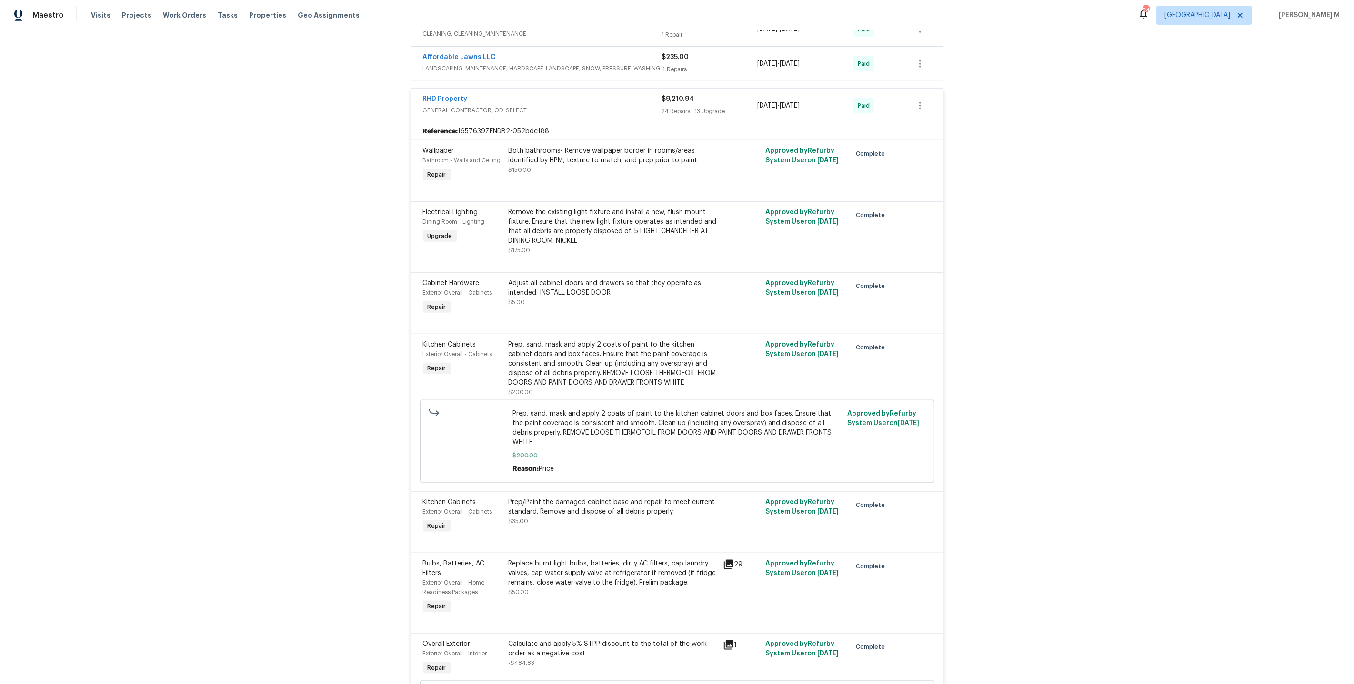
click at [602, 559] on div "Replace burnt light bulbs, batteries, dirty AC filters, cap laundry valves, cap…" at bounding box center [613, 573] width 209 height 29
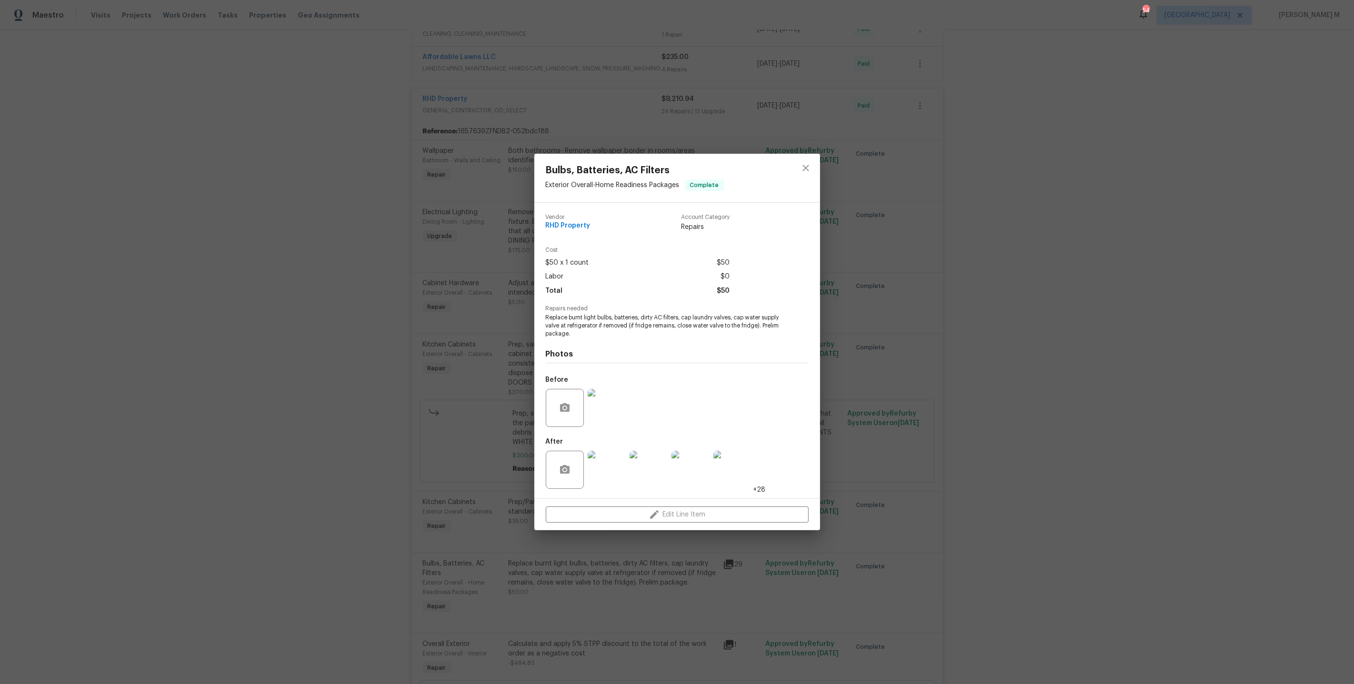
click at [870, 409] on div "Bulbs, Batteries, AC Filters Exterior Overall - Home Readiness Packages Complet…" at bounding box center [677, 342] width 1354 height 684
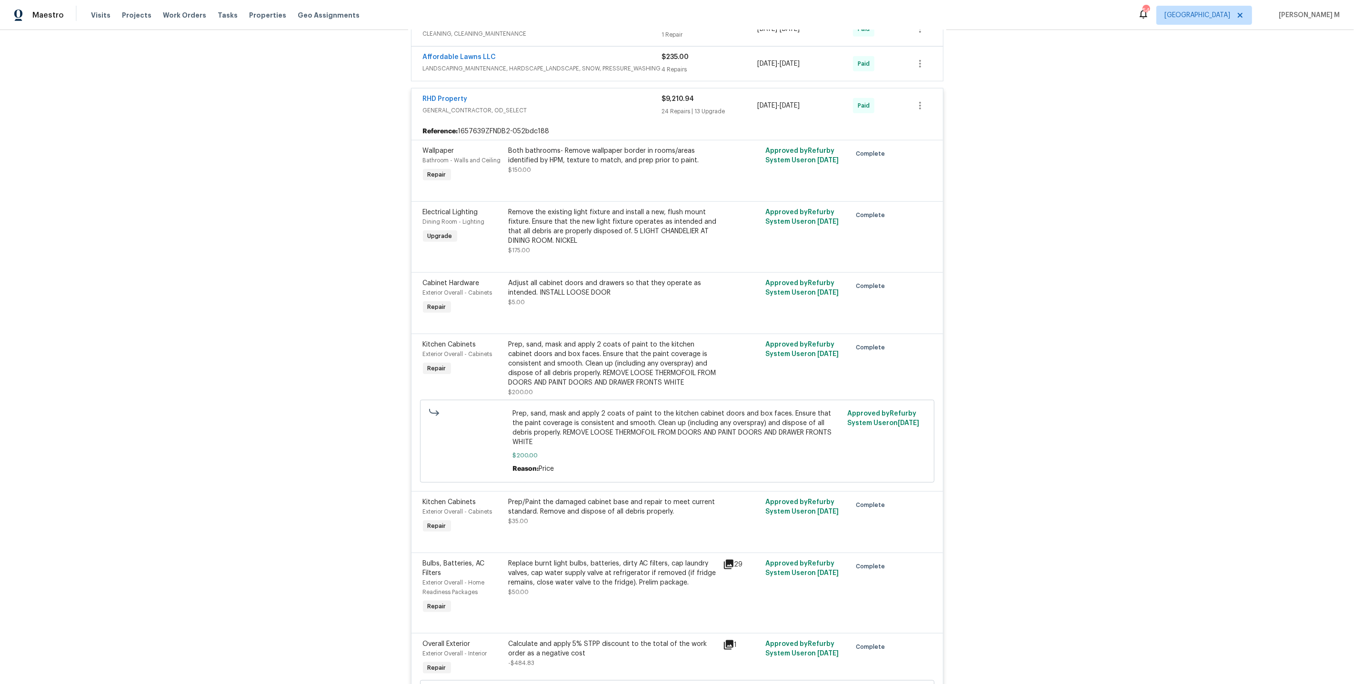
click at [637, 559] on div "Replace burnt light bulbs, batteries, dirty AC filters, cap laundry valves, cap…" at bounding box center [613, 573] width 209 height 29
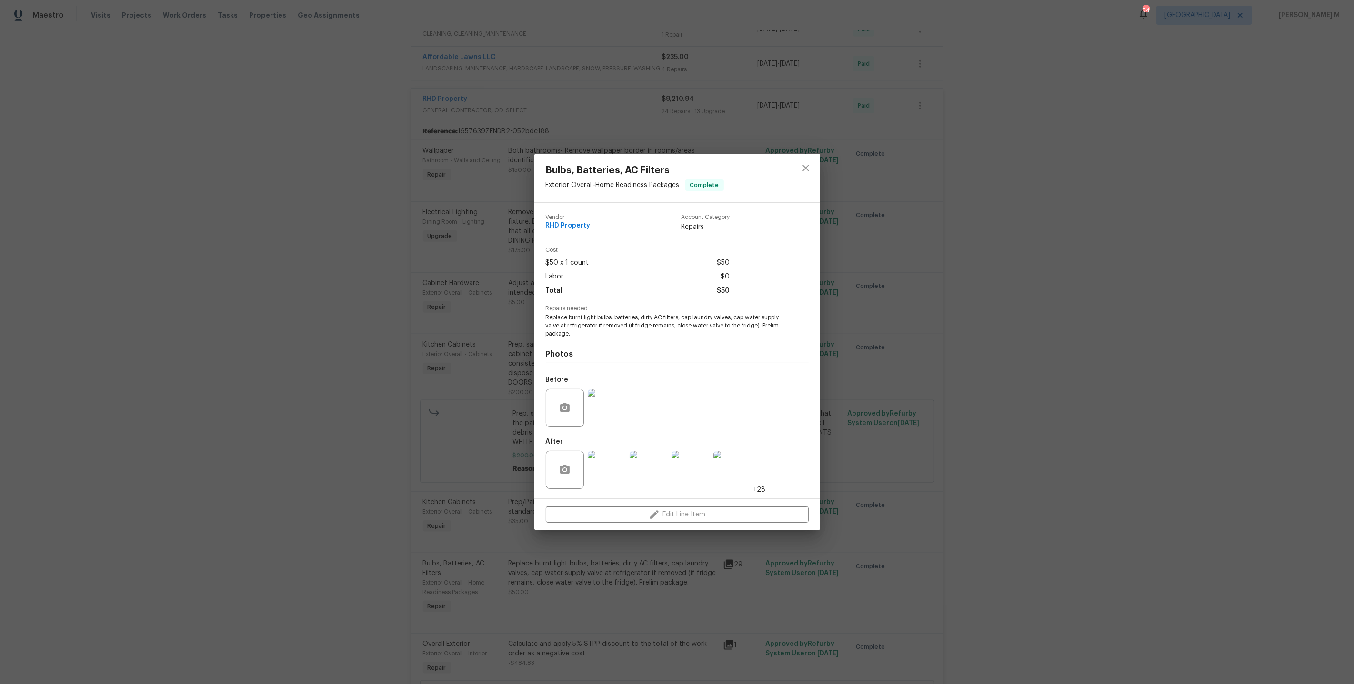
click at [888, 453] on div "Bulbs, Batteries, AC Filters Exterior Overall - Home Readiness Packages Complet…" at bounding box center [677, 342] width 1354 height 684
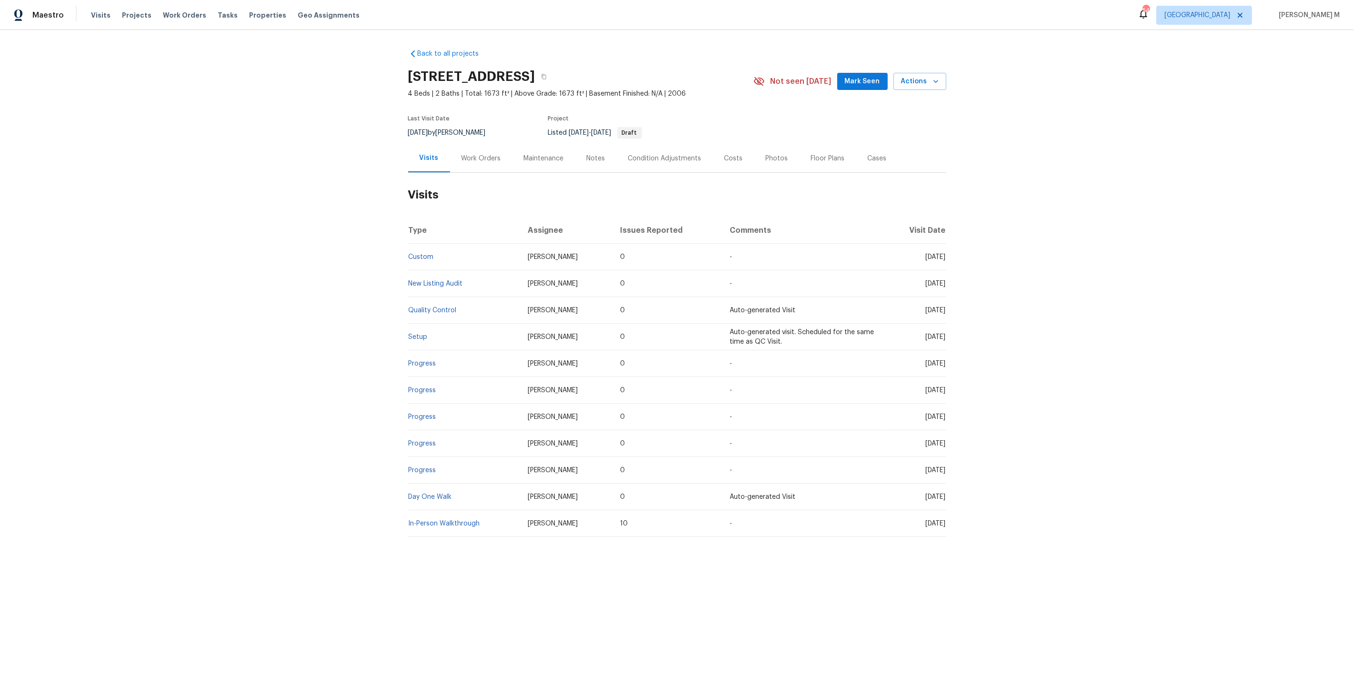
click at [485, 167] on div "Work Orders" at bounding box center [481, 158] width 62 height 28
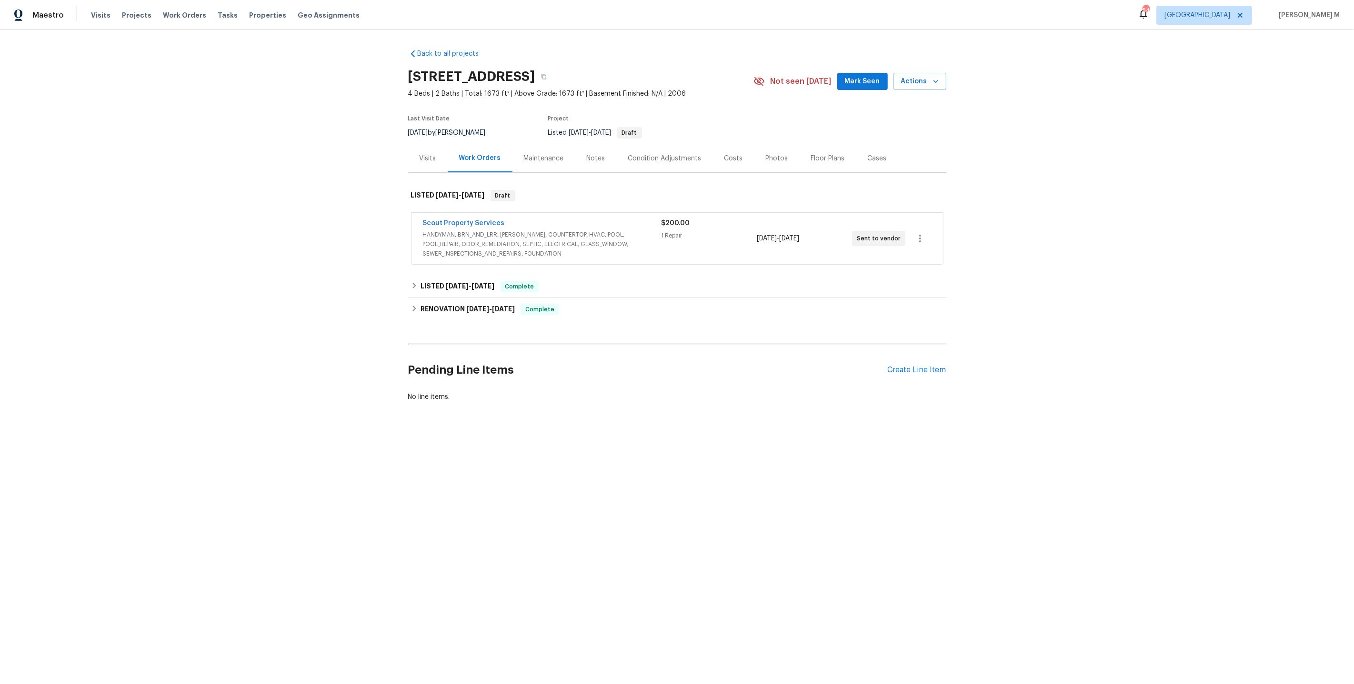
click at [449, 237] on span "HANDYMAN, BRN_AND_LRR, [PERSON_NAME], COUNTERTOP, HVAC, POOL, POOL_REPAIR, ODOR…" at bounding box center [542, 244] width 239 height 29
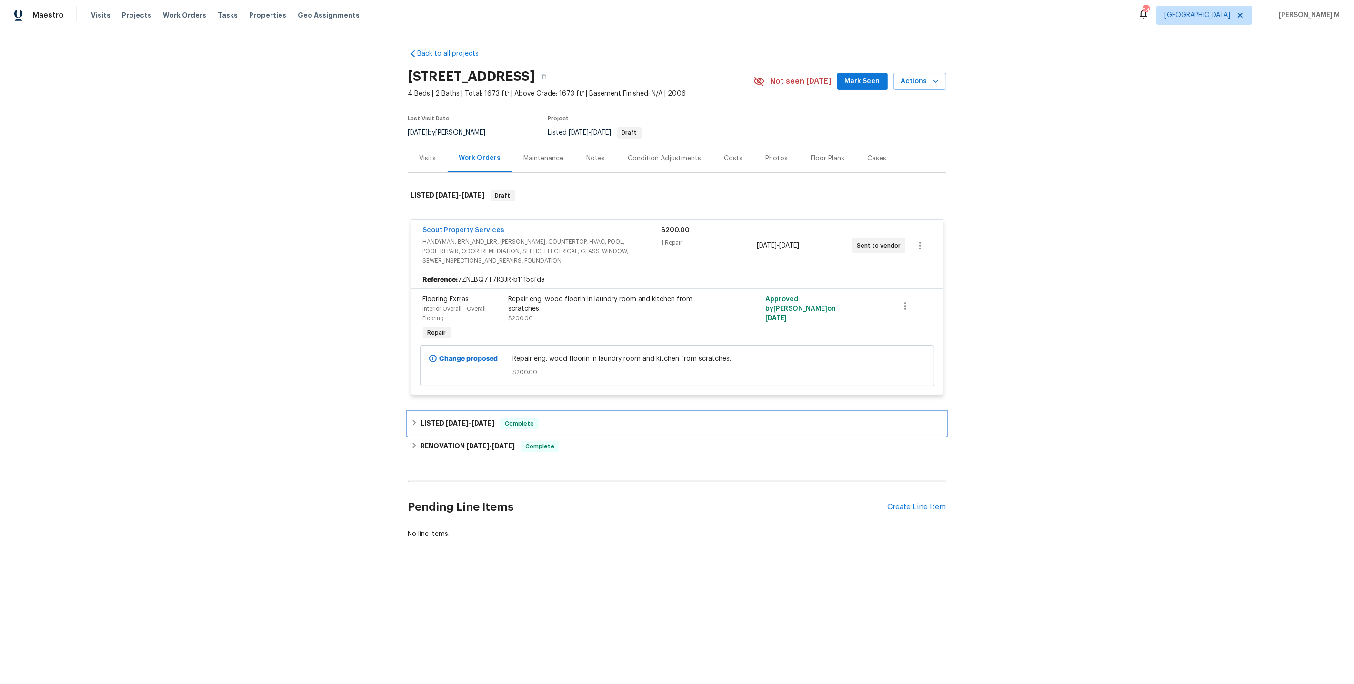
click at [449, 412] on div "LISTED 8/22/25 - 8/23/25 Complete" at bounding box center [677, 423] width 538 height 23
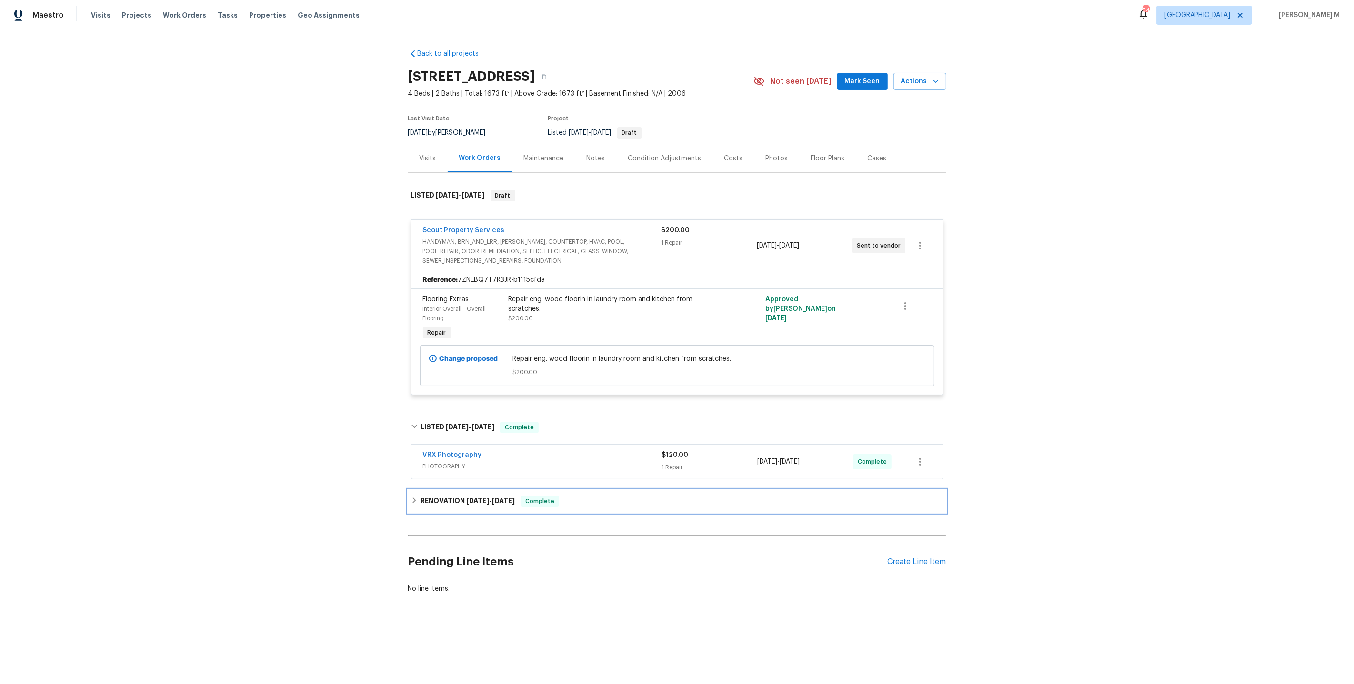
click at [442, 496] on h6 "RENOVATION 7/30/25 - 8/18/25" at bounding box center [468, 501] width 94 height 11
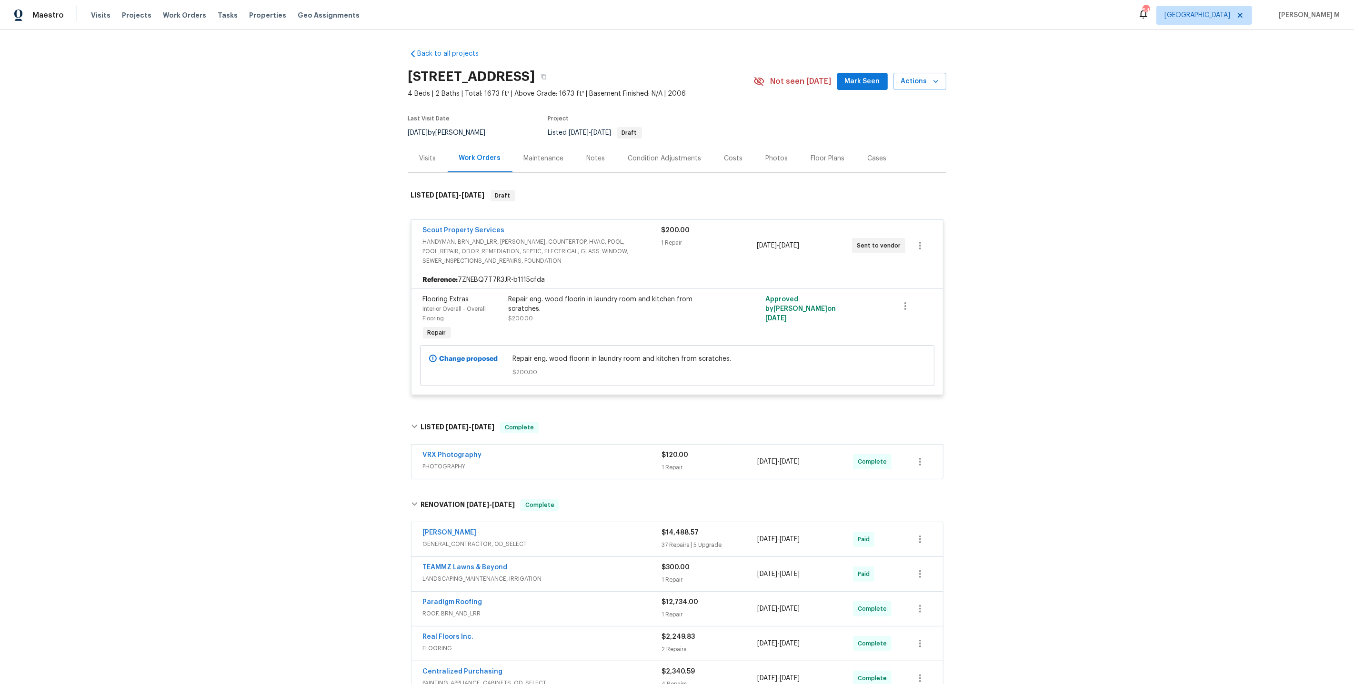
click at [547, 148] on div "Maintenance" at bounding box center [543, 158] width 63 height 28
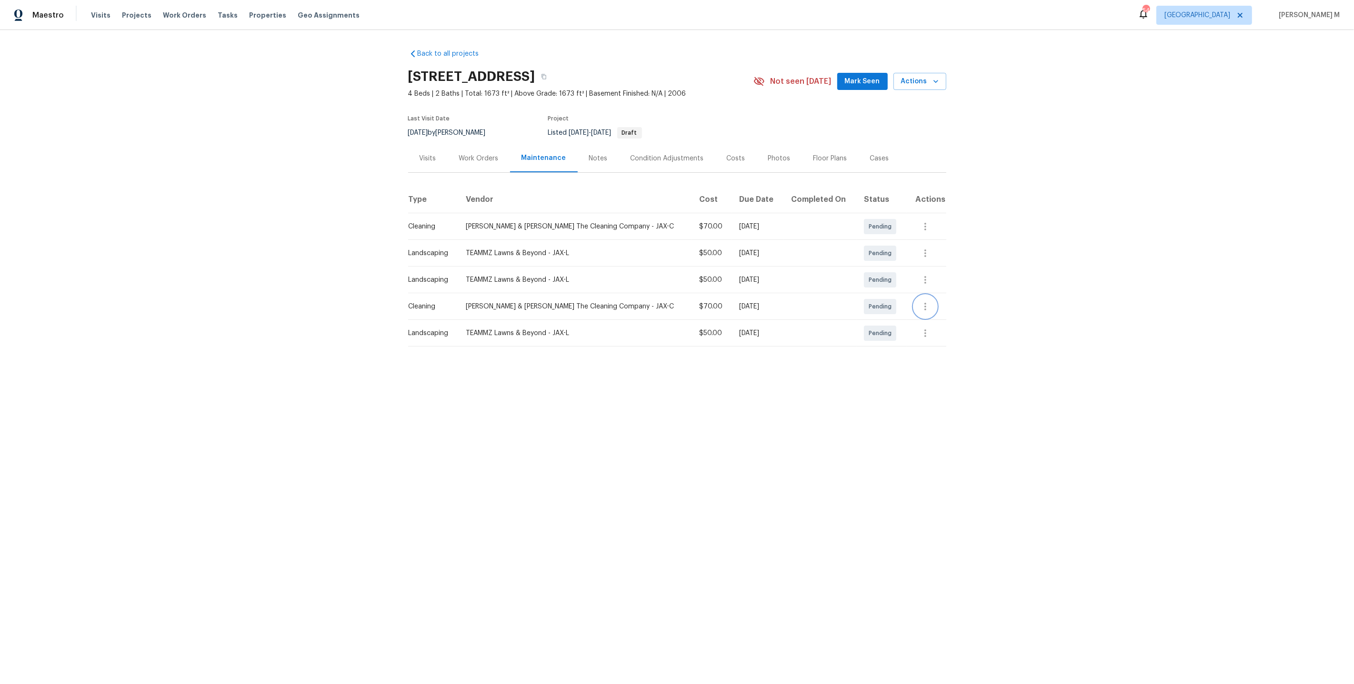
click at [925, 295] on button "button" at bounding box center [925, 306] width 23 height 23
click at [773, 410] on div at bounding box center [677, 342] width 1354 height 684
click at [473, 144] on div "Work Orders" at bounding box center [479, 158] width 62 height 28
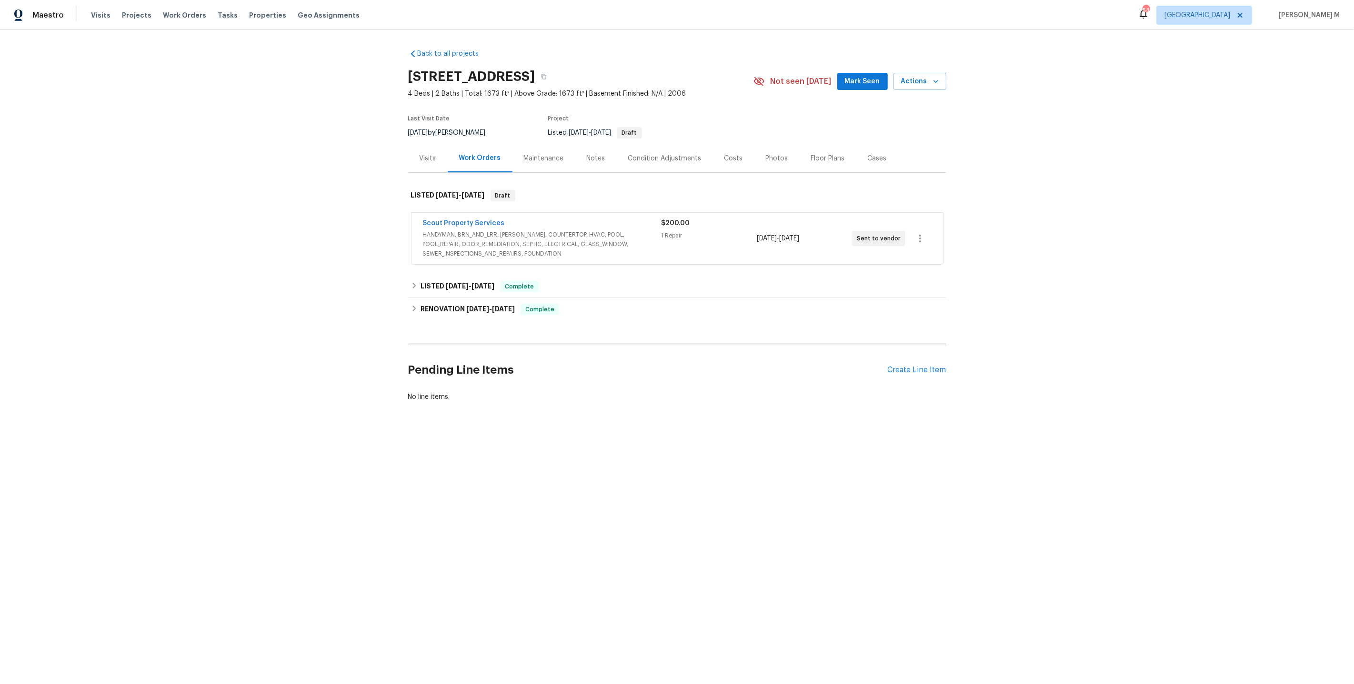
click at [537, 162] on div "Maintenance" at bounding box center [543, 158] width 63 height 28
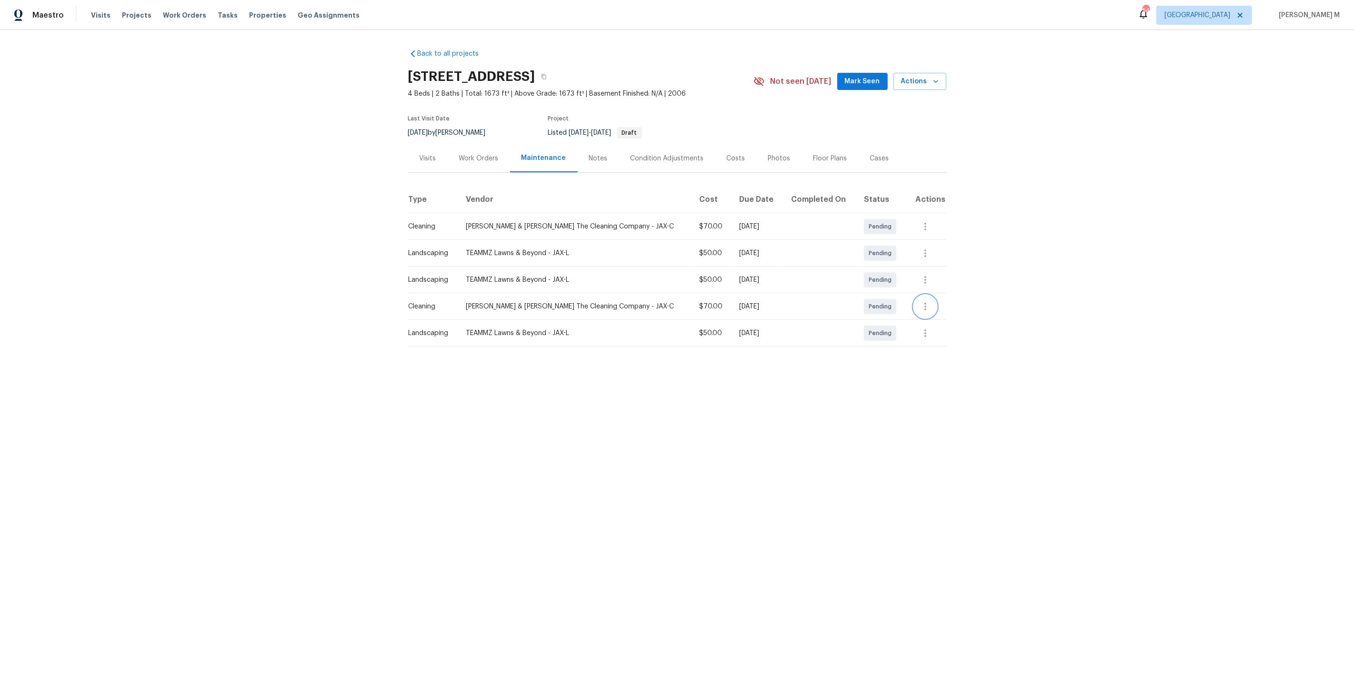
click at [931, 303] on icon "button" at bounding box center [925, 306] width 11 height 11
click at [931, 303] on li "Message vendor" at bounding box center [964, 302] width 99 height 16
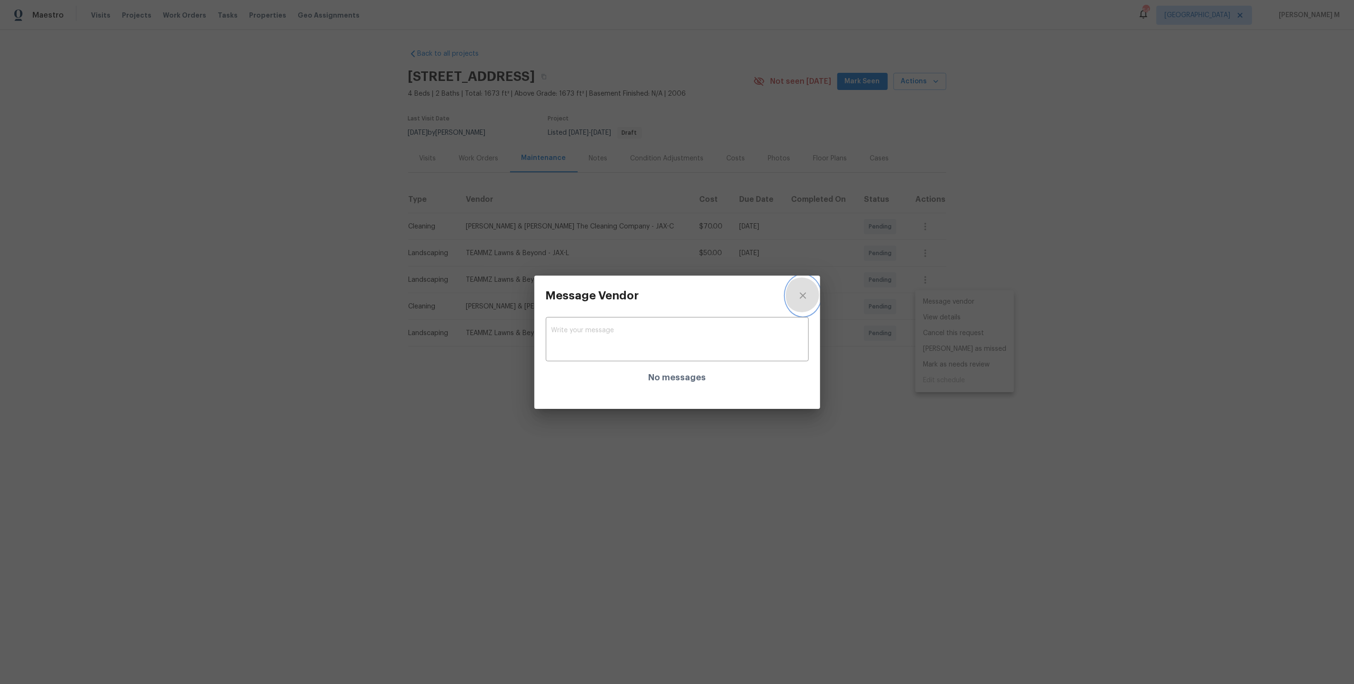
click at [801, 282] on button "close" at bounding box center [803, 296] width 34 height 40
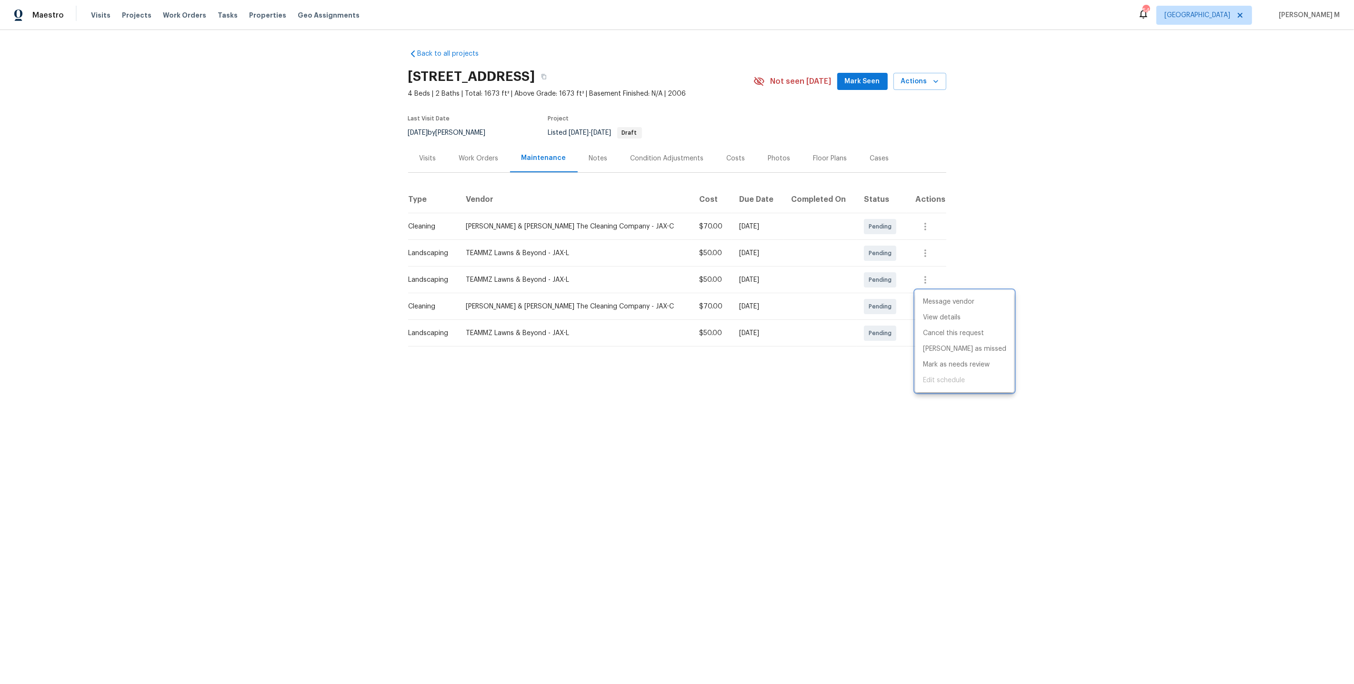
click at [481, 152] on div at bounding box center [677, 342] width 1354 height 684
click at [471, 155] on div "Work Orders" at bounding box center [479, 159] width 40 height 10
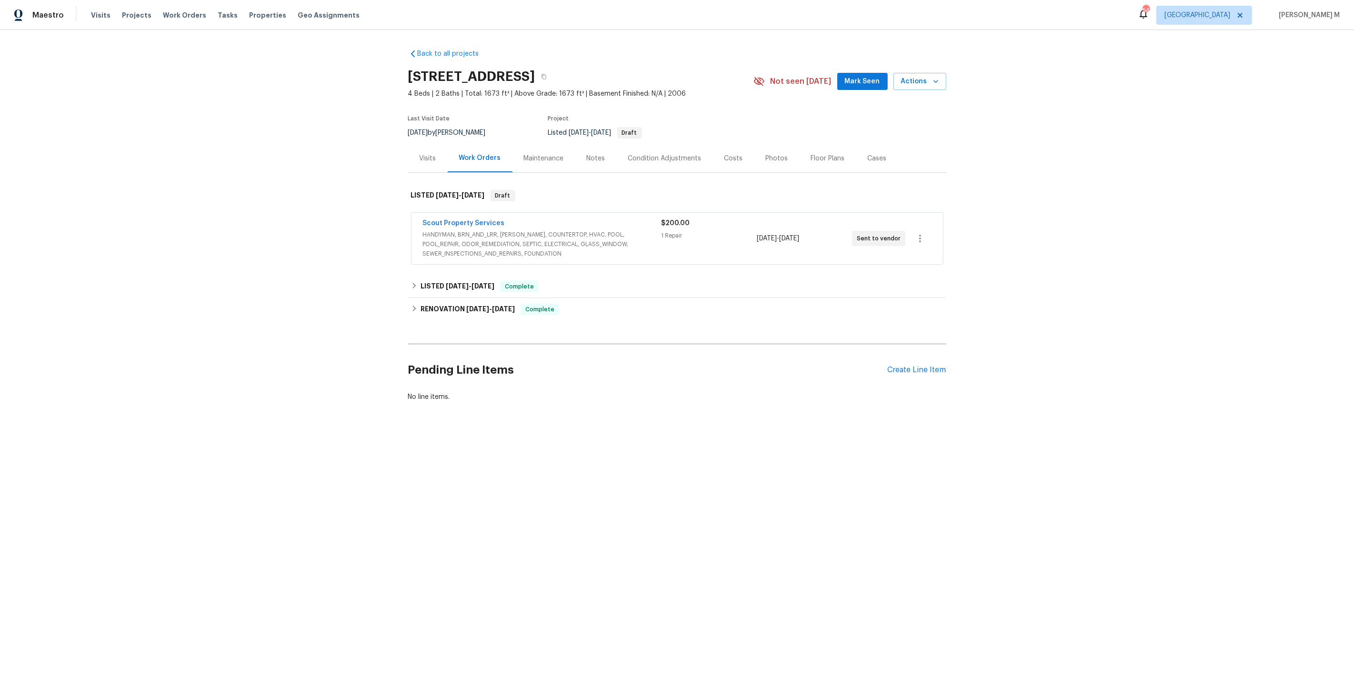
click at [462, 249] on span "HANDYMAN, BRN_AND_LRR, [PERSON_NAME], COUNTERTOP, HVAC, POOL, POOL_REPAIR, ODOR…" at bounding box center [542, 244] width 239 height 29
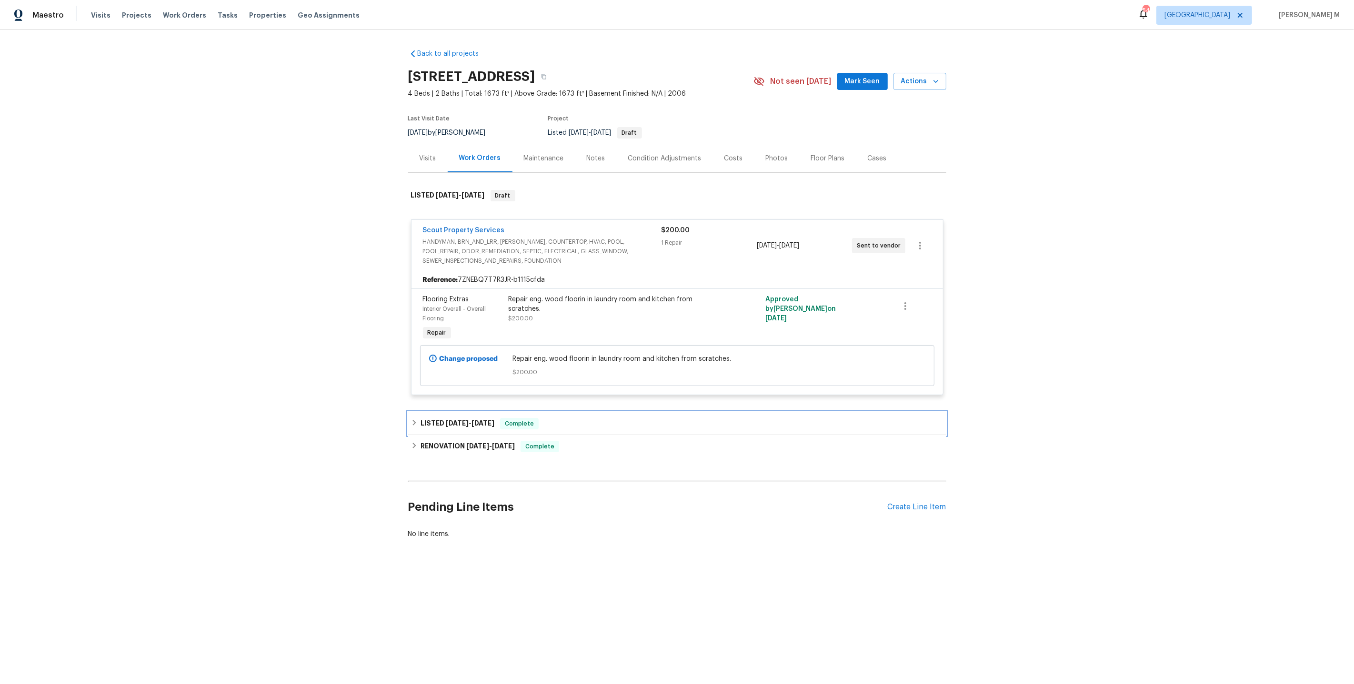
click at [459, 412] on div "LISTED [DATE] - [DATE] Complete" at bounding box center [677, 423] width 538 height 23
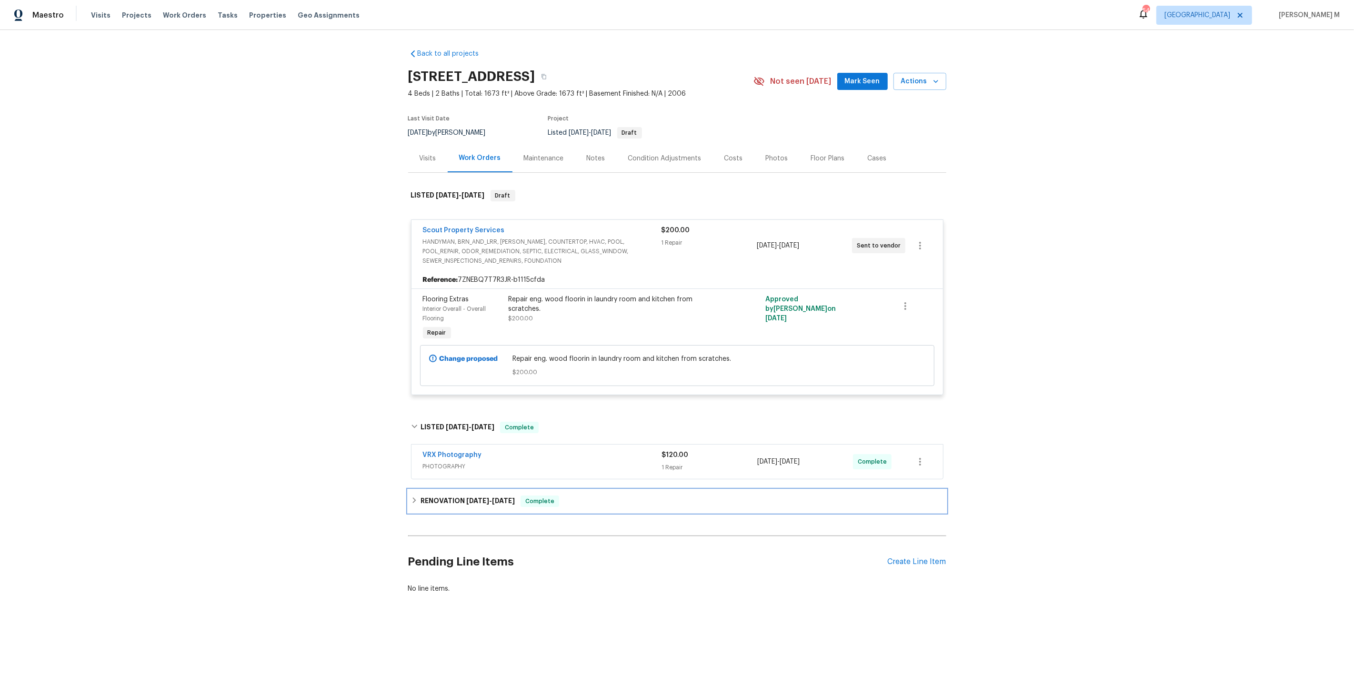
click at [443, 490] on div "RENOVATION 7/30/25 - 8/18/25 Complete" at bounding box center [677, 501] width 538 height 23
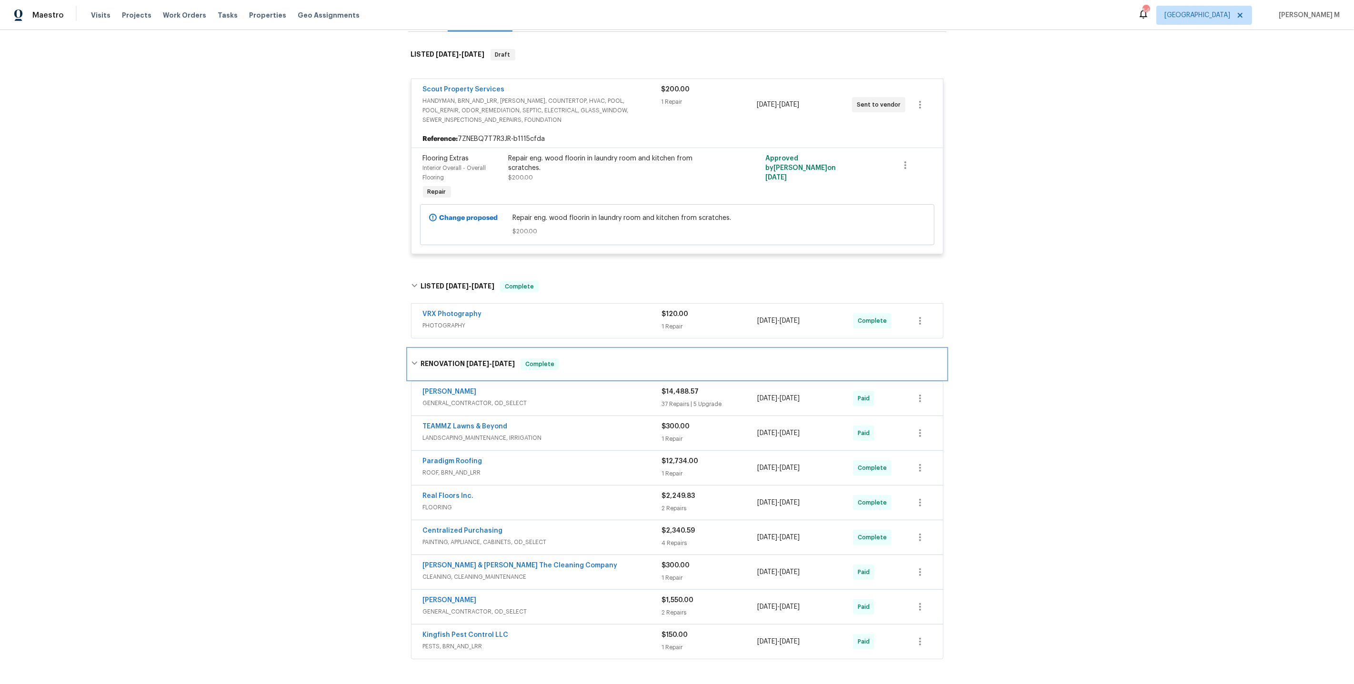
scroll to position [166, 0]
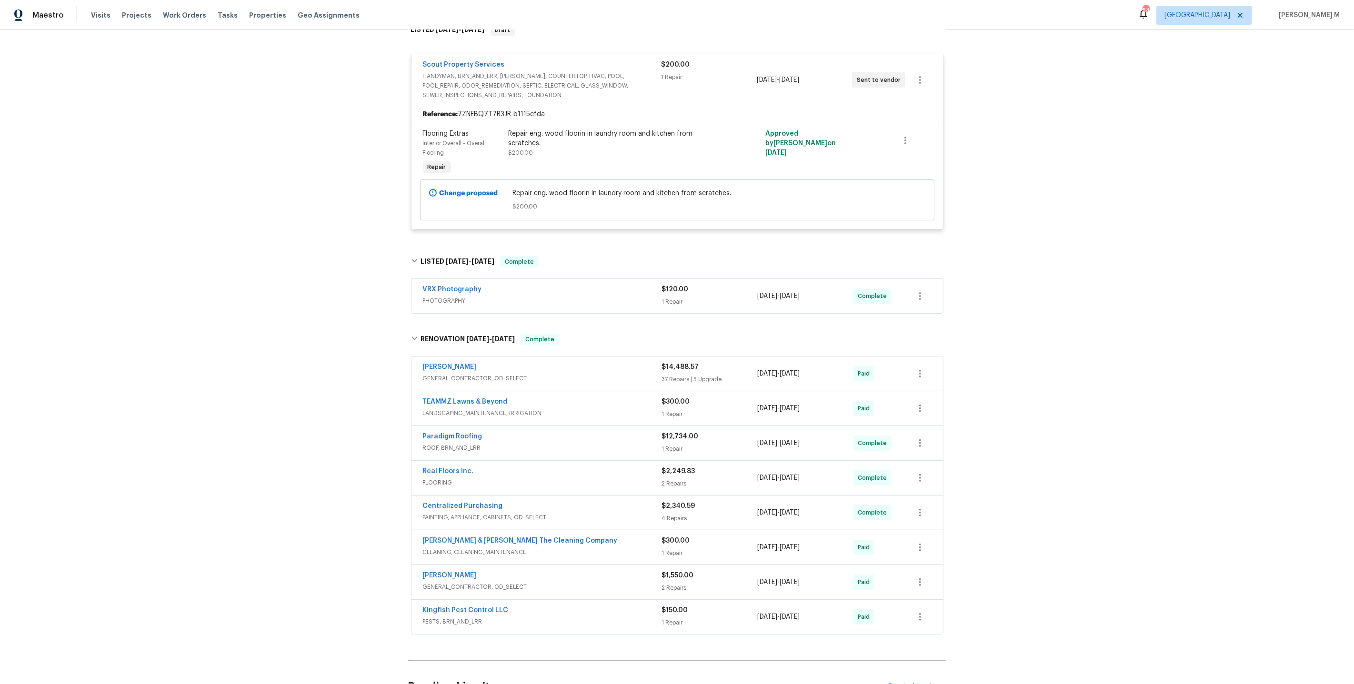
click at [478, 374] on span "GENERAL_CONTRACTOR, OD_SELECT" at bounding box center [542, 379] width 239 height 10
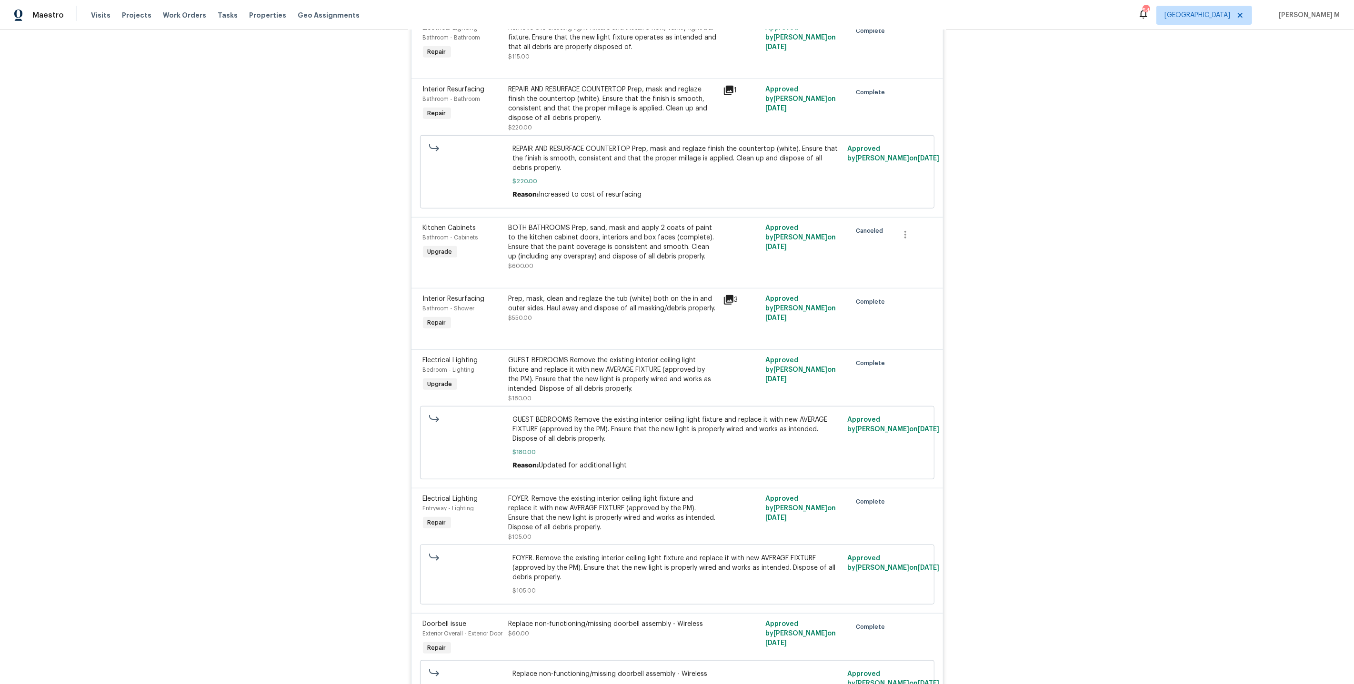
scroll to position [732, 0]
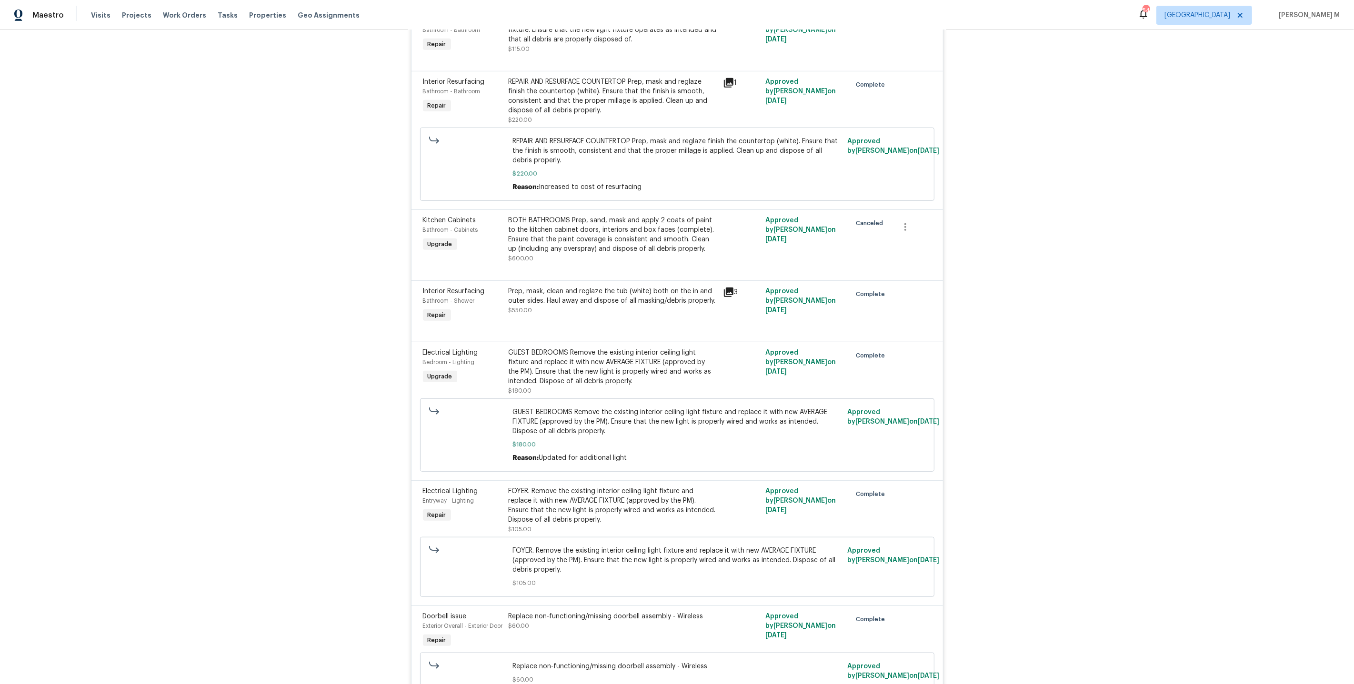
click at [602, 287] on div "Prep, mask, clean and reglaze the tub (white) both on the in and outer sides. H…" at bounding box center [613, 301] width 209 height 29
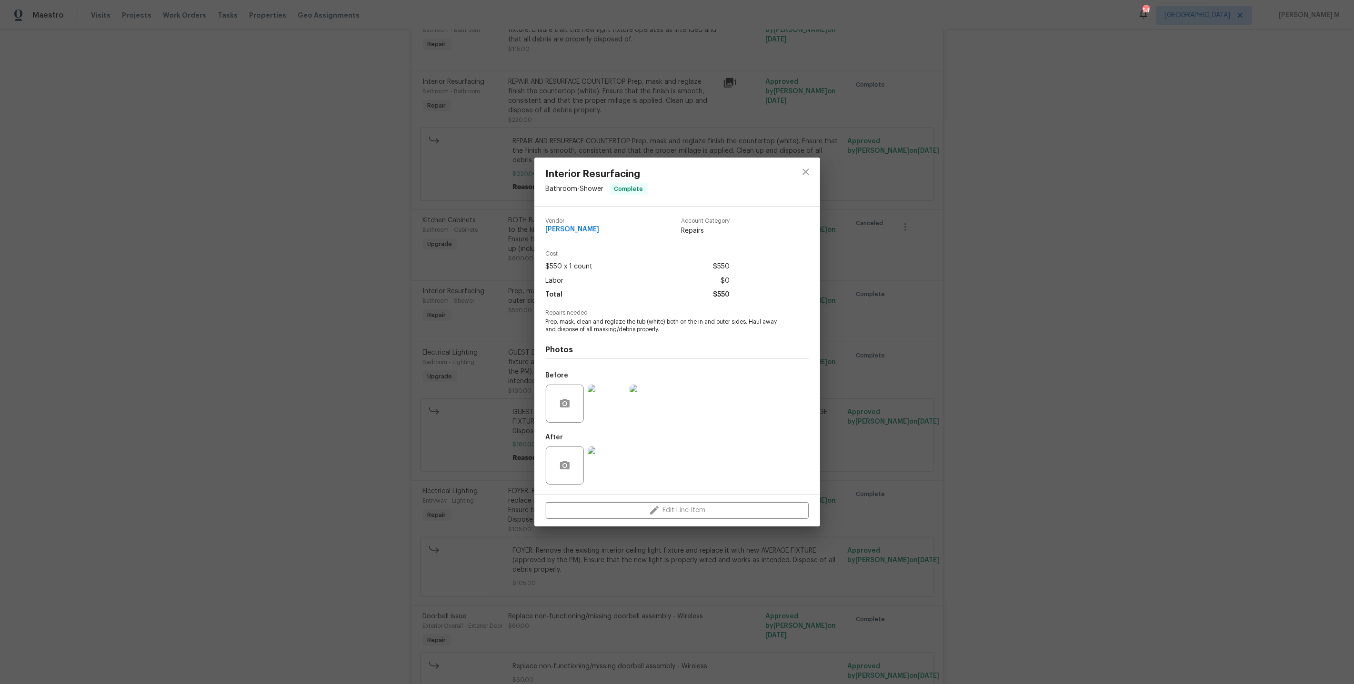
click at [963, 324] on div "Interior Resurfacing Bathroom - Shower Complete Vendor Eric Hernandez Account C…" at bounding box center [677, 342] width 1354 height 684
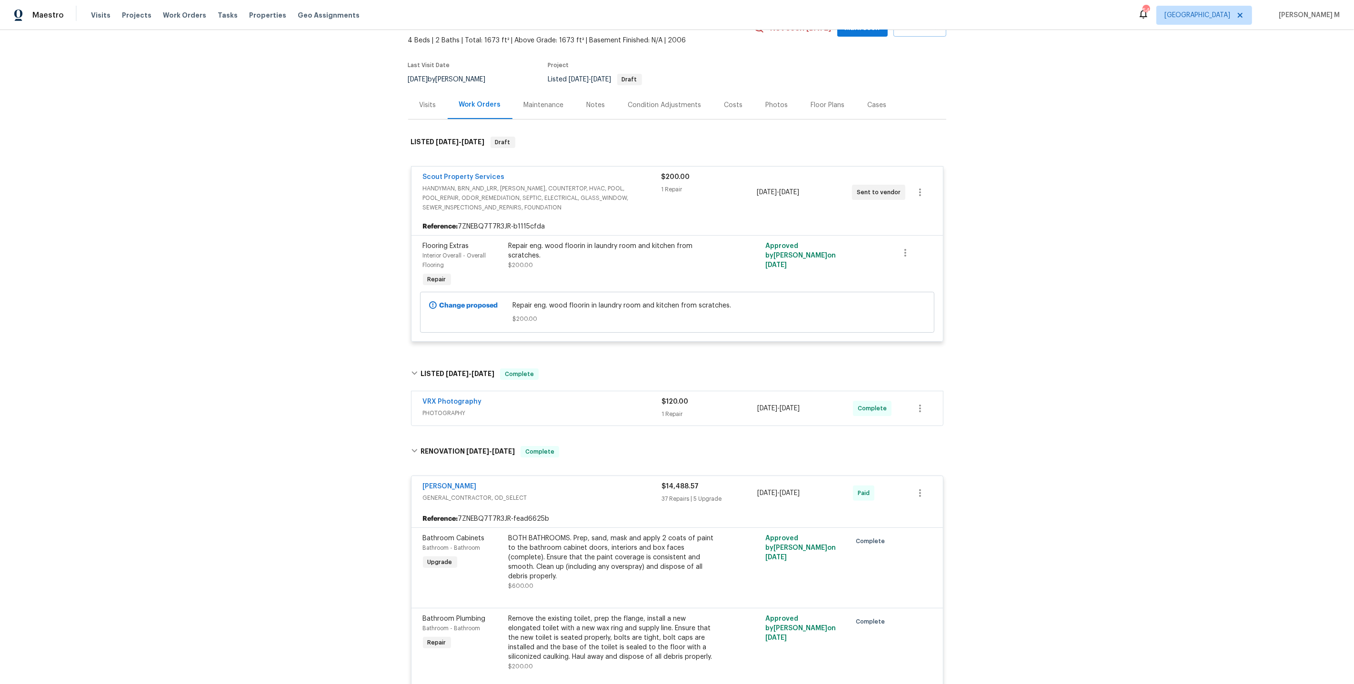
scroll to position [0, 0]
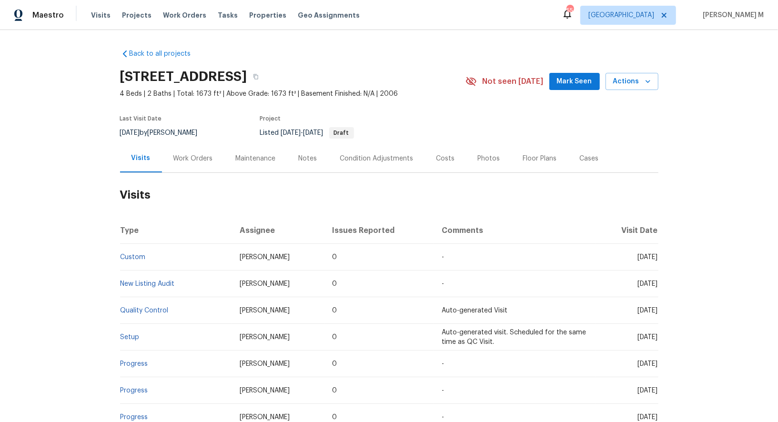
click at [168, 152] on div "Work Orders" at bounding box center [193, 158] width 62 height 28
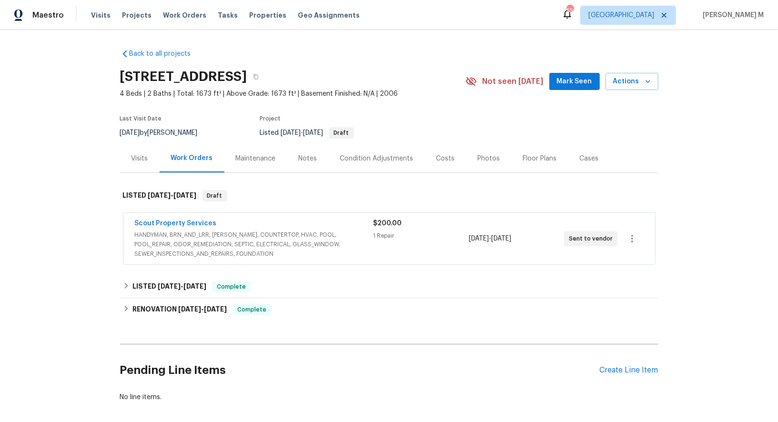
click at [253, 230] on span "HANDYMAN, BRN_AND_LRR, [PERSON_NAME], COUNTERTOP, HVAC, POOL, POOL_REPAIR, ODOR…" at bounding box center [254, 244] width 239 height 29
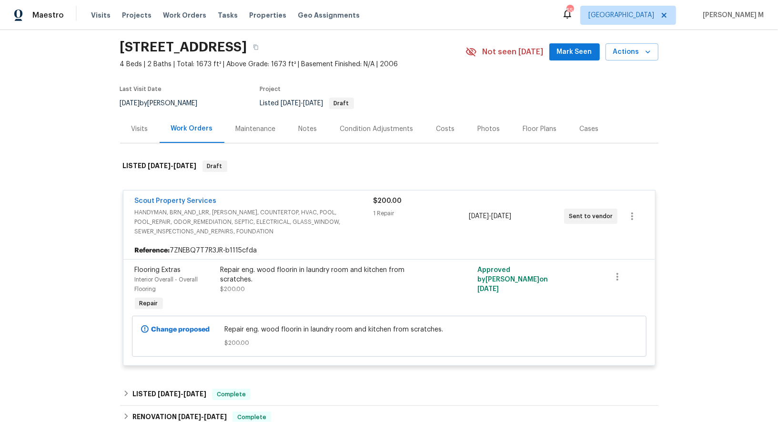
scroll to position [31, 0]
click at [226, 117] on div "Maintenance" at bounding box center [255, 127] width 63 height 28
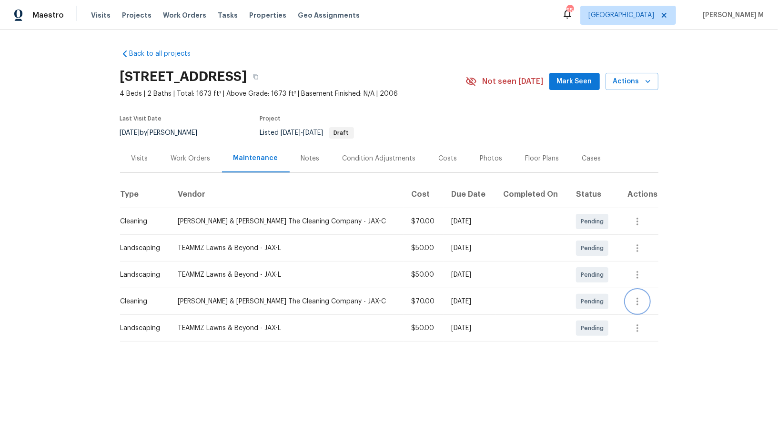
click at [632, 291] on button "button" at bounding box center [637, 301] width 23 height 23
click at [634, 293] on li "Message vendor" at bounding box center [676, 297] width 99 height 16
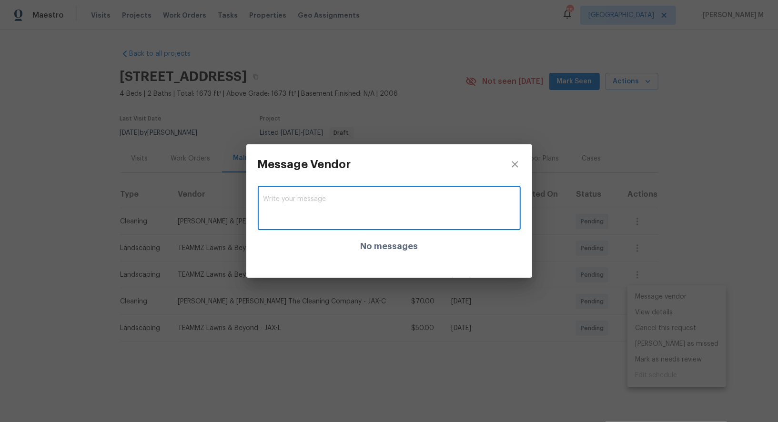
click at [334, 212] on textarea at bounding box center [388, 209] width 251 height 27
click at [516, 164] on icon "close" at bounding box center [514, 164] width 6 height 6
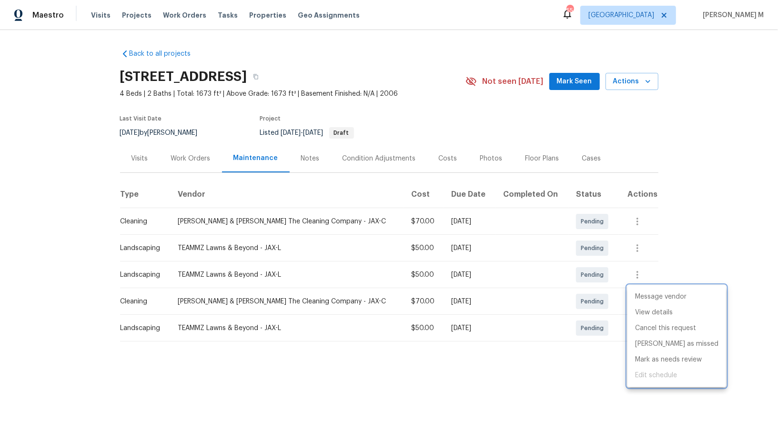
click at [136, 156] on div at bounding box center [389, 211] width 778 height 422
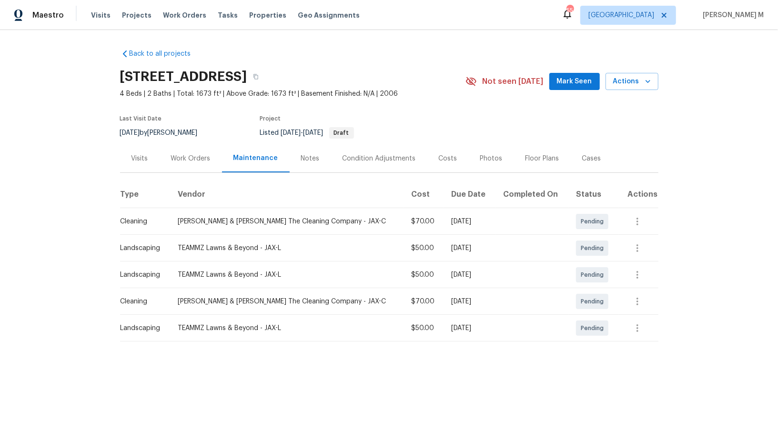
click at [149, 155] on div "Visits" at bounding box center [140, 158] width 40 height 28
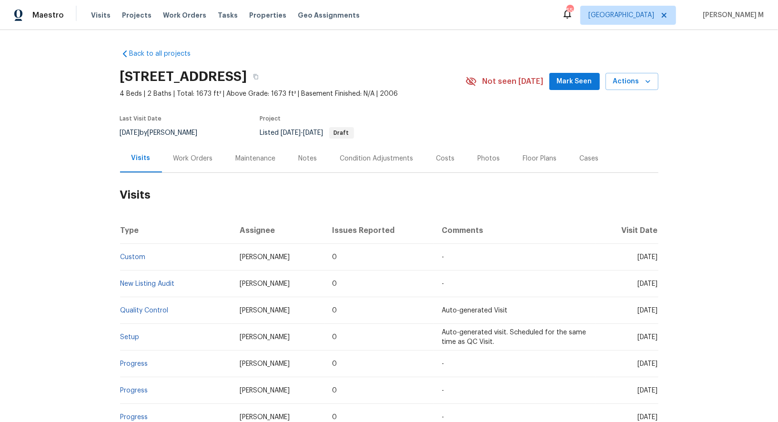
scroll to position [5, 0]
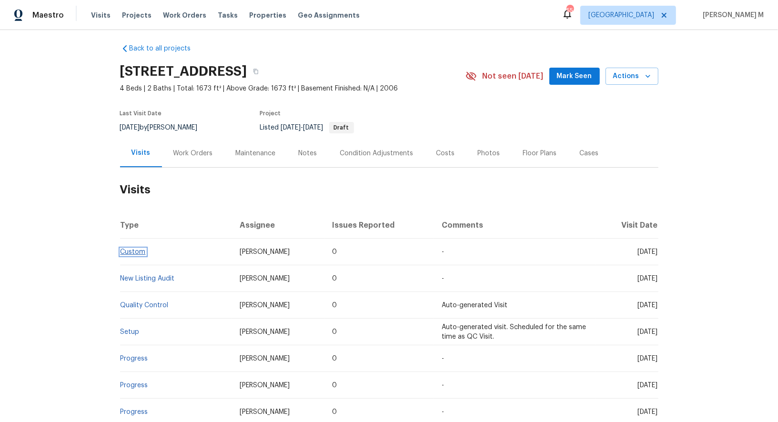
click at [134, 249] on link "Custom" at bounding box center [132, 252] width 25 height 7
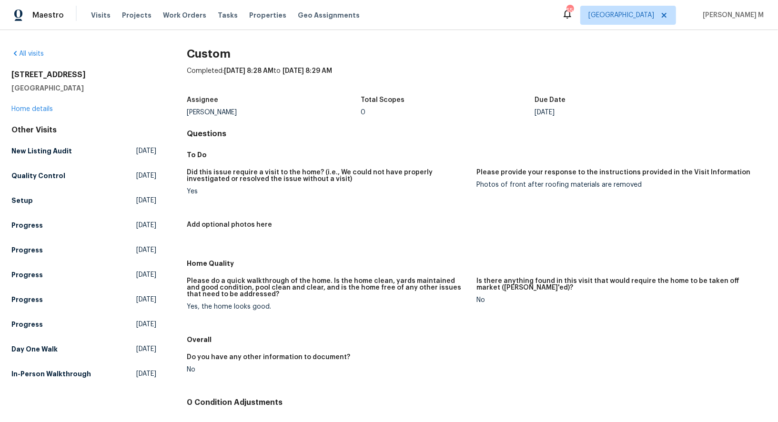
scroll to position [44, 0]
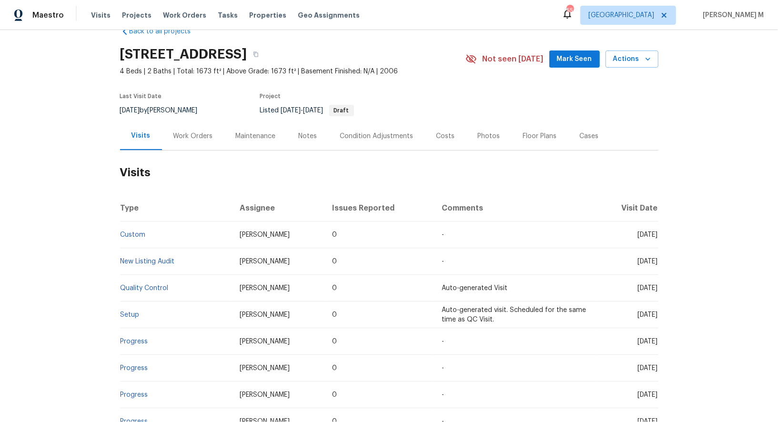
scroll to position [24, 0]
click at [189, 130] on div "Work Orders" at bounding box center [193, 135] width 40 height 10
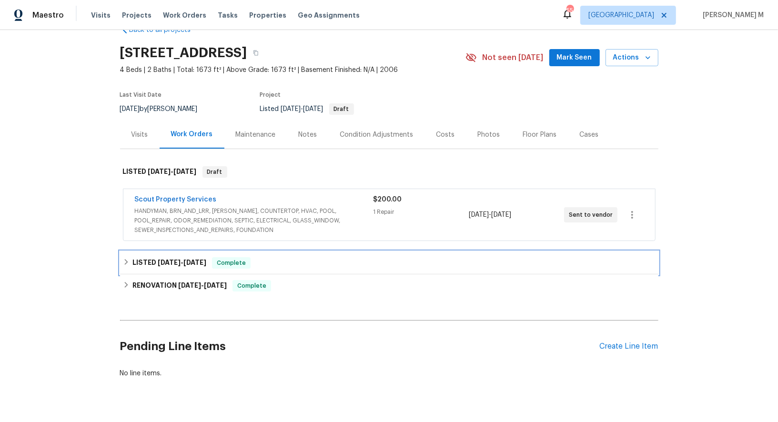
click at [129, 257] on div "LISTED [DATE] - [DATE] Complete" at bounding box center [389, 262] width 532 height 11
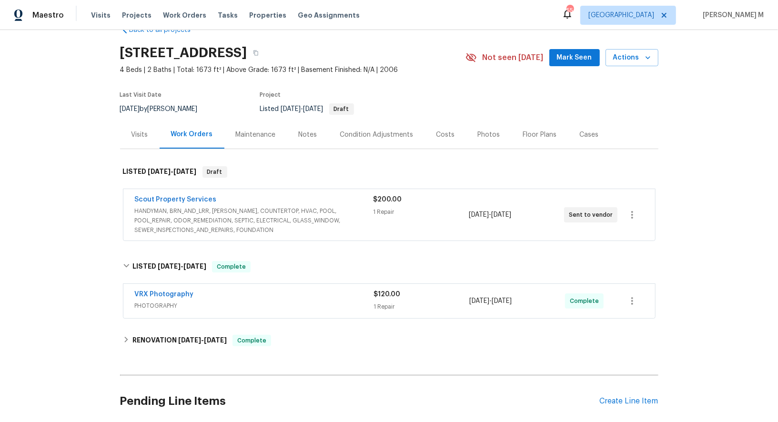
click at [340, 209] on span "HANDYMAN, BRN_AND_LRR, [PERSON_NAME], COUNTERTOP, HVAC, POOL, POOL_REPAIR, ODOR…" at bounding box center [254, 220] width 239 height 29
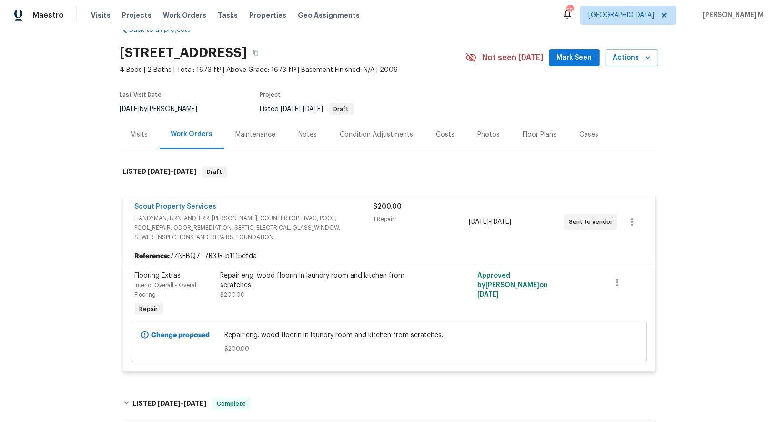
click at [244, 130] on div "Maintenance" at bounding box center [256, 135] width 40 height 10
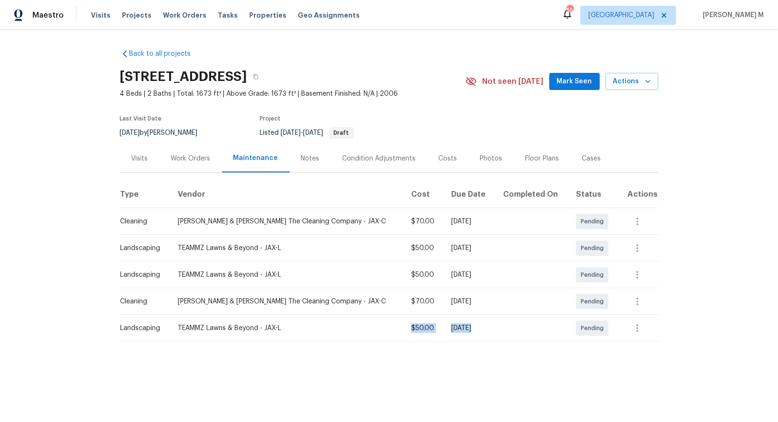
drag, startPoint x: 507, startPoint y: 328, endPoint x: 391, endPoint y: 311, distance: 116.9
click at [391, 315] on tr "Landscaping TEAMMZ Lawns & Beyond - JAX-L $50.00 [DATE] Pending" at bounding box center [389, 328] width 538 height 27
click at [493, 366] on div "Back to all projects [STREET_ADDRESS] 4 Beds | 2 Baths | Total: 1673 ft² | Abov…" at bounding box center [389, 214] width 778 height 369
click at [200, 158] on div "Work Orders" at bounding box center [191, 158] width 62 height 28
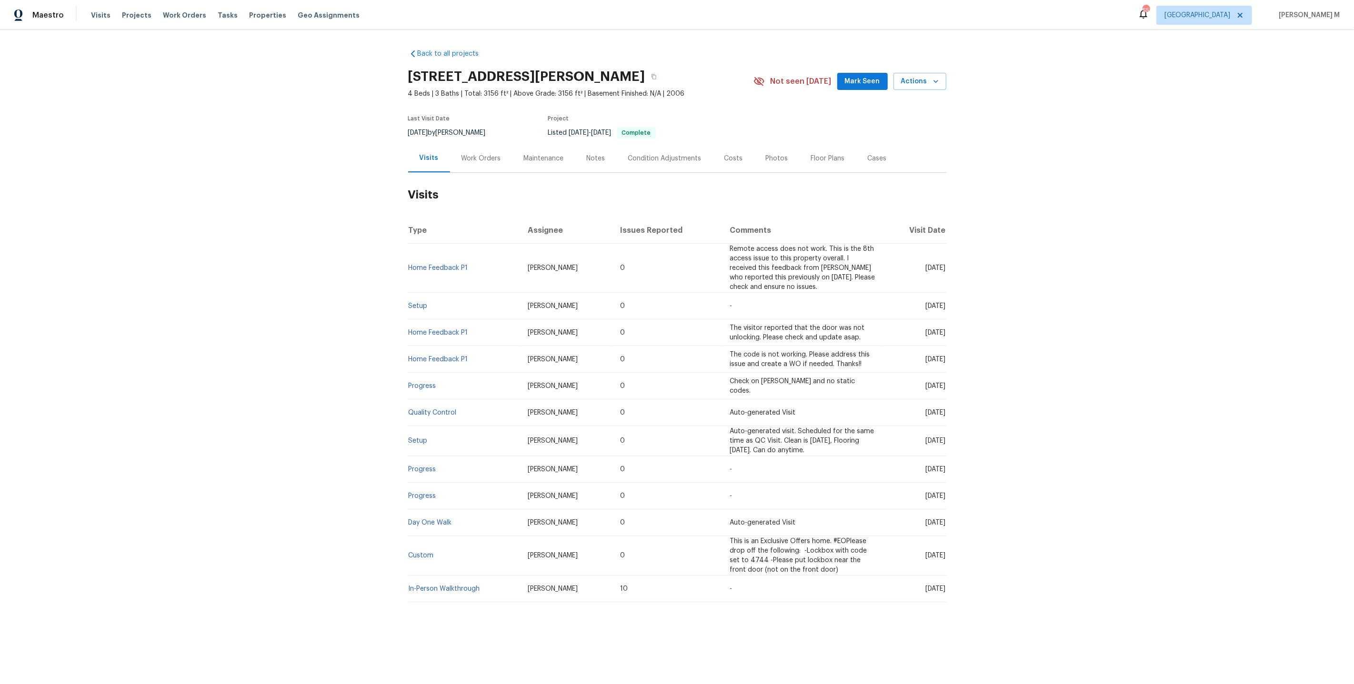
click at [503, 174] on h2 "Visits" at bounding box center [677, 195] width 538 height 44
click at [481, 157] on div "Work Orders" at bounding box center [481, 159] width 40 height 10
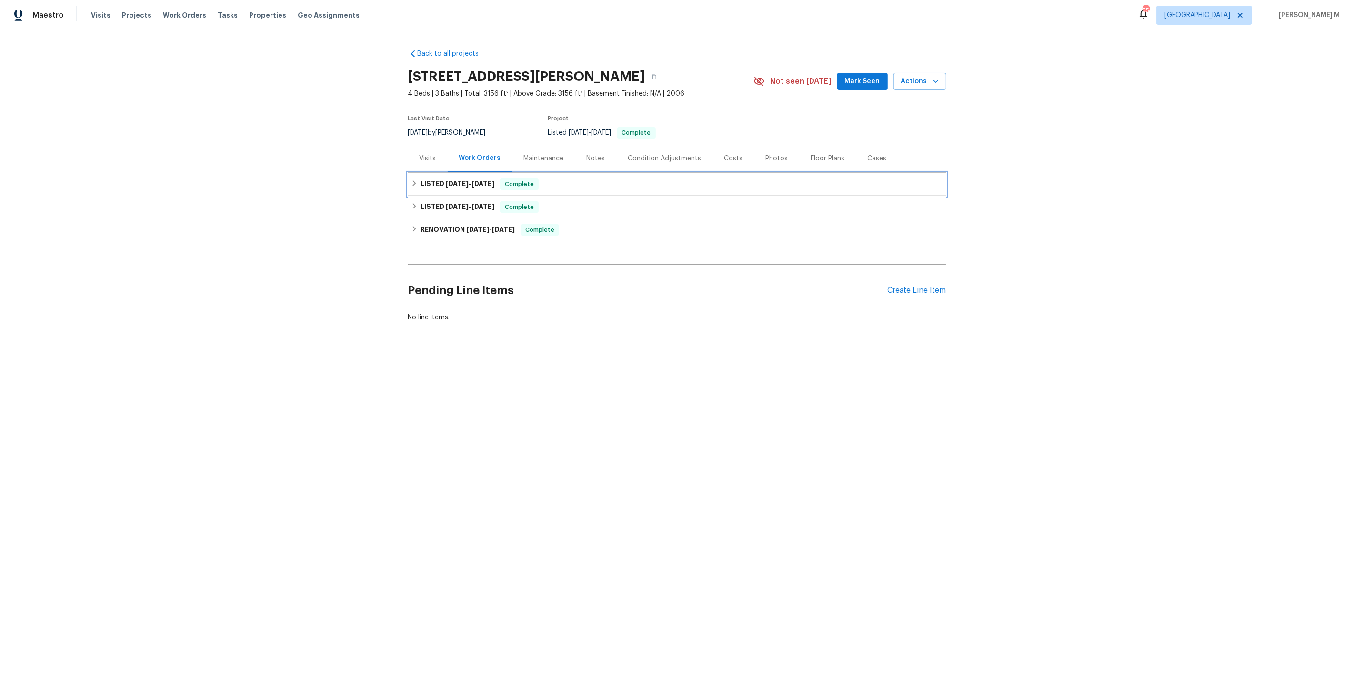
click at [467, 185] on h6 "LISTED [DATE] - [DATE]" at bounding box center [458, 184] width 74 height 11
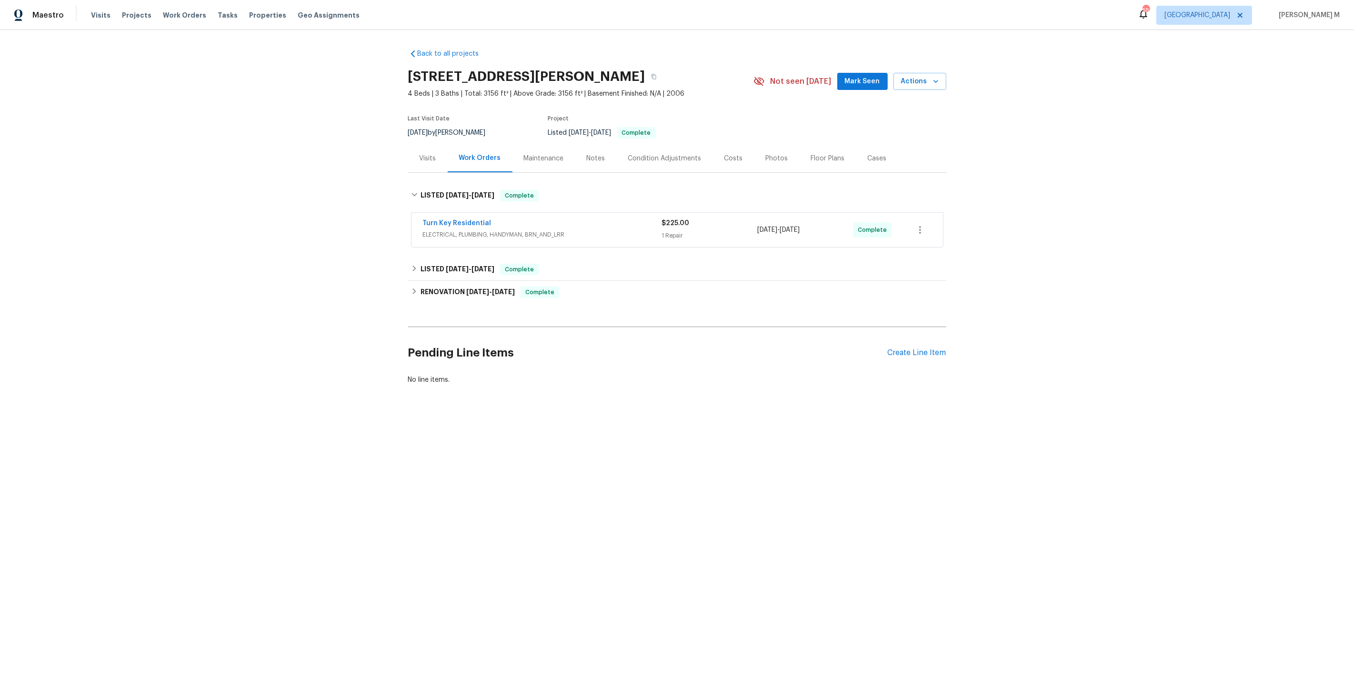
click at [462, 230] on span "ELECTRICAL, PLUMBING, HANDYMAN, BRN_AND_LRR" at bounding box center [542, 235] width 239 height 10
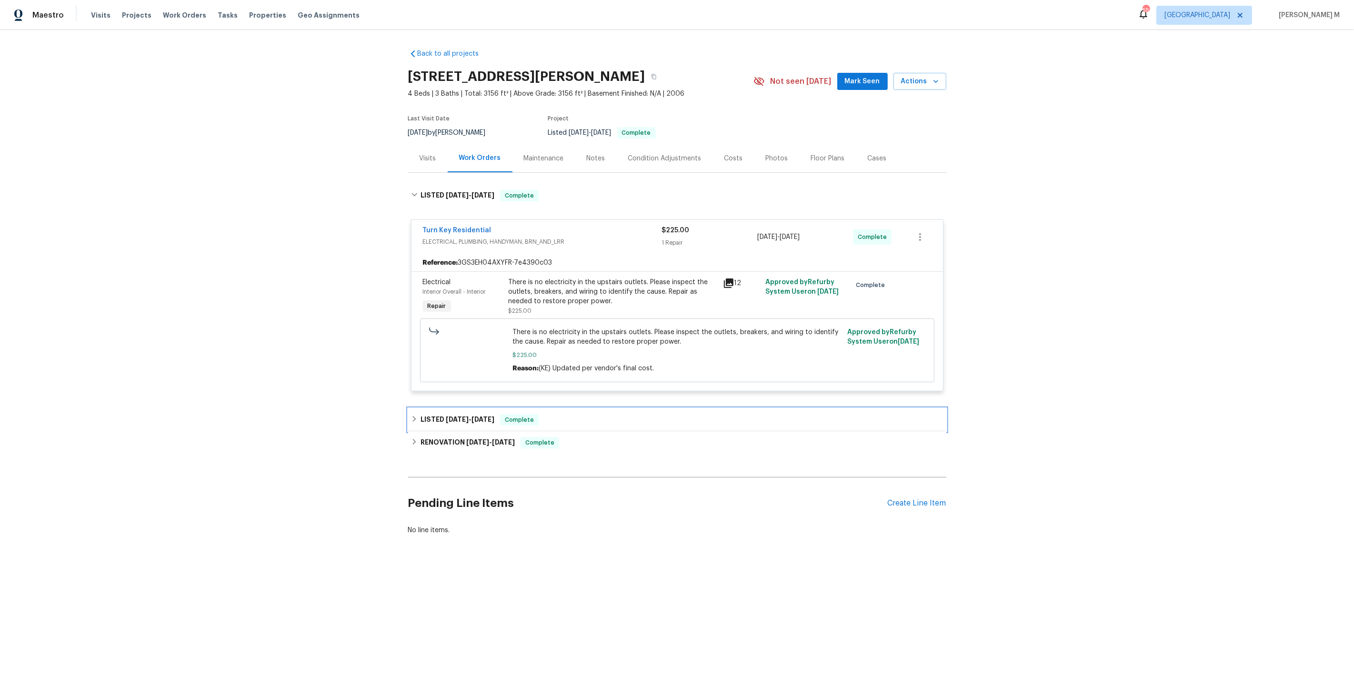
click at [468, 414] on h6 "LISTED [DATE] - [DATE]" at bounding box center [458, 419] width 74 height 11
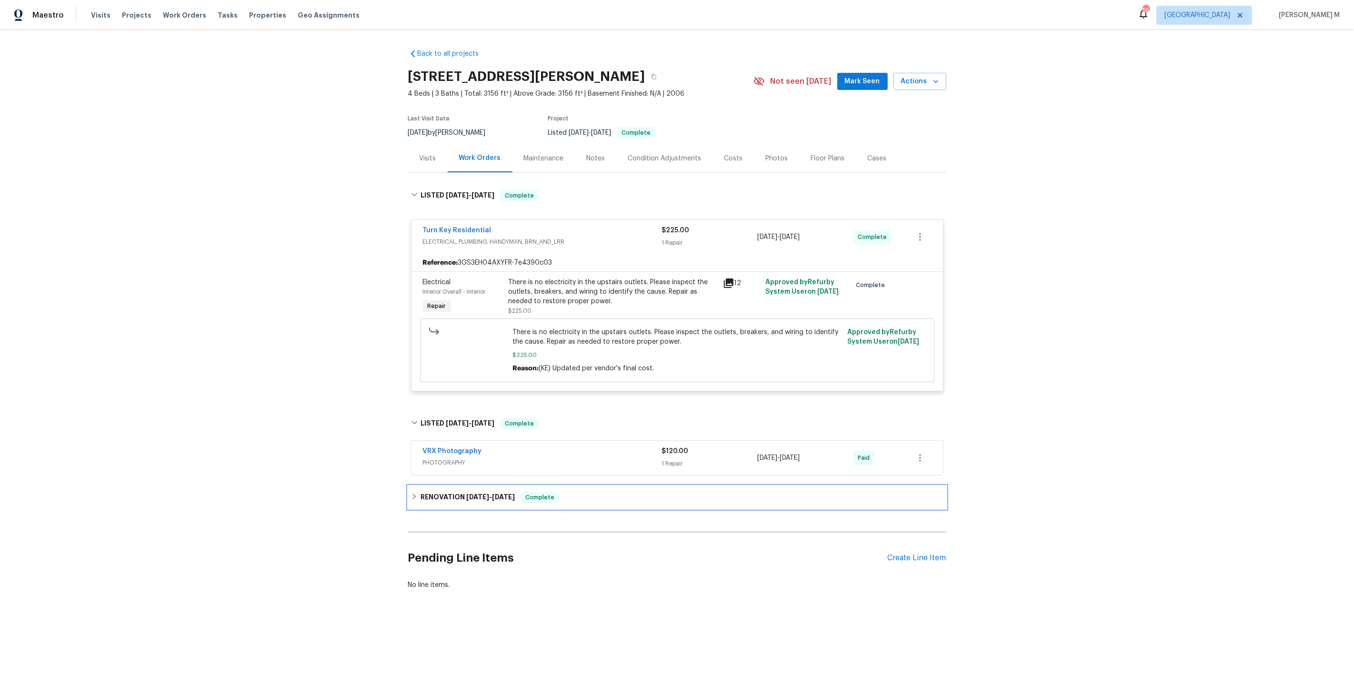
click at [448, 486] on div "RENOVATION [DATE] - [DATE] Complete" at bounding box center [677, 497] width 538 height 23
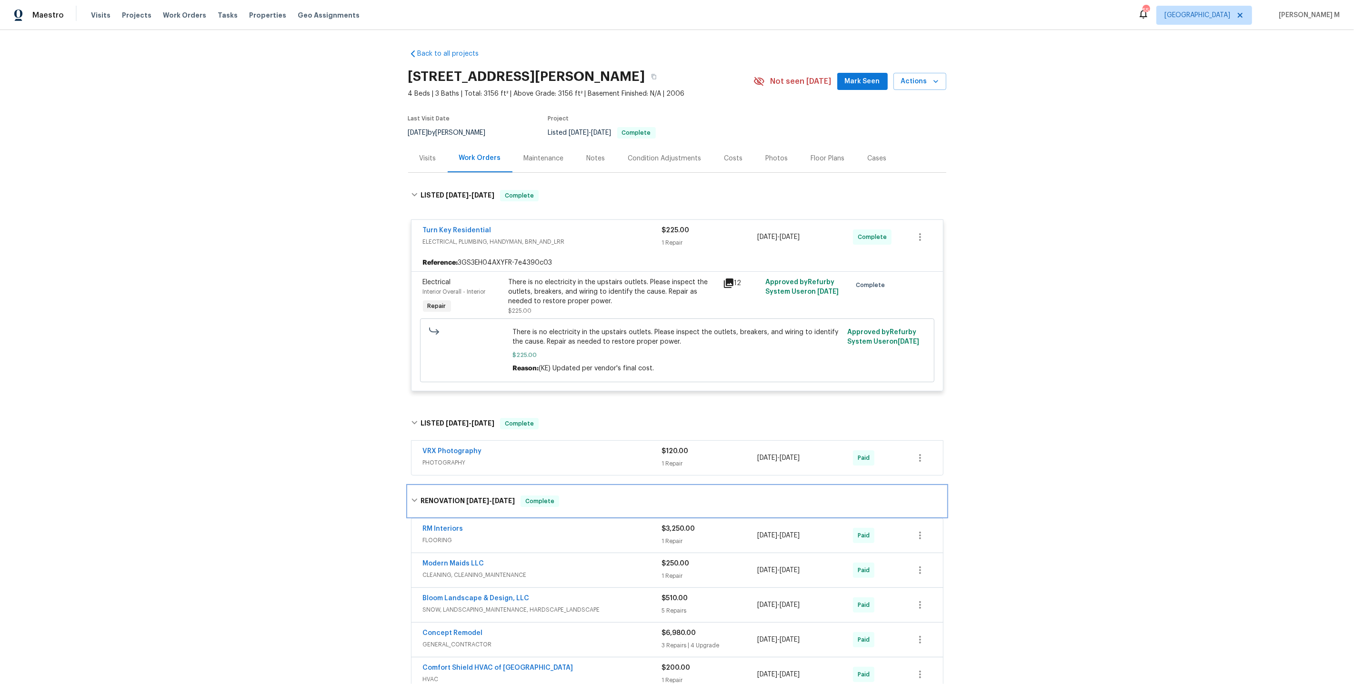
scroll to position [134, 0]
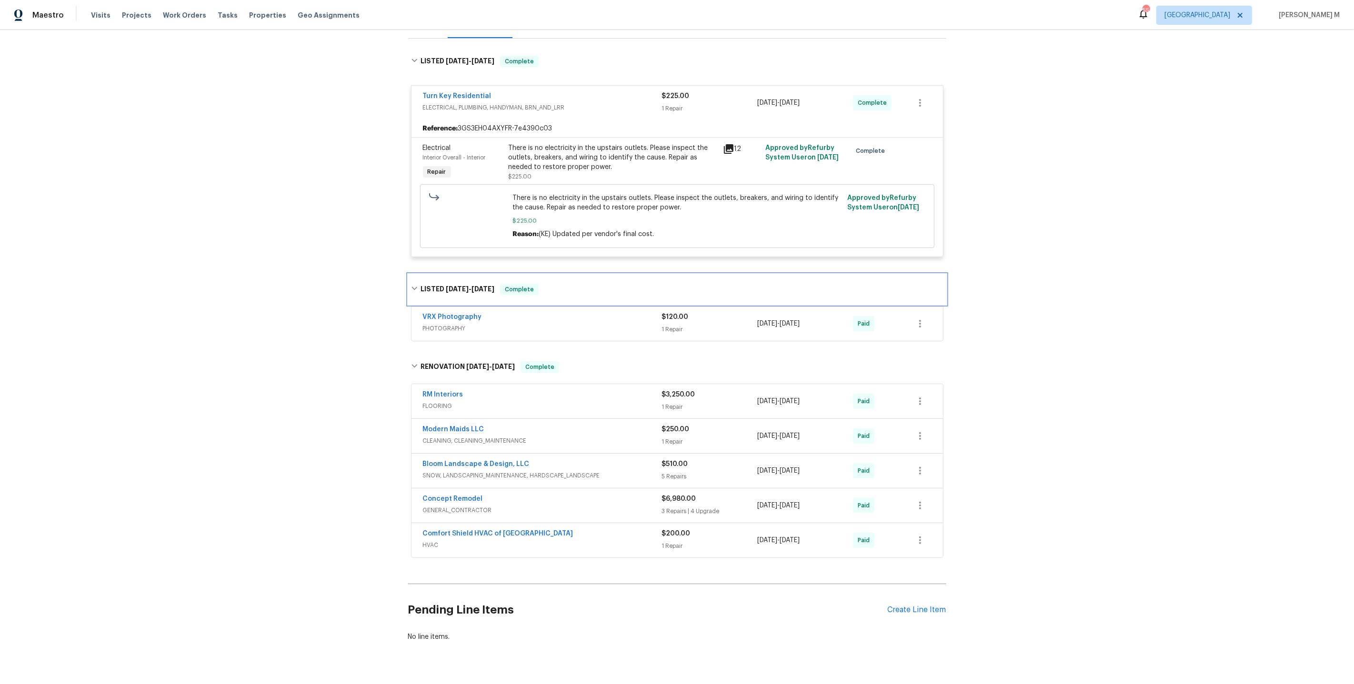
click at [436, 291] on div "LISTED [DATE] - [DATE] Complete" at bounding box center [677, 289] width 538 height 30
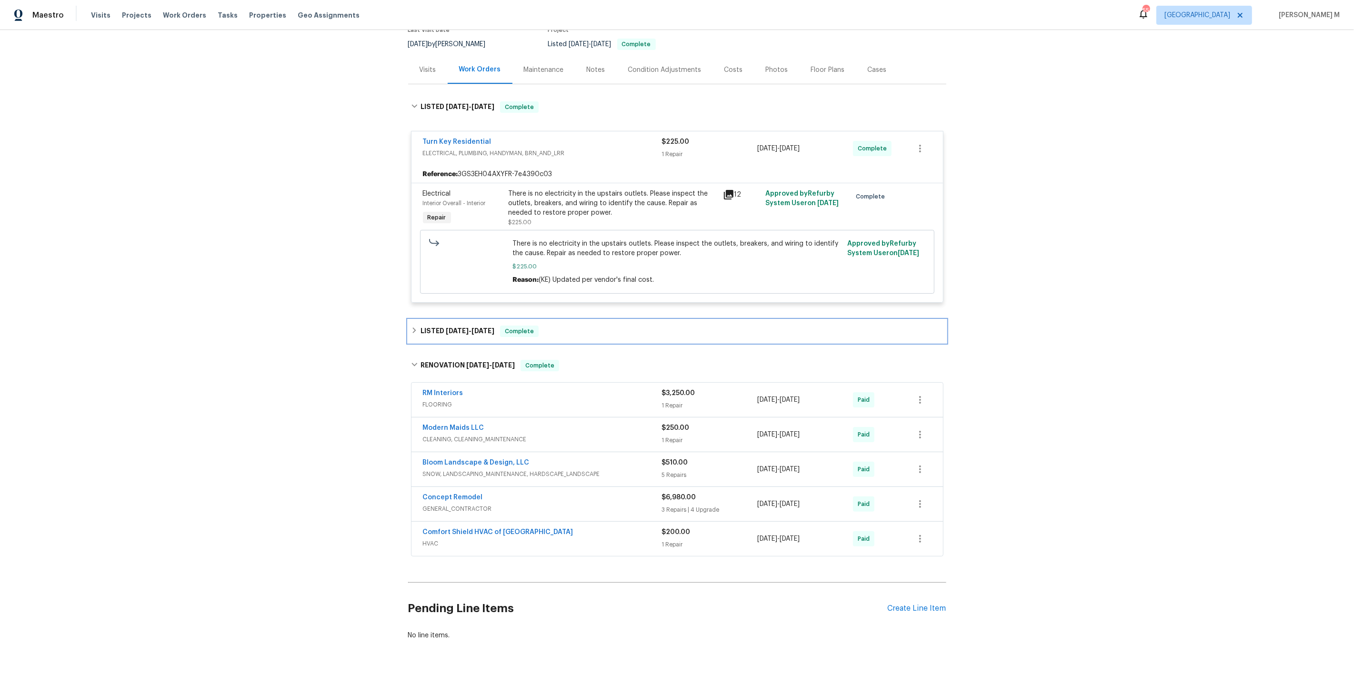
scroll to position [0, 0]
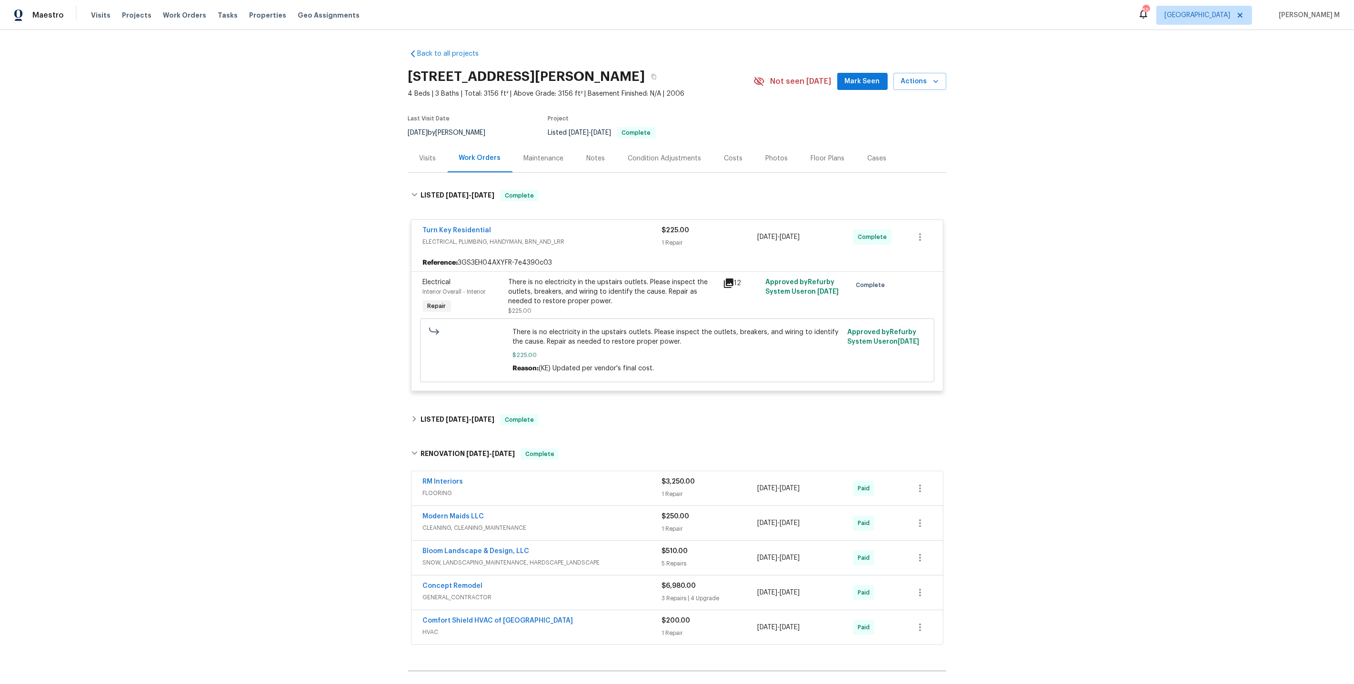
click at [532, 145] on div "Maintenance" at bounding box center [543, 158] width 63 height 28
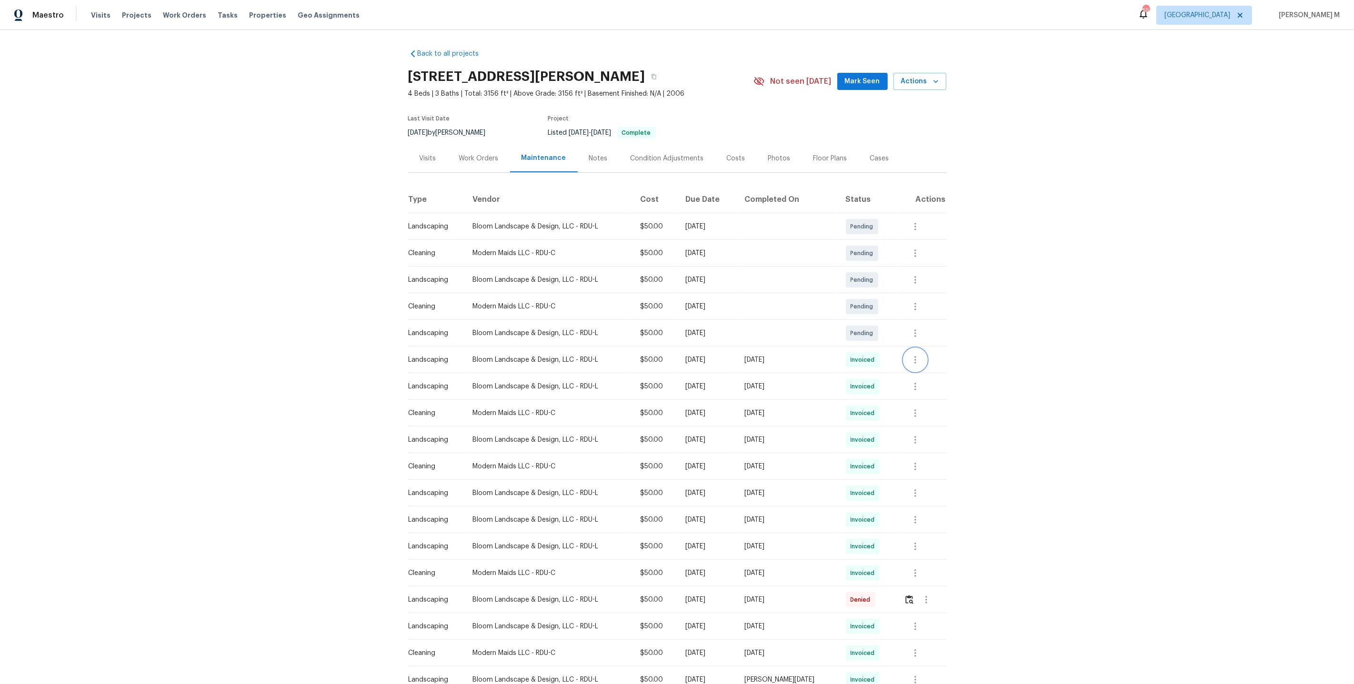
click at [921, 354] on icon "button" at bounding box center [915, 359] width 11 height 11
click at [800, 381] on div at bounding box center [677, 342] width 1354 height 684
